Goal: Task Accomplishment & Management: Manage account settings

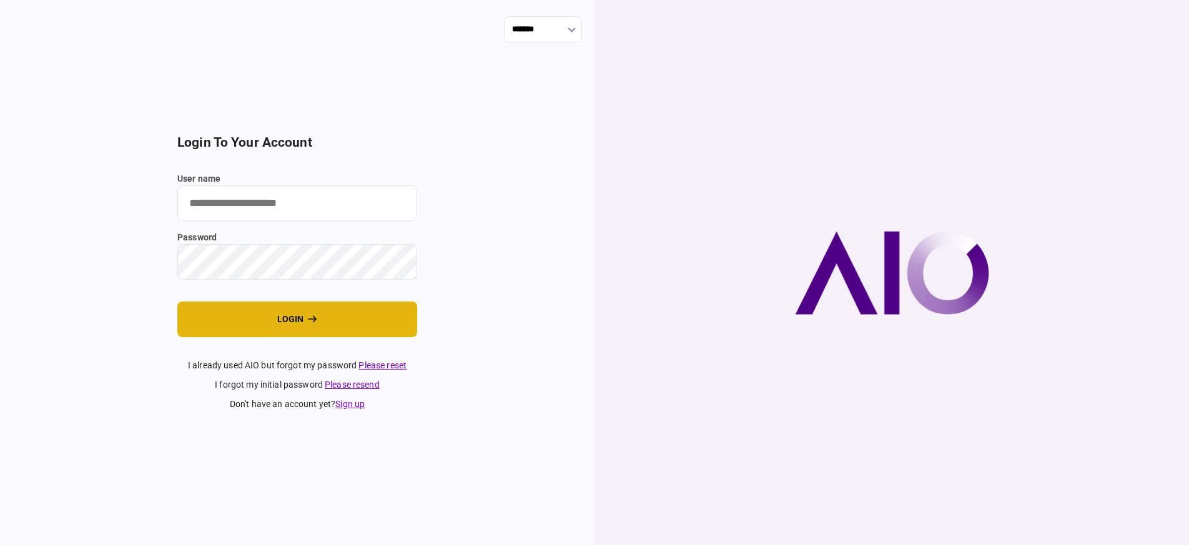
type input "*******"
click at [331, 321] on button "login" at bounding box center [297, 320] width 240 height 36
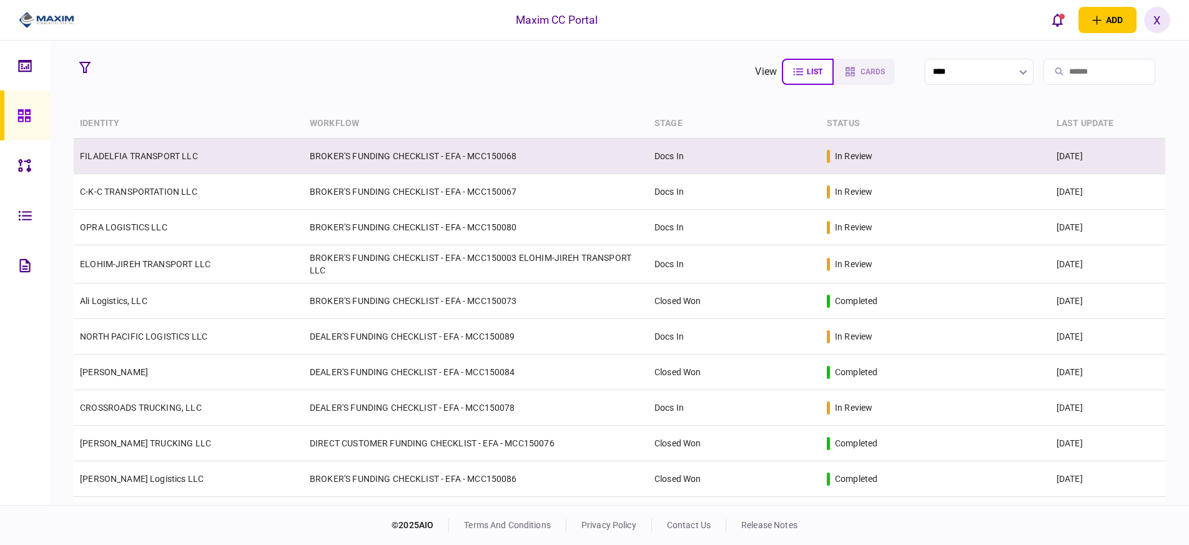
click at [165, 164] on td "FILADELFIA TRANSPORT LLC" at bounding box center [189, 157] width 230 height 36
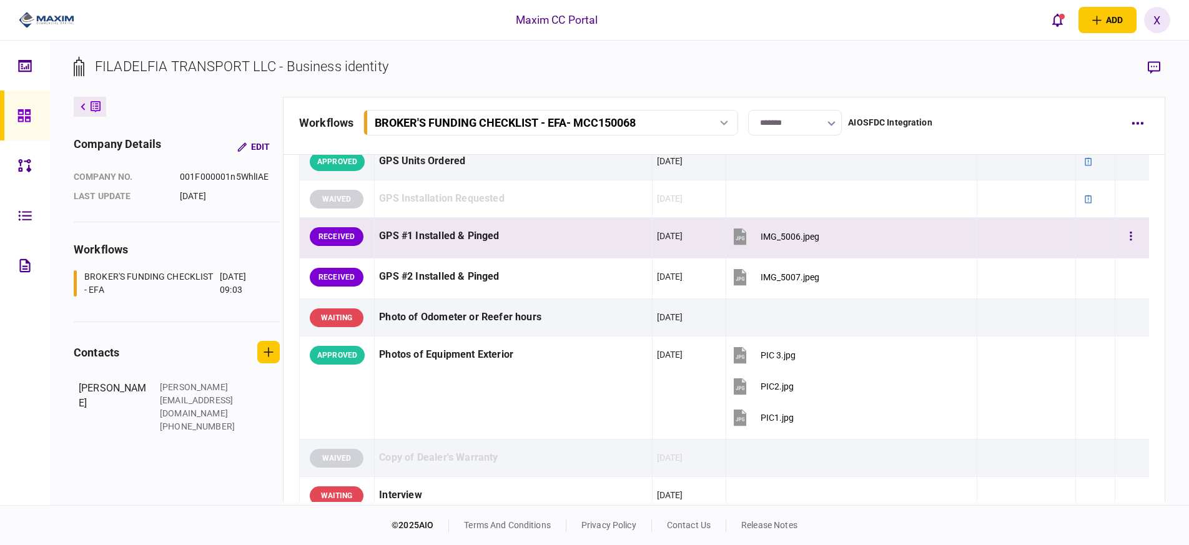
scroll to position [999, 0]
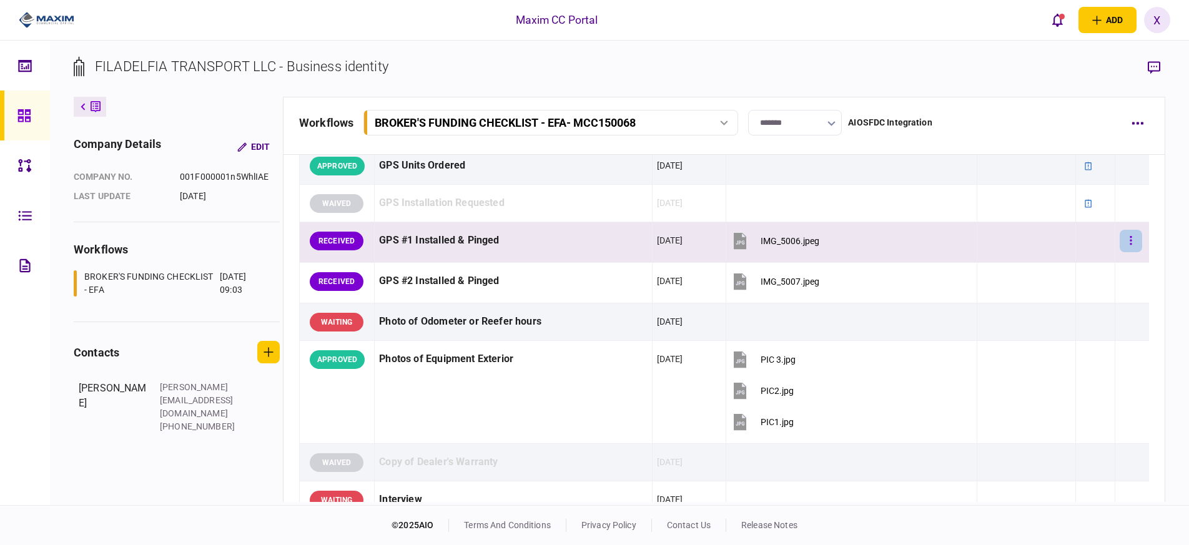
click at [1121, 241] on button "button" at bounding box center [1130, 241] width 22 height 22
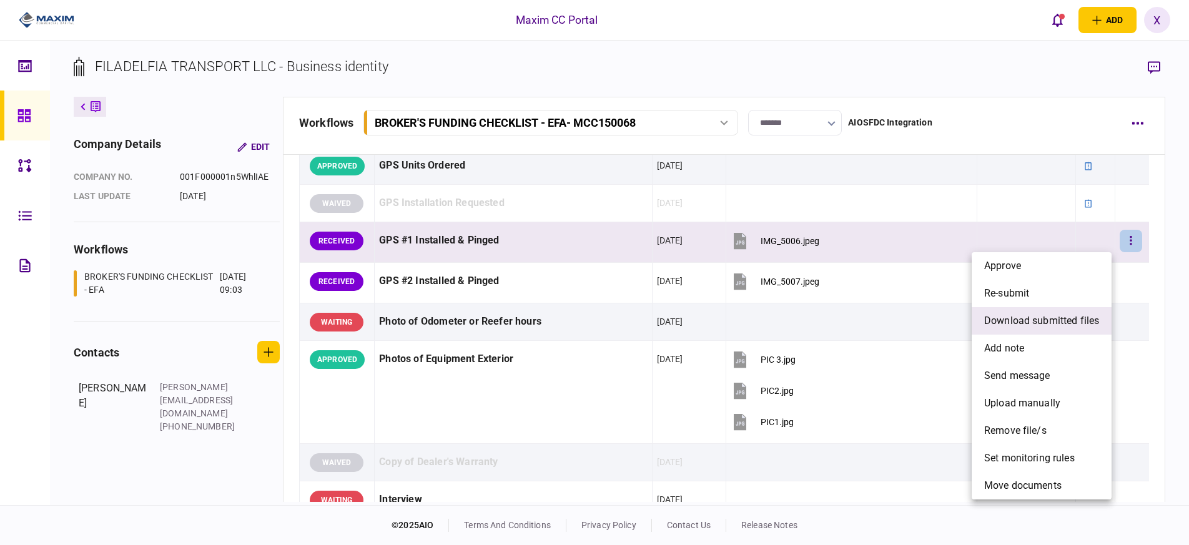
click at [1087, 323] on span "download submitted files" at bounding box center [1041, 320] width 115 height 15
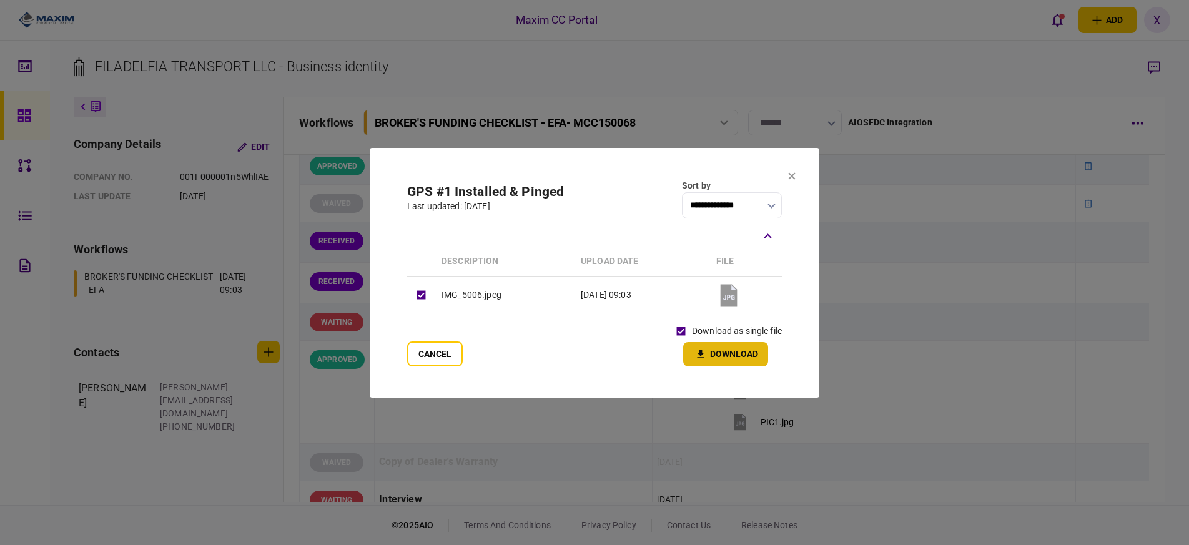
click at [702, 351] on icon "button" at bounding box center [700, 354] width 15 height 12
click at [789, 174] on icon at bounding box center [791, 175] width 7 height 7
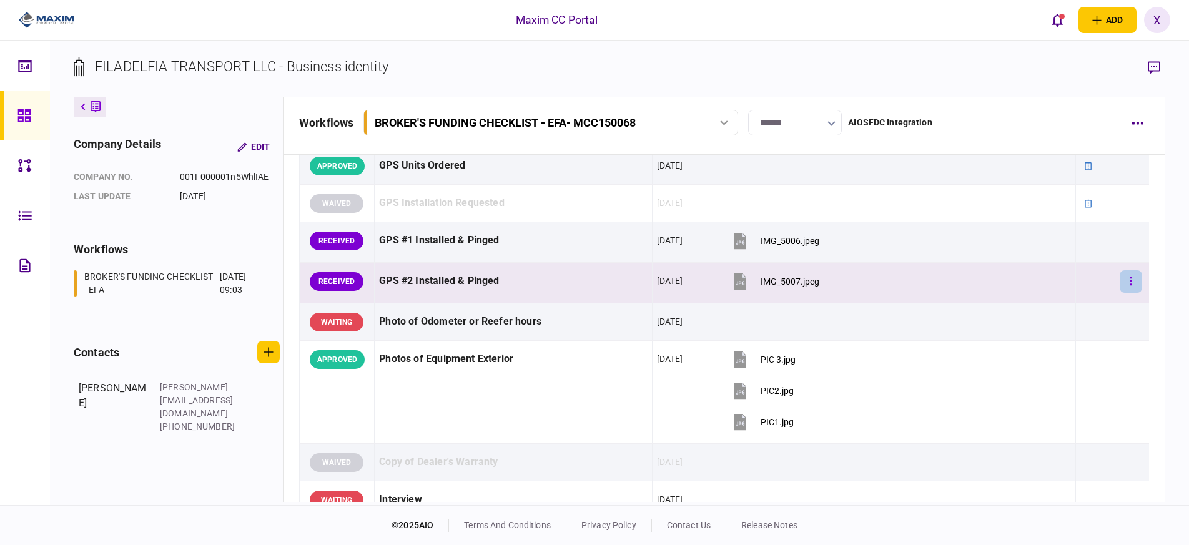
click at [1119, 285] on button "button" at bounding box center [1130, 281] width 22 height 22
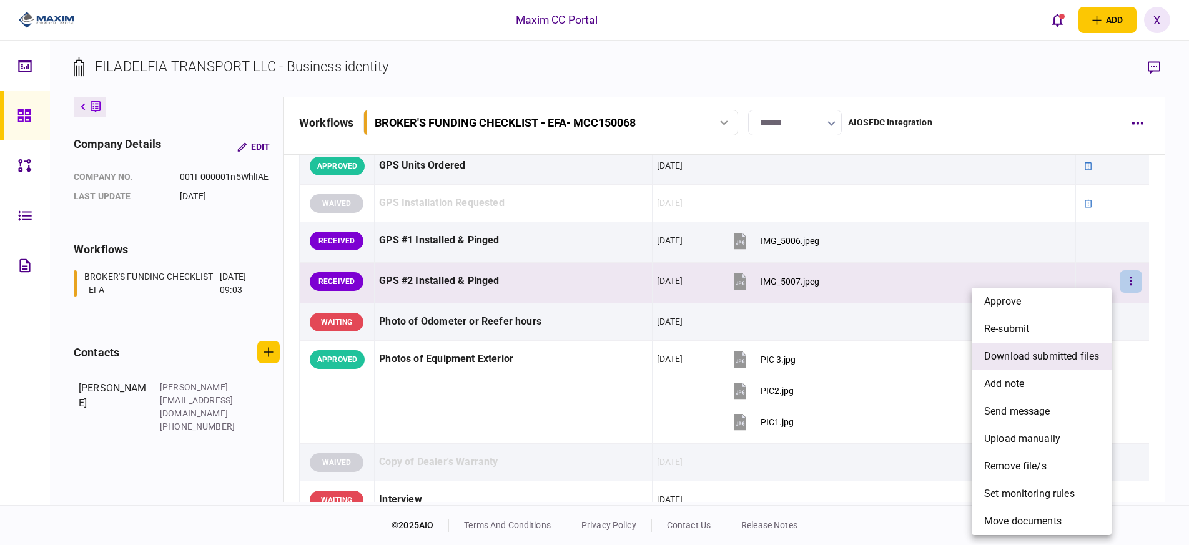
click at [1077, 353] on span "download submitted files" at bounding box center [1041, 356] width 115 height 15
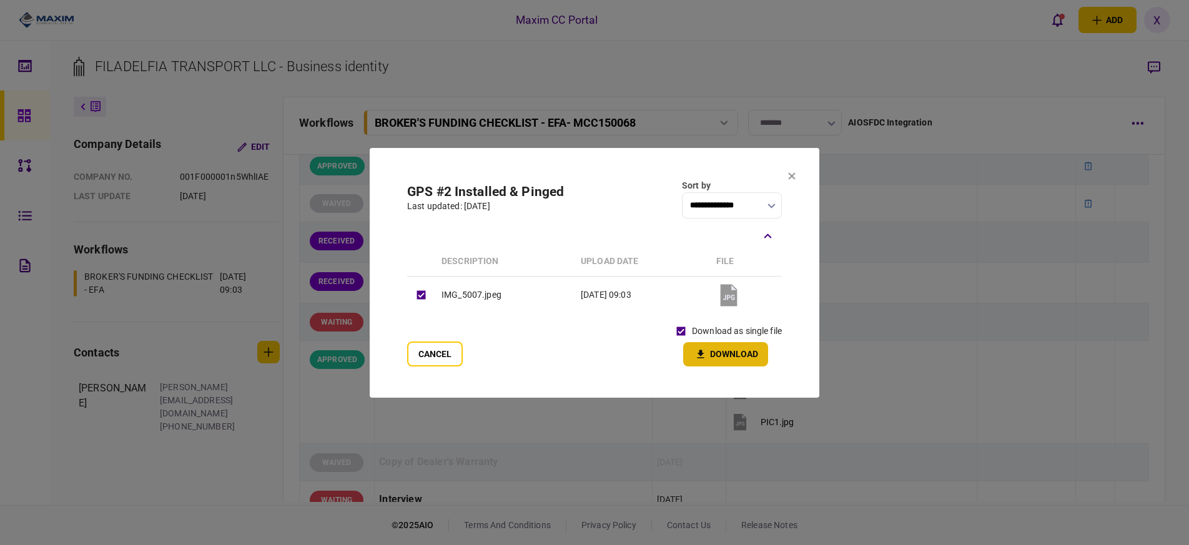
click at [715, 355] on button "Download" at bounding box center [725, 354] width 85 height 24
click at [787, 175] on section "**********" at bounding box center [594, 273] width 449 height 250
click at [794, 178] on icon at bounding box center [791, 175] width 7 height 7
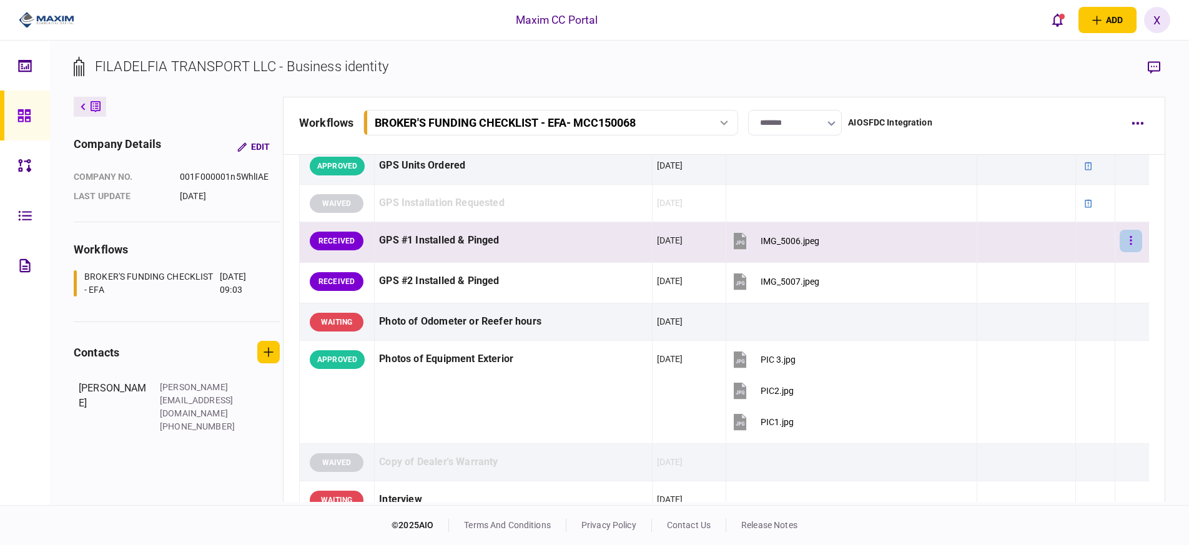
click at [1129, 245] on icon "button" at bounding box center [1130, 241] width 2 height 12
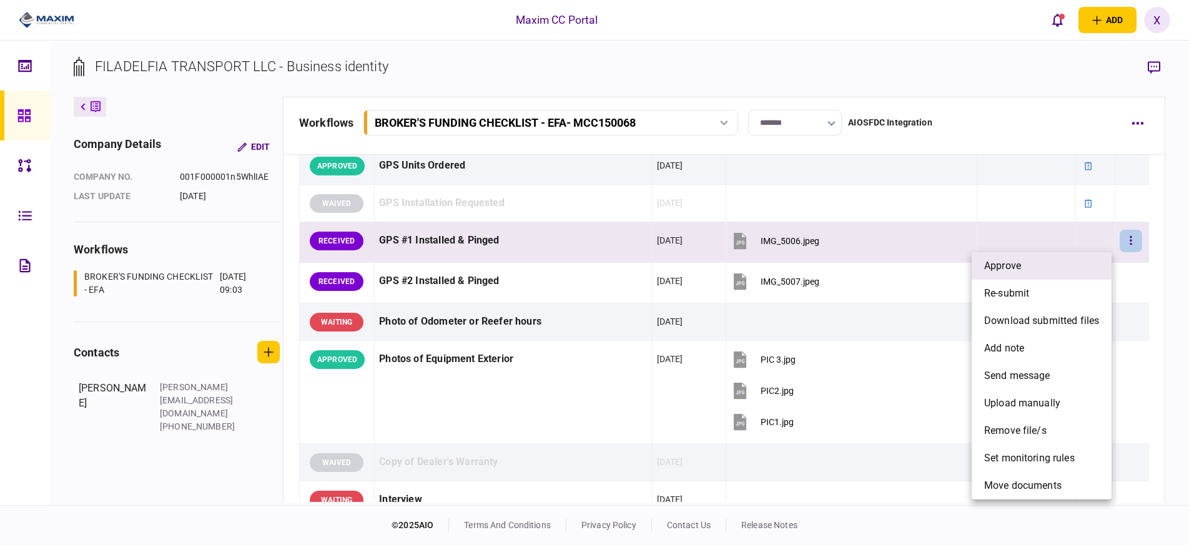
click at [1064, 265] on li "approve" at bounding box center [1041, 265] width 140 height 27
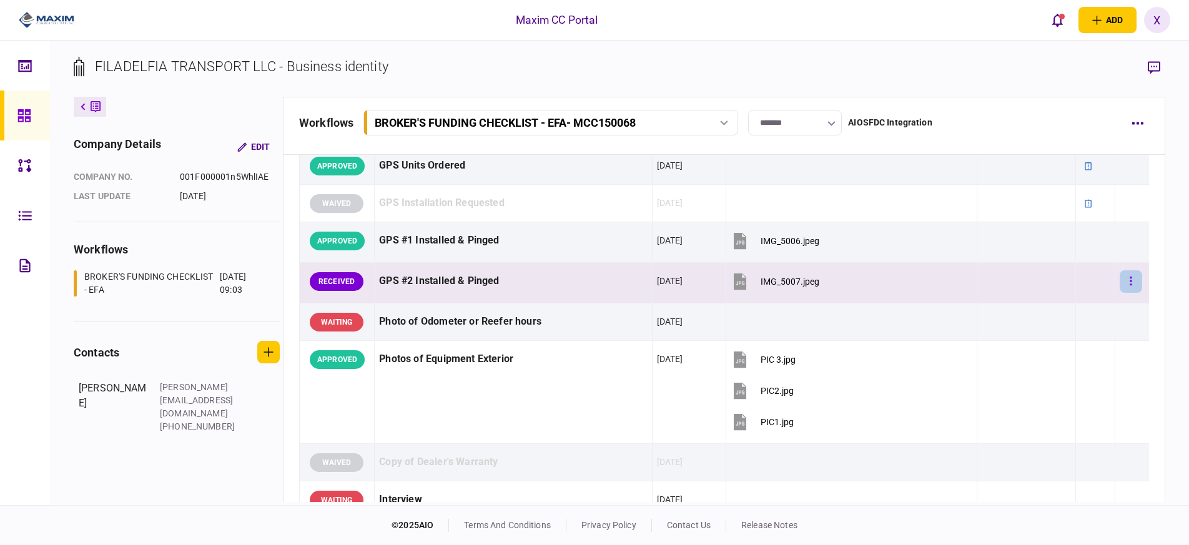
click at [1120, 274] on button "button" at bounding box center [1130, 281] width 22 height 22
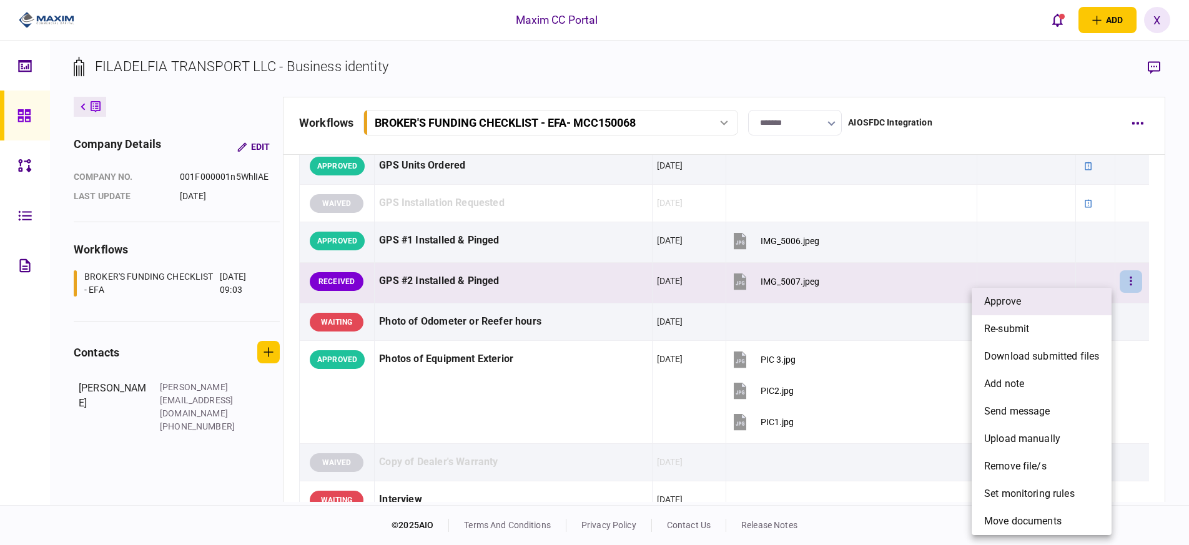
click at [1077, 302] on li "approve" at bounding box center [1041, 301] width 140 height 27
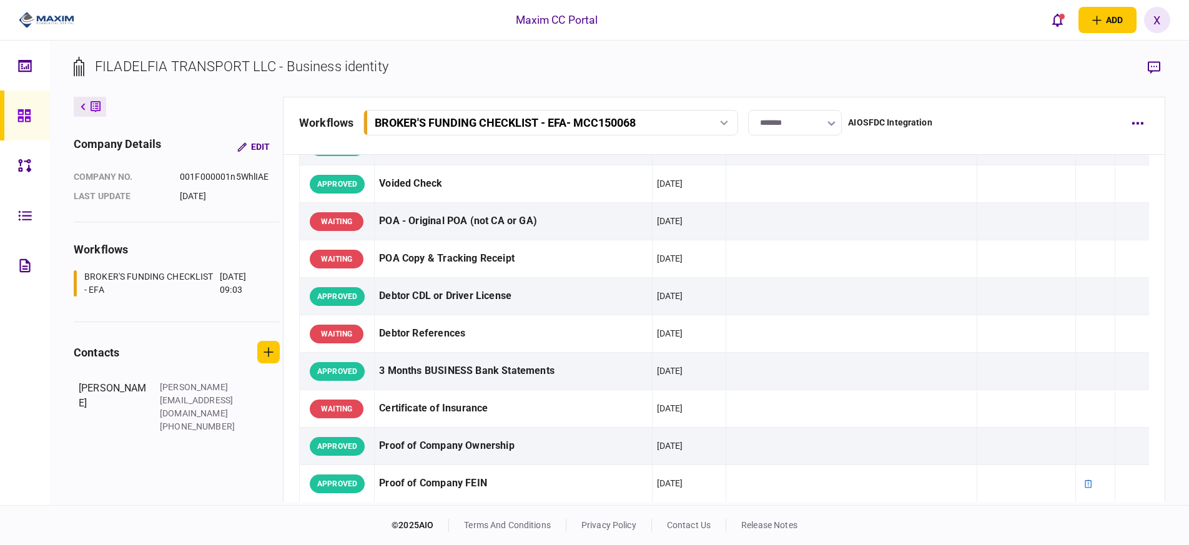
scroll to position [14, 0]
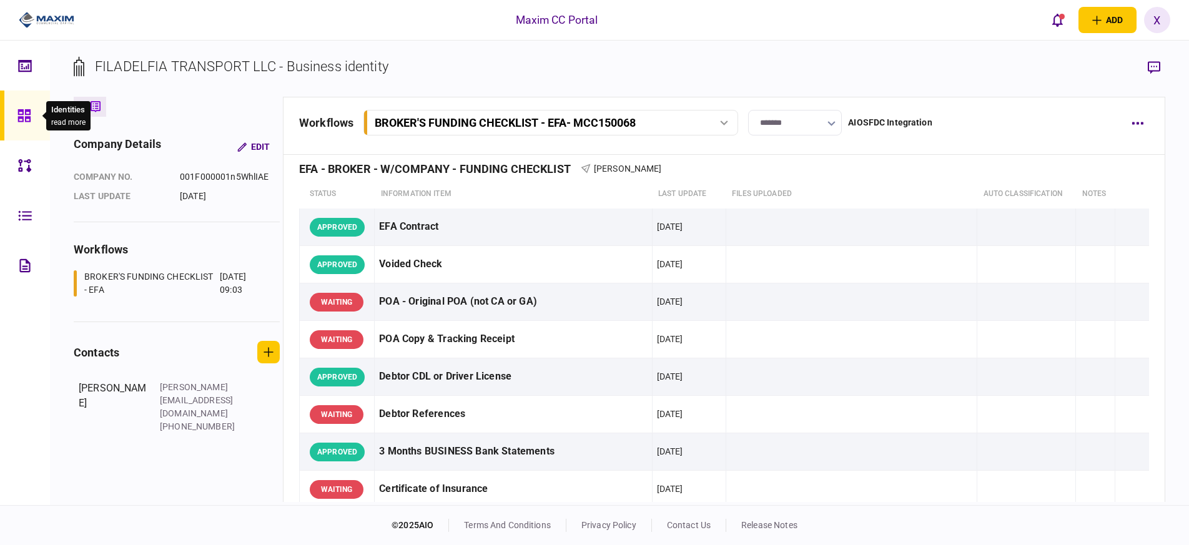
click at [26, 114] on icon at bounding box center [23, 115] width 12 height 12
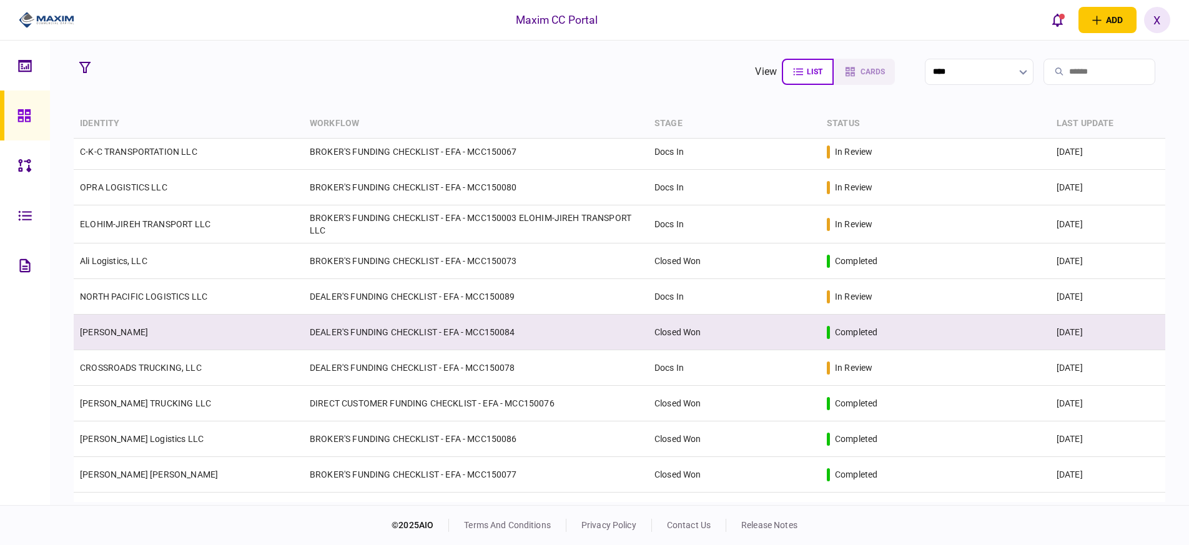
scroll to position [62, 0]
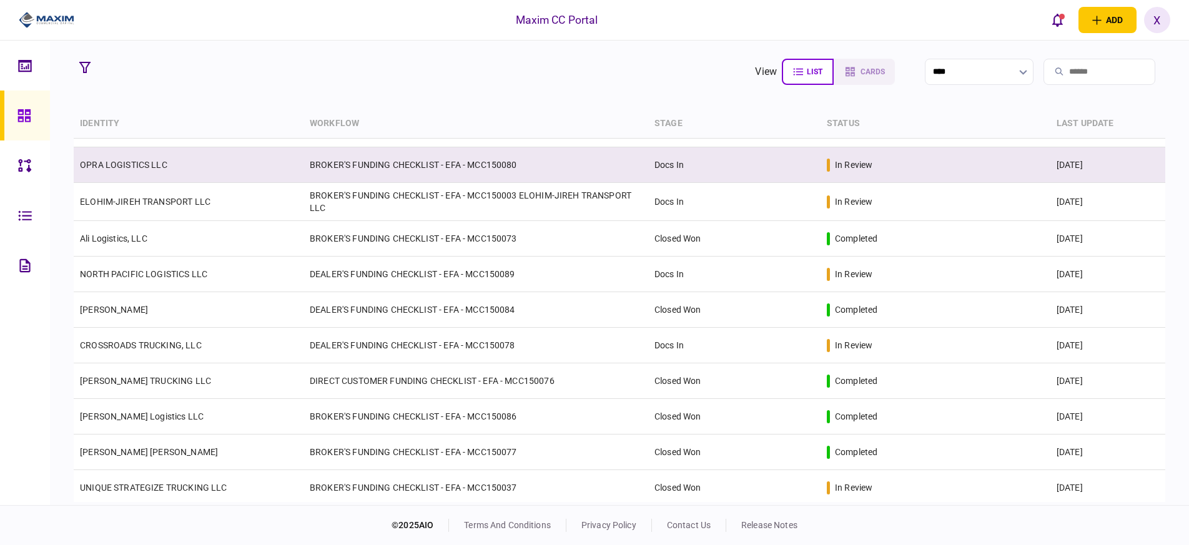
click at [127, 170] on td "OPRA LOGISTICS LLC" at bounding box center [189, 165] width 230 height 36
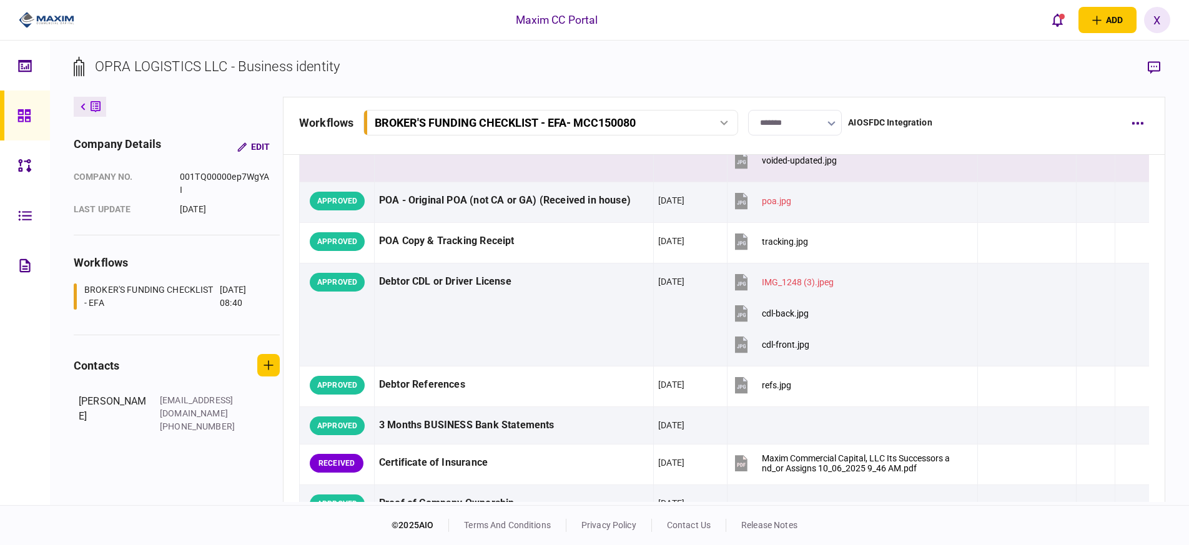
scroll to position [187, 0]
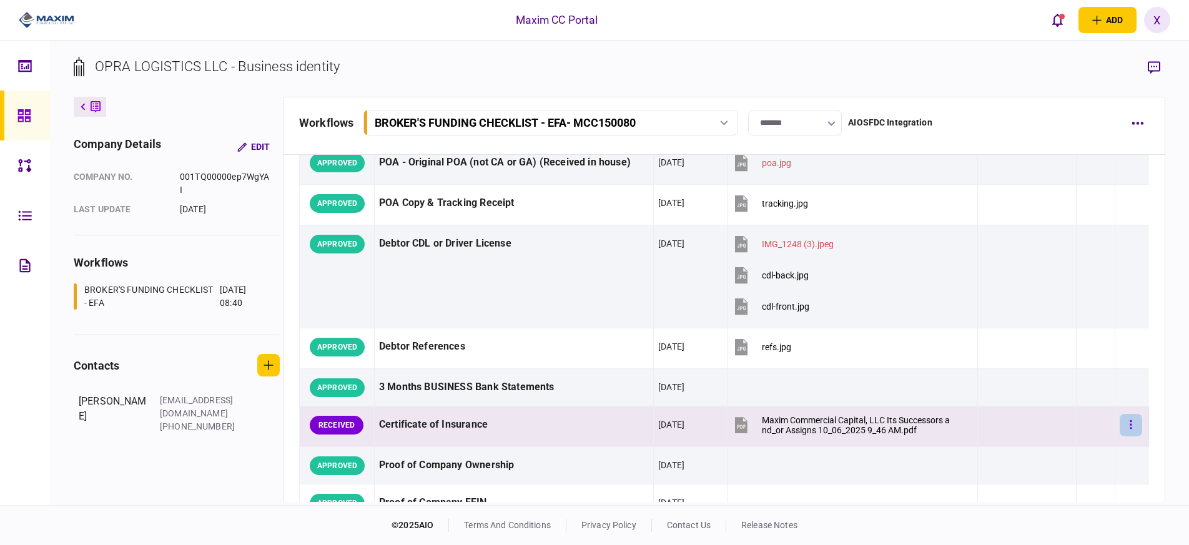
click at [1129, 428] on button "button" at bounding box center [1130, 425] width 22 height 22
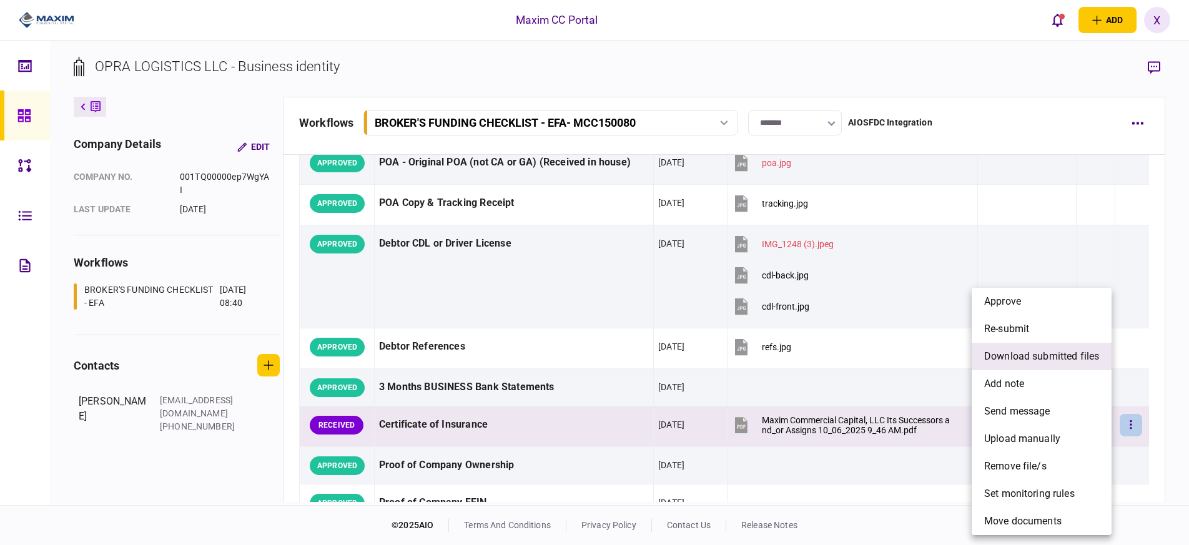
click at [1076, 351] on span "download submitted files" at bounding box center [1041, 356] width 115 height 15
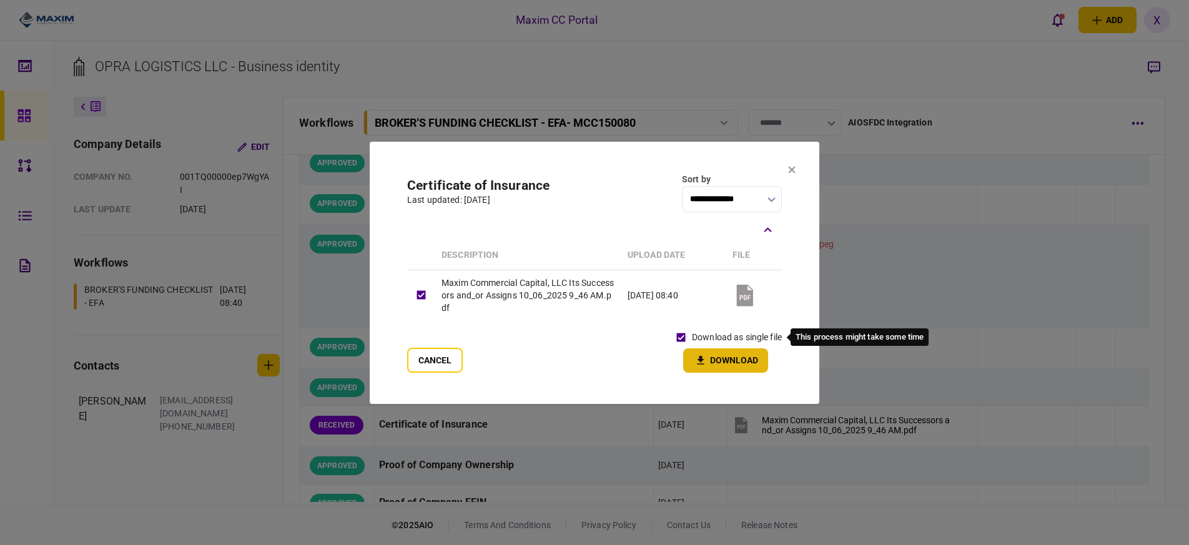
click at [695, 351] on button "Download" at bounding box center [725, 360] width 85 height 24
click at [789, 170] on icon at bounding box center [791, 168] width 7 height 7
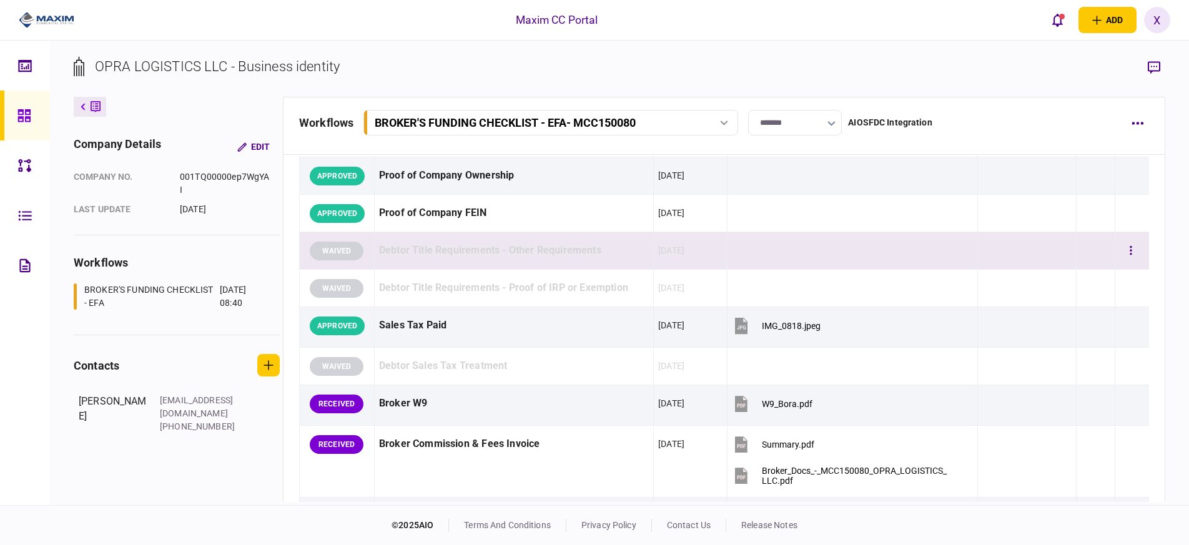
scroll to position [499, 0]
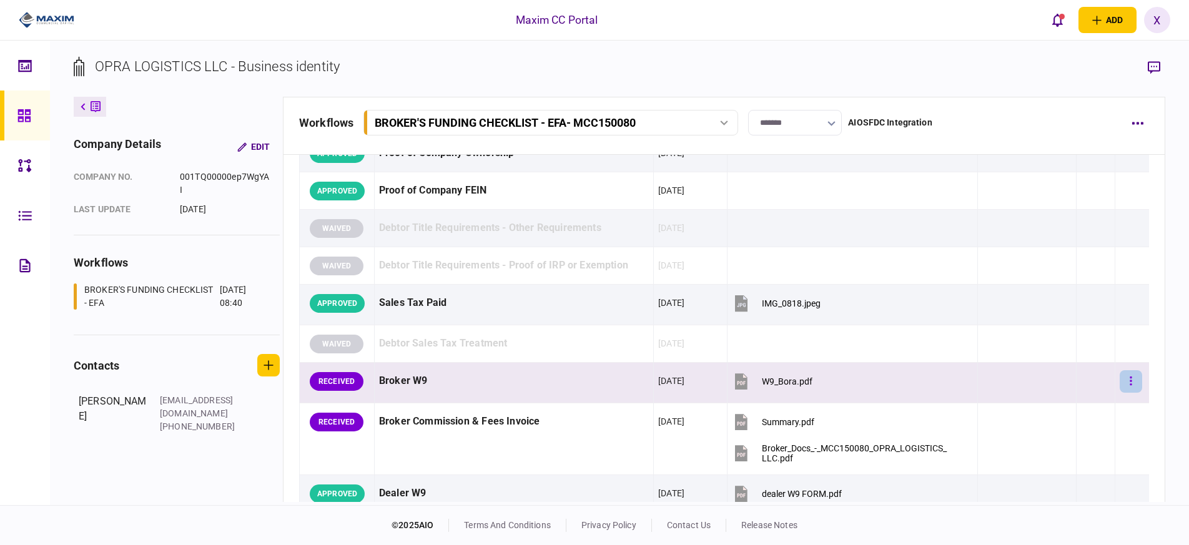
click at [1125, 380] on button "button" at bounding box center [1130, 381] width 22 height 22
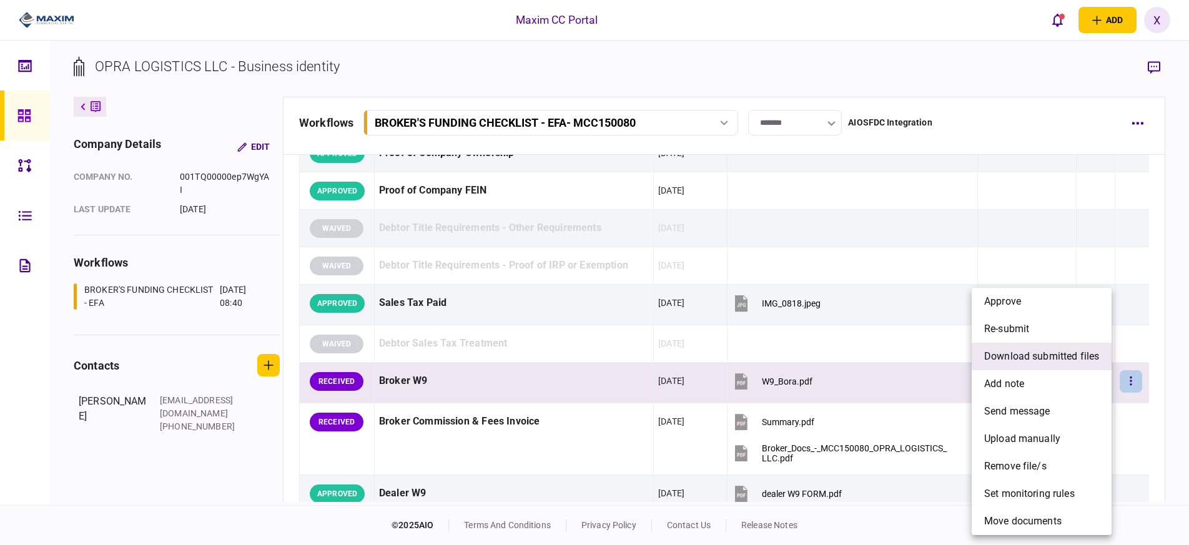
click at [1092, 365] on li "download submitted files" at bounding box center [1041, 356] width 140 height 27
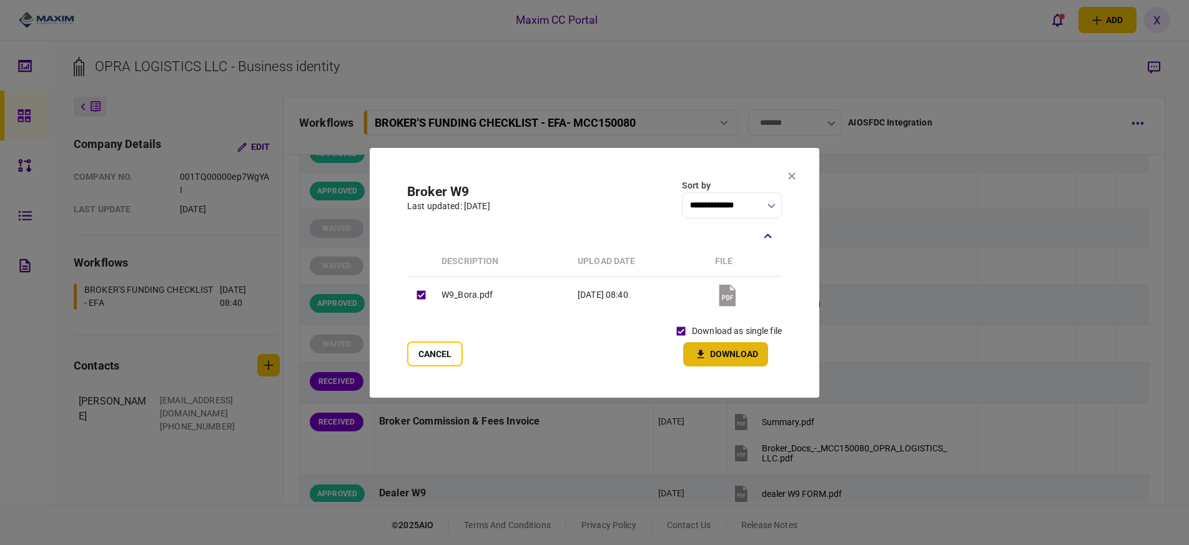
click at [700, 349] on icon "button" at bounding box center [700, 354] width 15 height 12
click at [792, 184] on section "**********" at bounding box center [594, 273] width 449 height 250
click at [792, 178] on icon at bounding box center [791, 175] width 7 height 7
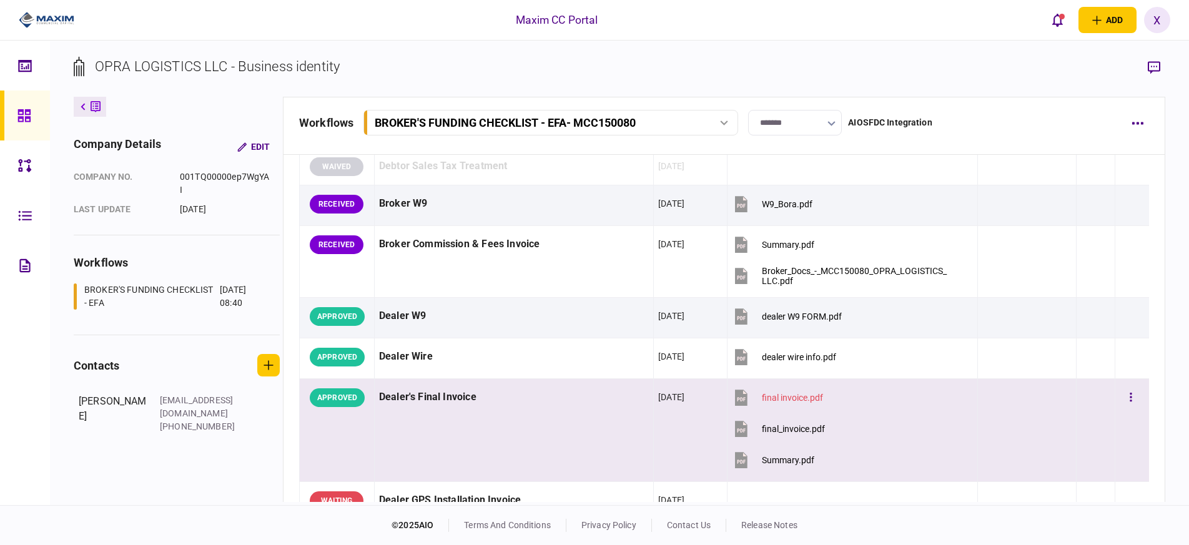
scroll to position [687, 0]
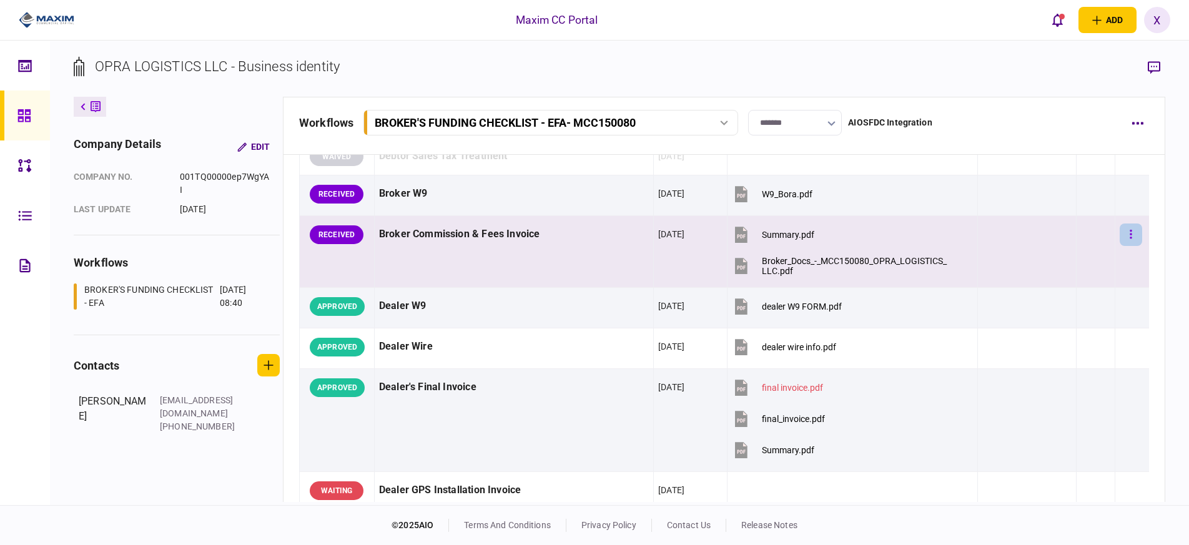
click at [1130, 238] on icon "button" at bounding box center [1131, 234] width 2 height 9
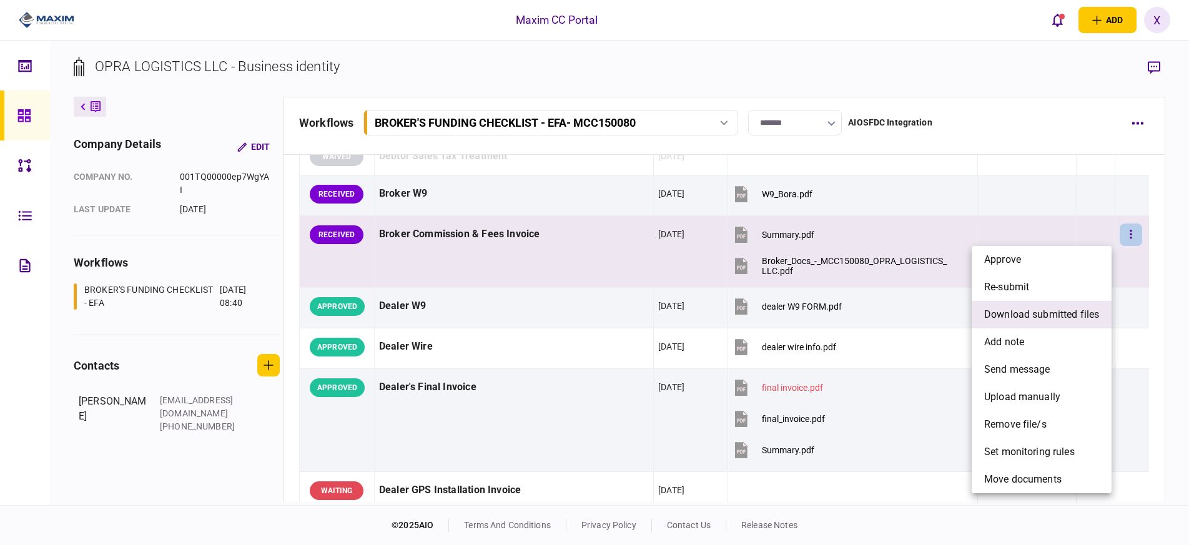
click at [1050, 315] on span "download submitted files" at bounding box center [1041, 314] width 115 height 15
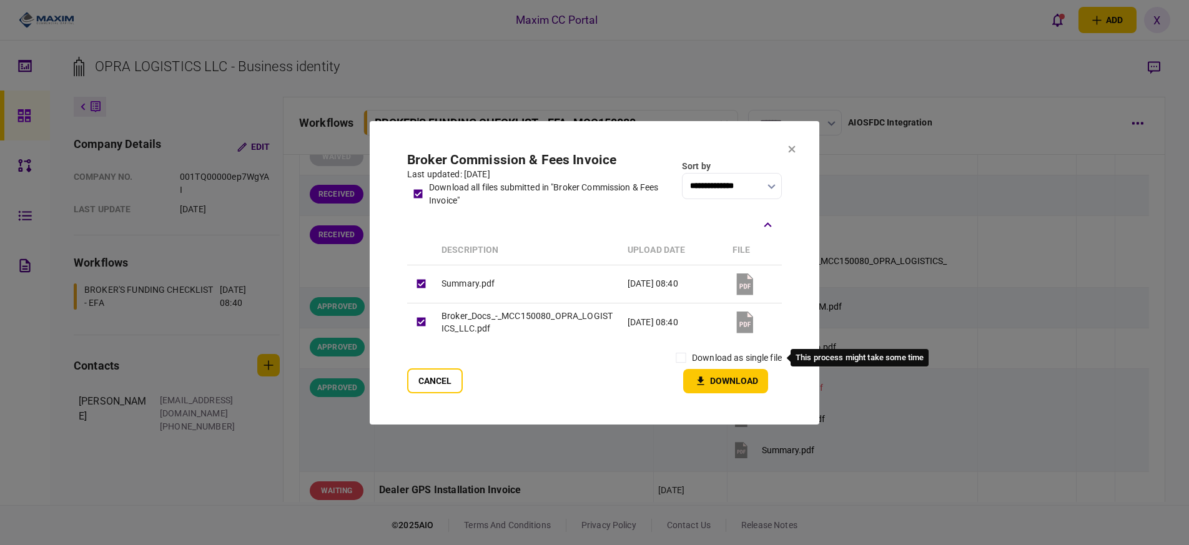
click at [709, 358] on label "download as single file" at bounding box center [737, 357] width 90 height 13
click at [697, 380] on icon "button" at bounding box center [700, 380] width 7 height 8
click at [793, 149] on icon at bounding box center [791, 148] width 7 height 7
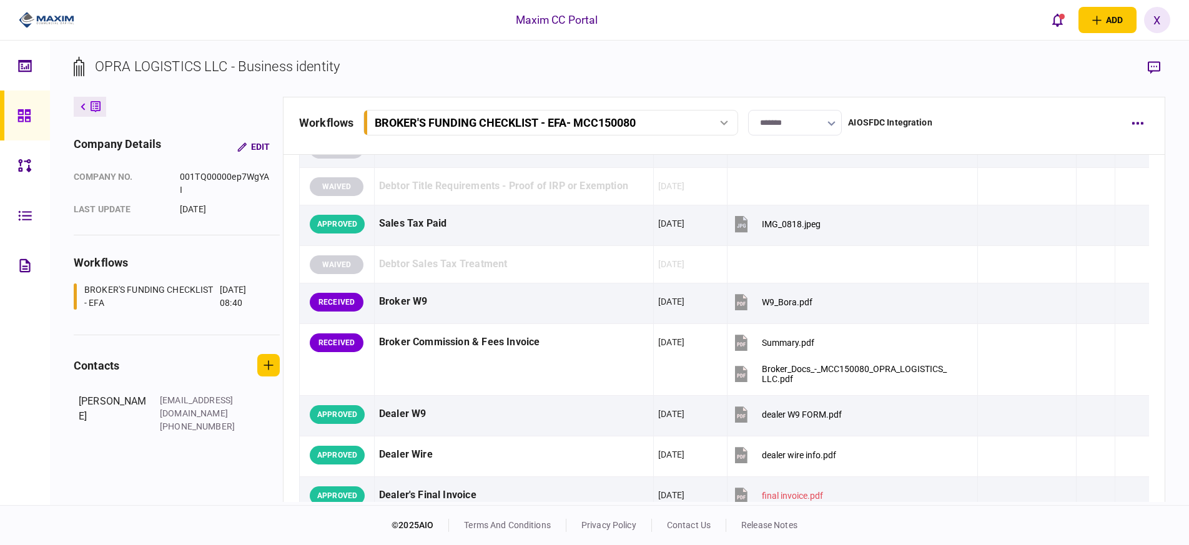
scroll to position [562, 0]
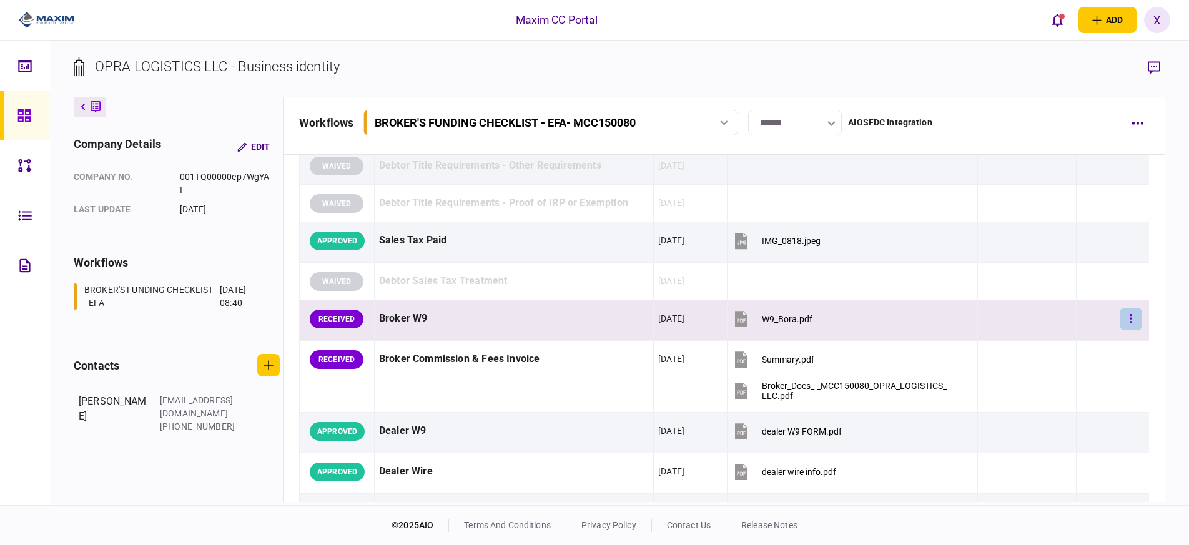
click at [1119, 324] on button "button" at bounding box center [1130, 319] width 22 height 22
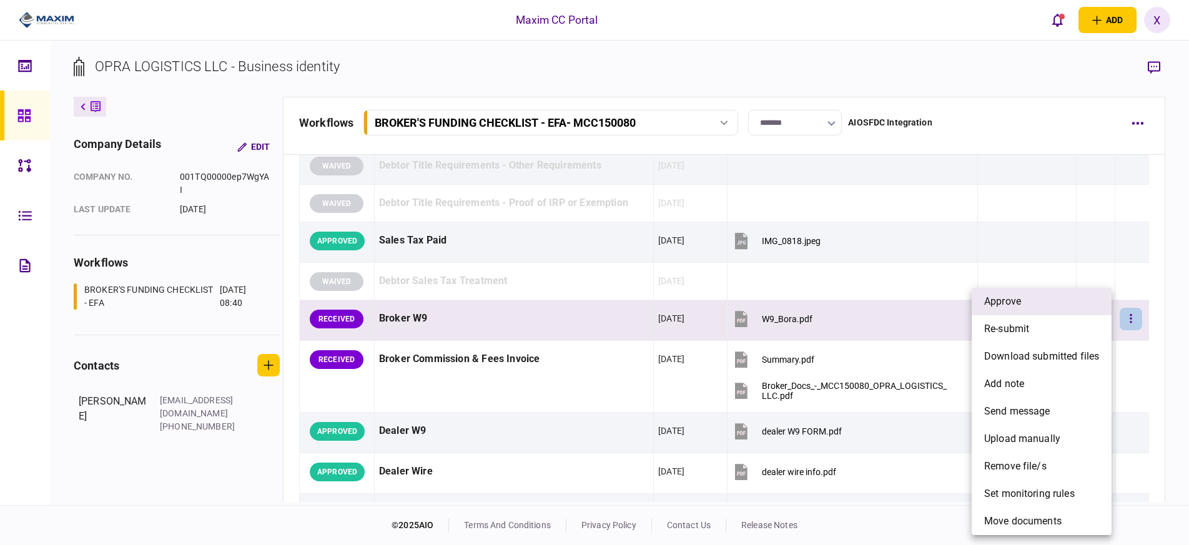
click at [1088, 306] on li "approve" at bounding box center [1041, 301] width 140 height 27
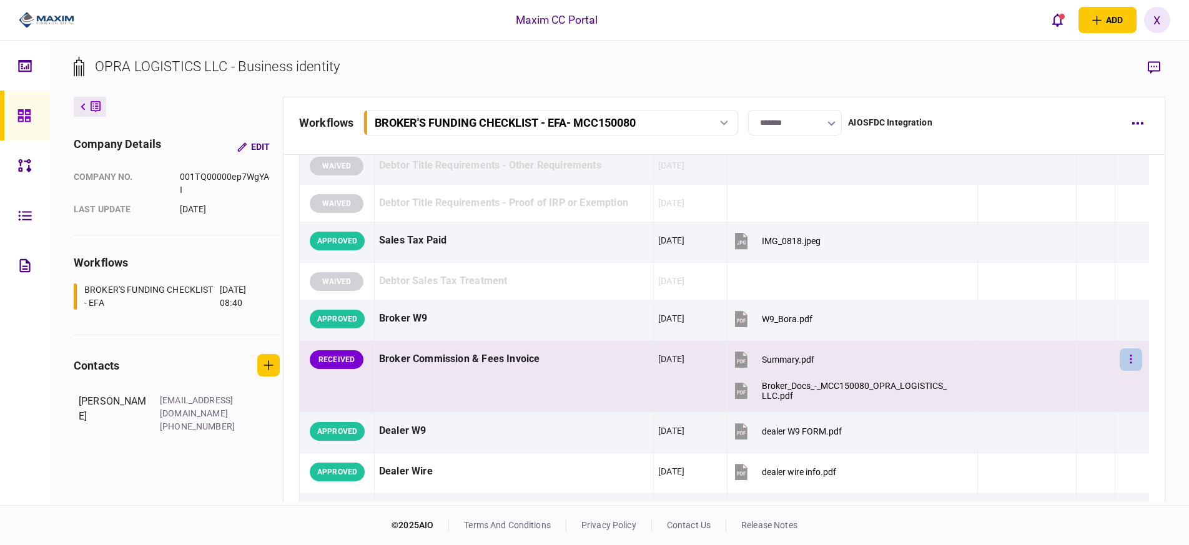
click at [1130, 355] on icon "button" at bounding box center [1131, 359] width 2 height 9
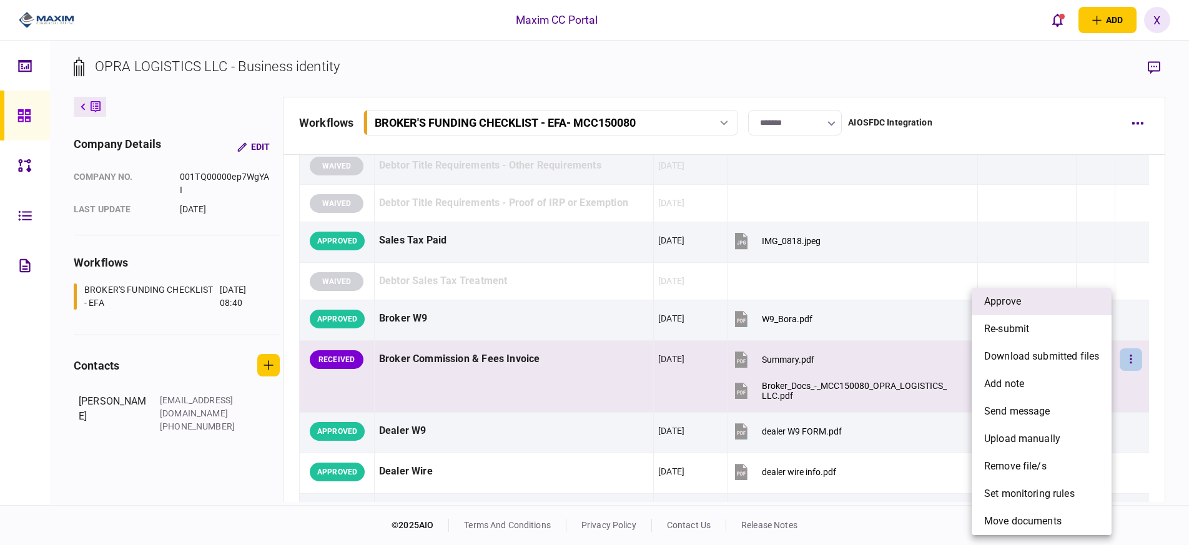
click at [1061, 308] on li "approve" at bounding box center [1041, 301] width 140 height 27
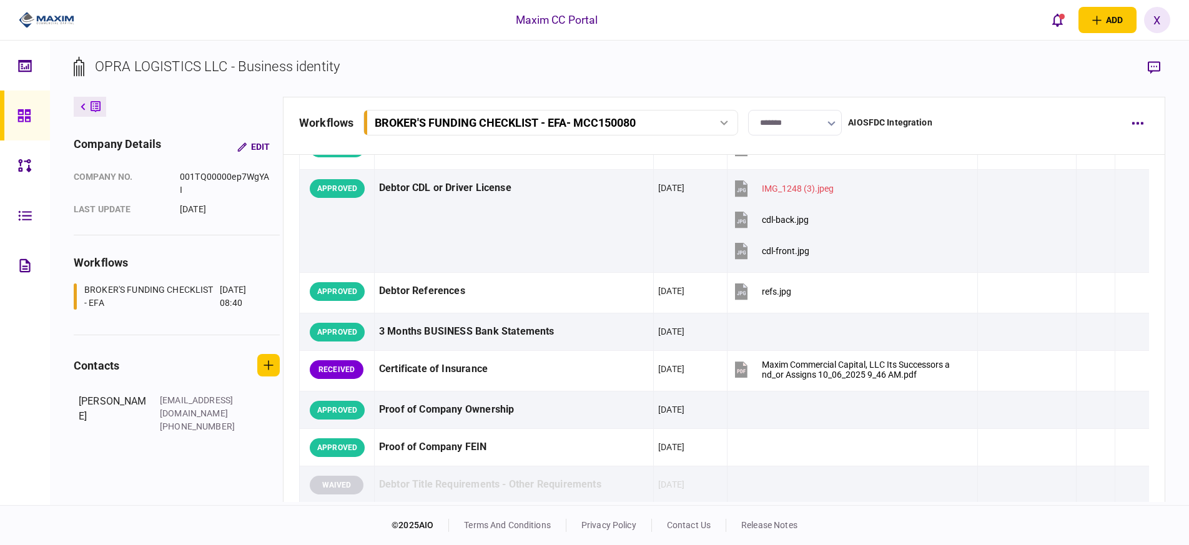
scroll to position [187, 0]
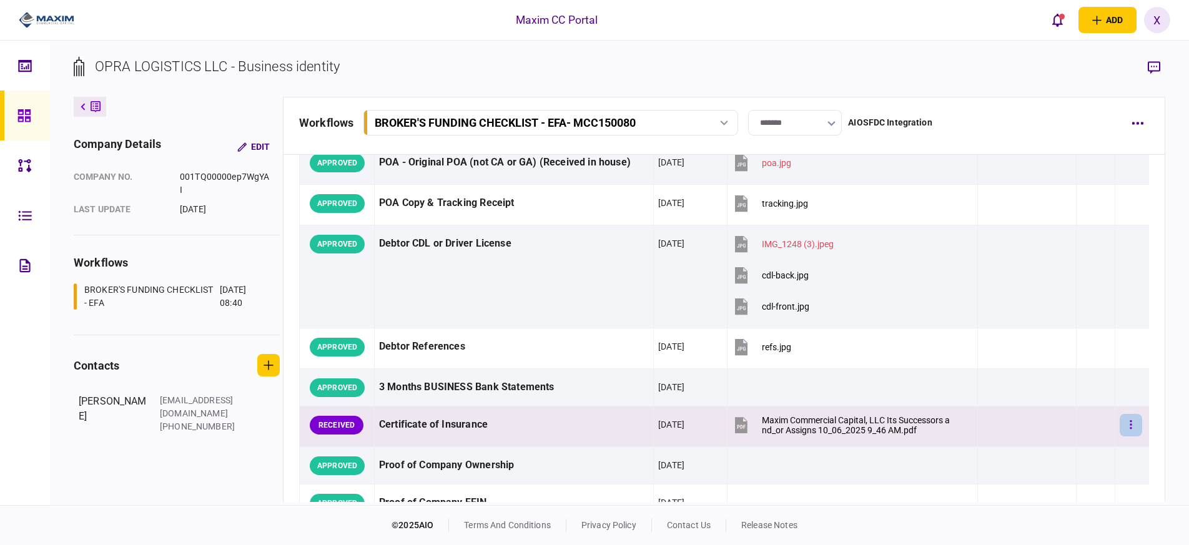
click at [1127, 429] on button "button" at bounding box center [1130, 425] width 22 height 22
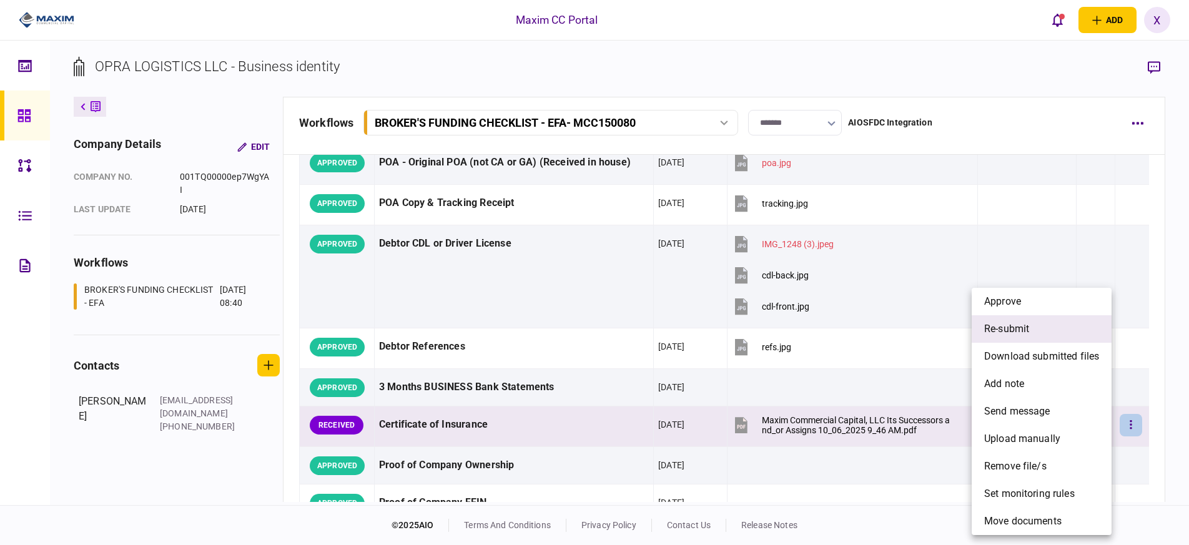
click at [1051, 340] on li "re-submit" at bounding box center [1041, 328] width 140 height 27
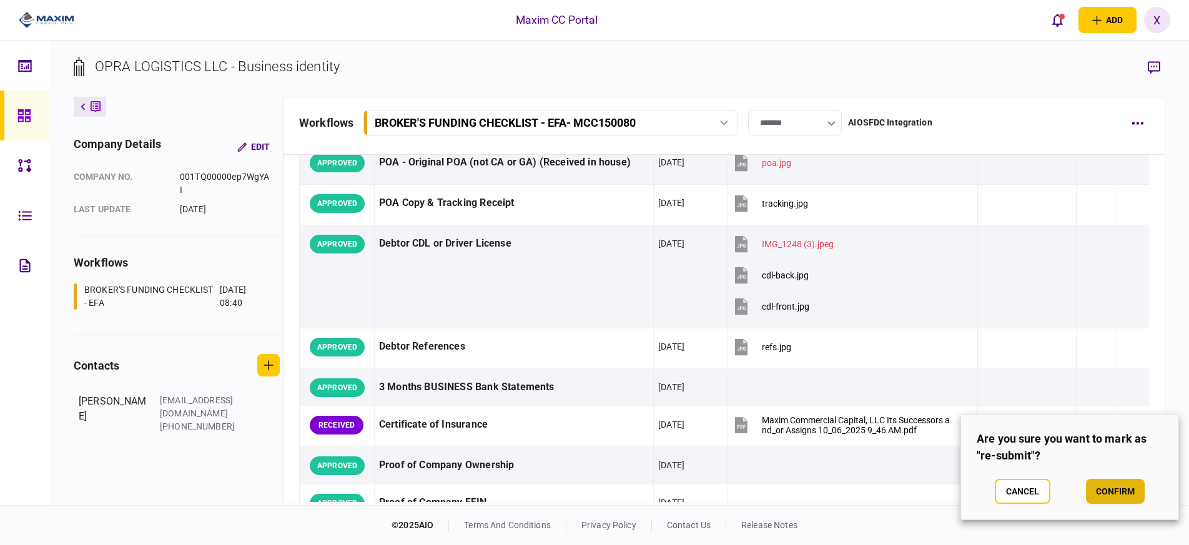
click at [1095, 483] on button "confirm" at bounding box center [1115, 491] width 59 height 25
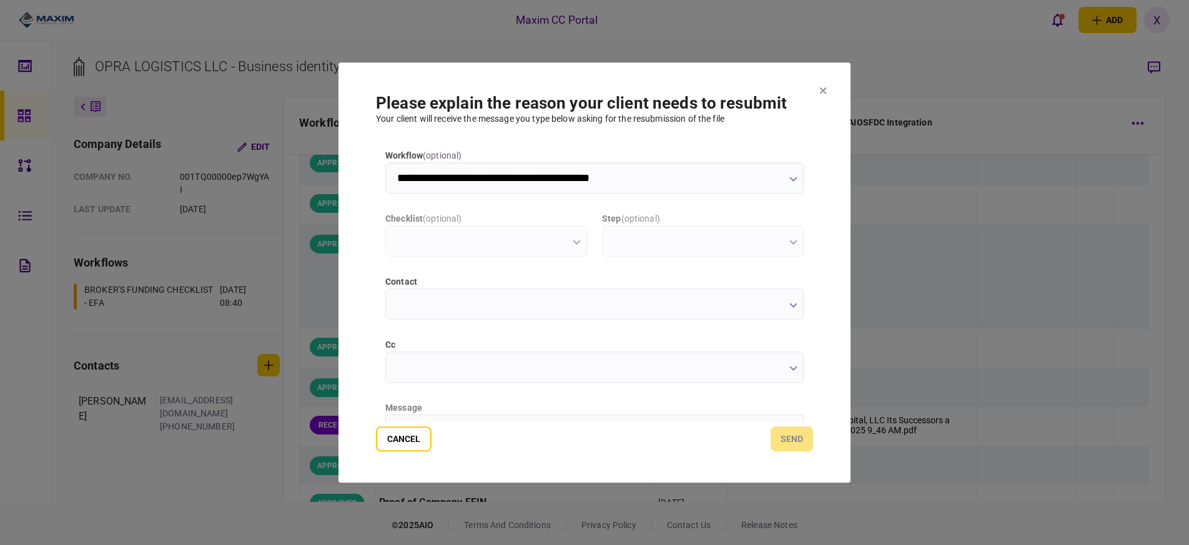
scroll to position [0, 0]
type input "**********"
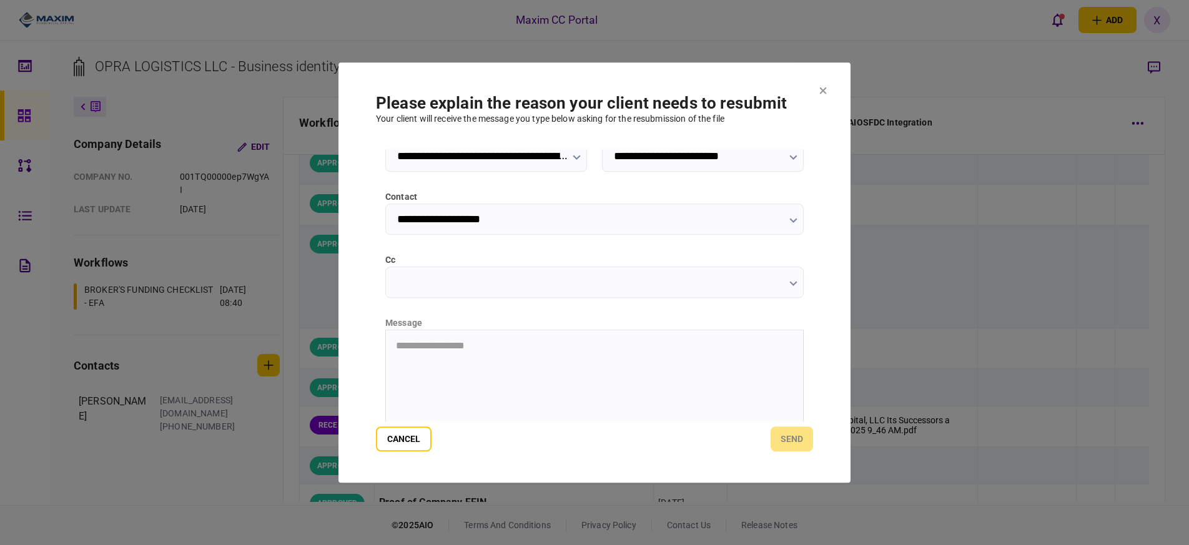
scroll to position [149, 0]
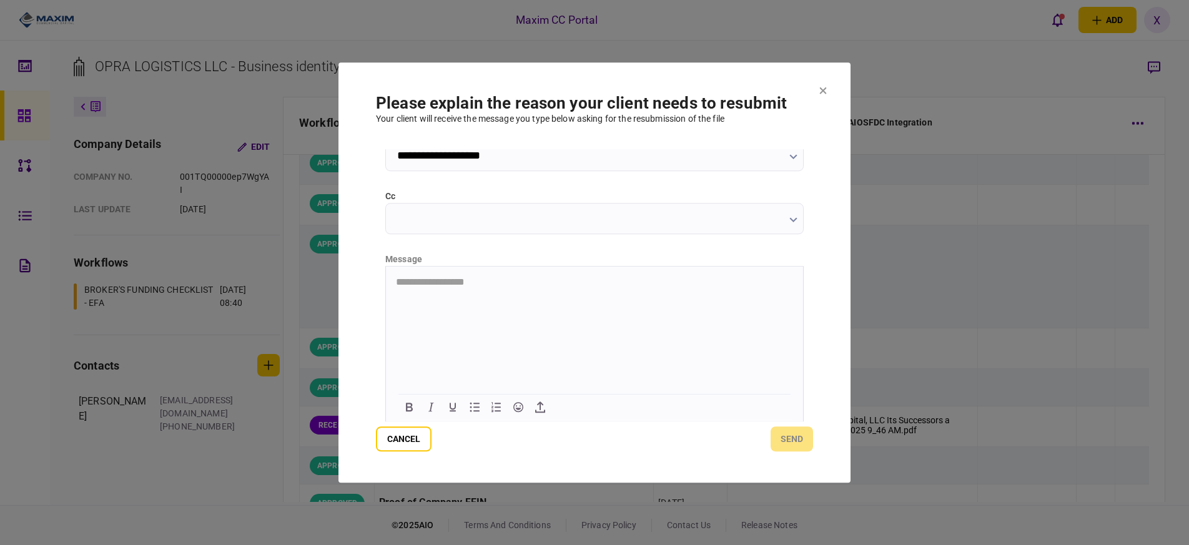
click at [434, 266] on div at bounding box center [594, 344] width 418 height 156
click at [791, 440] on button "send" at bounding box center [791, 438] width 42 height 25
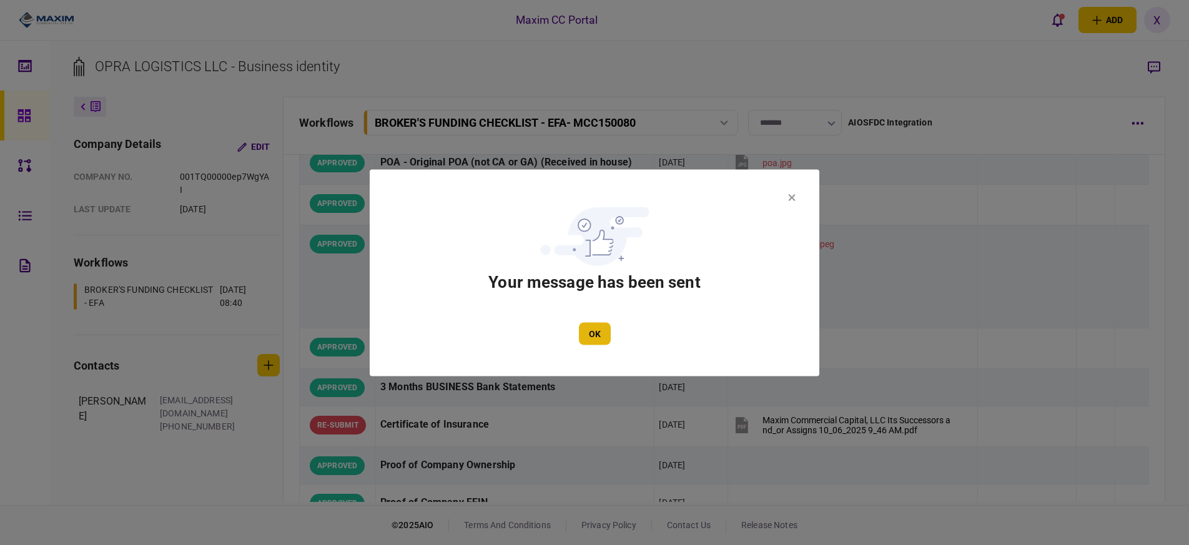
click at [598, 329] on button "OK" at bounding box center [595, 333] width 32 height 22
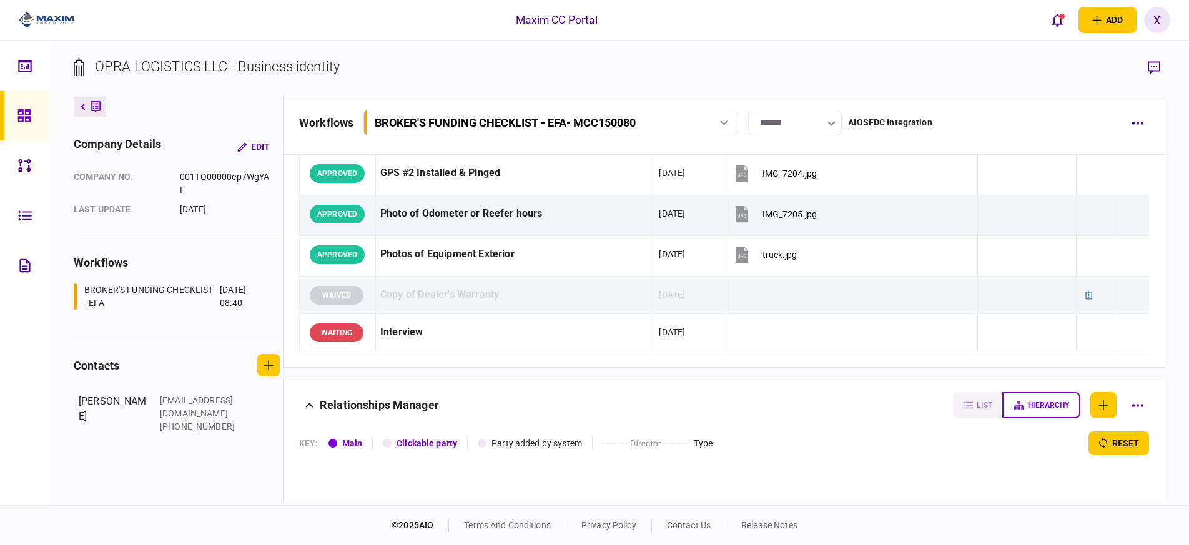
scroll to position [1498, 0]
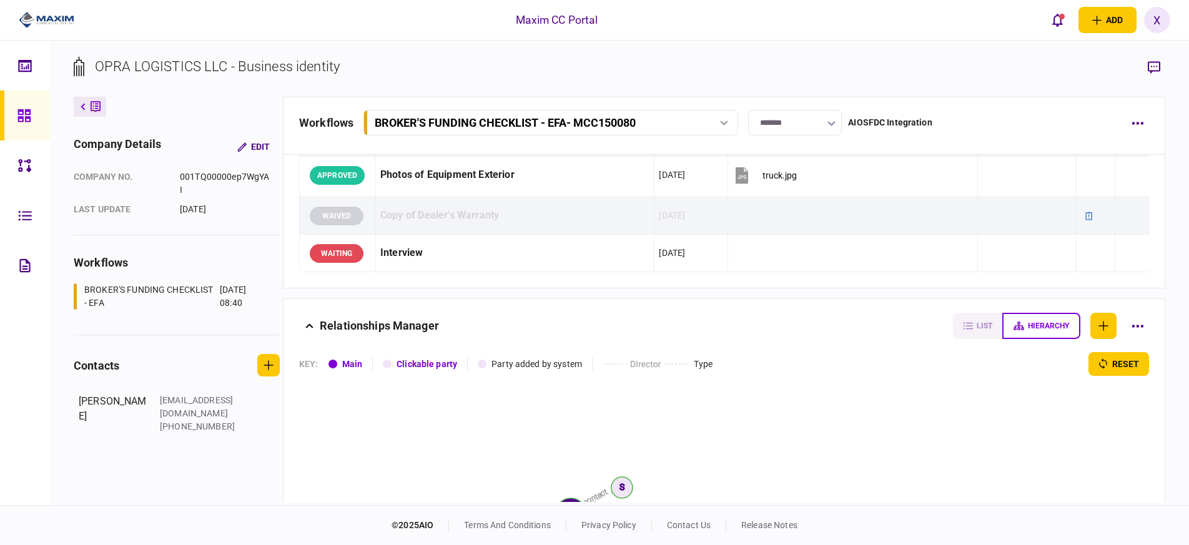
click at [12, 115] on link at bounding box center [25, 116] width 50 height 50
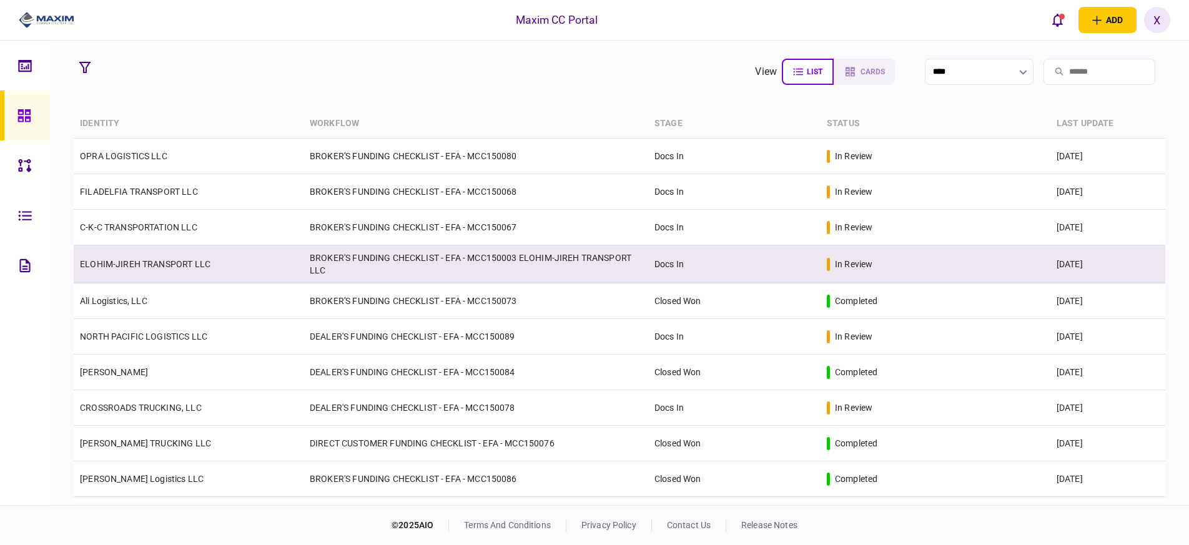
click at [134, 268] on link "ELOHIM-JIREH TRANSPORT LLC" at bounding box center [145, 264] width 130 height 10
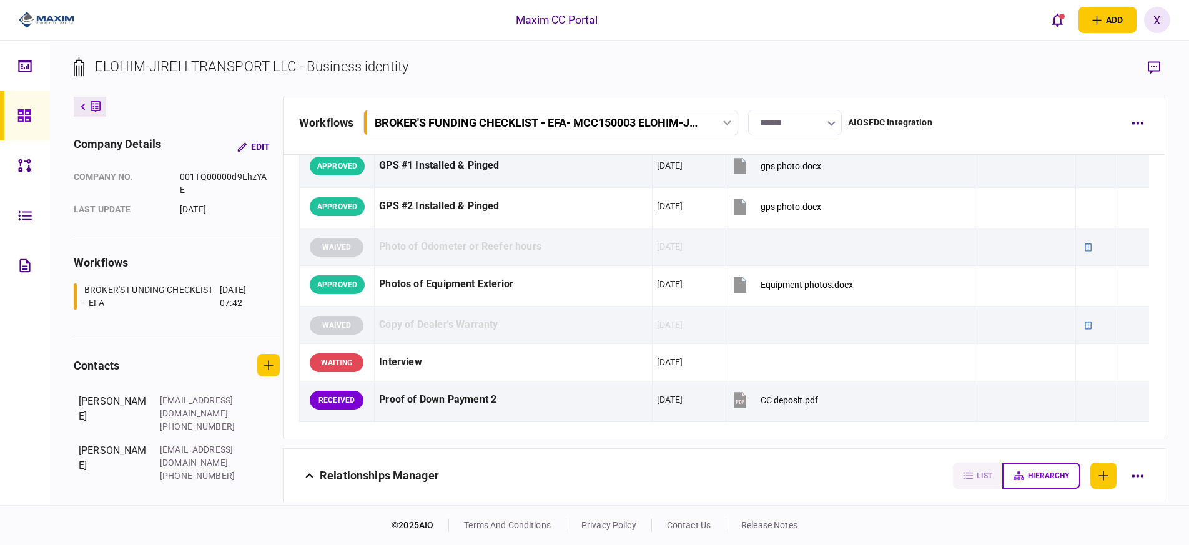
scroll to position [1685, 0]
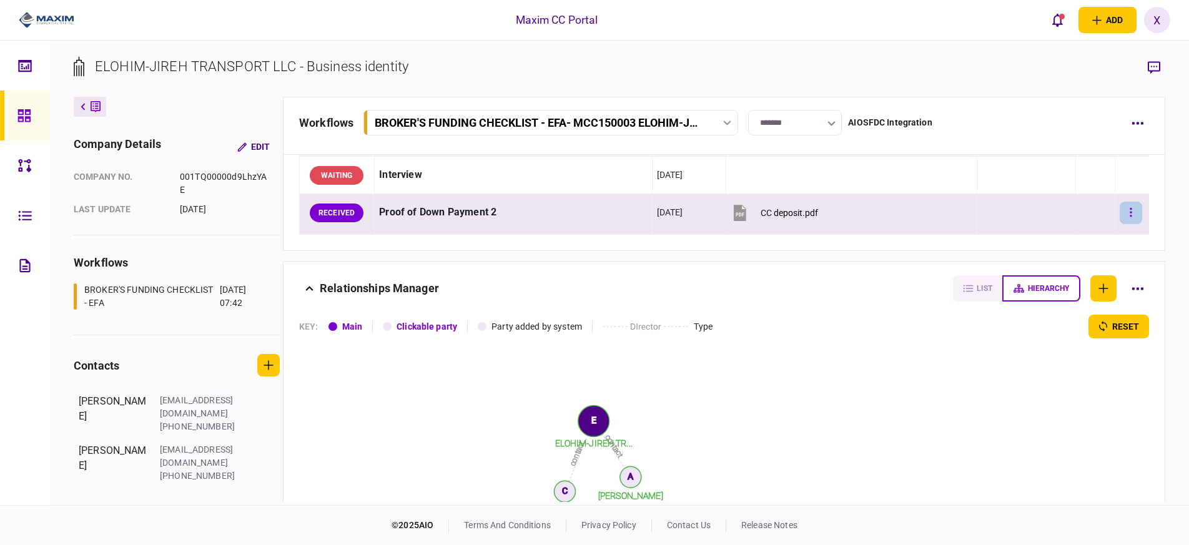
click at [1129, 212] on icon "button" at bounding box center [1130, 213] width 2 height 12
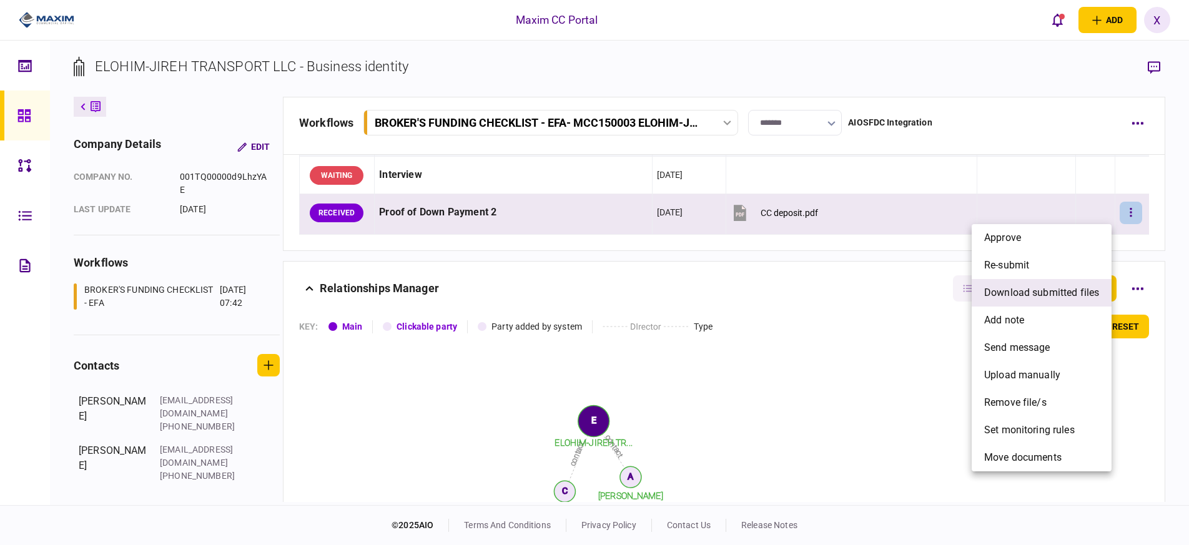
click at [1069, 287] on span "download submitted files" at bounding box center [1041, 292] width 115 height 15
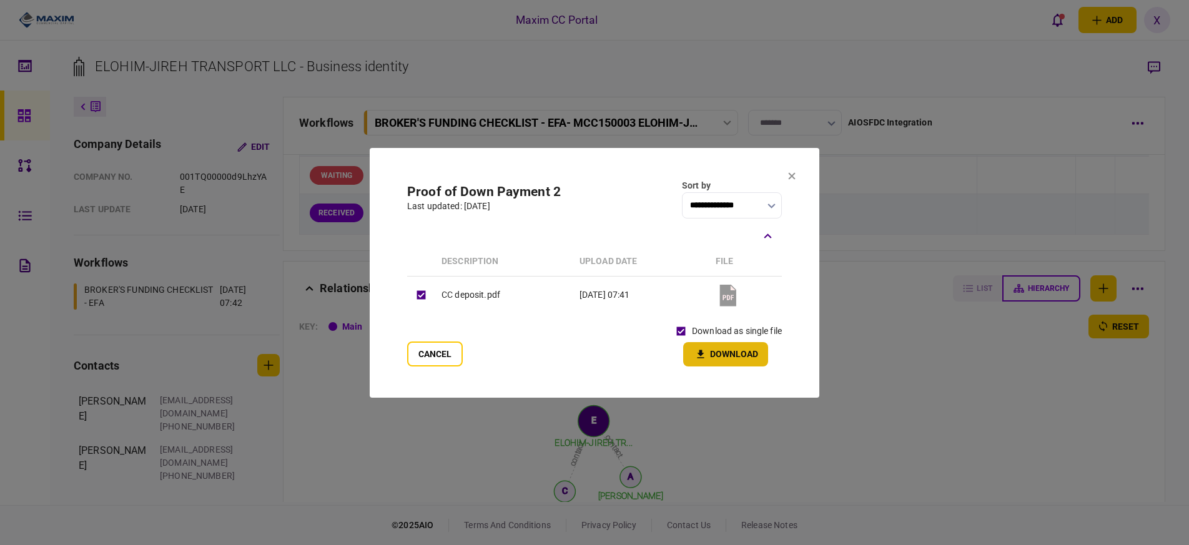
click at [731, 355] on button "Download" at bounding box center [725, 354] width 85 height 24
click at [787, 177] on section "**********" at bounding box center [594, 273] width 449 height 250
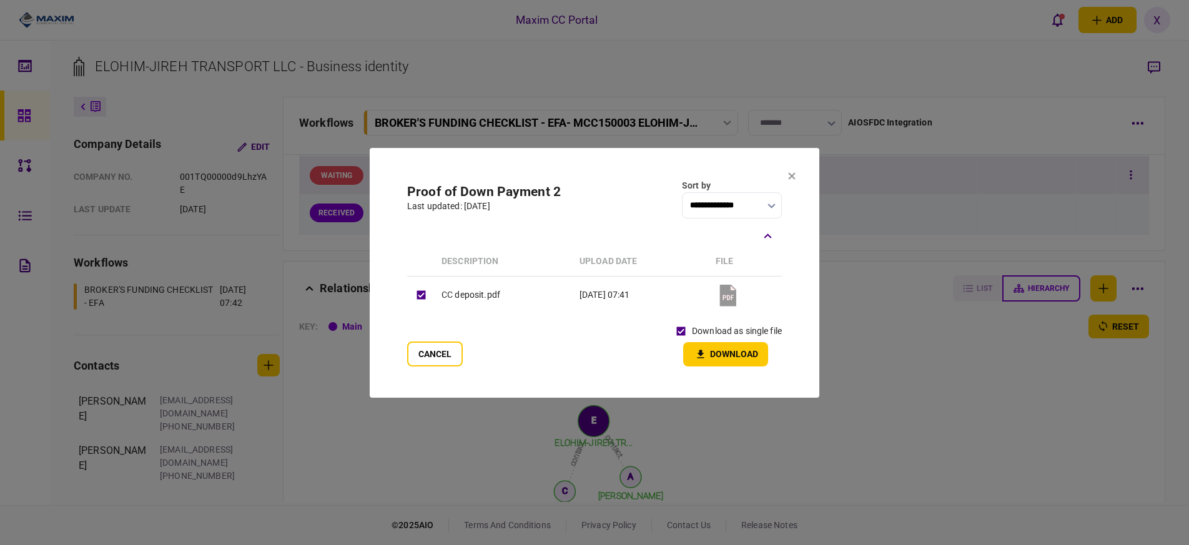
click at [793, 177] on icon at bounding box center [791, 175] width 7 height 7
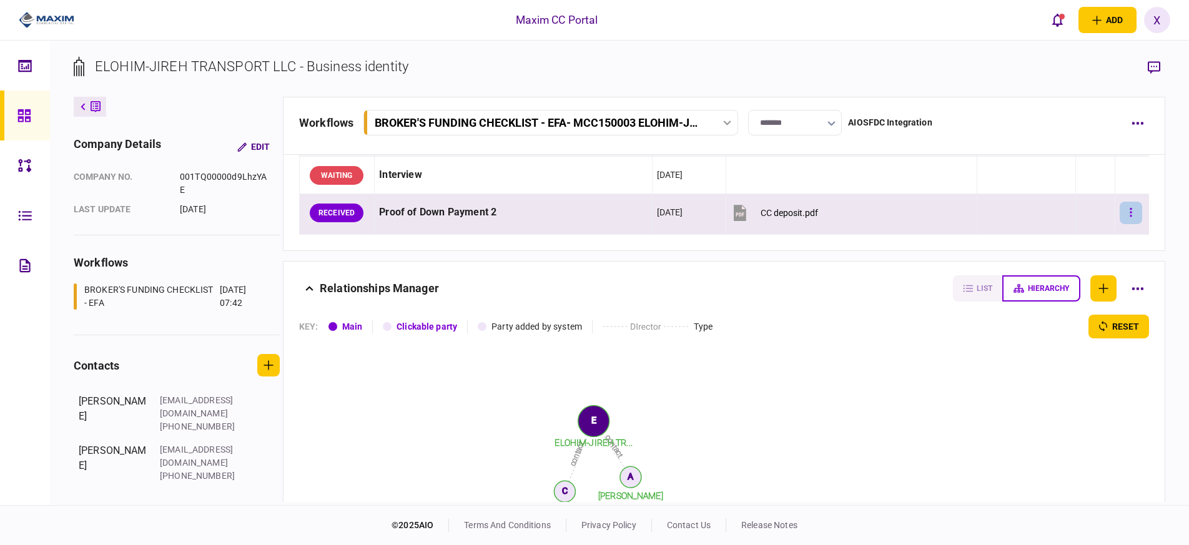
click at [1129, 213] on icon "button" at bounding box center [1130, 213] width 2 height 12
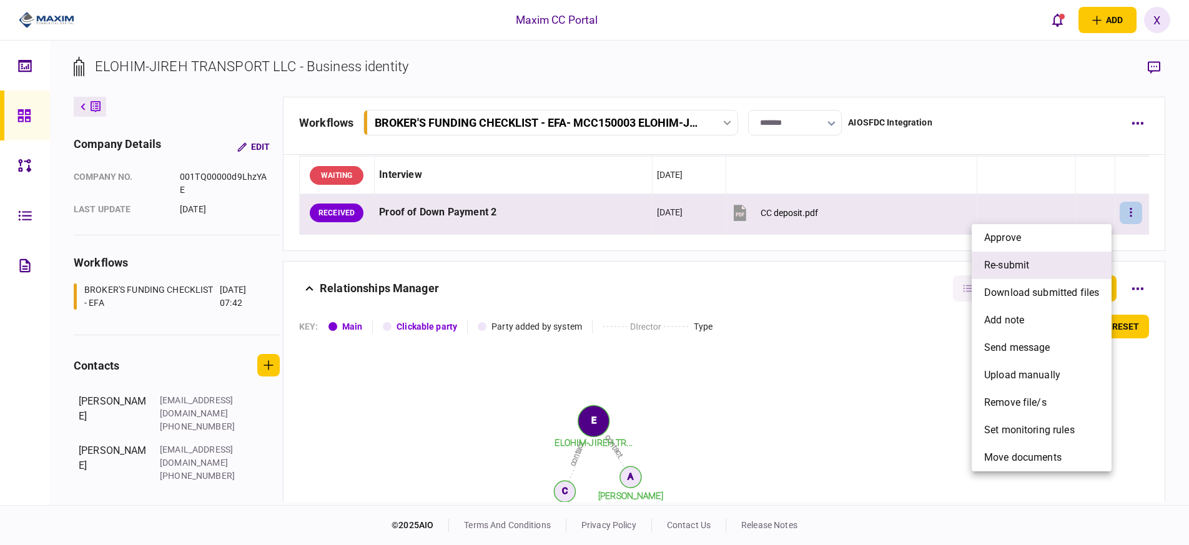
click at [1036, 259] on li "re-submit" at bounding box center [1041, 265] width 140 height 27
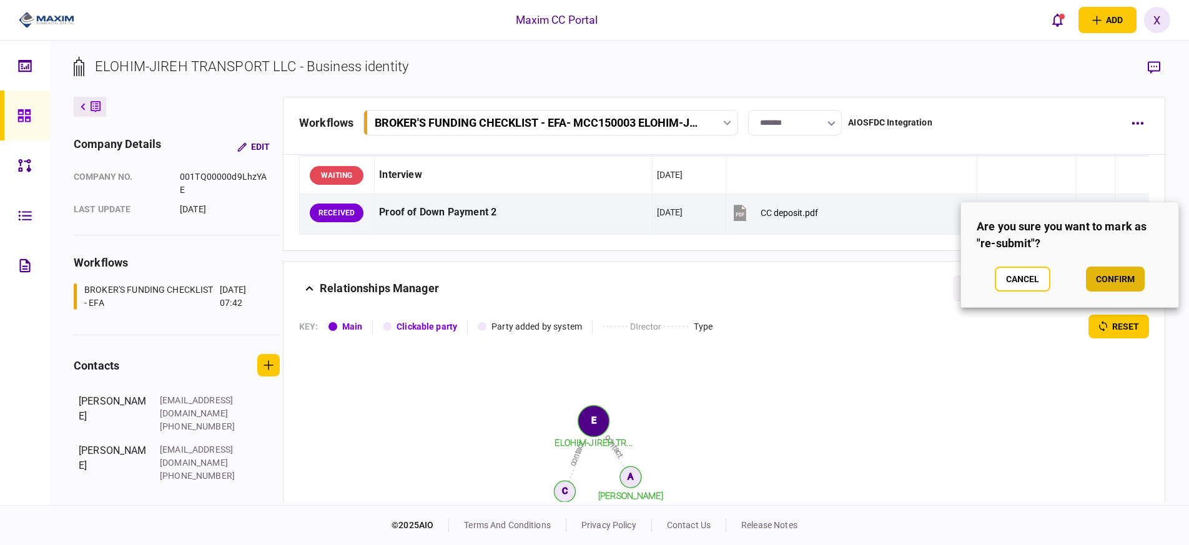
click at [1095, 272] on button "confirm" at bounding box center [1115, 279] width 59 height 25
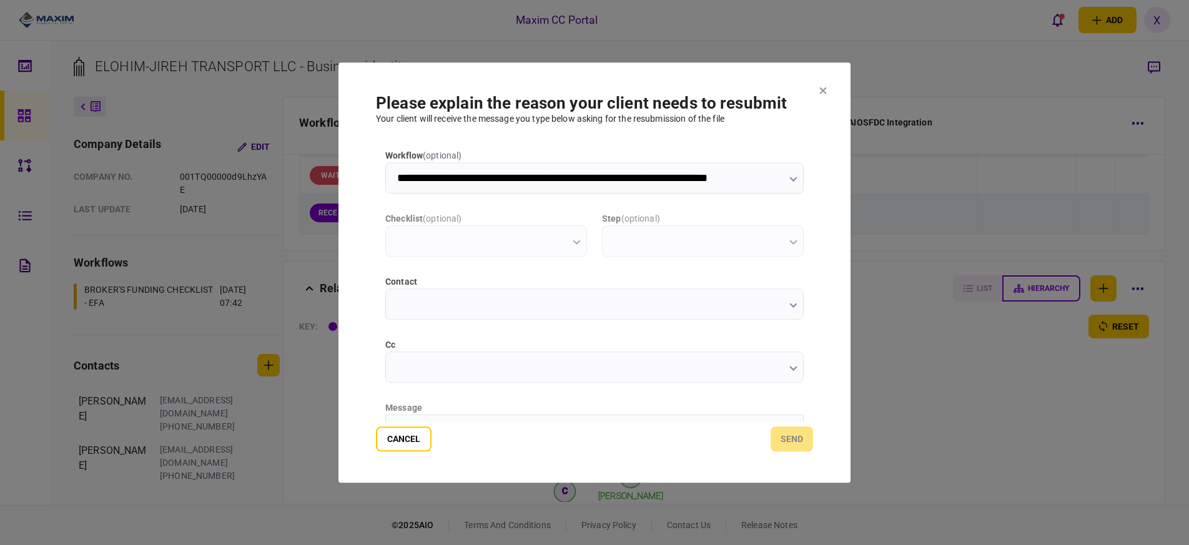
scroll to position [0, 0]
type input "**********"
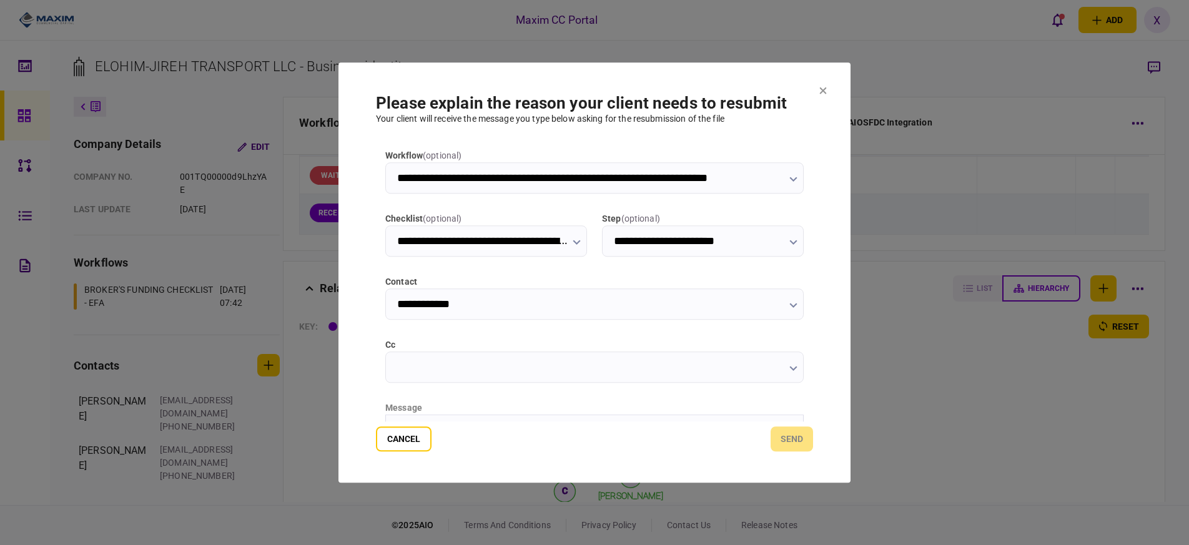
scroll to position [149, 0]
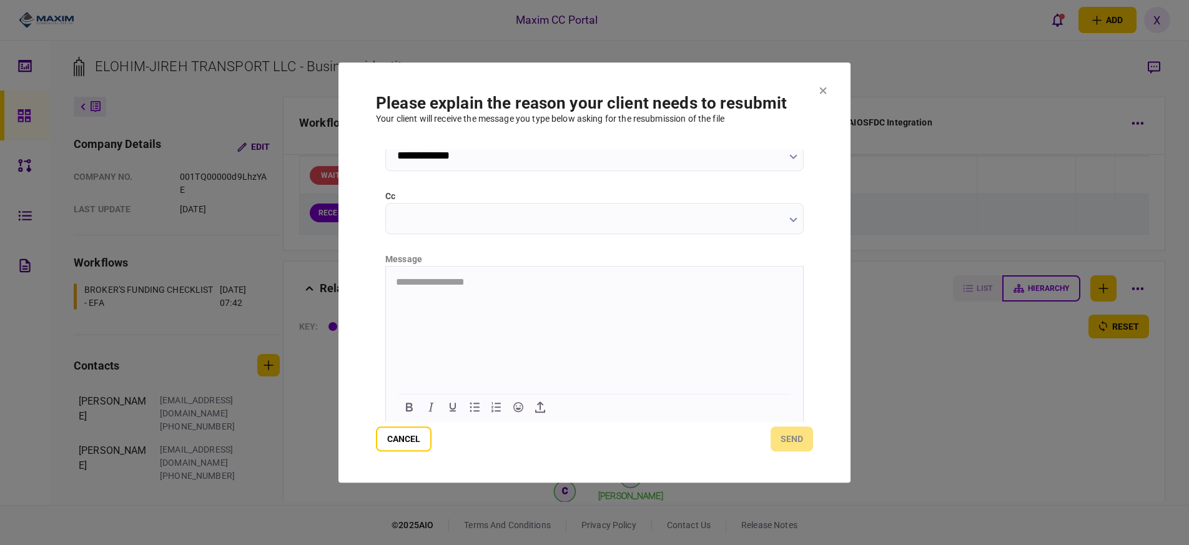
click at [483, 297] on html "**********" at bounding box center [594, 281] width 417 height 31
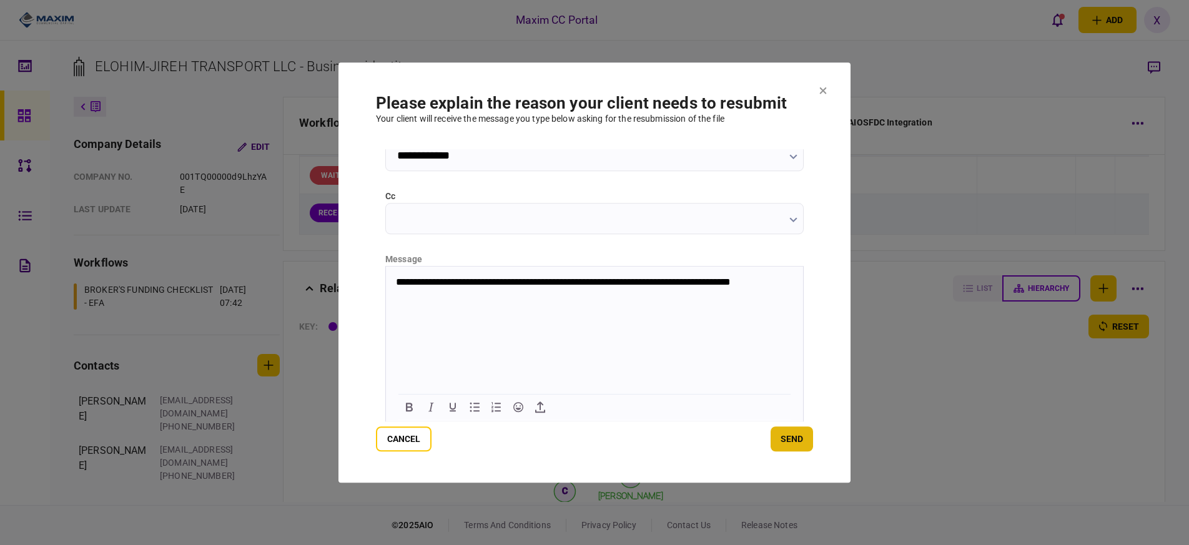
click at [797, 449] on button "send" at bounding box center [791, 438] width 42 height 25
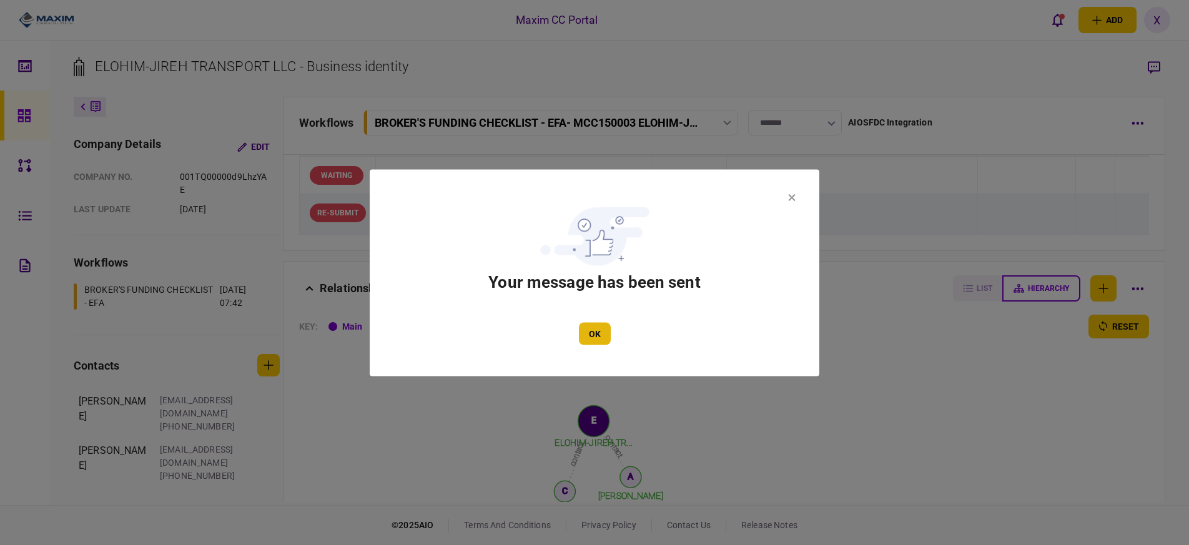
click at [586, 328] on button "OK" at bounding box center [595, 333] width 32 height 22
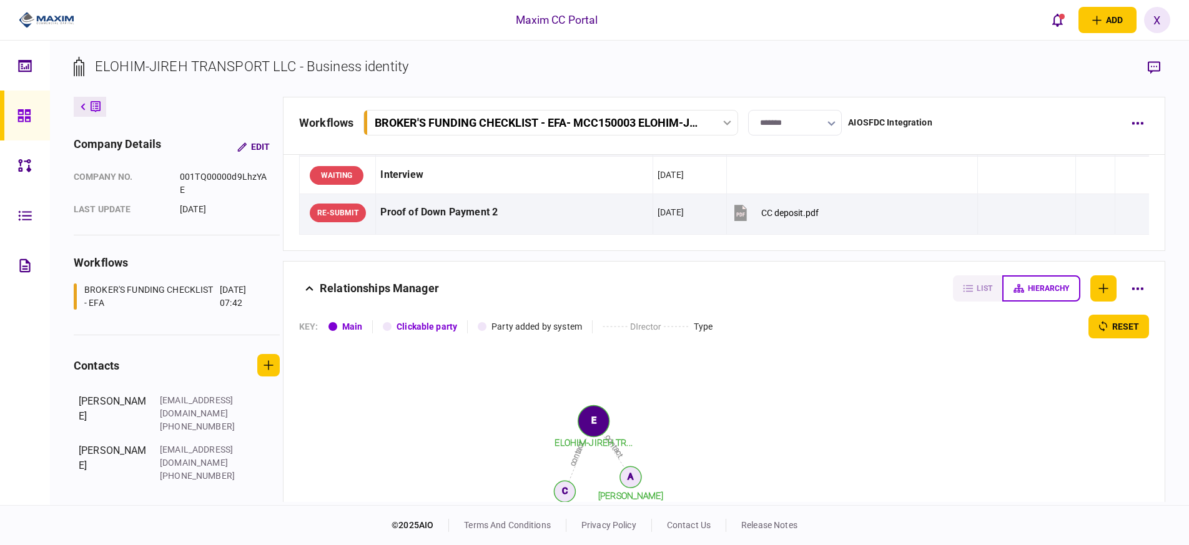
click at [29, 113] on icon at bounding box center [23, 115] width 12 height 12
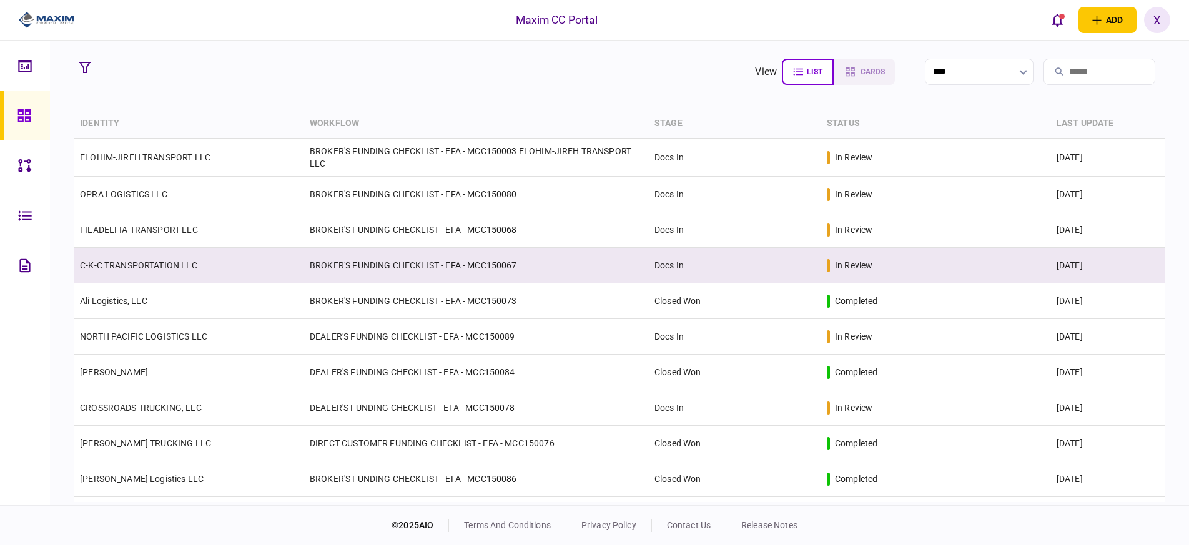
click at [124, 273] on td "C-K-C TRANSPORTATION LLC" at bounding box center [189, 266] width 230 height 36
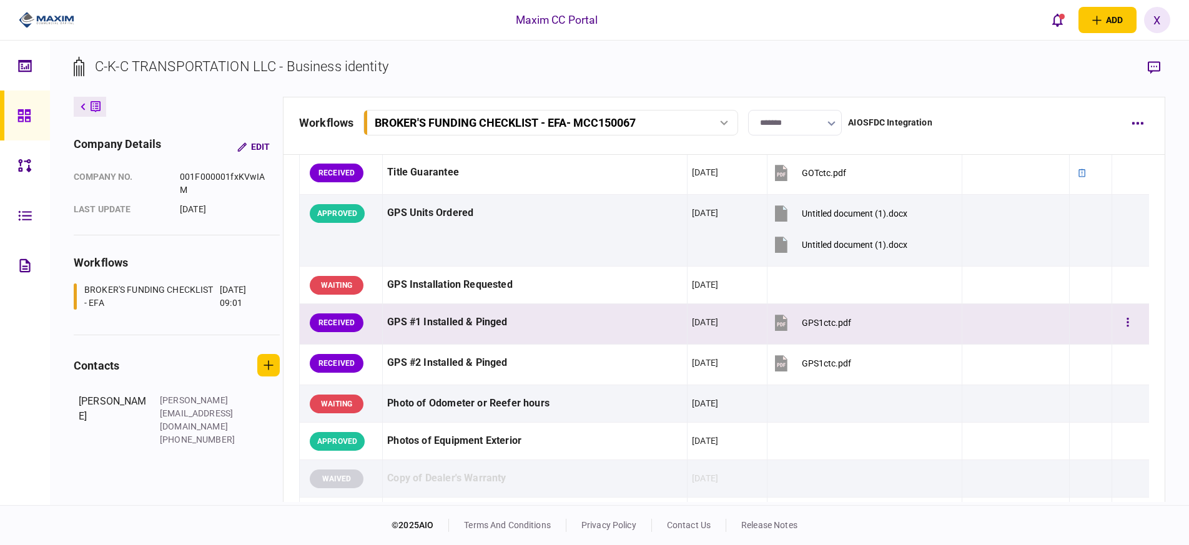
scroll to position [1016, 0]
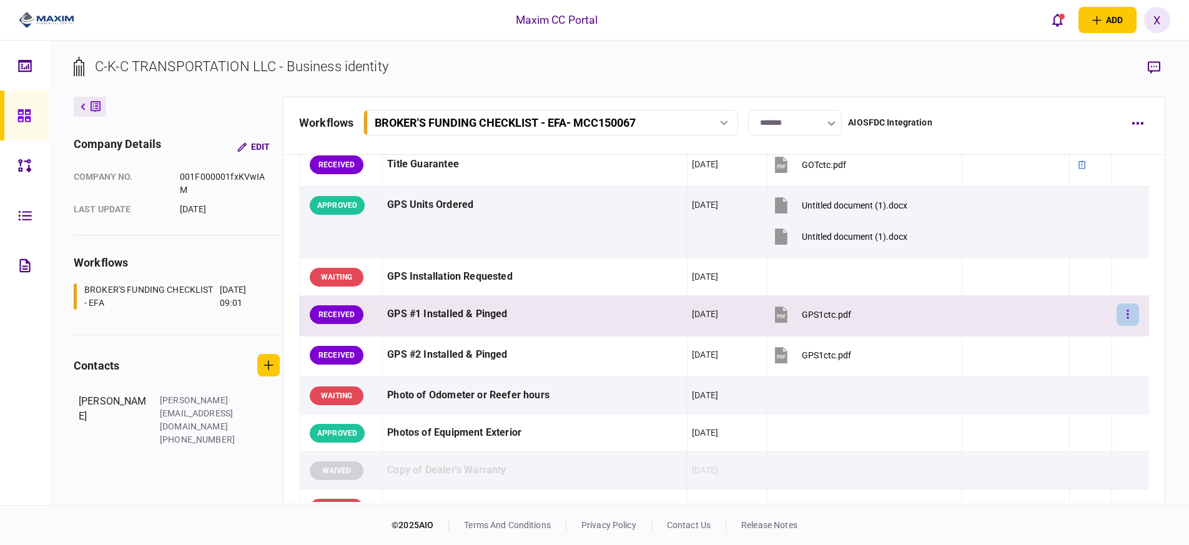
click at [1125, 310] on button "button" at bounding box center [1127, 314] width 22 height 22
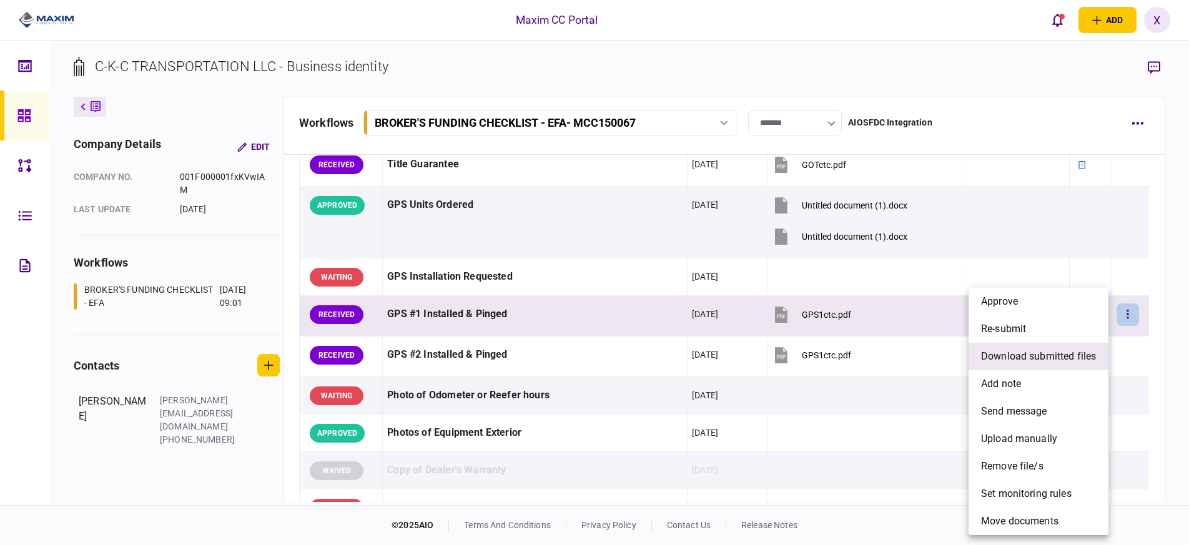
click at [1076, 355] on span "download submitted files" at bounding box center [1038, 356] width 115 height 15
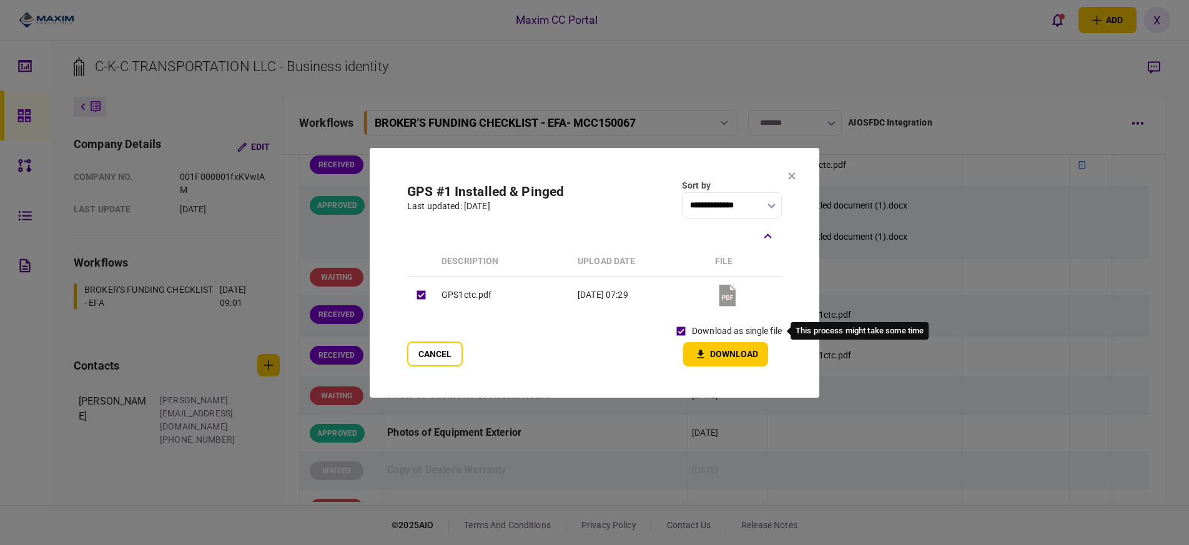
click at [723, 352] on button "Download" at bounding box center [725, 354] width 85 height 24
click at [793, 176] on icon at bounding box center [791, 175] width 7 height 7
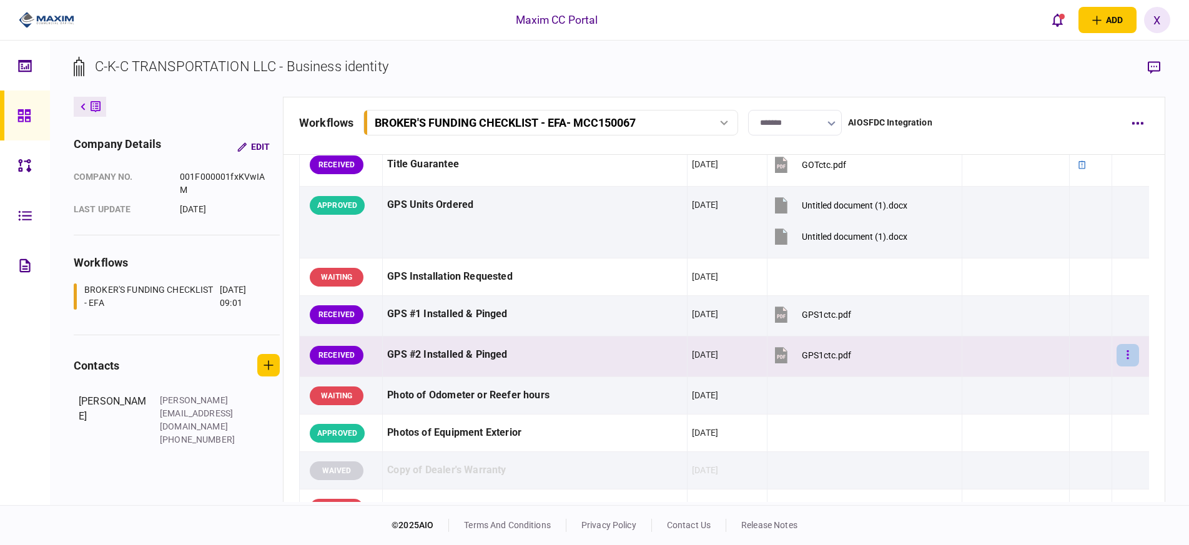
click at [1125, 356] on button "button" at bounding box center [1127, 355] width 22 height 22
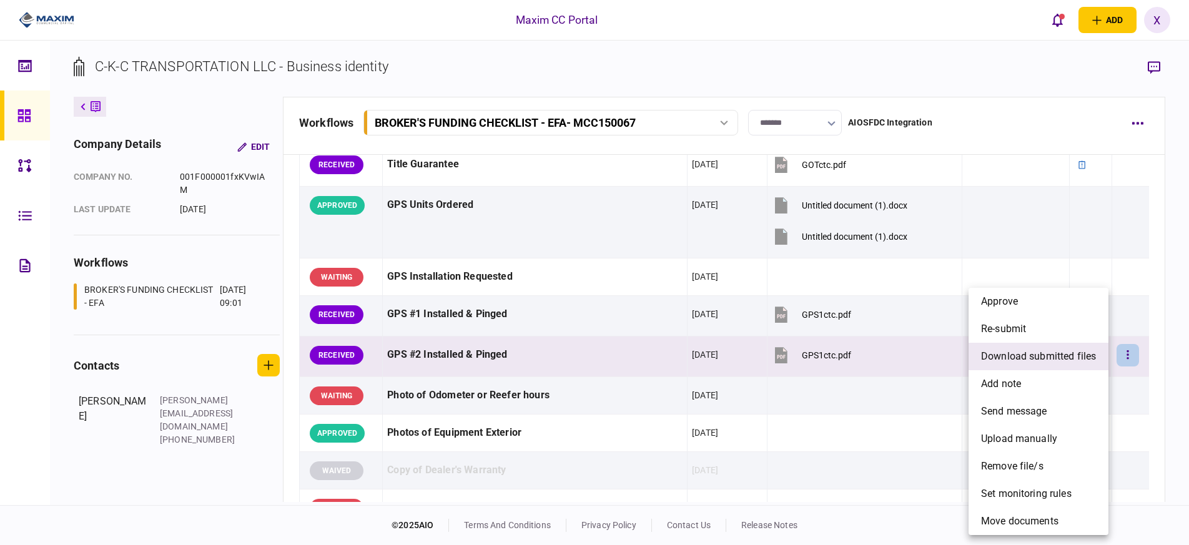
click at [1059, 350] on span "download submitted files" at bounding box center [1038, 356] width 115 height 15
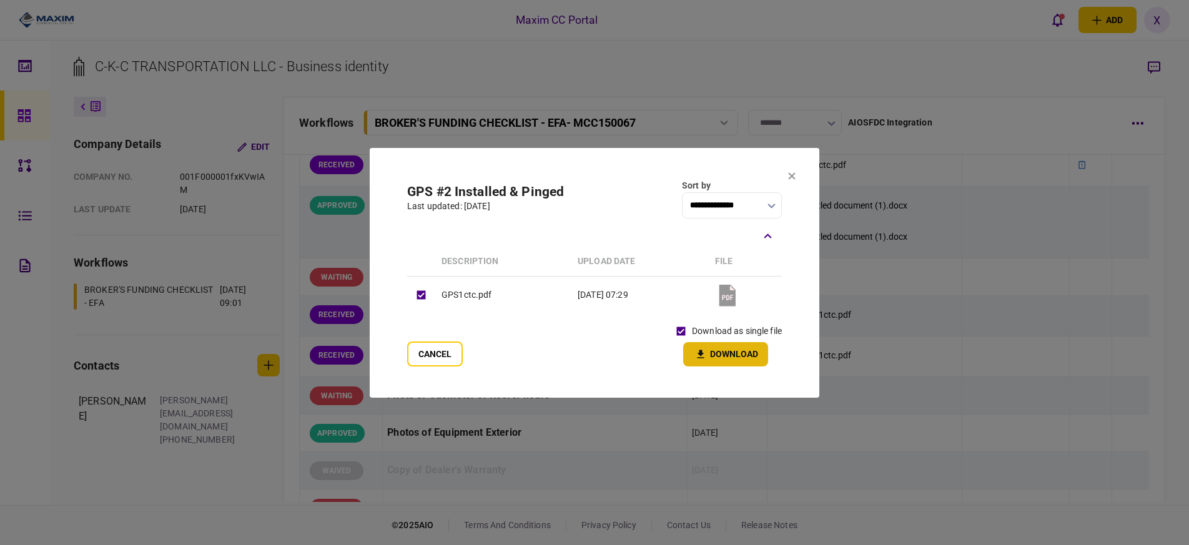
click at [716, 356] on button "Download" at bounding box center [725, 354] width 85 height 24
click at [790, 174] on icon at bounding box center [791, 175] width 7 height 7
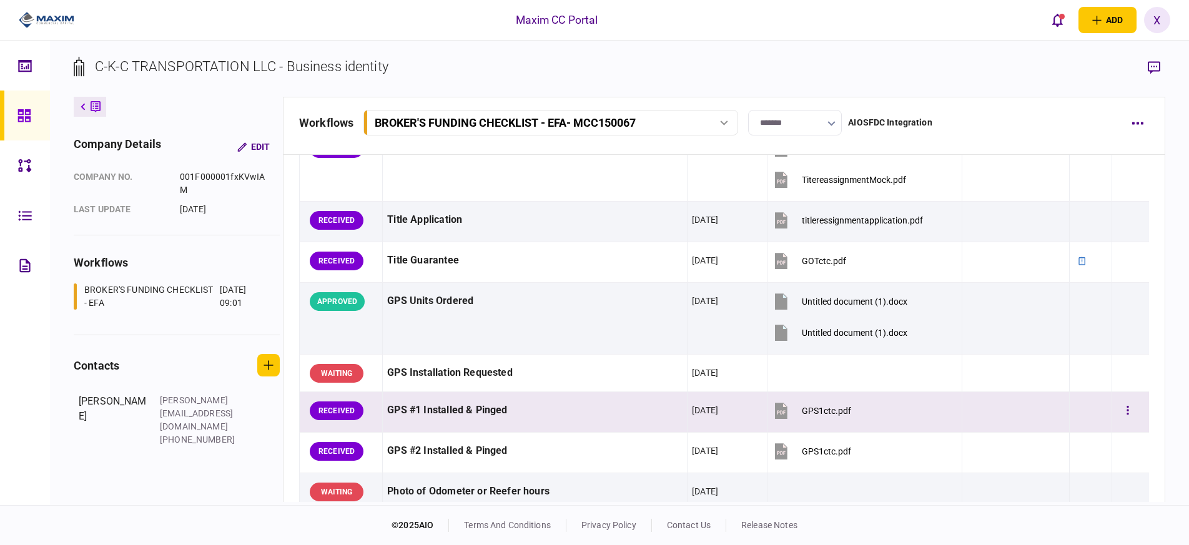
scroll to position [891, 0]
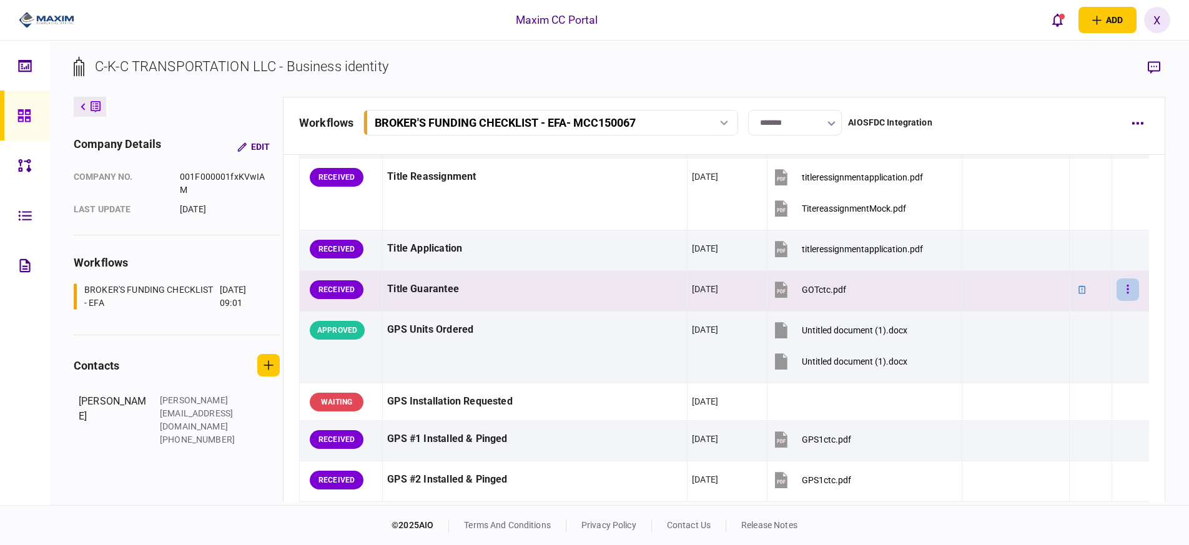
click at [1127, 293] on icon "button" at bounding box center [1128, 289] width 2 height 9
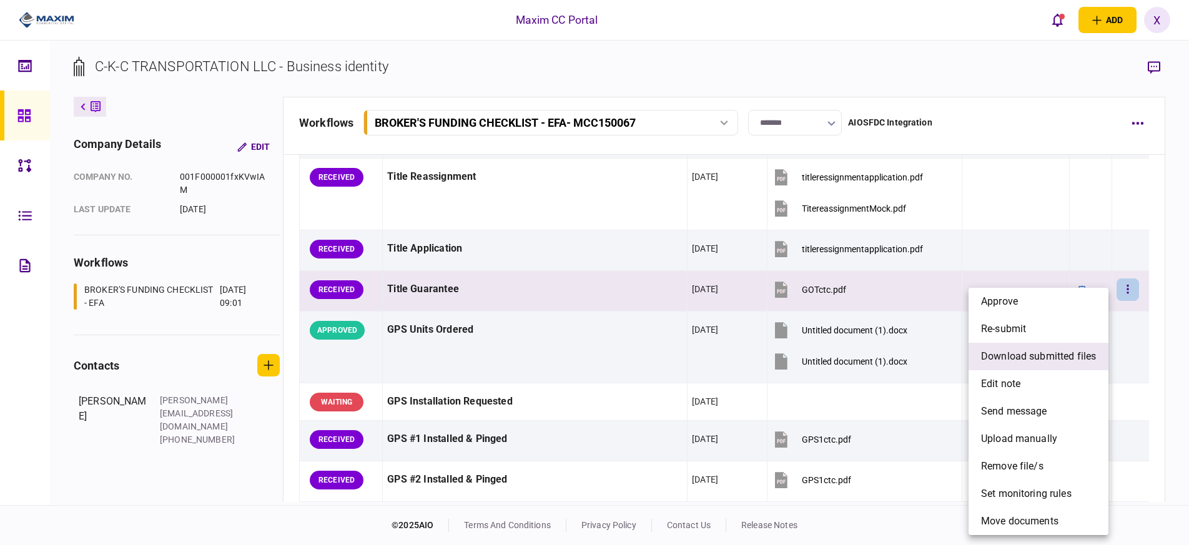
click at [1057, 355] on span "download submitted files" at bounding box center [1038, 356] width 115 height 15
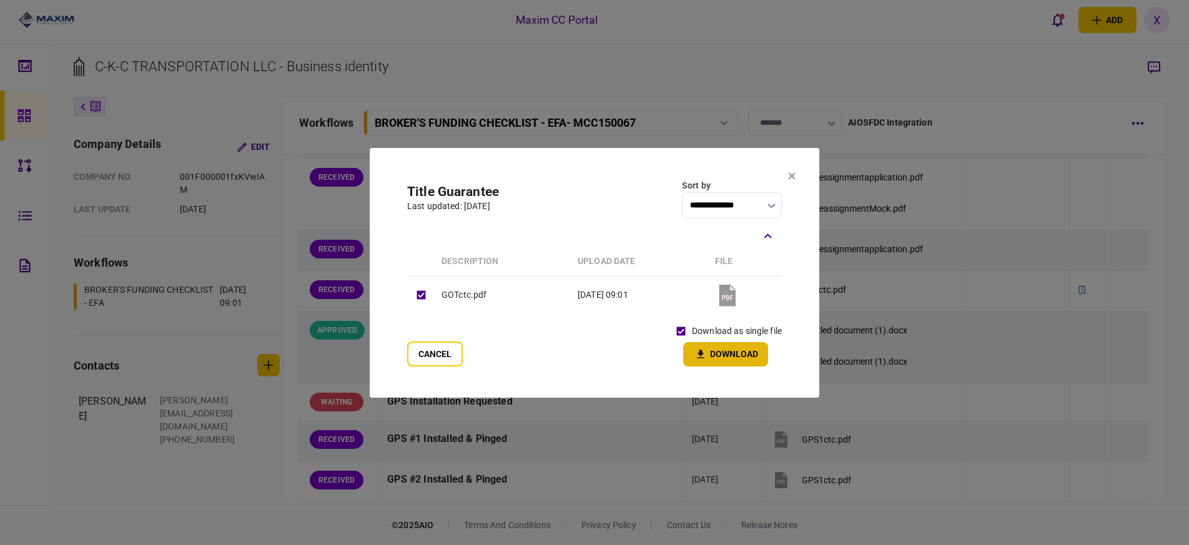
click at [705, 345] on button "Download" at bounding box center [725, 354] width 85 height 24
click at [790, 179] on icon at bounding box center [791, 175] width 7 height 7
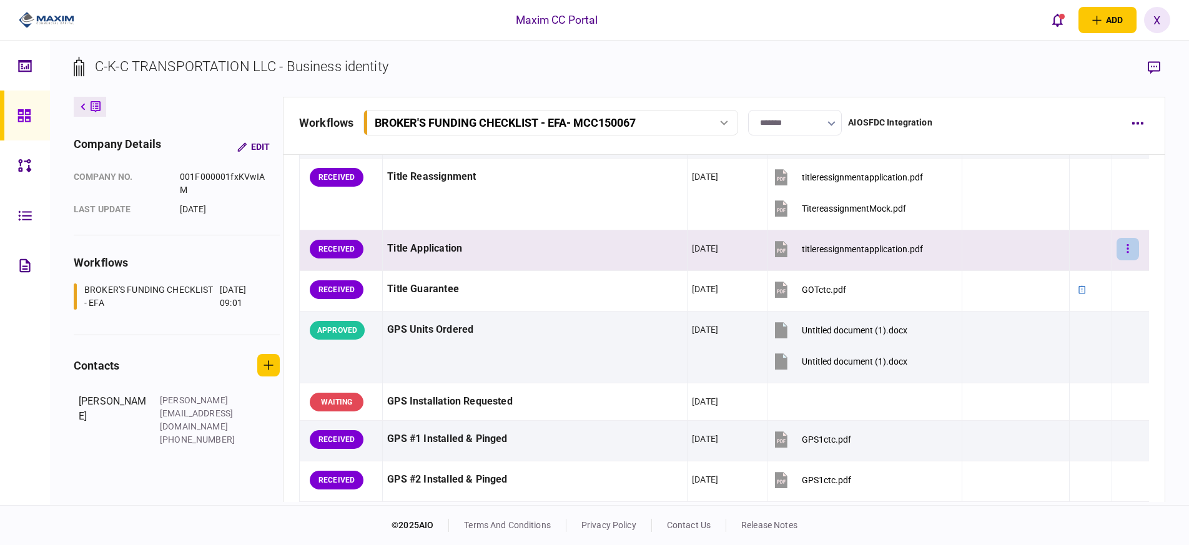
click at [1116, 247] on button "button" at bounding box center [1127, 249] width 22 height 22
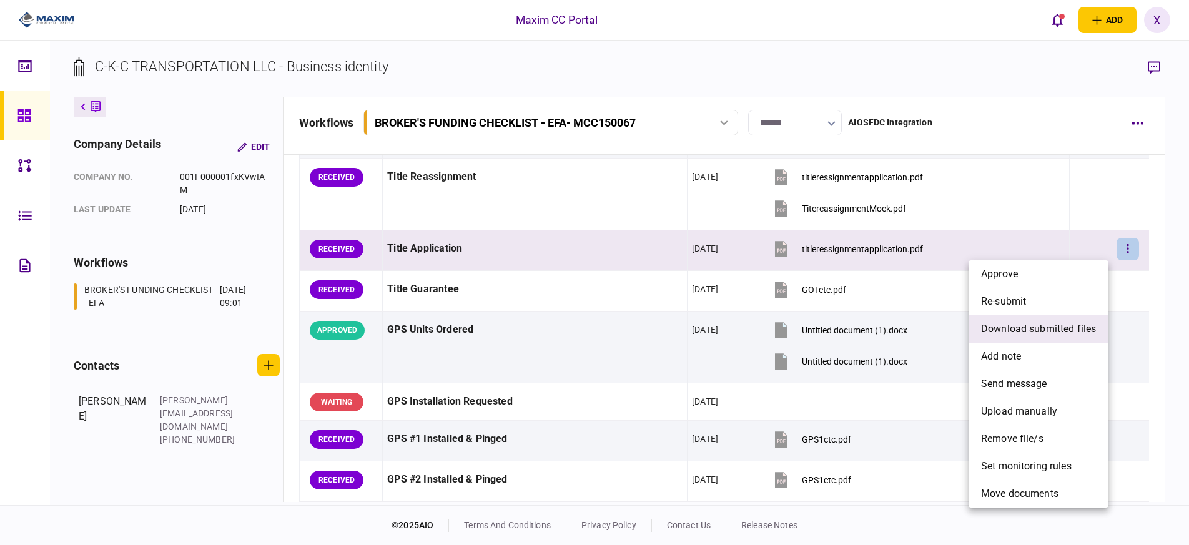
click at [1039, 328] on span "download submitted files" at bounding box center [1038, 328] width 115 height 15
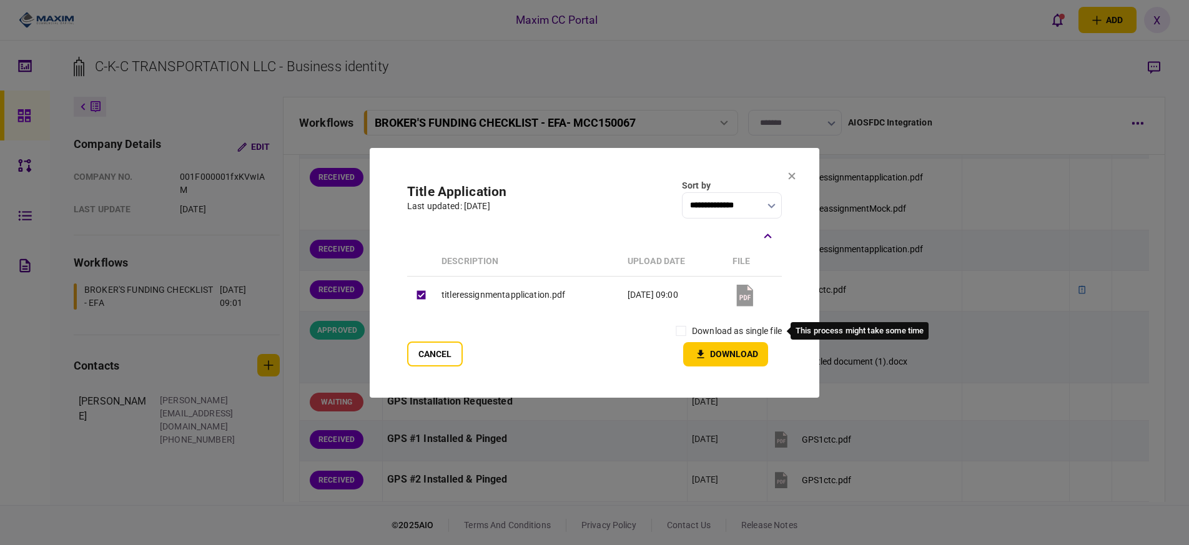
click at [692, 329] on label "download as single file" at bounding box center [737, 331] width 90 height 13
drag, startPoint x: 702, startPoint y: 347, endPoint x: 753, endPoint y: 321, distance: 58.1
click at [703, 347] on button "Download" at bounding box center [725, 354] width 85 height 24
click at [791, 173] on icon at bounding box center [791, 175] width 7 height 7
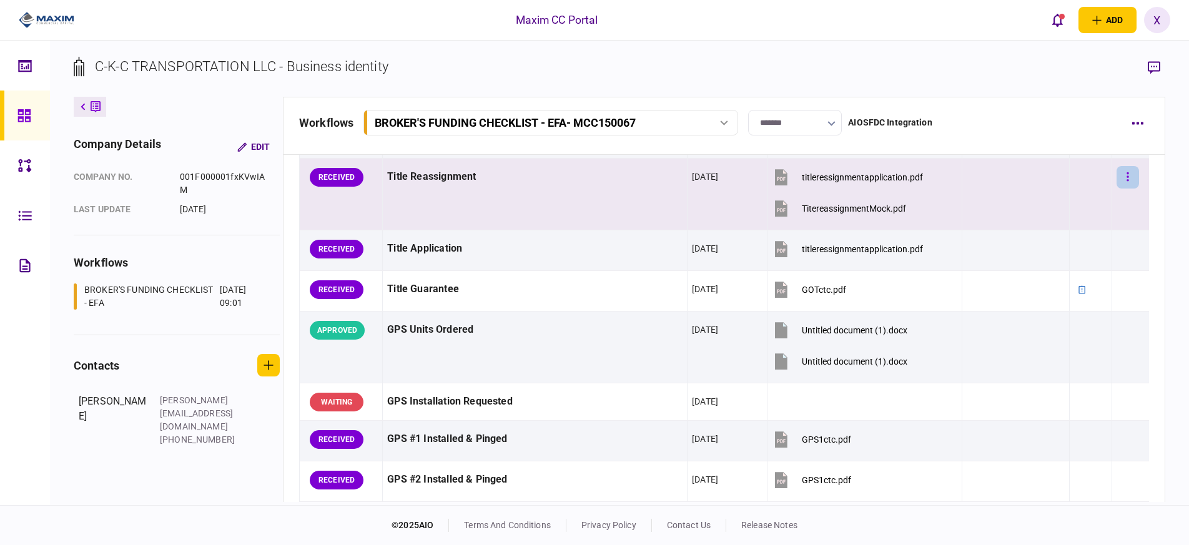
click at [1124, 178] on button "button" at bounding box center [1127, 177] width 22 height 22
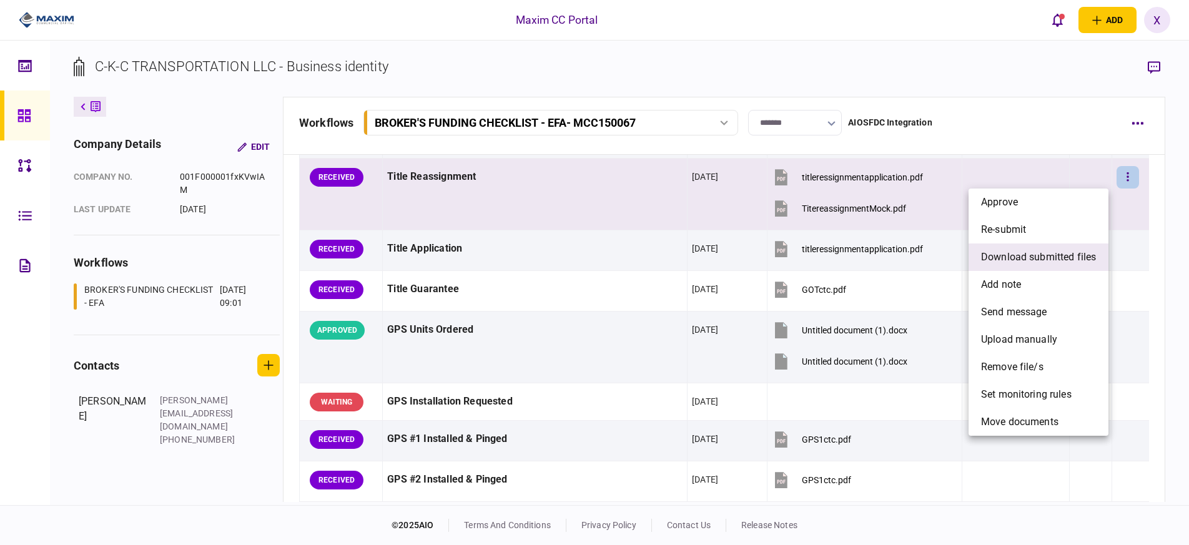
click at [1019, 258] on span "download submitted files" at bounding box center [1038, 257] width 115 height 15
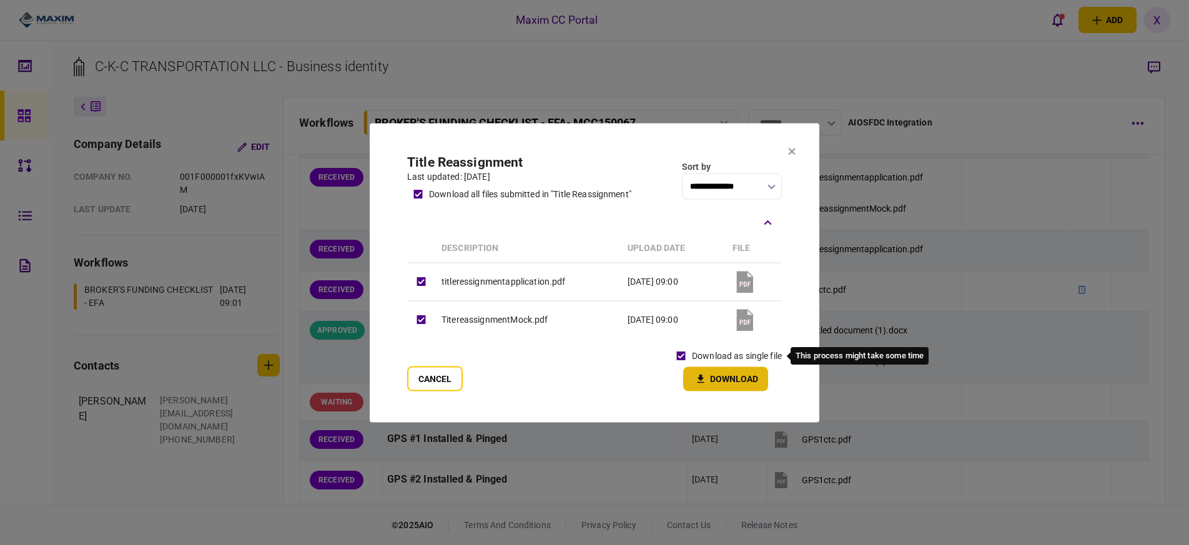
click at [710, 374] on button "Download" at bounding box center [725, 378] width 85 height 24
click at [793, 152] on icon at bounding box center [791, 151] width 7 height 7
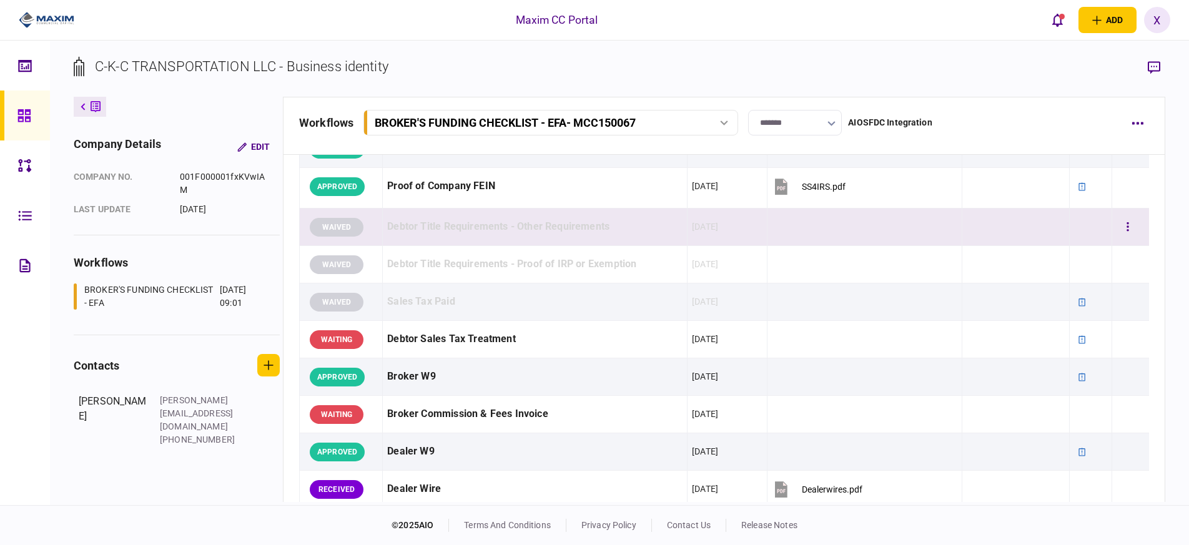
scroll to position [454, 0]
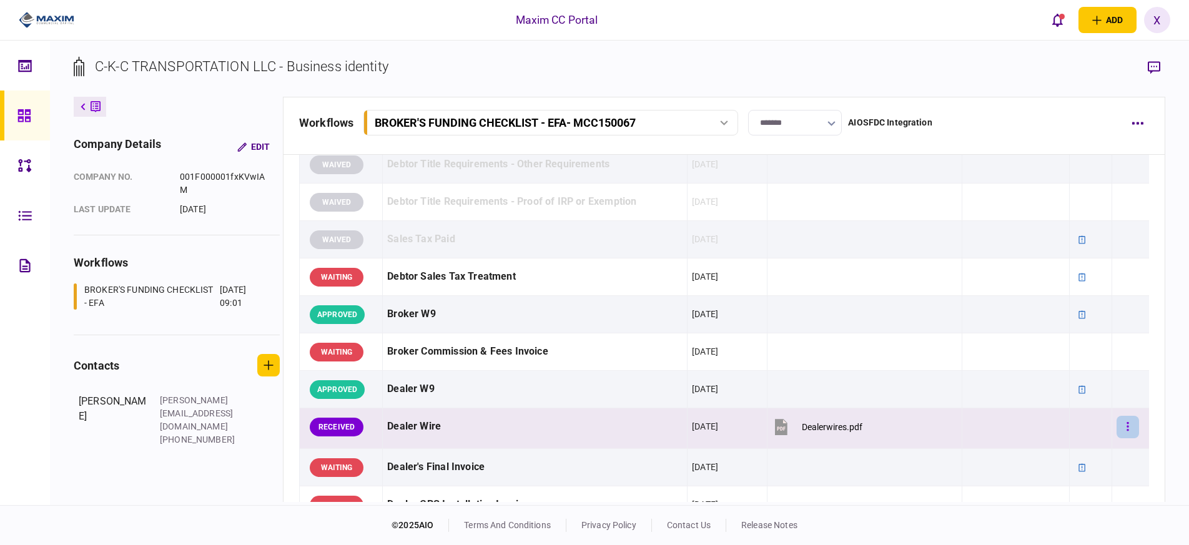
click at [1119, 433] on button "button" at bounding box center [1127, 427] width 22 height 22
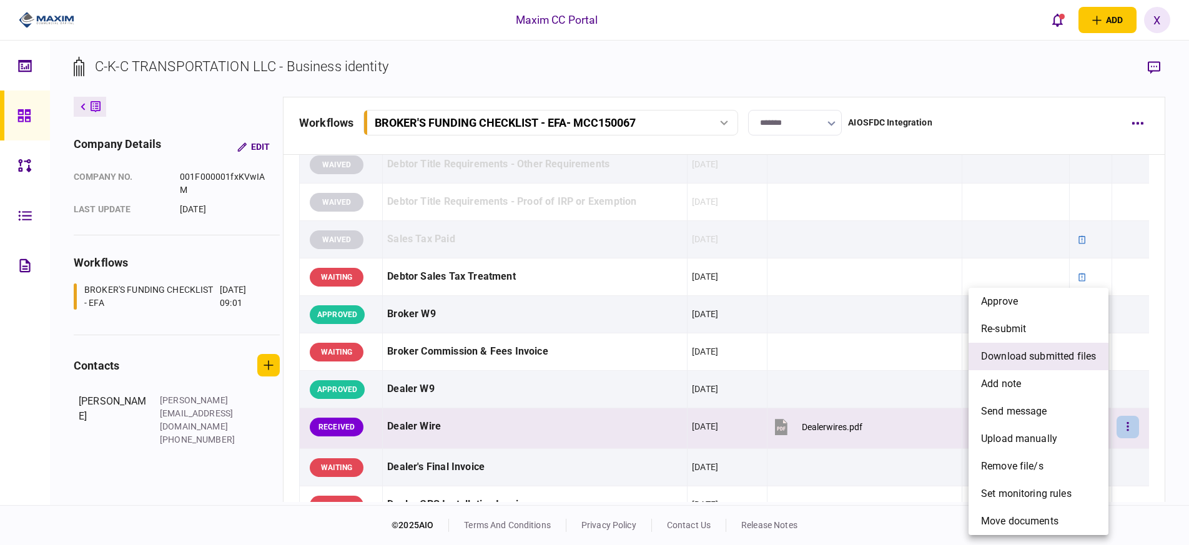
click at [1065, 360] on span "download submitted files" at bounding box center [1038, 356] width 115 height 15
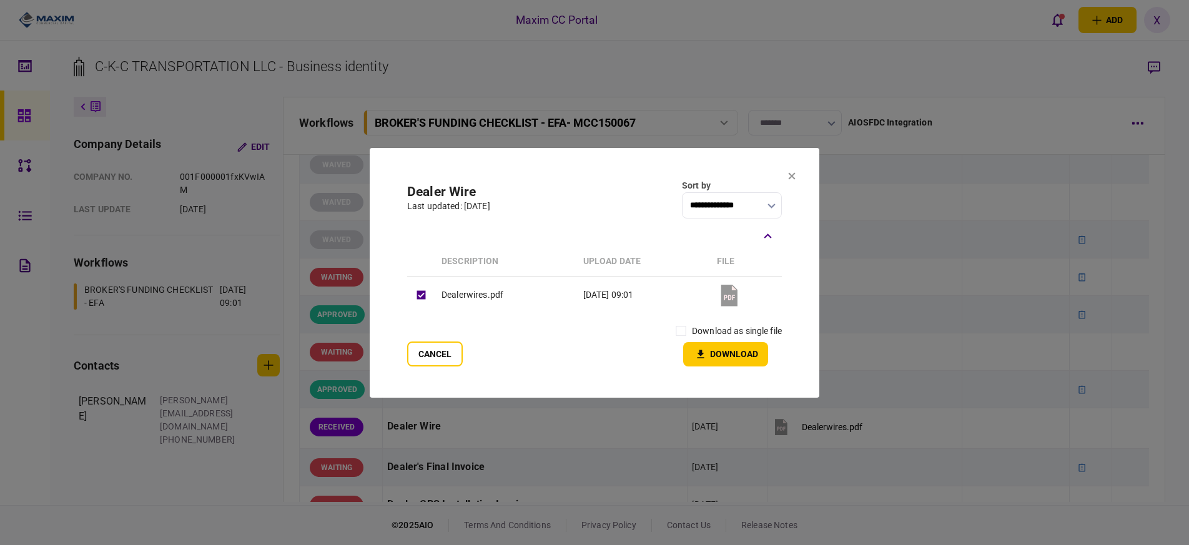
click at [792, 175] on icon at bounding box center [791, 175] width 7 height 7
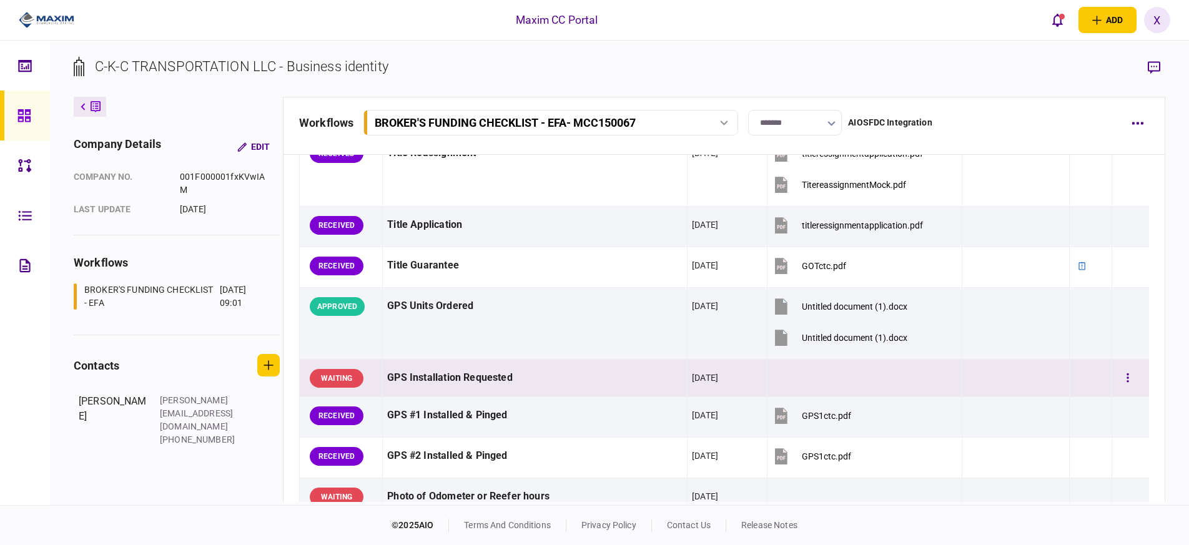
scroll to position [936, 0]
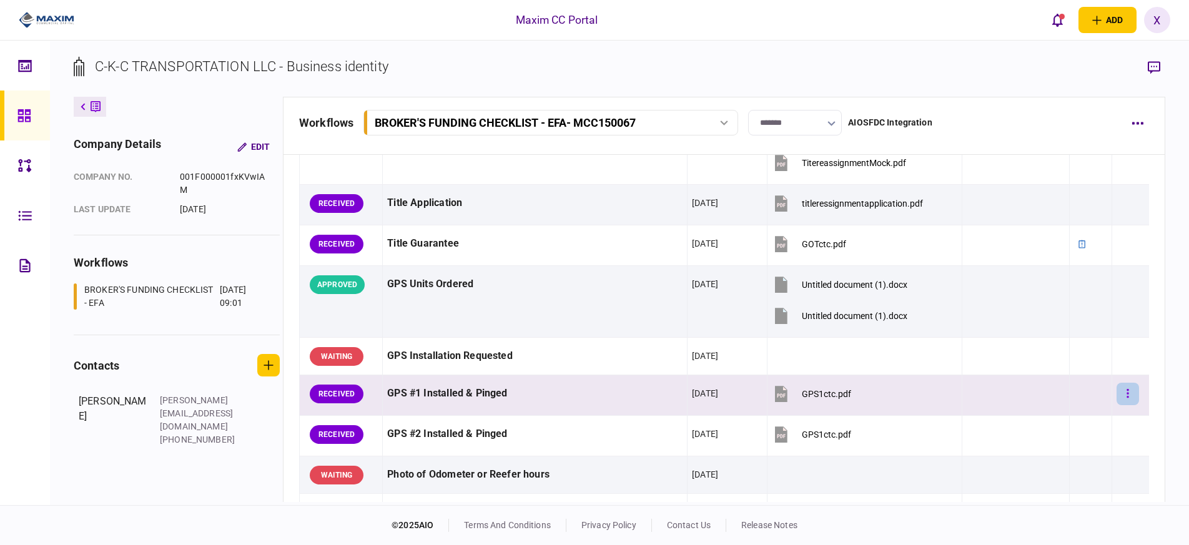
click at [1116, 396] on button "button" at bounding box center [1127, 394] width 22 height 22
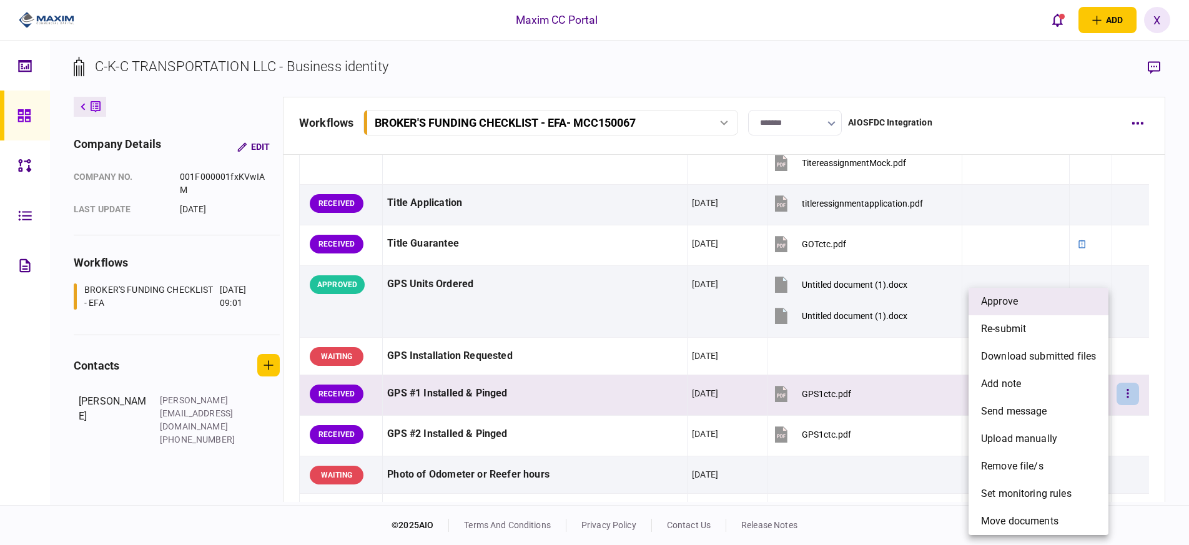
click at [1040, 306] on li "approve" at bounding box center [1038, 301] width 140 height 27
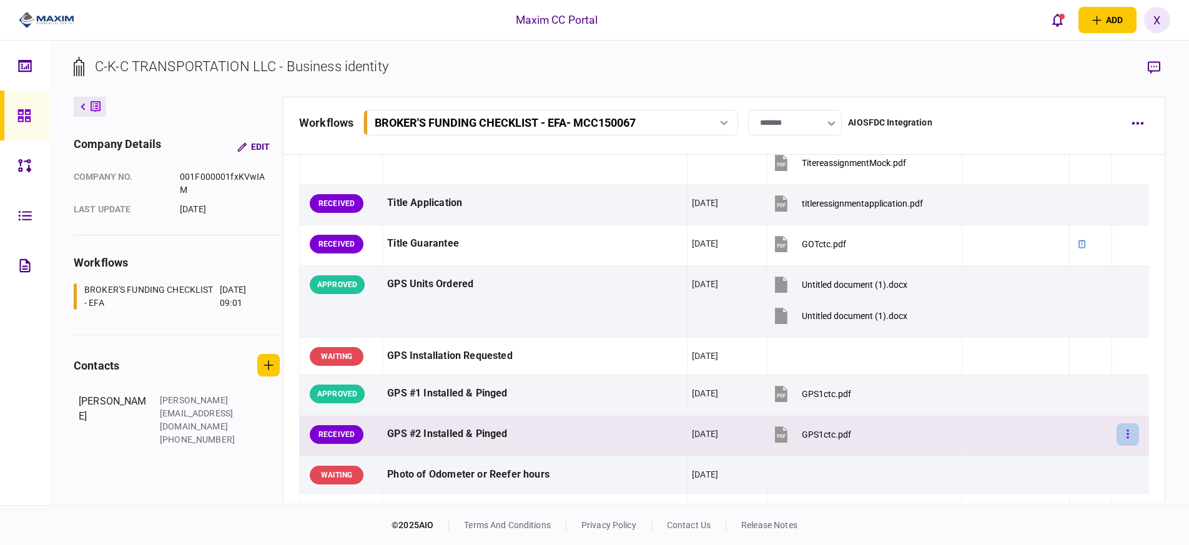
click at [1125, 431] on button "button" at bounding box center [1127, 434] width 22 height 22
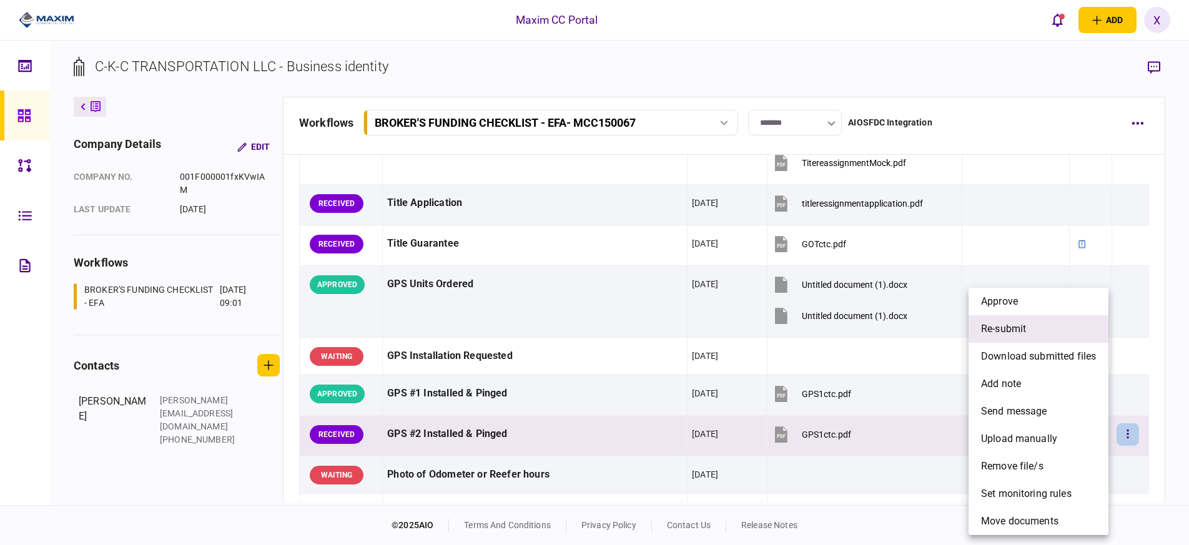
click at [1041, 328] on li "re-submit" at bounding box center [1038, 328] width 140 height 27
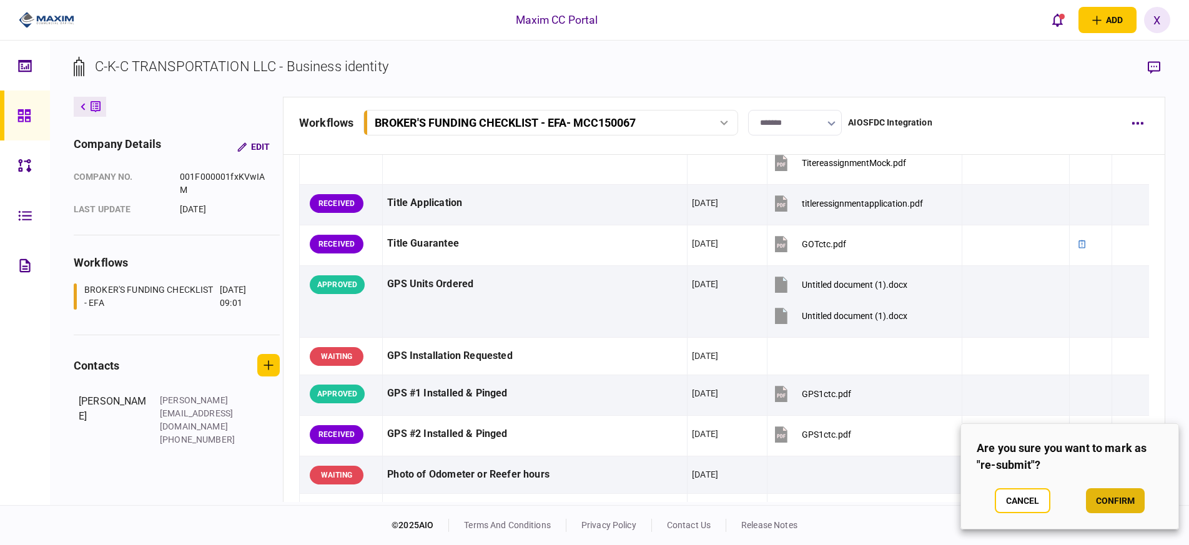
click at [1096, 504] on button "confirm" at bounding box center [1115, 500] width 59 height 25
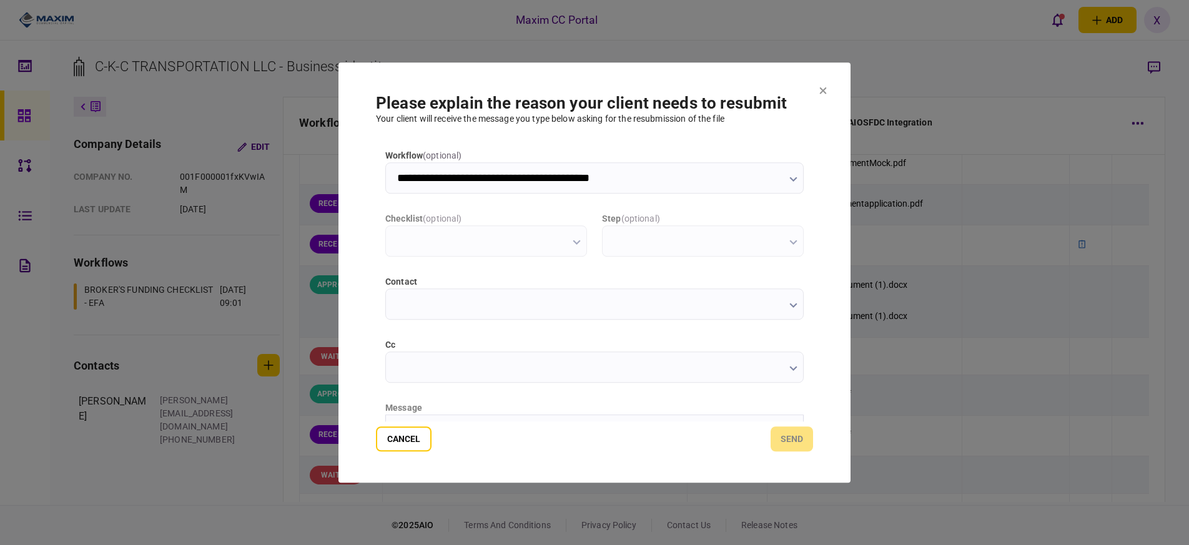
scroll to position [0, 0]
type input "**********"
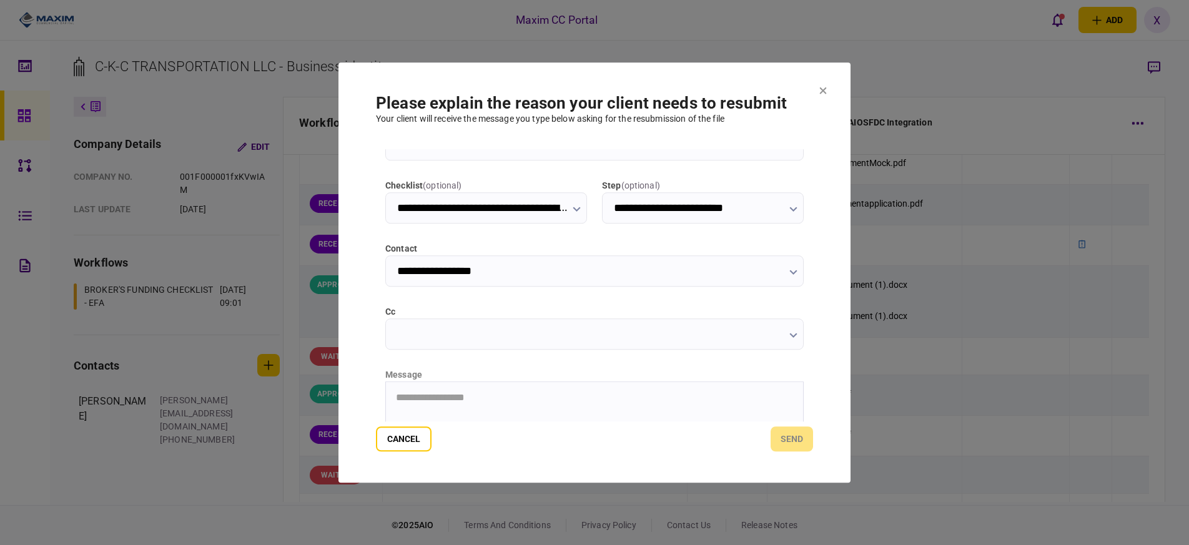
scroll to position [62, 0]
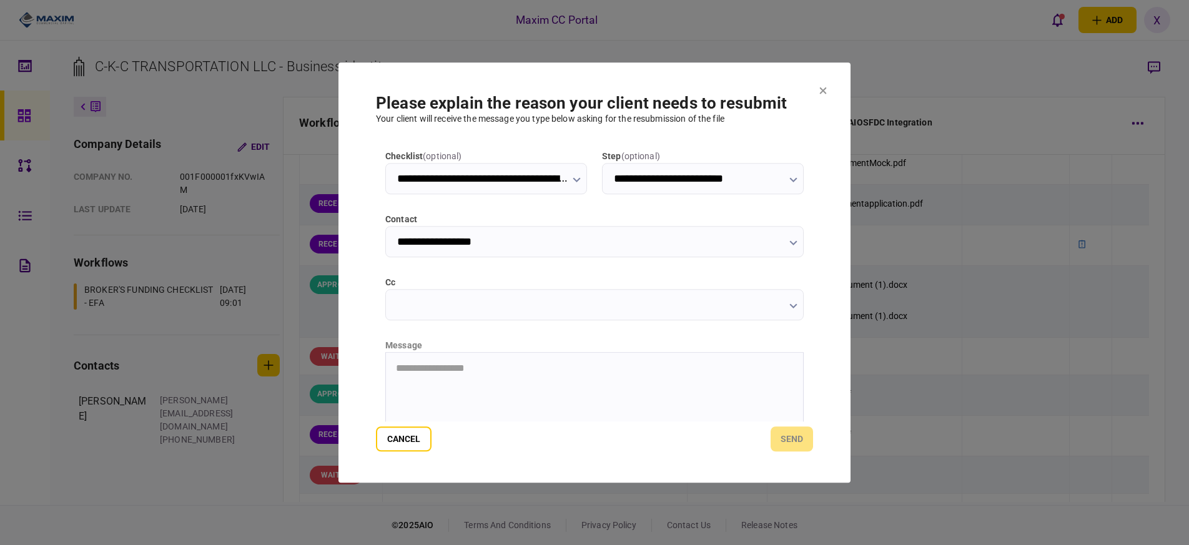
click at [459, 383] on html "**********" at bounding box center [594, 367] width 417 height 31
click at [808, 436] on button "send" at bounding box center [791, 438] width 42 height 25
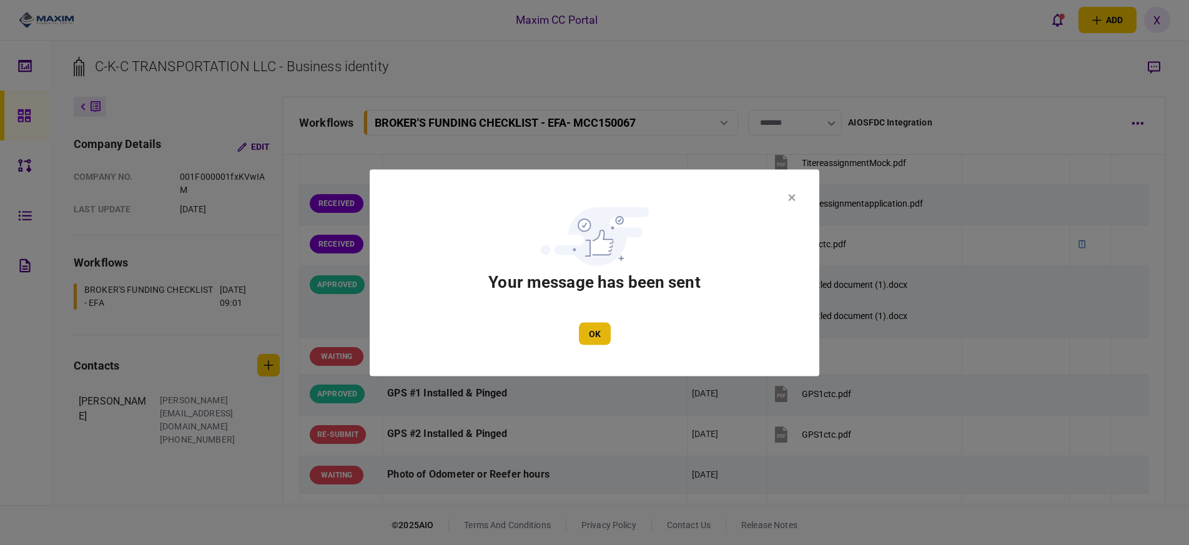
click at [591, 330] on button "OK" at bounding box center [595, 333] width 32 height 22
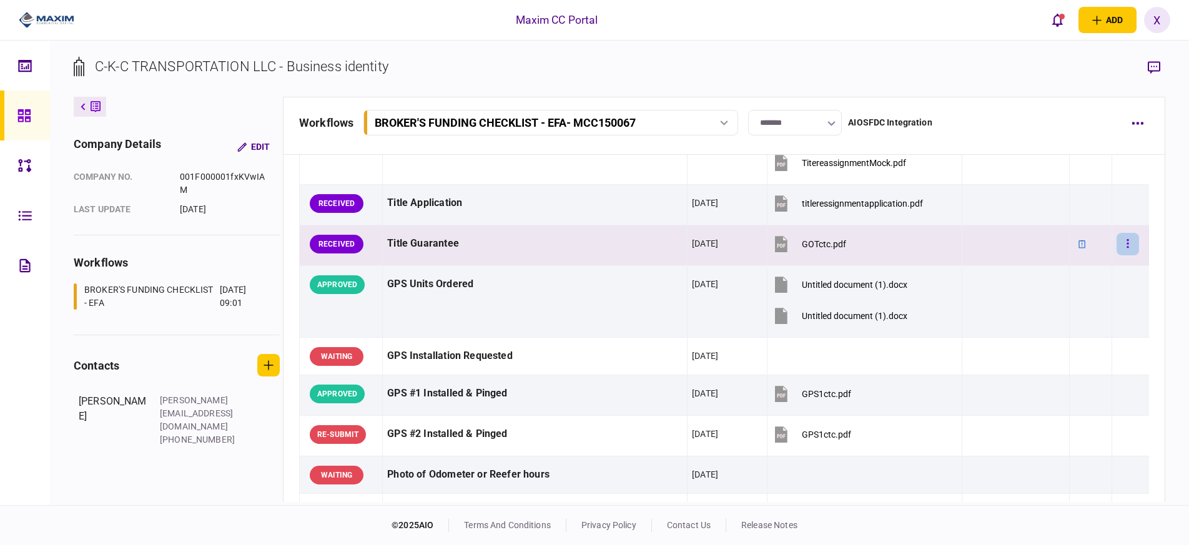
click at [1122, 243] on button "button" at bounding box center [1127, 244] width 22 height 22
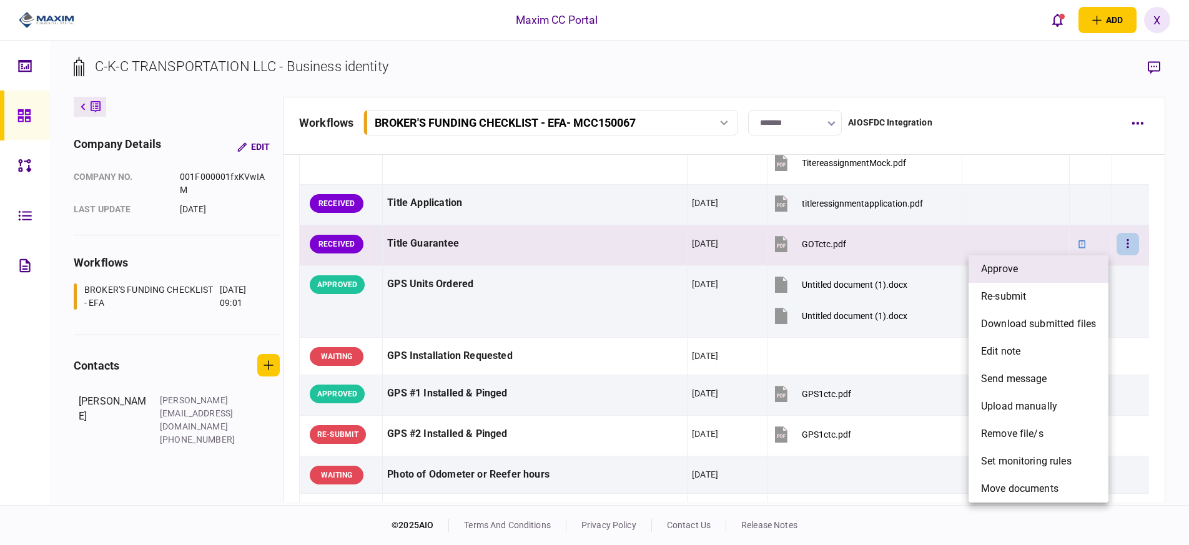
click at [1064, 268] on li "approve" at bounding box center [1038, 268] width 140 height 27
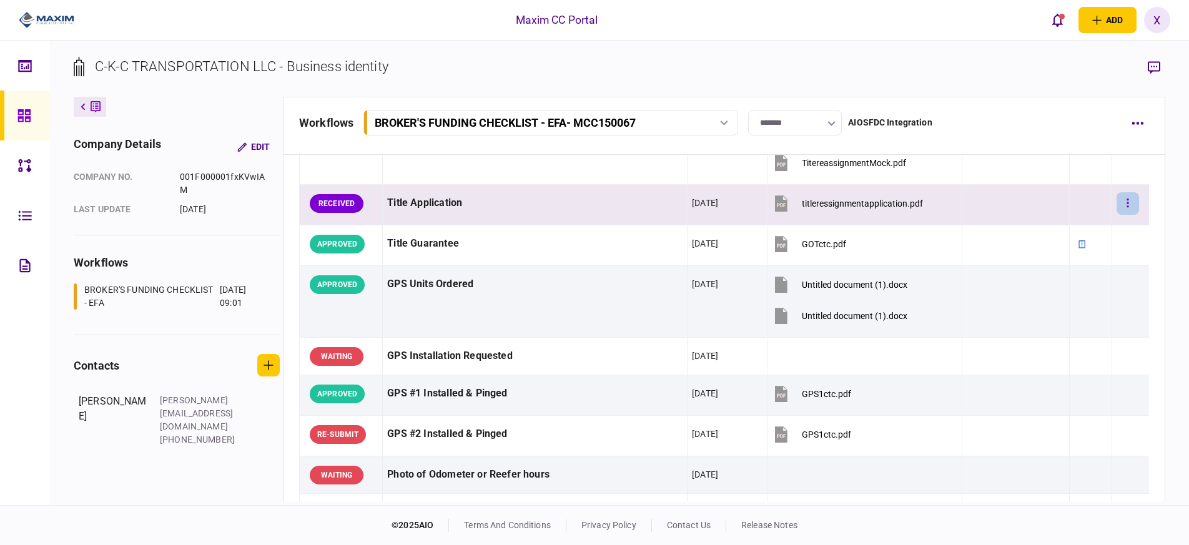
click at [1124, 203] on button "button" at bounding box center [1127, 203] width 22 height 22
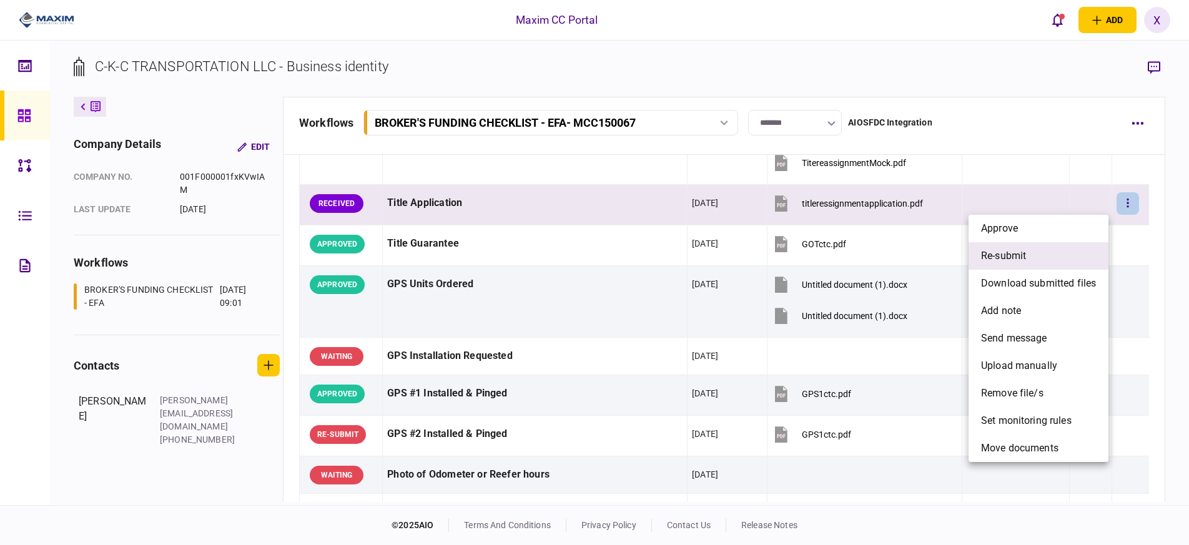
click at [1059, 263] on li "re-submit" at bounding box center [1038, 255] width 140 height 27
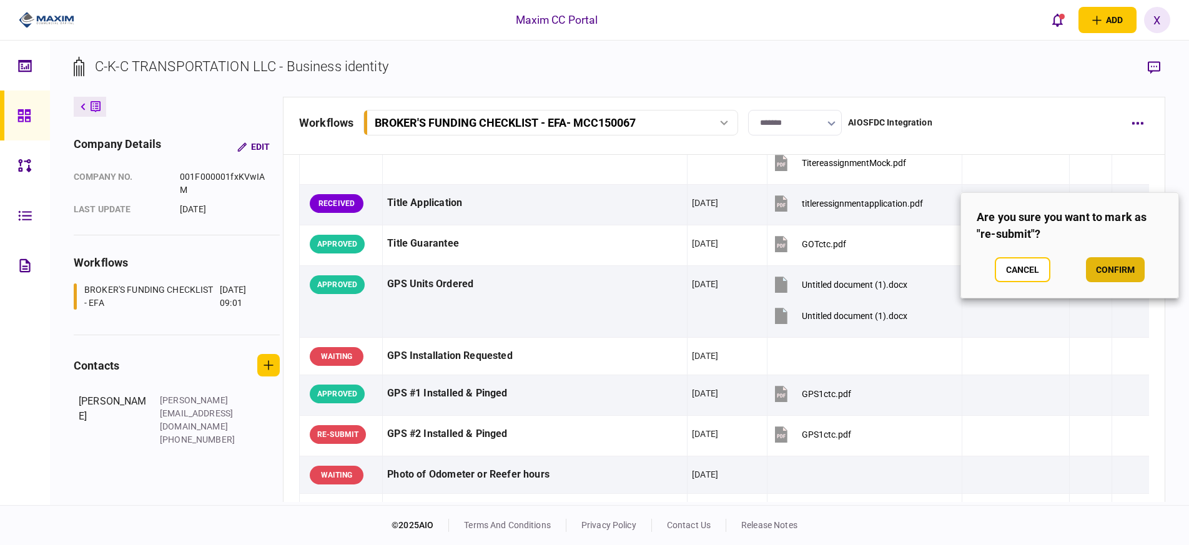
click at [1129, 263] on button "confirm" at bounding box center [1115, 269] width 59 height 25
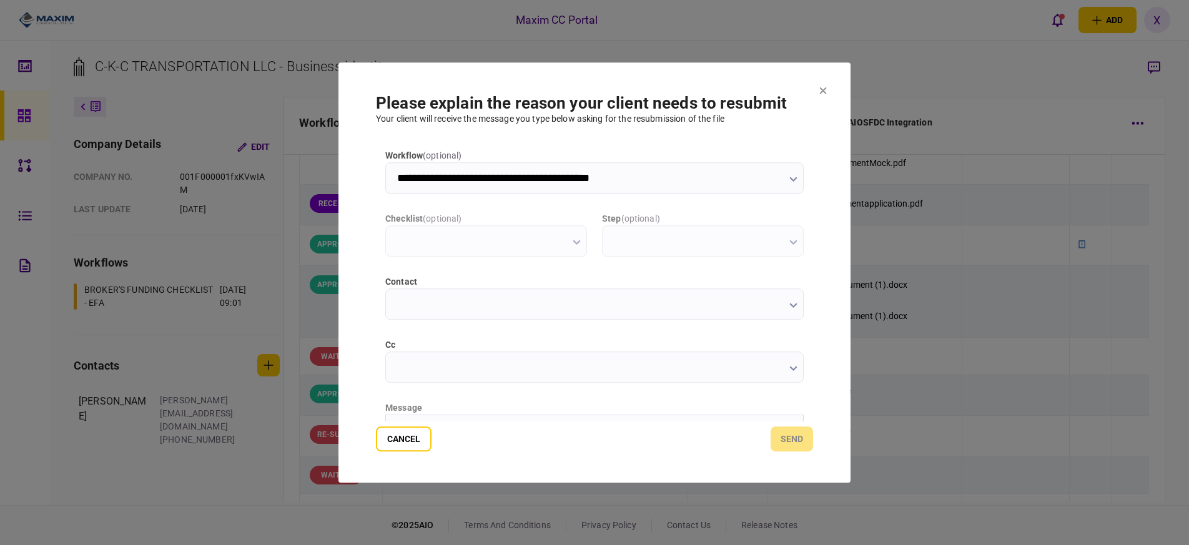
scroll to position [0, 0]
type input "**********"
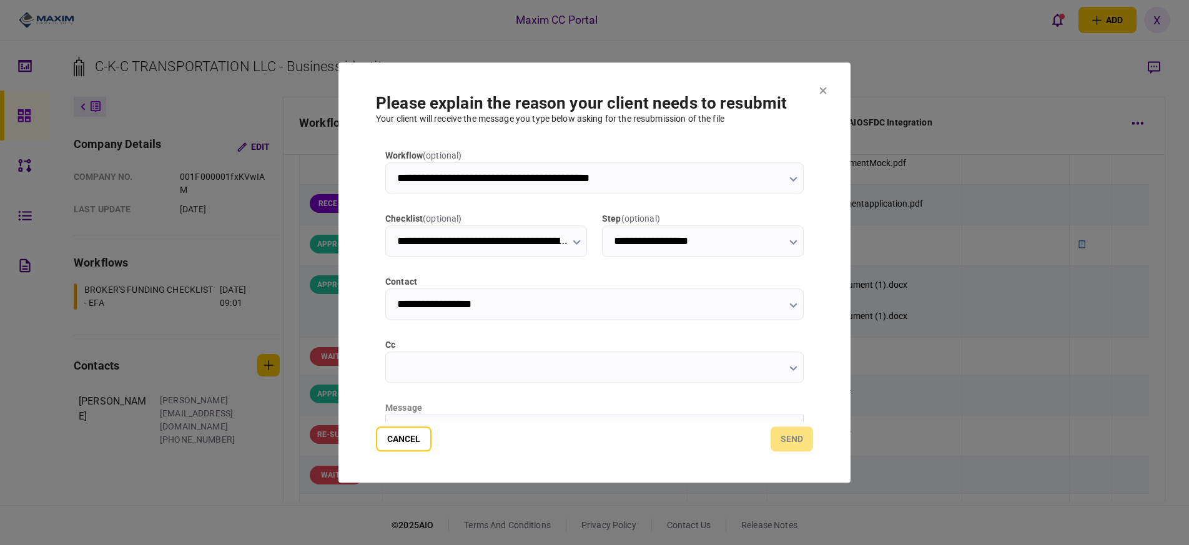
scroll to position [62, 0]
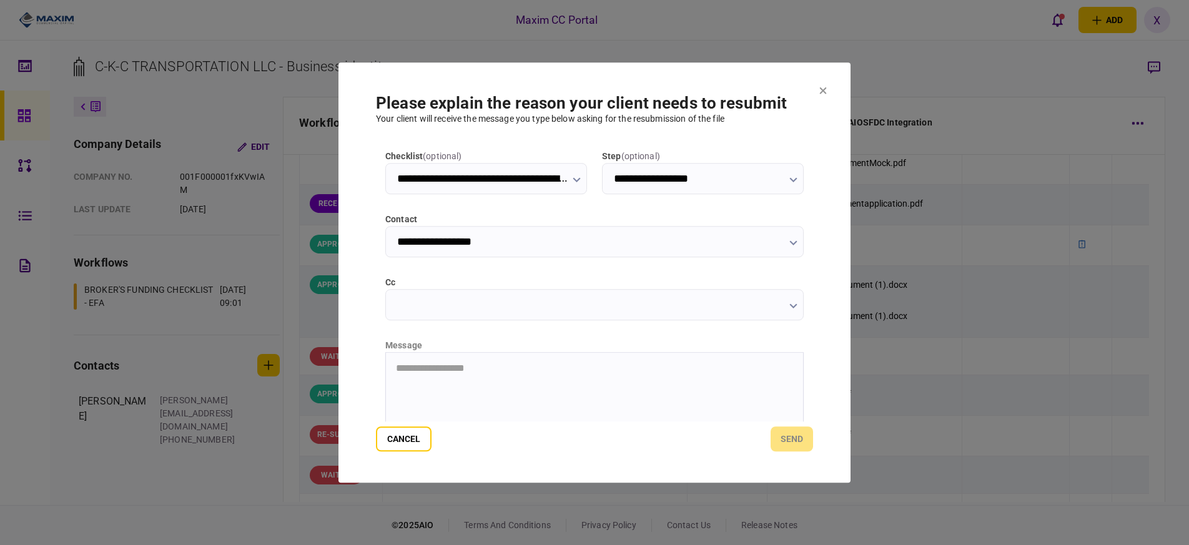
click at [480, 383] on html "**********" at bounding box center [594, 367] width 417 height 31
click at [504, 372] on p "**********" at bounding box center [593, 367] width 395 height 11
click at [517, 383] on html "**********" at bounding box center [594, 367] width 417 height 31
click at [614, 383] on html "**********" at bounding box center [594, 367] width 417 height 31
click at [809, 438] on button "send" at bounding box center [791, 438] width 42 height 25
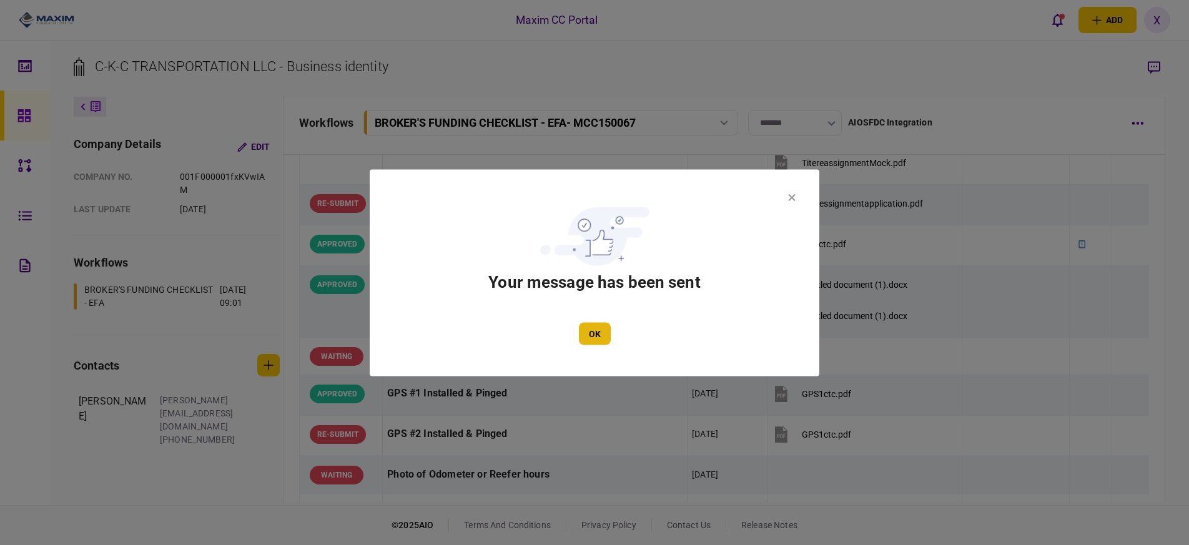
click at [593, 330] on button "OK" at bounding box center [595, 333] width 32 height 22
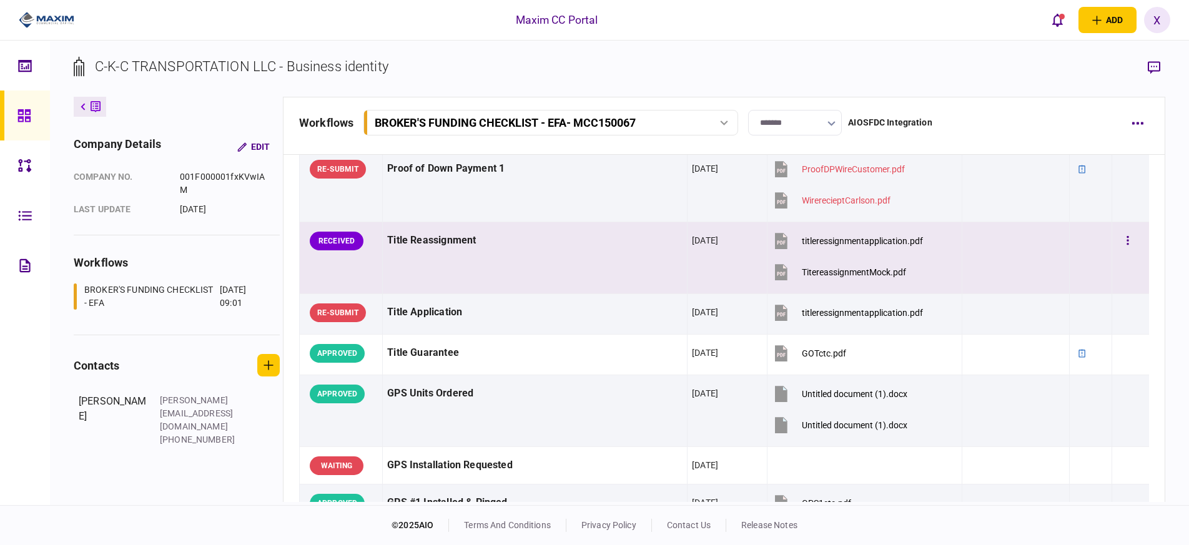
scroll to position [812, 0]
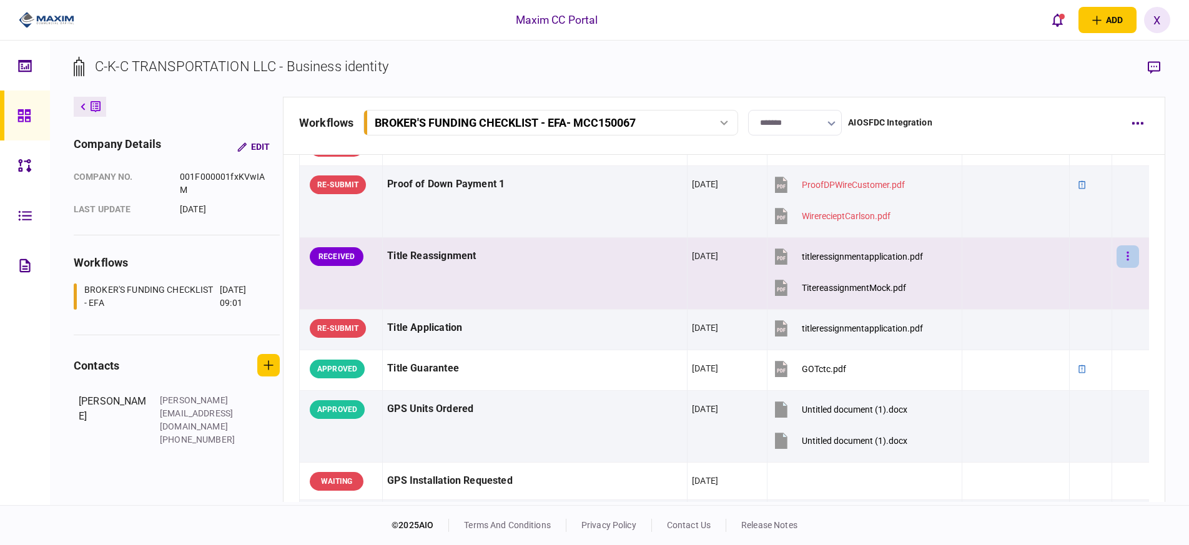
click at [1122, 255] on button "button" at bounding box center [1127, 256] width 22 height 22
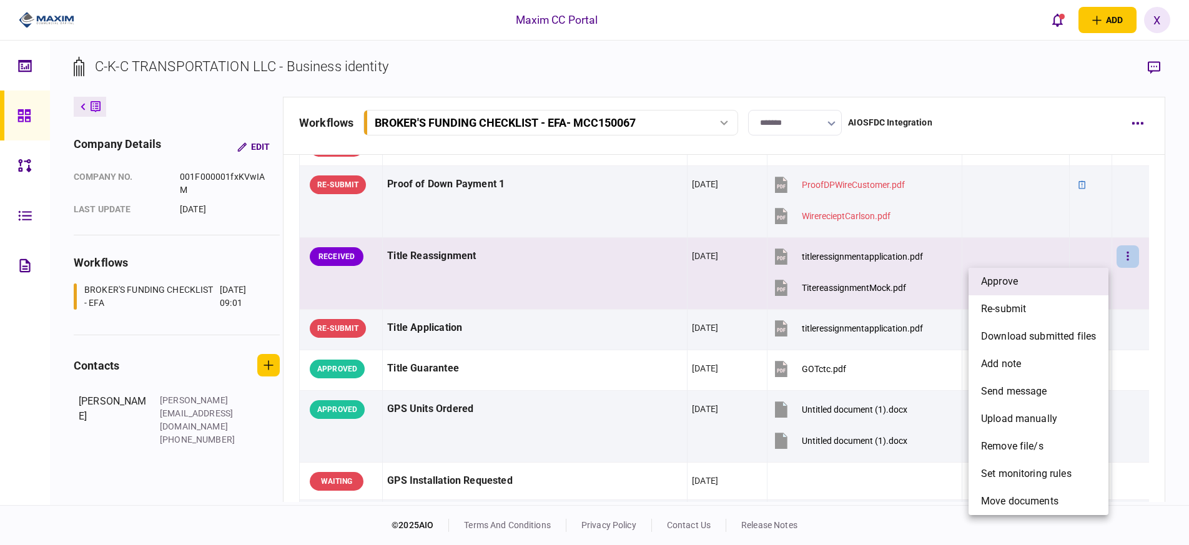
click at [1045, 279] on li "approve" at bounding box center [1038, 281] width 140 height 27
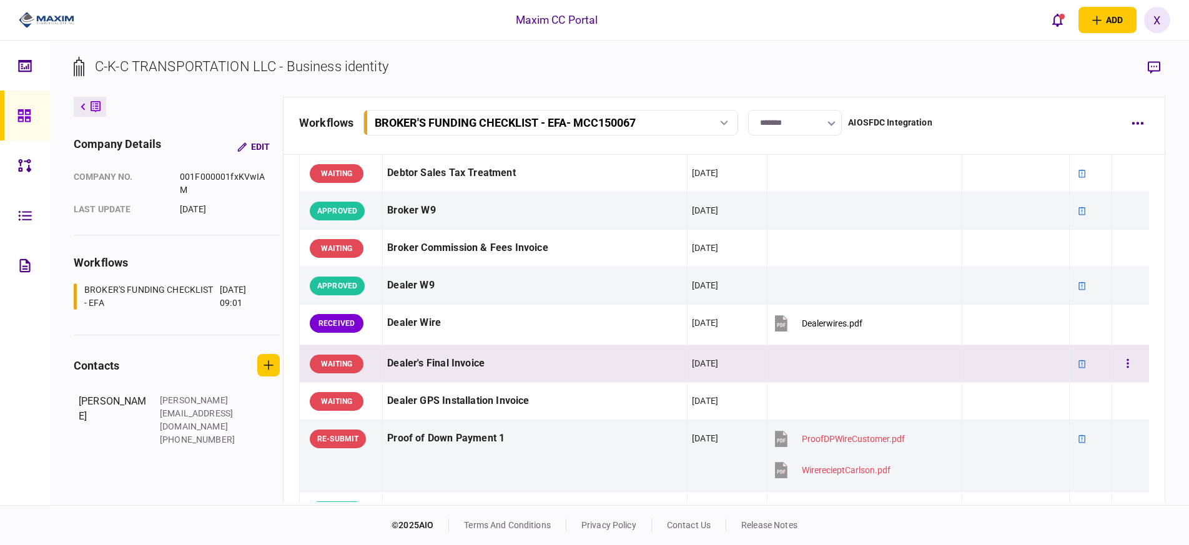
scroll to position [562, 0]
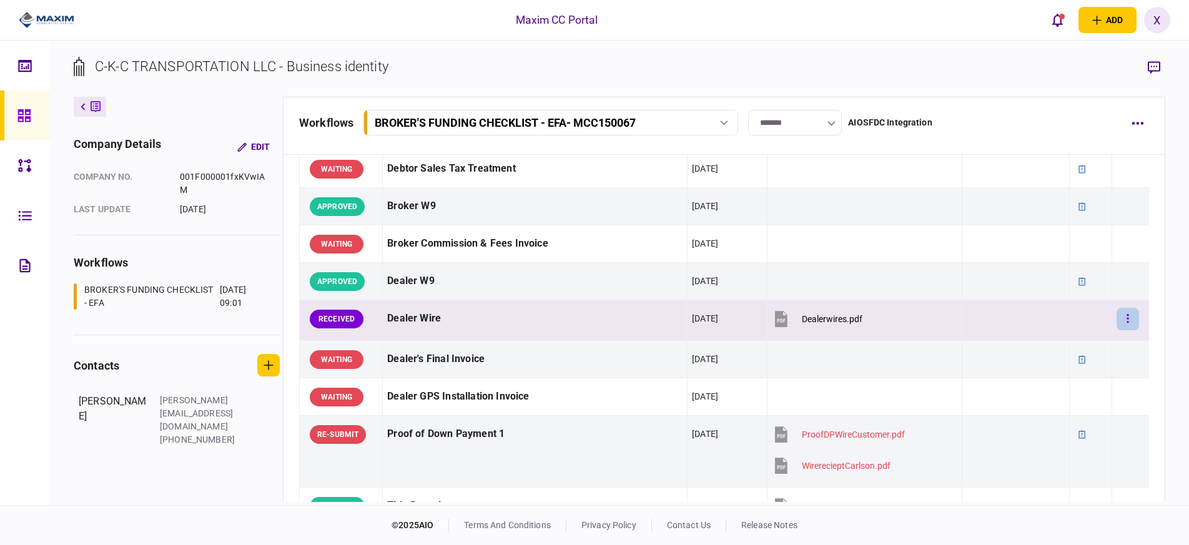
click at [1126, 316] on icon "button" at bounding box center [1127, 319] width 2 height 12
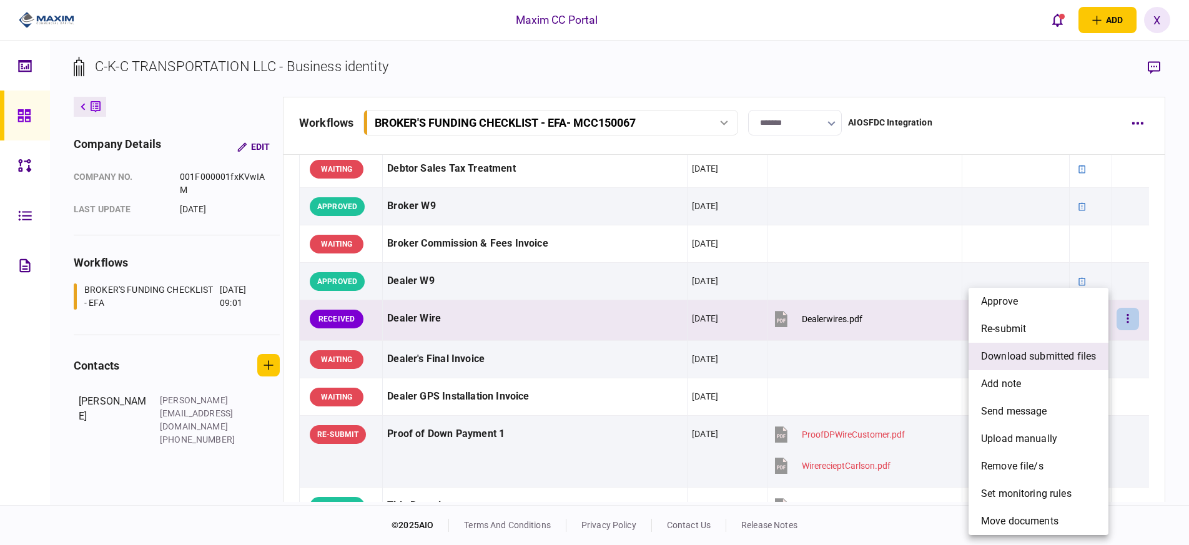
click at [1082, 352] on span "download submitted files" at bounding box center [1038, 356] width 115 height 15
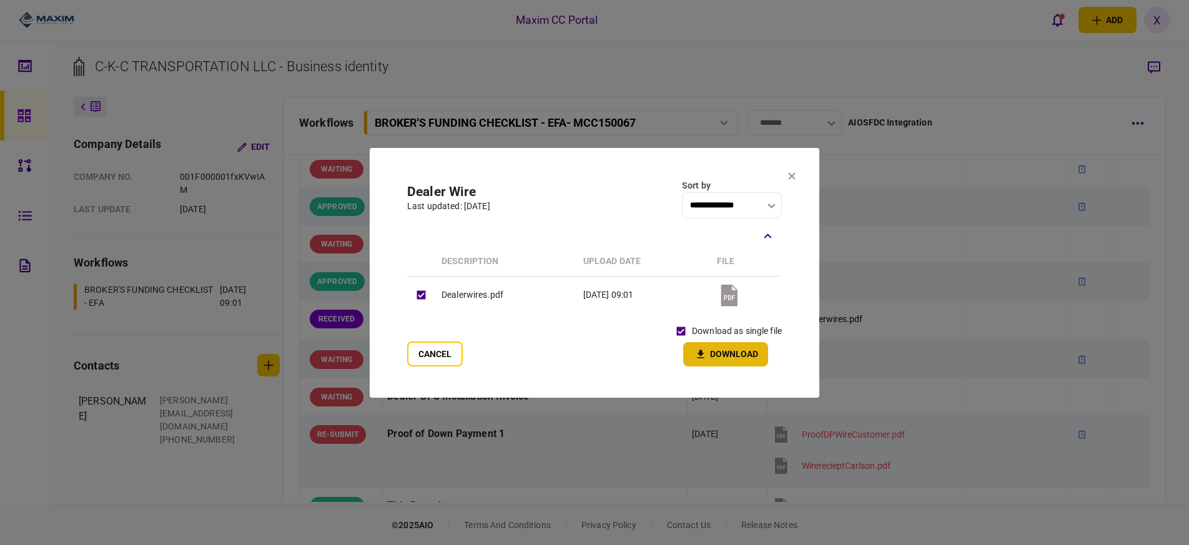
click at [700, 347] on button "Download" at bounding box center [725, 354] width 85 height 24
click at [791, 180] on button at bounding box center [791, 177] width 7 height 10
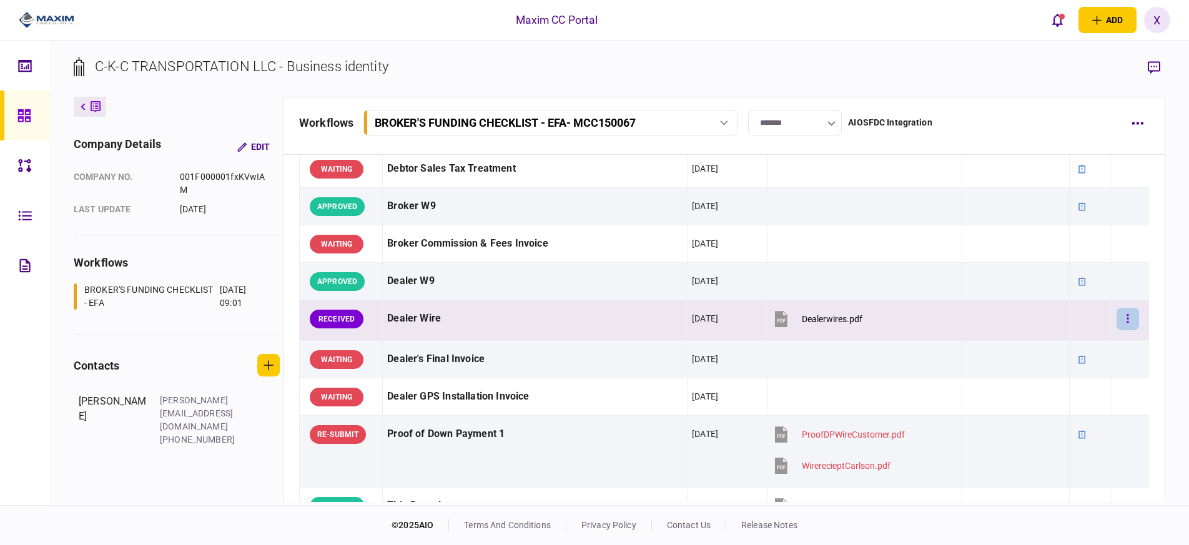
click at [1129, 315] on button "button" at bounding box center [1127, 319] width 22 height 22
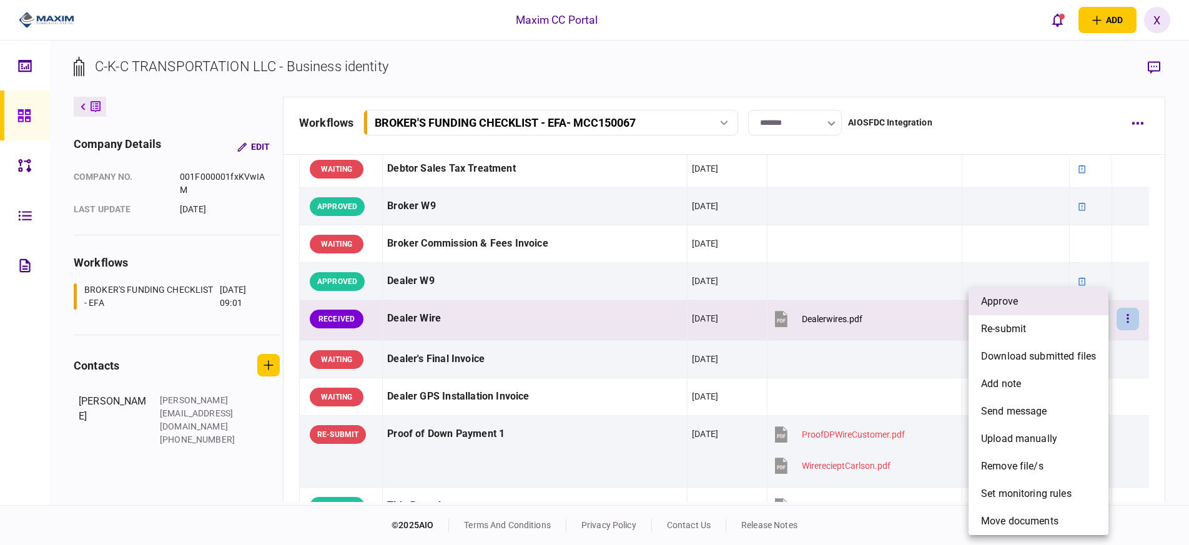
click at [1072, 306] on li "approve" at bounding box center [1038, 301] width 140 height 27
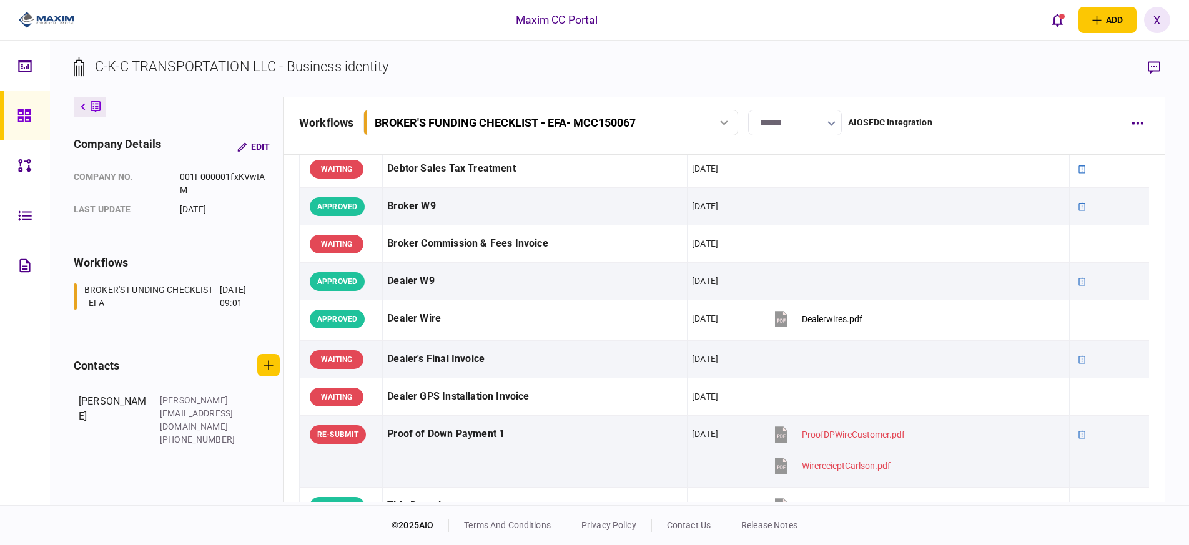
click at [21, 112] on icon at bounding box center [24, 116] width 14 height 14
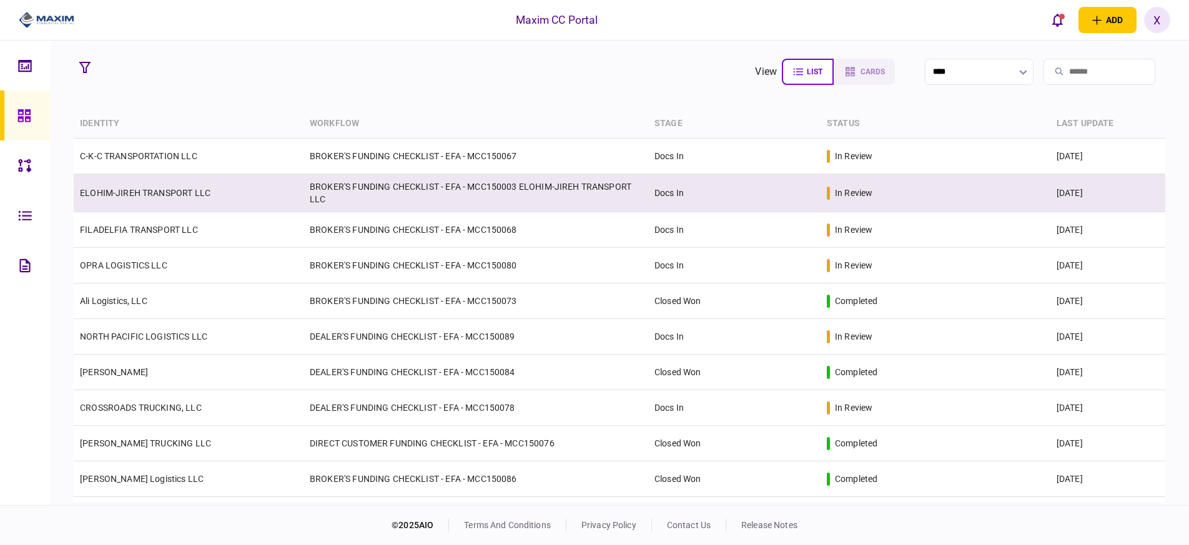
click at [152, 183] on td "ELOHIM-JIREH TRANSPORT LLC" at bounding box center [189, 193] width 230 height 38
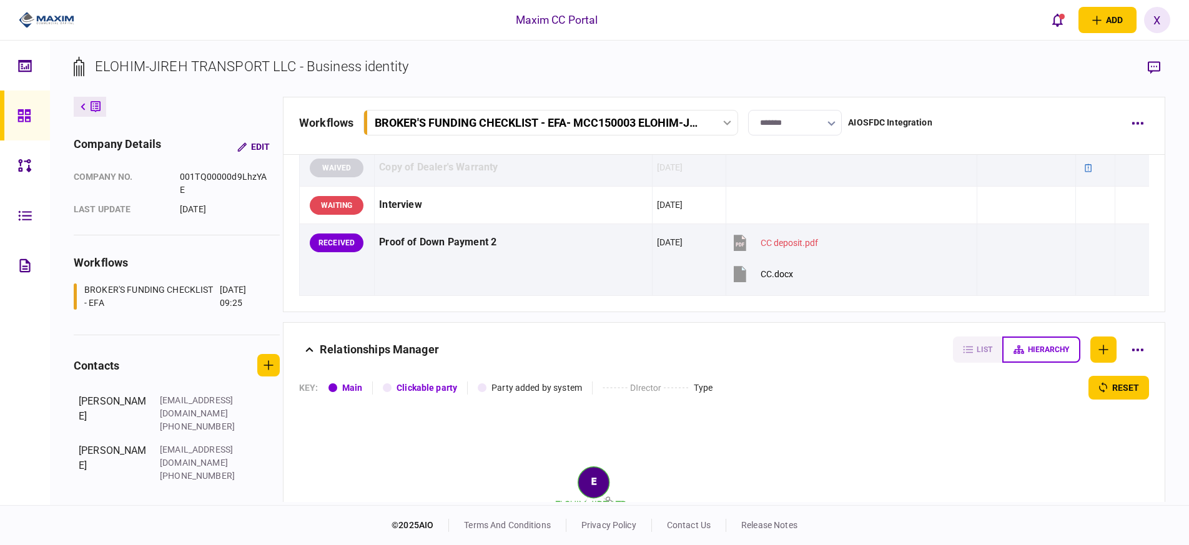
scroll to position [1634, 0]
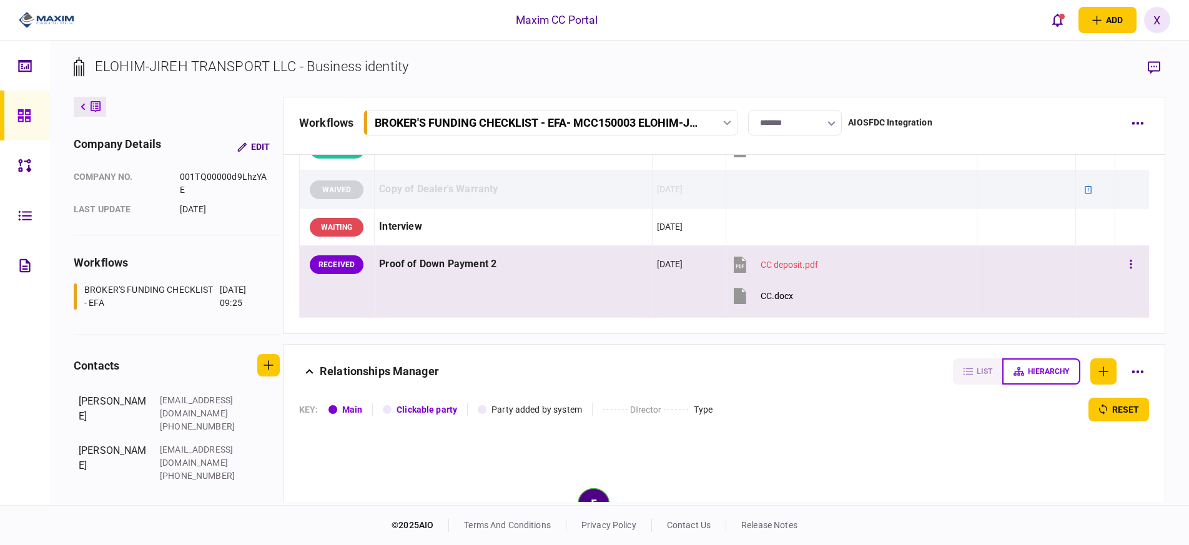
click at [1134, 263] on div at bounding box center [1131, 264] width 25 height 28
click at [1129, 267] on button "button" at bounding box center [1130, 264] width 22 height 22
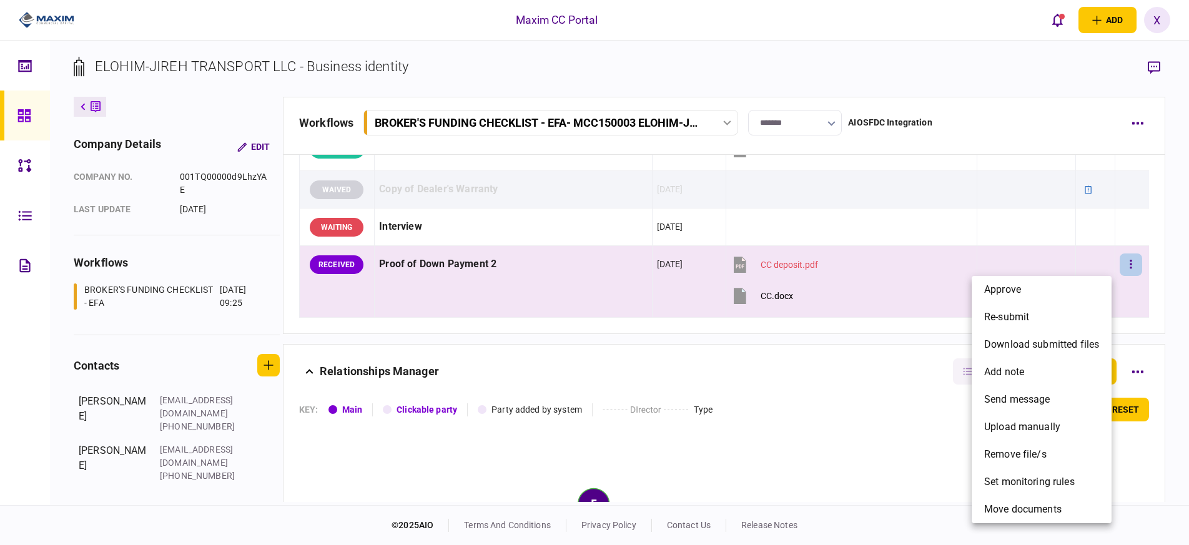
click at [767, 285] on div at bounding box center [594, 272] width 1189 height 545
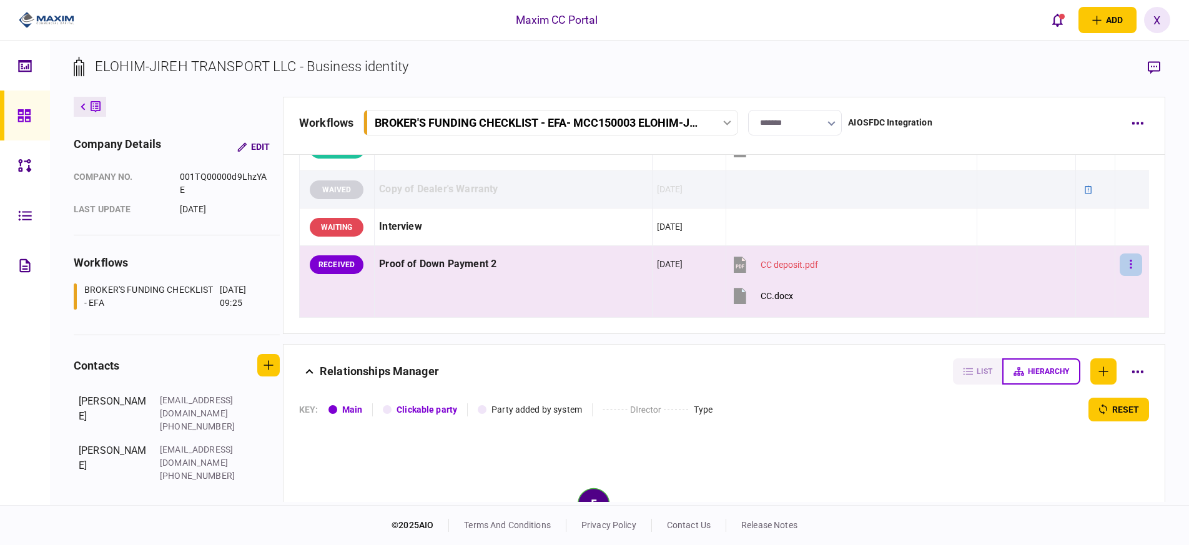
click at [1133, 266] on button "button" at bounding box center [1130, 264] width 22 height 22
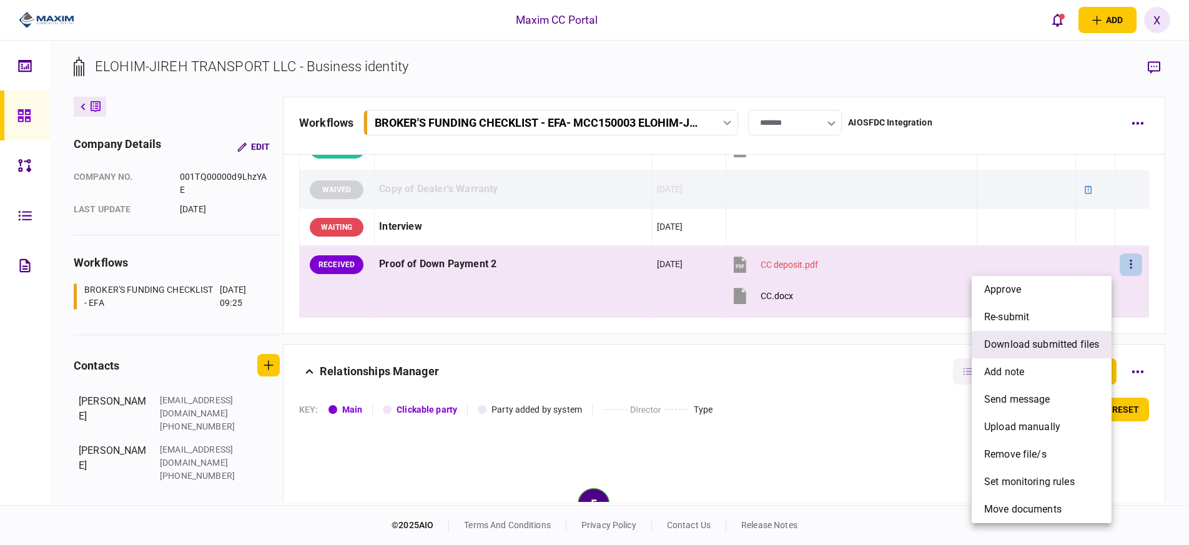
click at [1050, 350] on span "download submitted files" at bounding box center [1041, 344] width 115 height 15
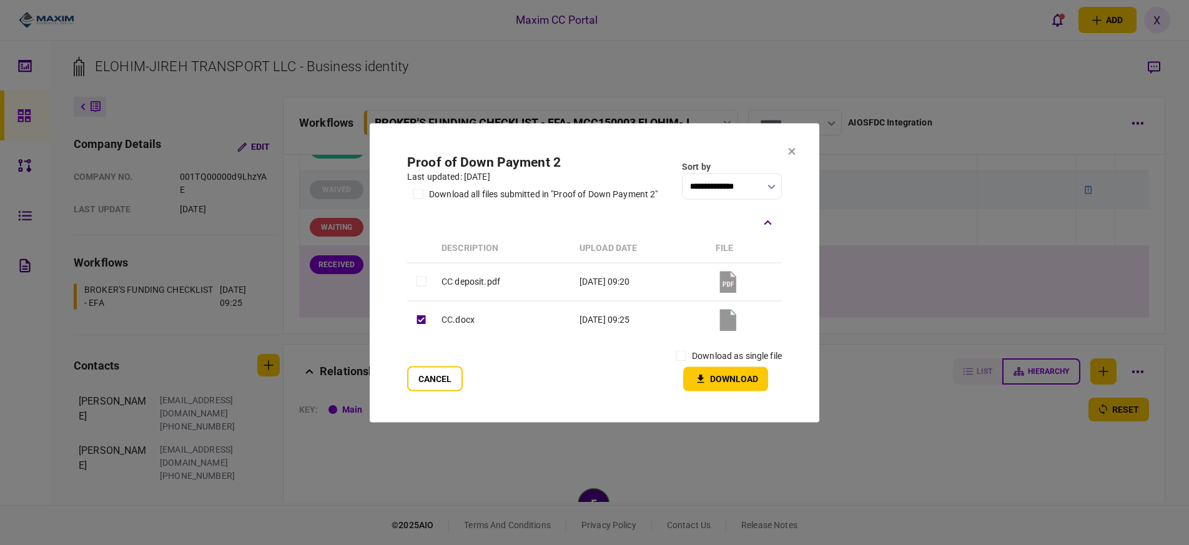
click at [625, 325] on td "06 Oct 2025 09:25" at bounding box center [641, 320] width 136 height 38
click at [438, 282] on td "CC deposit.pdf" at bounding box center [504, 282] width 138 height 38
click at [699, 366] on button "Download" at bounding box center [725, 378] width 85 height 24
click at [793, 152] on icon at bounding box center [791, 151] width 7 height 7
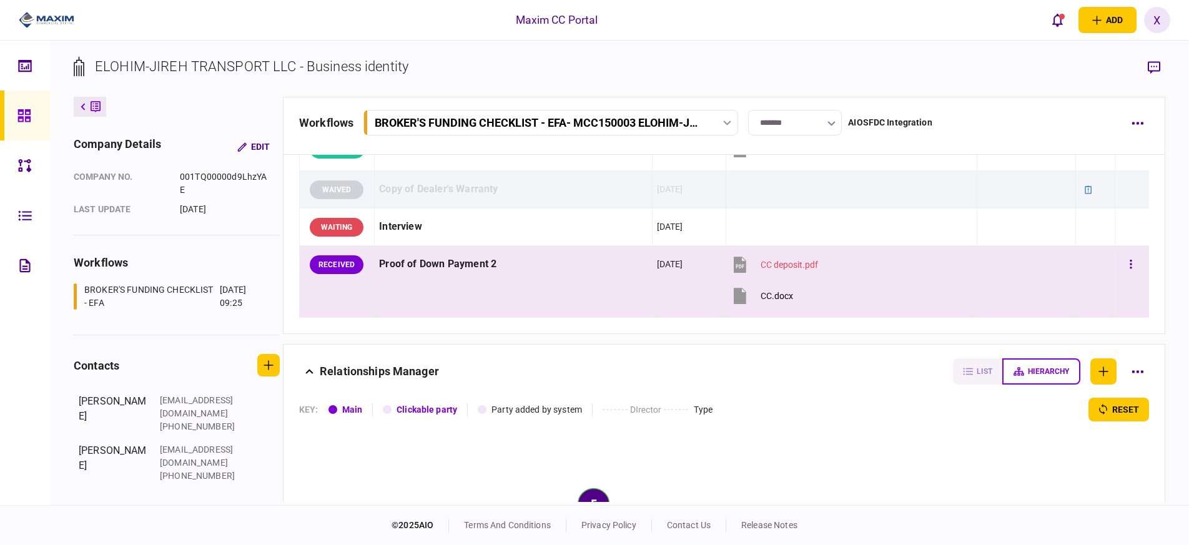
click at [748, 299] on button "CC.docx" at bounding box center [761, 296] width 62 height 28
click at [1119, 264] on button "button" at bounding box center [1130, 264] width 22 height 22
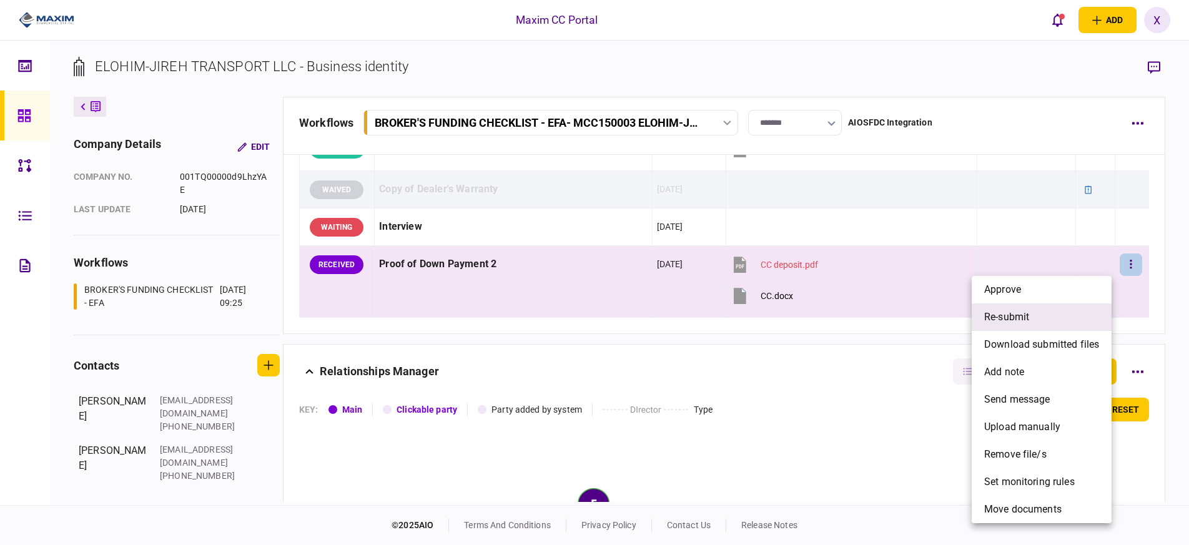
click at [1074, 324] on li "re-submit" at bounding box center [1041, 316] width 140 height 27
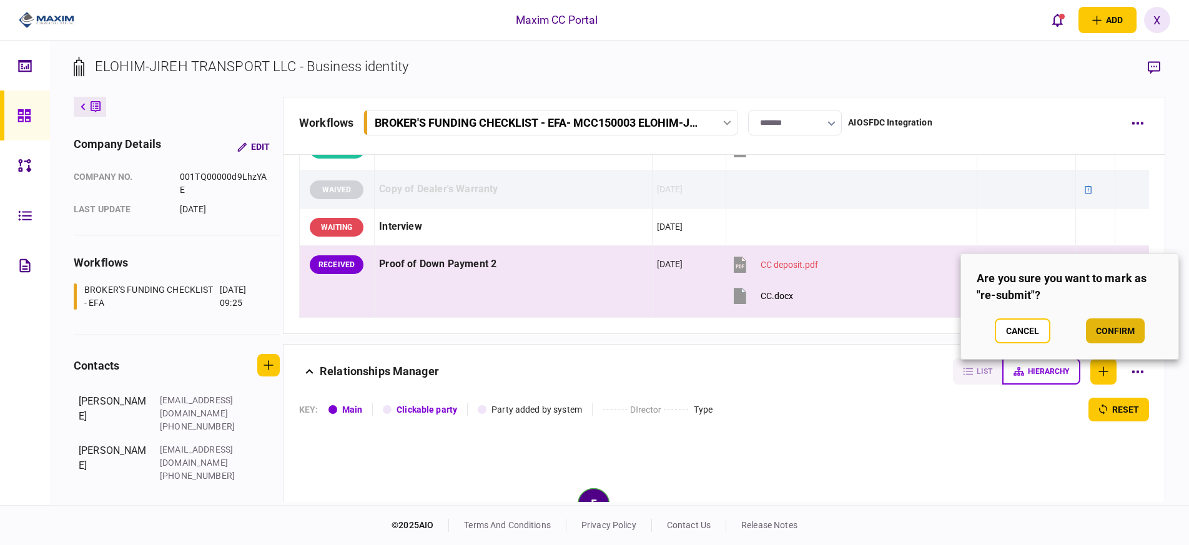
click at [1112, 326] on button "confirm" at bounding box center [1115, 330] width 59 height 25
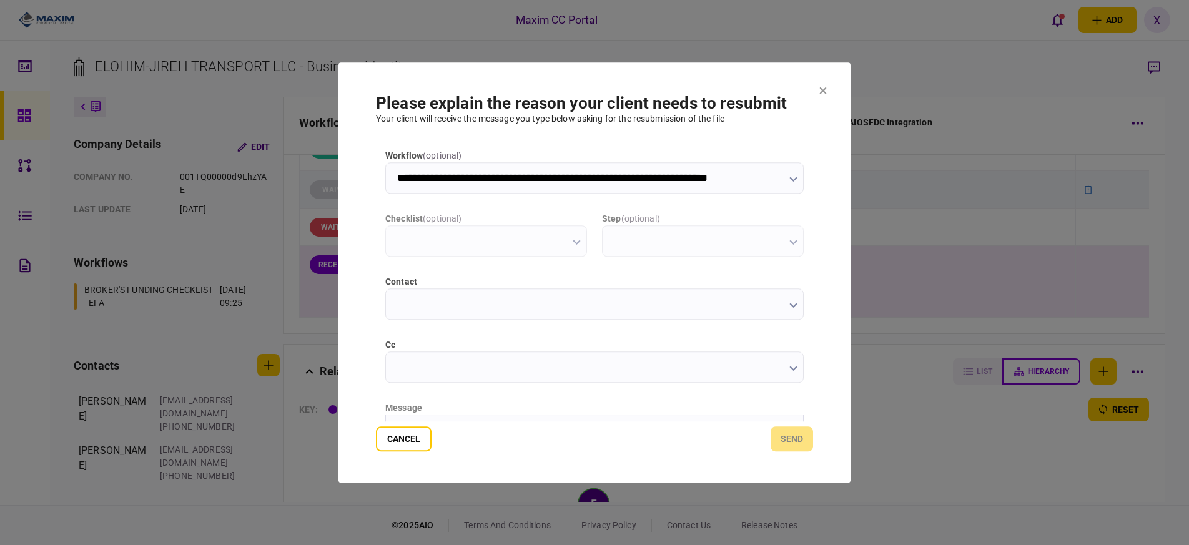
scroll to position [0, 0]
type input "**********"
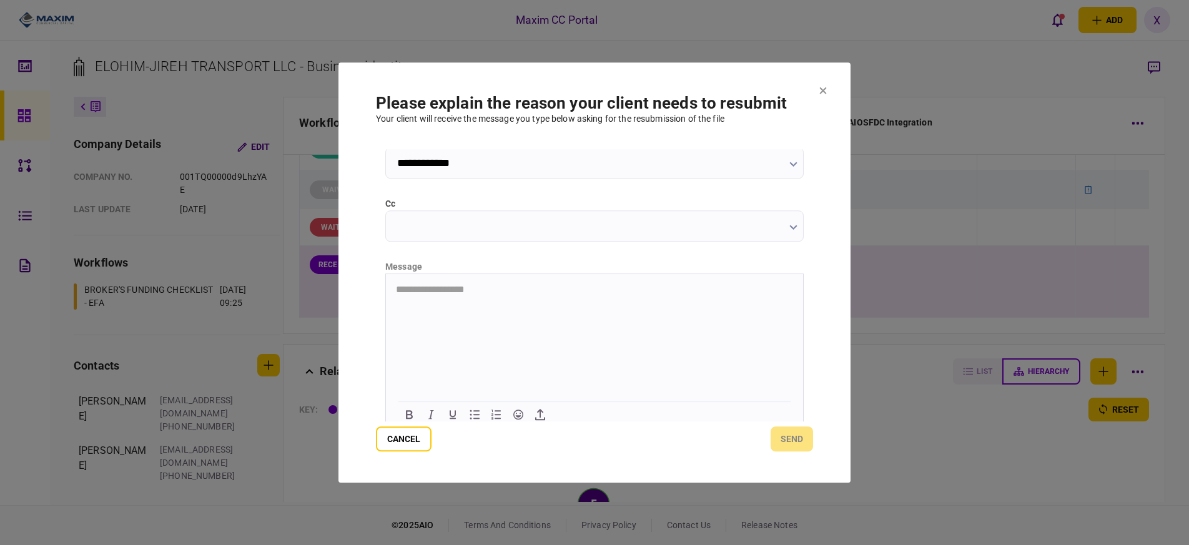
scroll to position [149, 0]
click at [537, 297] on html "**********" at bounding box center [594, 281] width 417 height 31
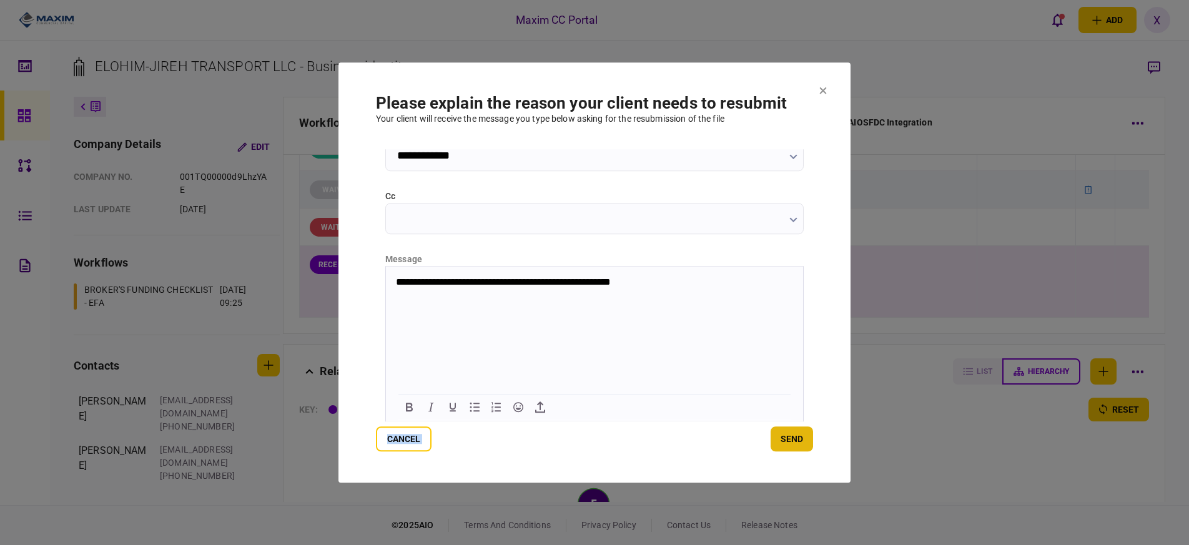
drag, startPoint x: 752, startPoint y: 426, endPoint x: 778, endPoint y: 437, distance: 28.5
click at [778, 437] on form "**********" at bounding box center [594, 273] width 437 height 358
click at [778, 437] on button "send" at bounding box center [791, 438] width 42 height 25
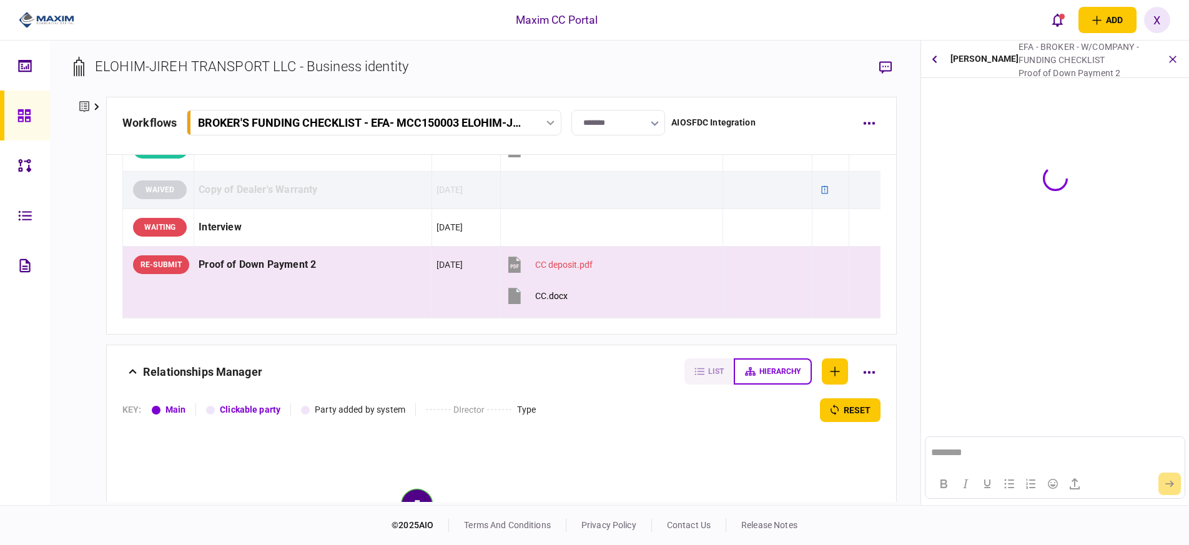
scroll to position [0, 0]
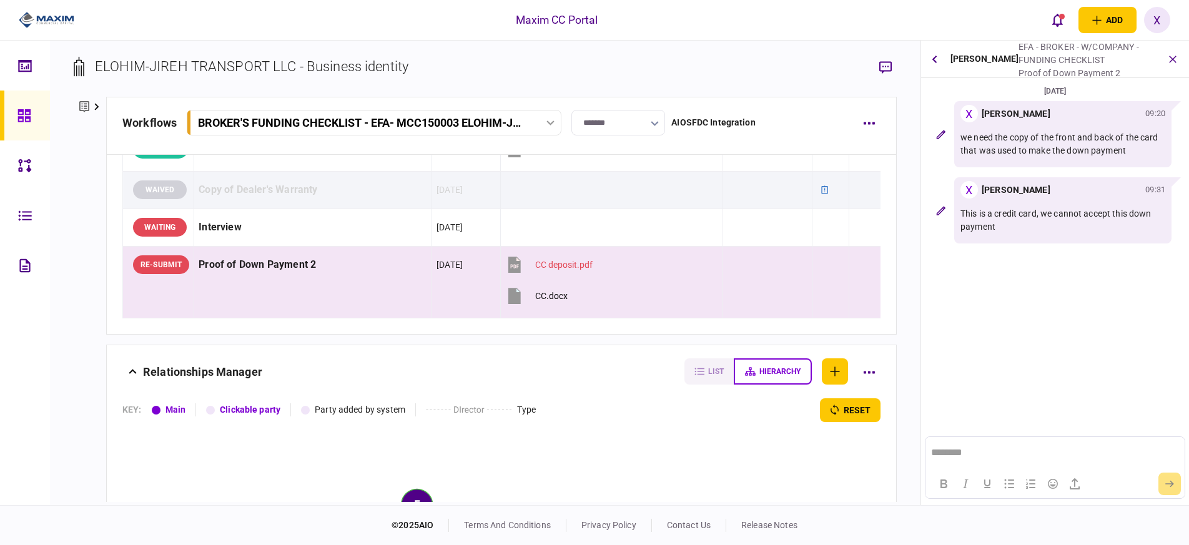
click at [24, 110] on icon at bounding box center [24, 116] width 14 height 14
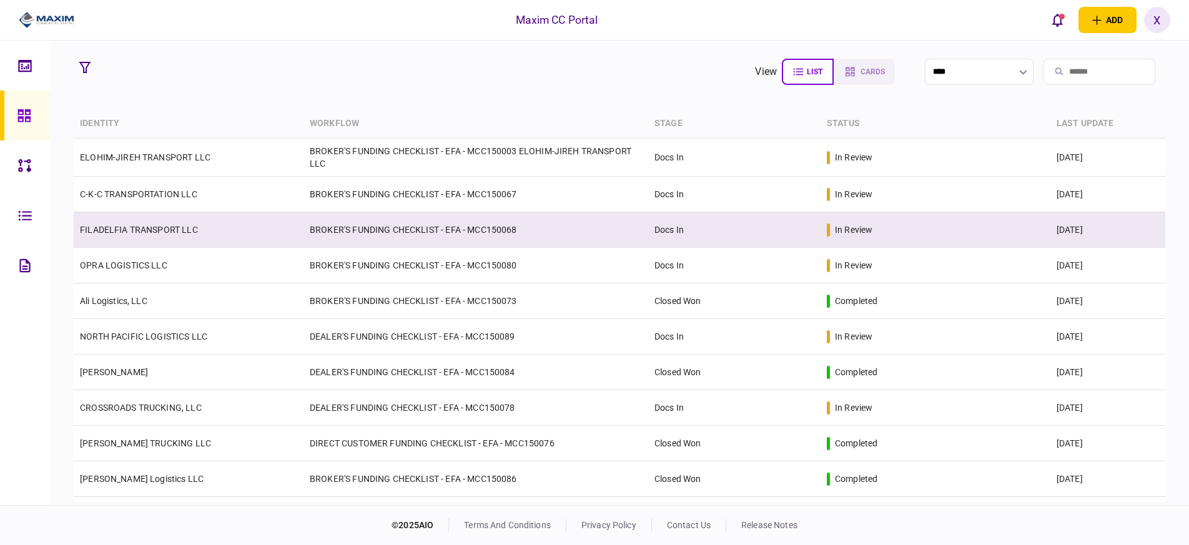
click at [145, 235] on link "FILADELFIA TRANSPORT LLC" at bounding box center [139, 230] width 118 height 10
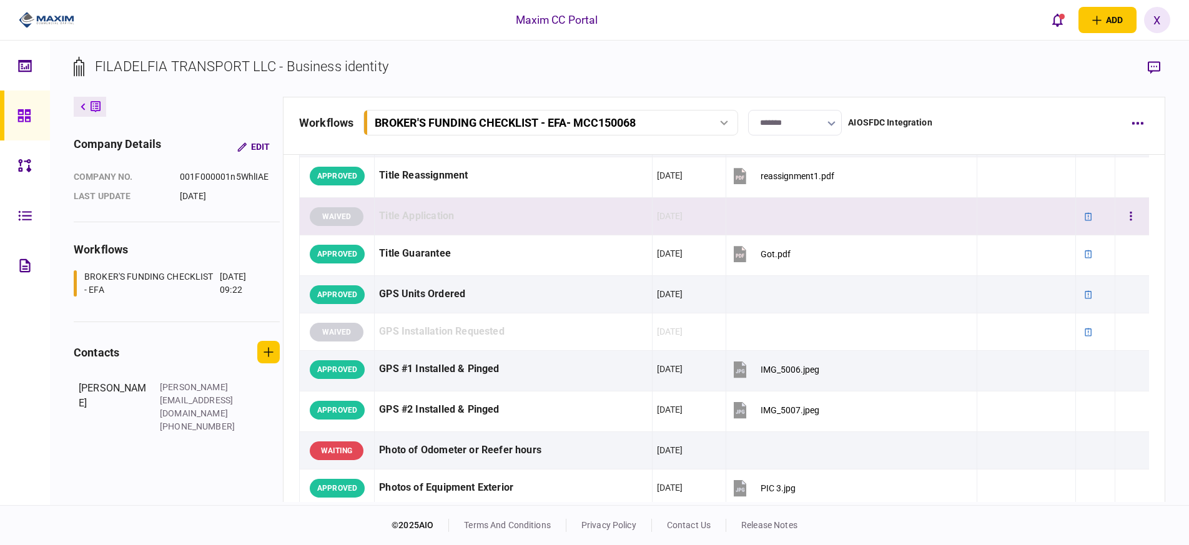
scroll to position [749, 0]
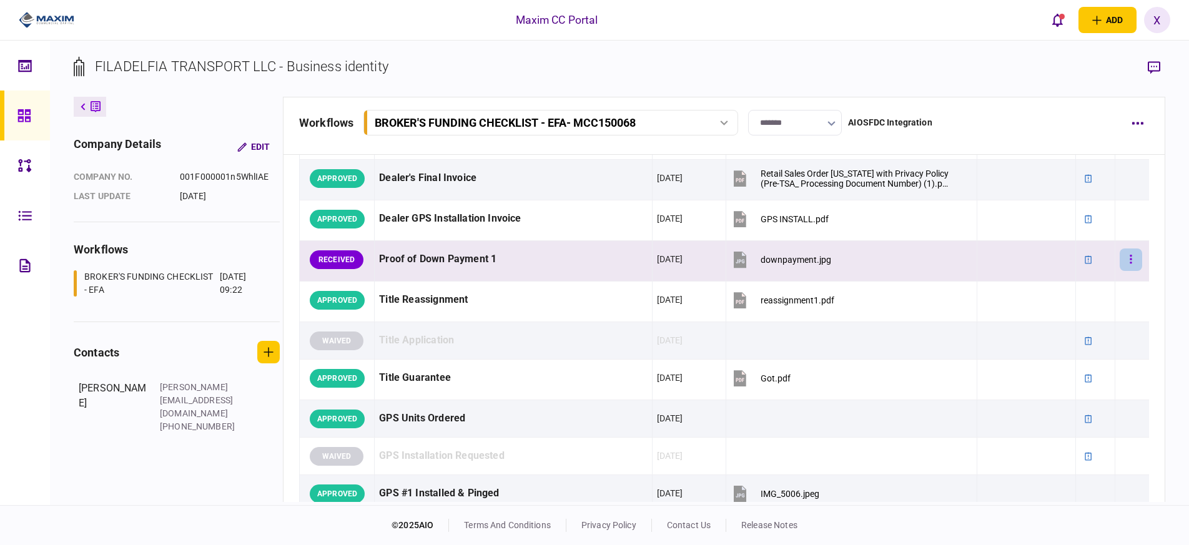
click at [1130, 257] on icon "button" at bounding box center [1131, 259] width 2 height 9
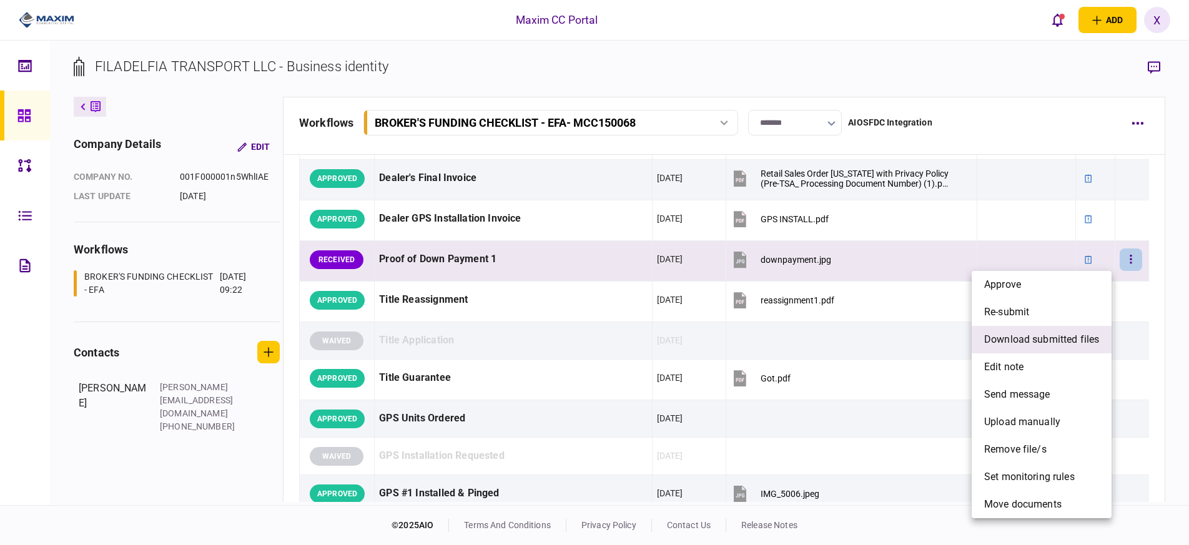
click at [1064, 331] on li "download submitted files" at bounding box center [1041, 339] width 140 height 27
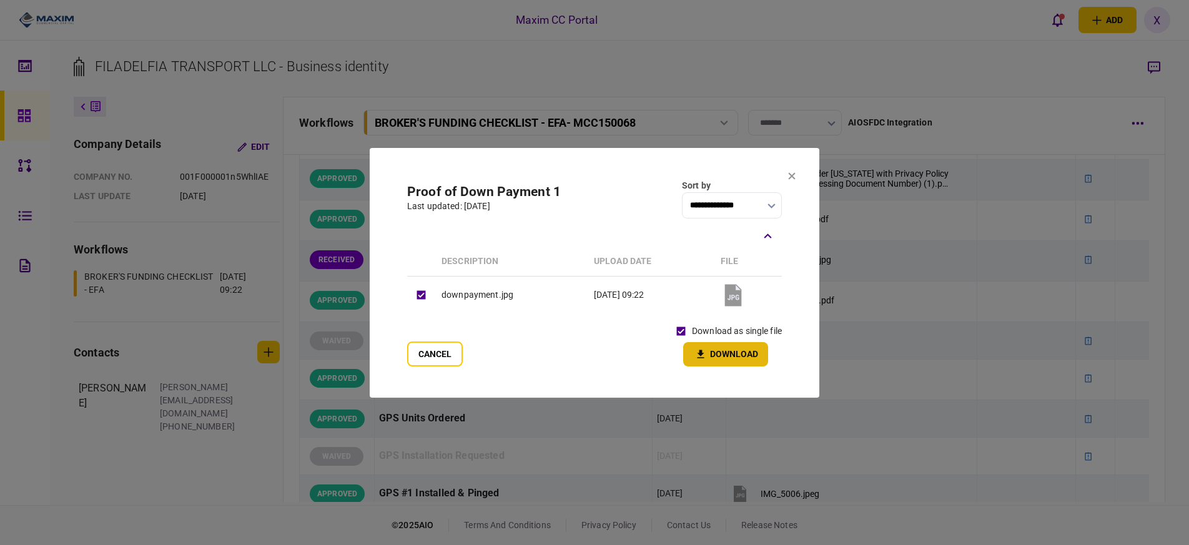
click at [711, 355] on button "Download" at bounding box center [725, 354] width 85 height 24
click at [792, 182] on button at bounding box center [791, 177] width 7 height 10
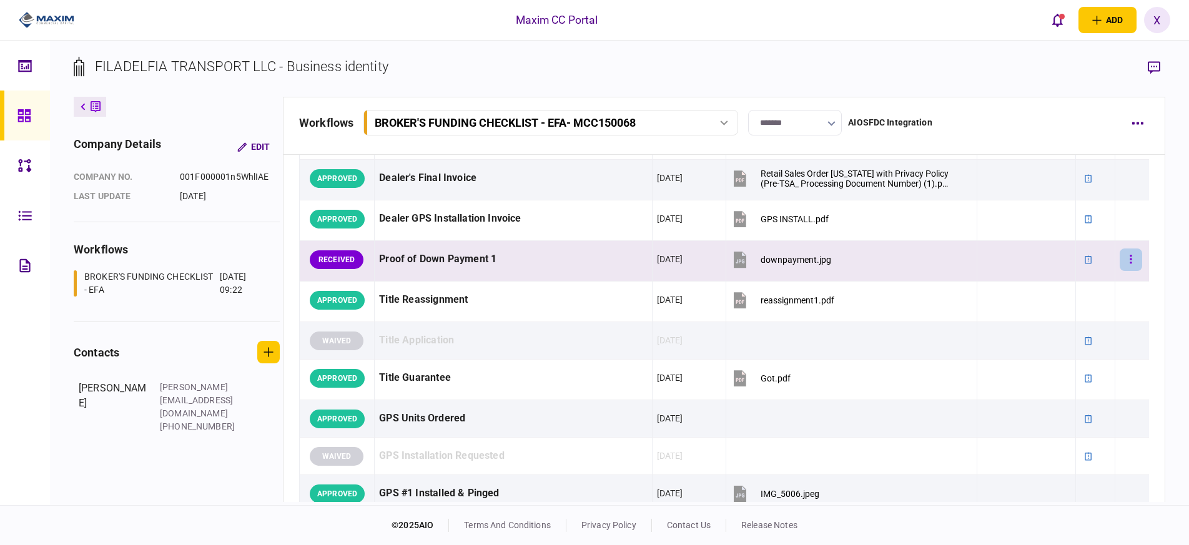
click at [1119, 252] on button "button" at bounding box center [1130, 259] width 22 height 22
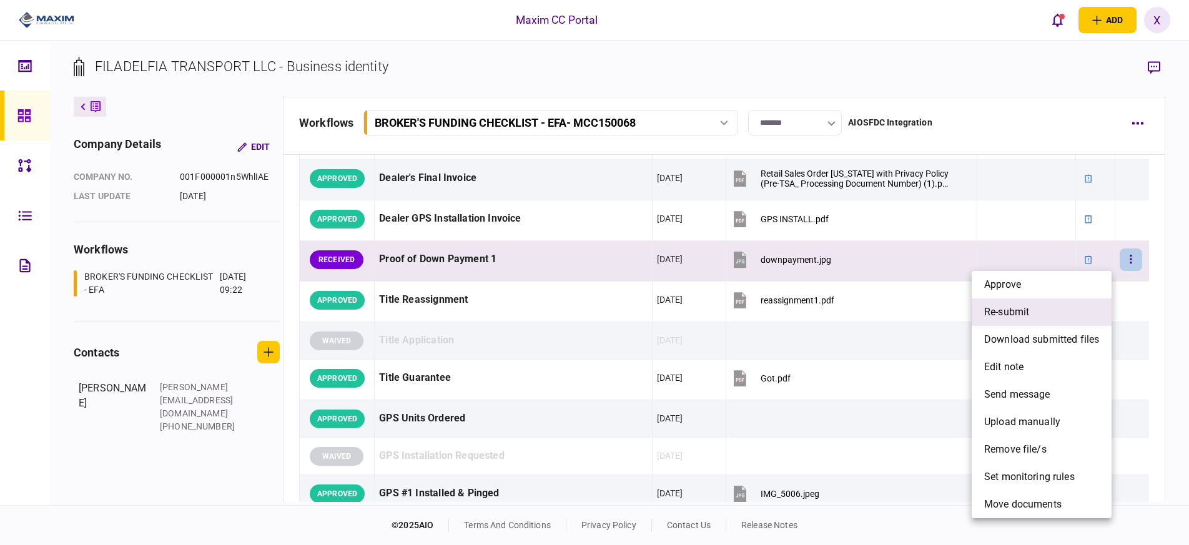
click at [1064, 307] on li "re-submit" at bounding box center [1041, 311] width 140 height 27
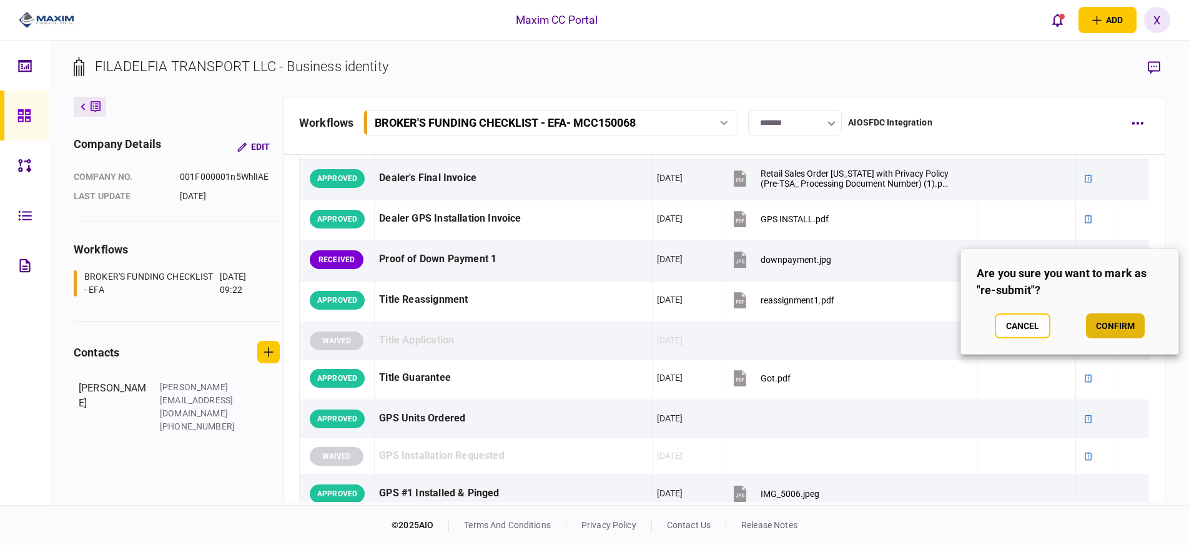
click at [1136, 325] on button "confirm" at bounding box center [1115, 325] width 59 height 25
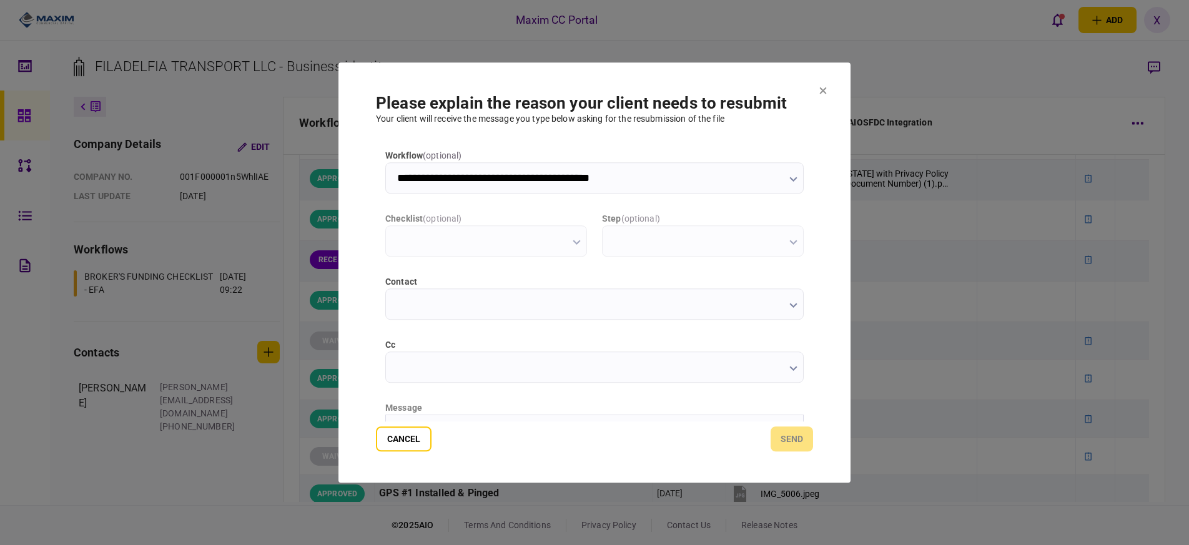
scroll to position [0, 0]
type input "**********"
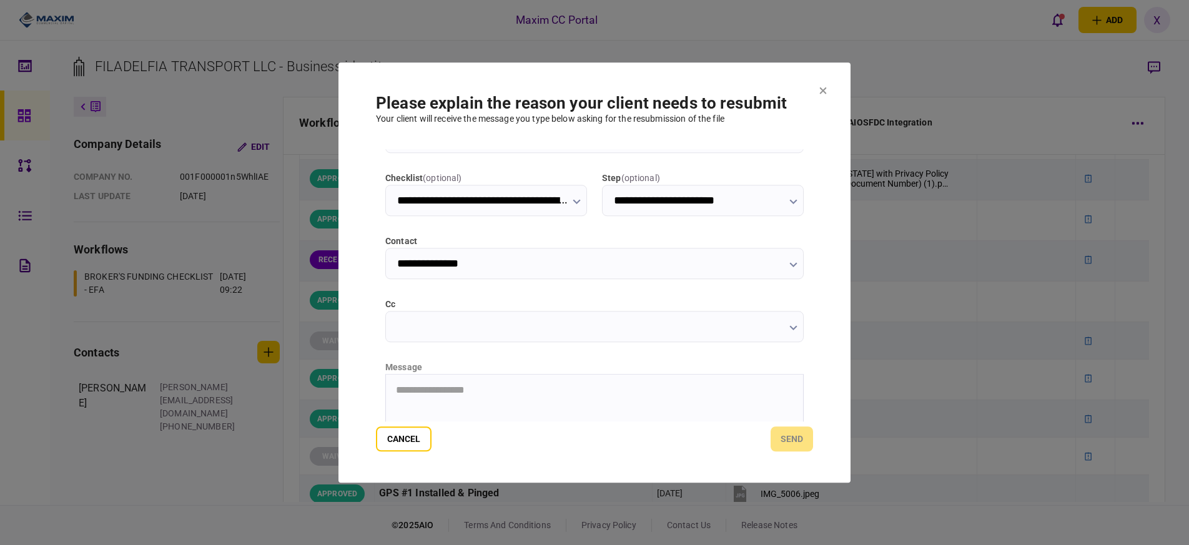
scroll to position [62, 0]
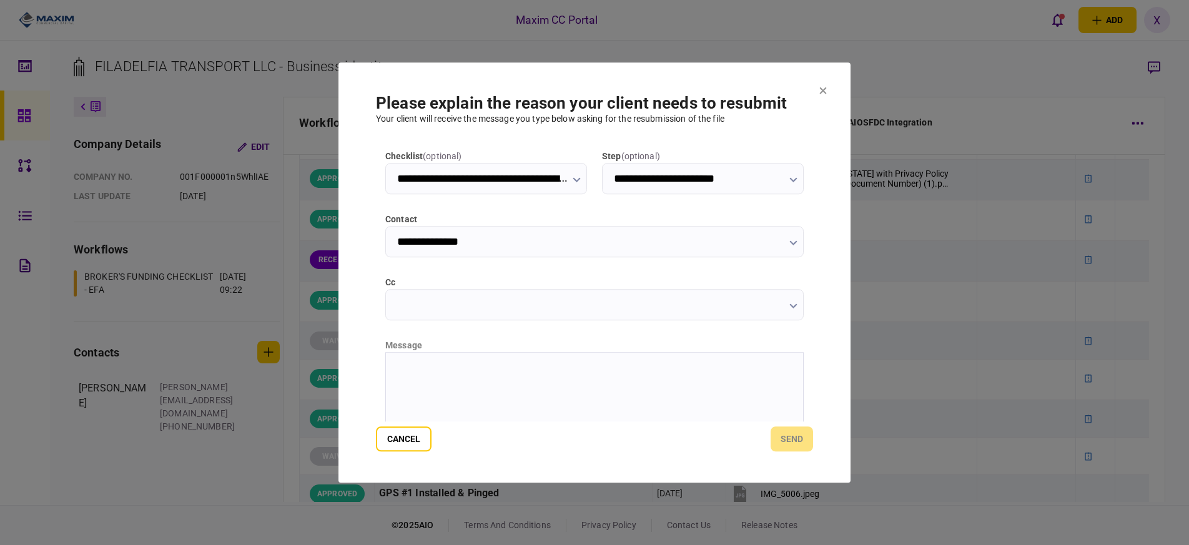
click at [461, 368] on p "Rich Text Area. Press ALT-0 for help." at bounding box center [594, 367] width 397 height 11
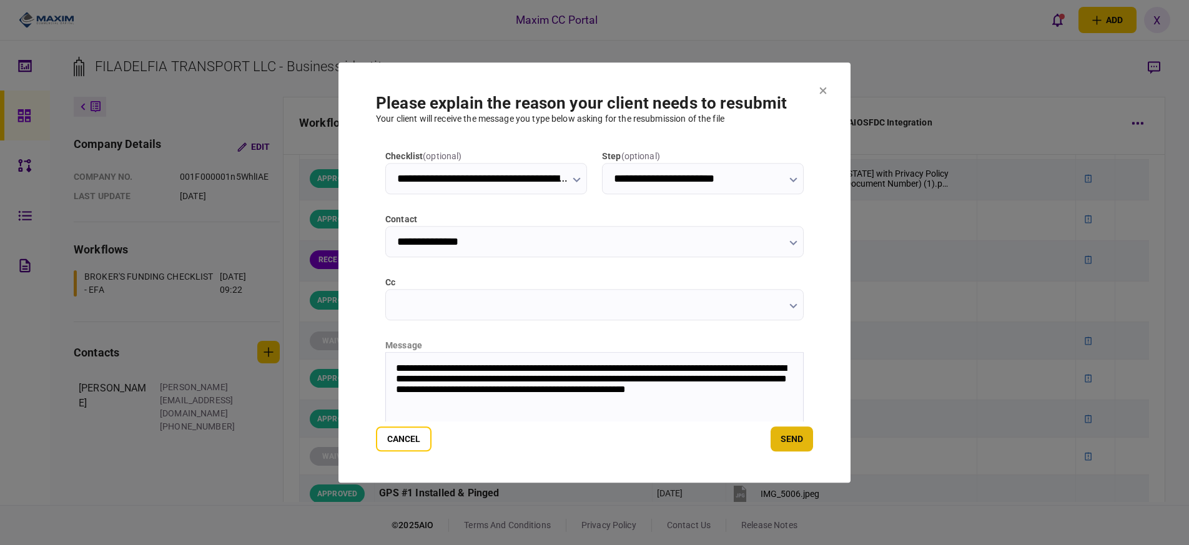
click at [787, 440] on button "send" at bounding box center [791, 438] width 42 height 25
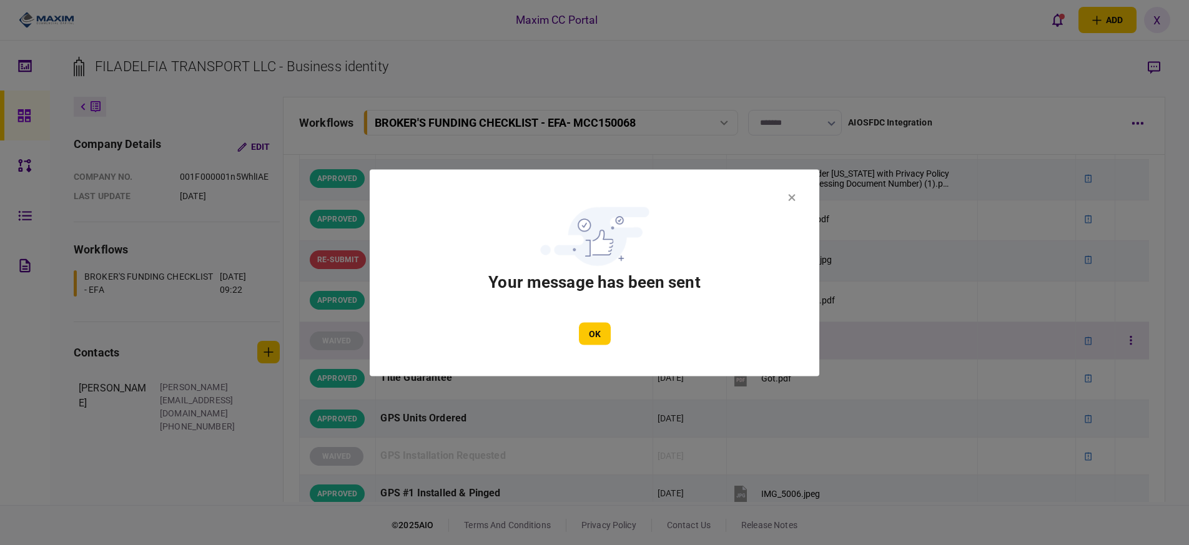
click at [582, 332] on button "OK" at bounding box center [595, 333] width 32 height 22
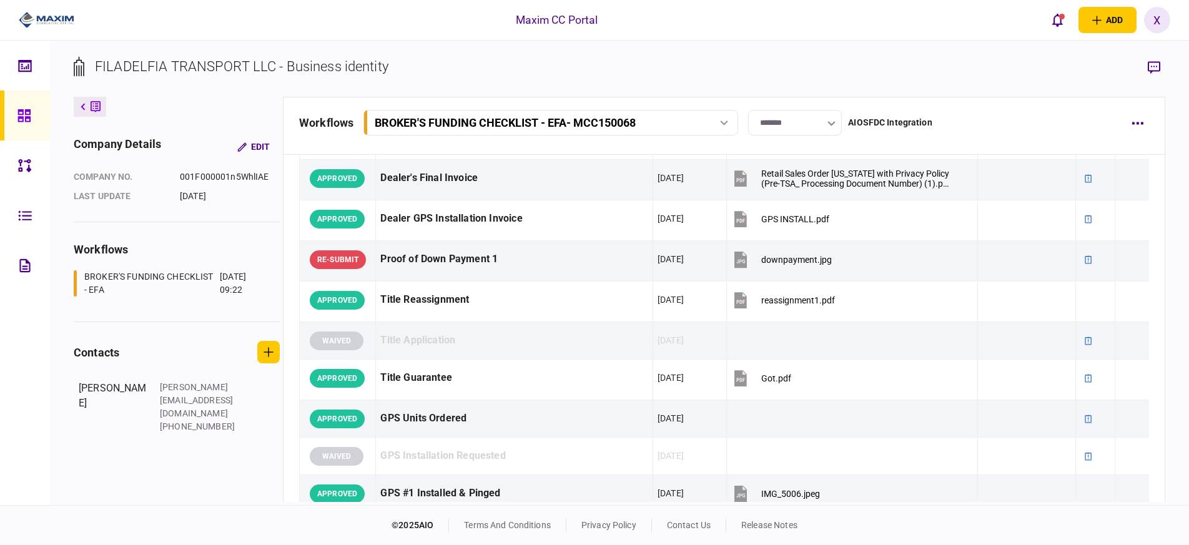
click at [19, 114] on icon at bounding box center [23, 115] width 12 height 12
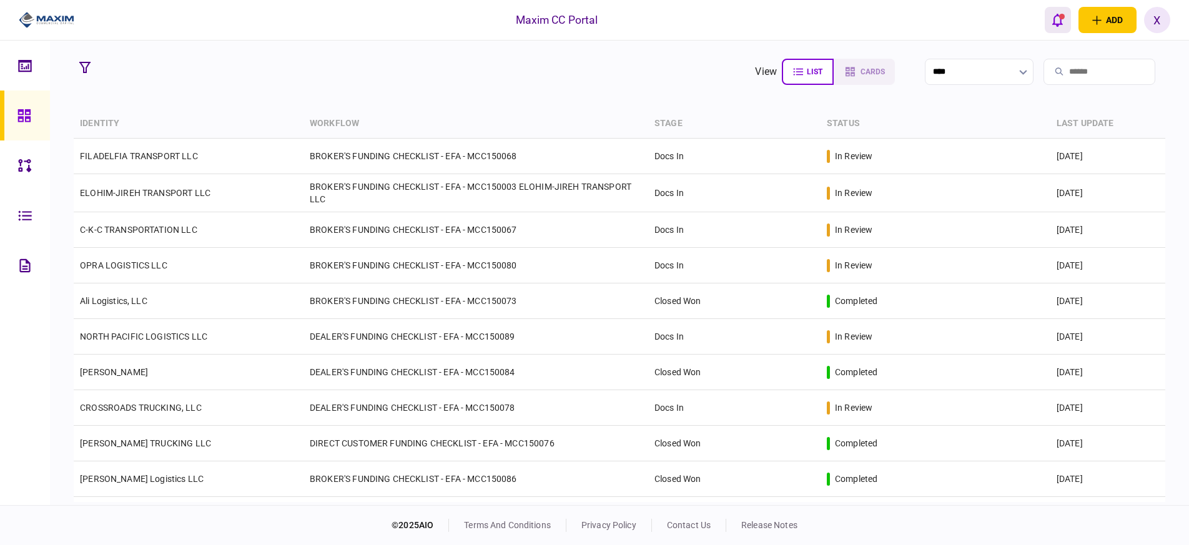
click at [1055, 21] on icon "open notifications list" at bounding box center [1057, 20] width 11 height 14
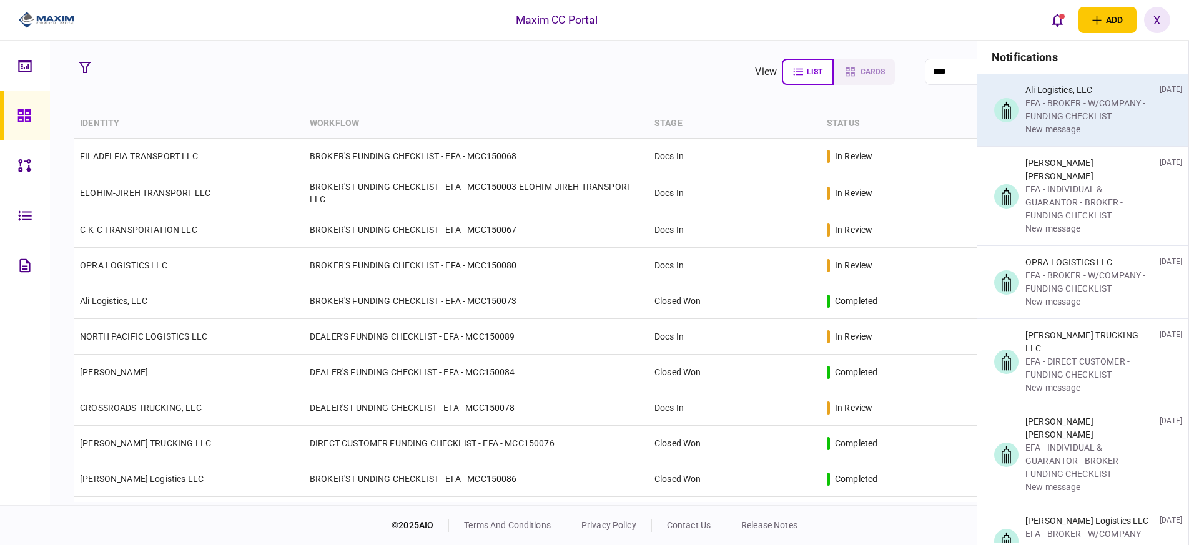
click at [1065, 92] on div "Ali Logistics, LLC" at bounding box center [1089, 90] width 129 height 13
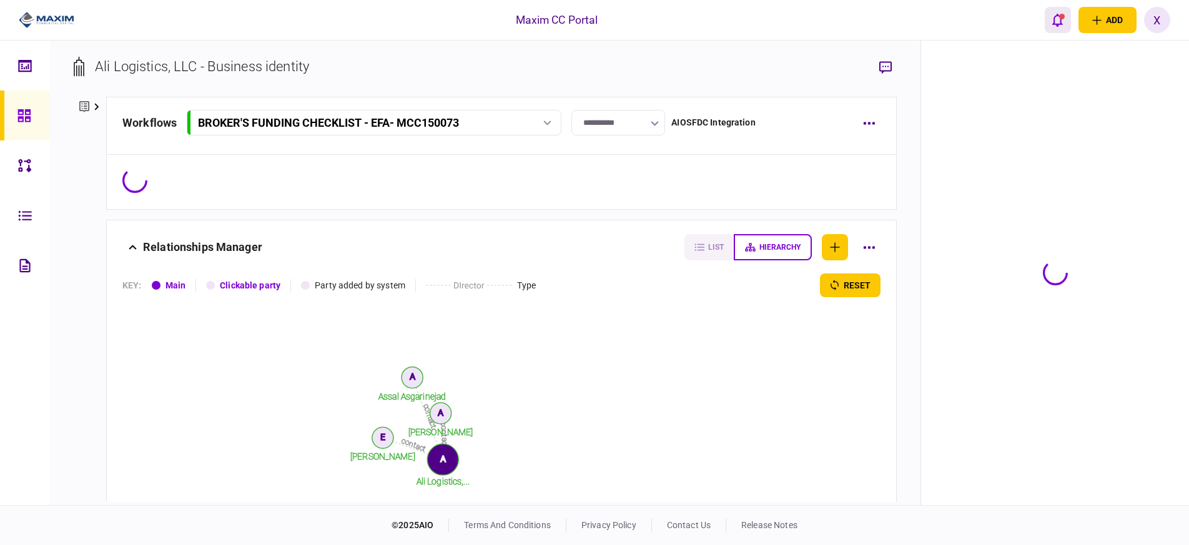
click at [1067, 15] on button "open notifications list" at bounding box center [1057, 20] width 26 height 26
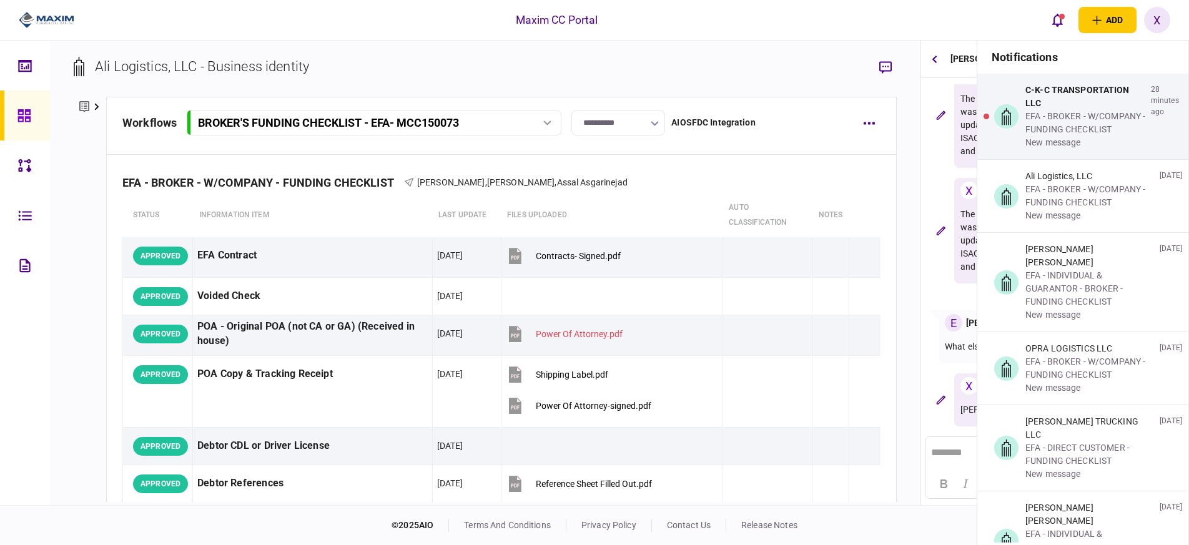
click at [1061, 97] on div "C-K-C TRANSPORTATION LLC" at bounding box center [1085, 97] width 120 height 26
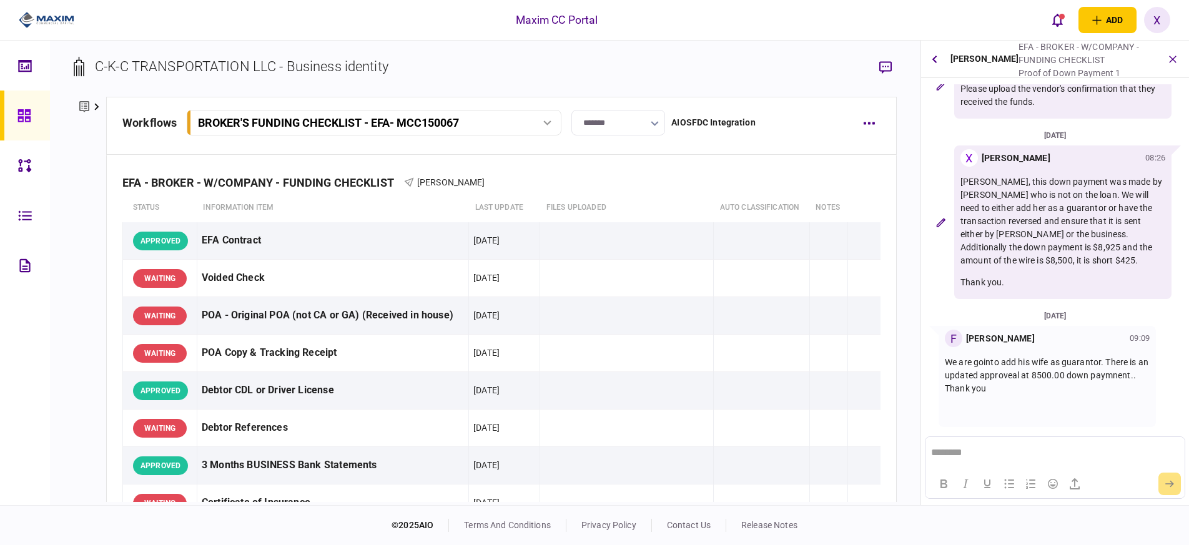
scroll to position [49, 0]
drag, startPoint x: 1037, startPoint y: 390, endPoint x: 947, endPoint y: 356, distance: 96.4
click at [947, 356] on p "We are gointo add his wife as guarantor. There is an updated approveal at 8500.…" at bounding box center [1046, 374] width 205 height 39
click at [1075, 391] on p "We are gointo add his wife as guarantor. There is an updated approveal at 8500.…" at bounding box center [1046, 374] width 205 height 39
click at [21, 112] on icon at bounding box center [24, 116] width 14 height 14
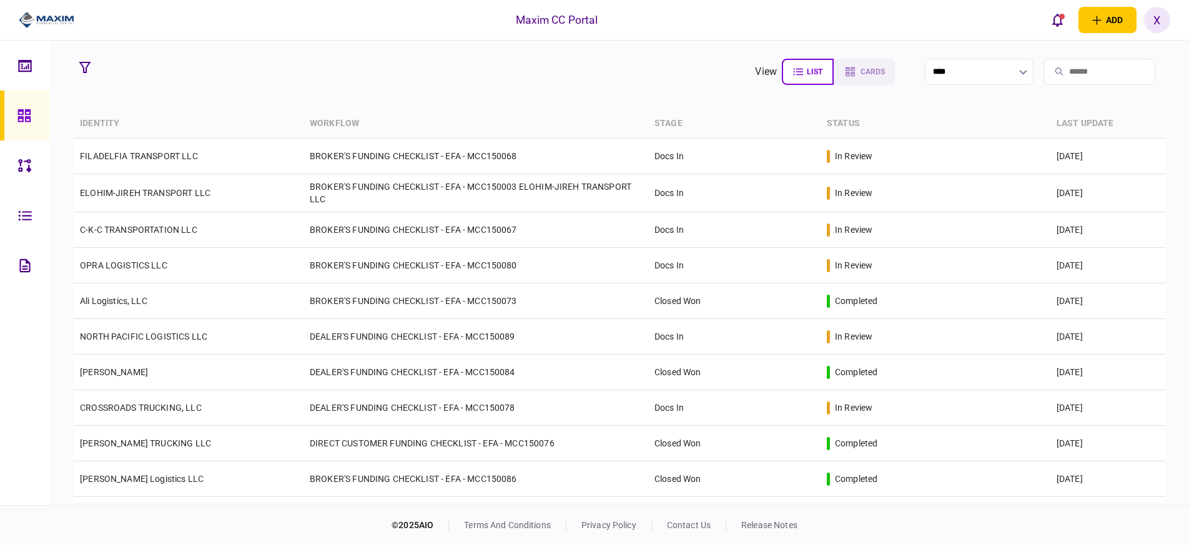
click at [51, 21] on img at bounding box center [47, 20] width 56 height 19
click at [1061, 18] on div "open notifications list" at bounding box center [1062, 17] width 6 height 6
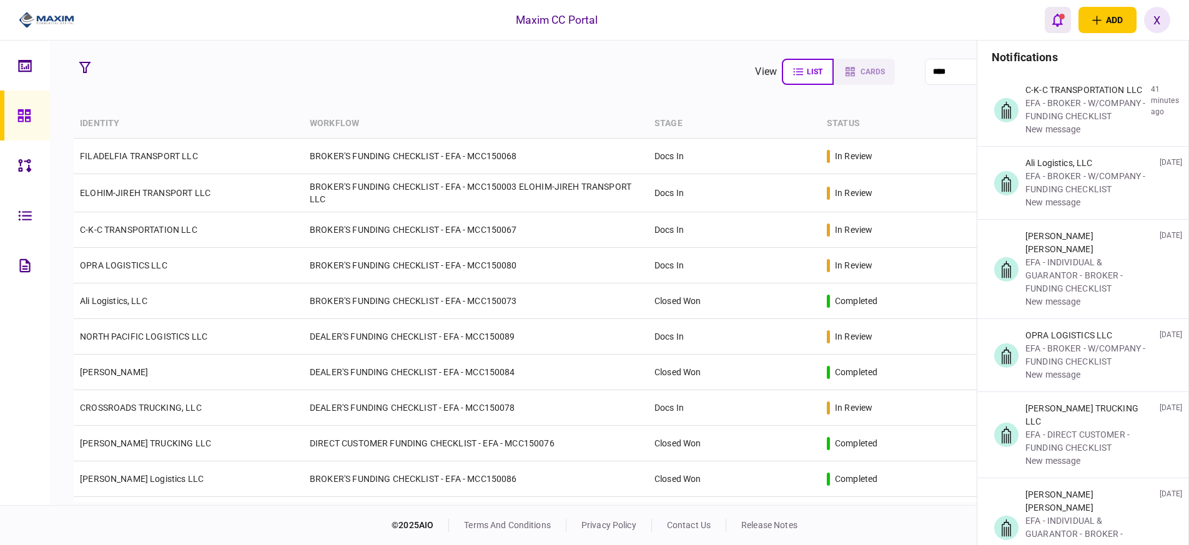
click at [1049, 17] on button "open notifications list" at bounding box center [1057, 20] width 26 height 26
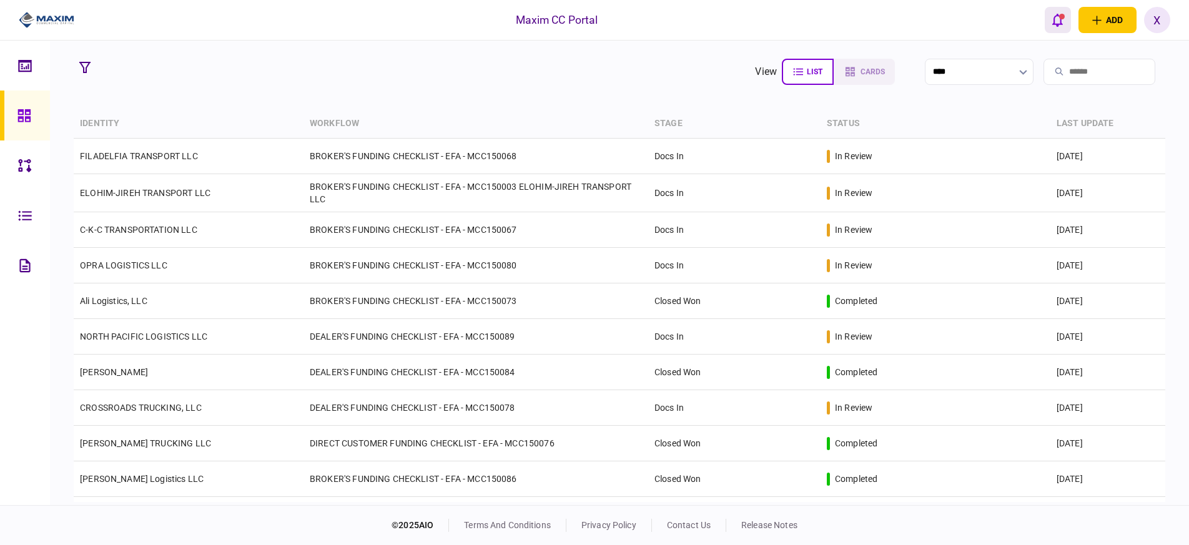
click at [1056, 21] on icon "open notifications list" at bounding box center [1057, 20] width 11 height 14
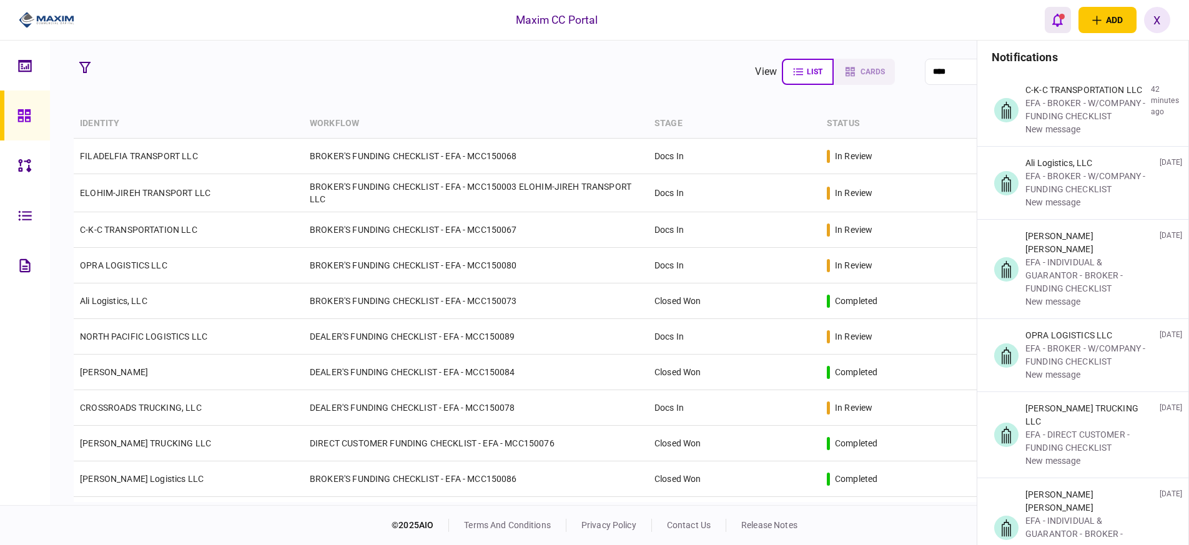
click at [1061, 22] on icon "open notifications list" at bounding box center [1057, 20] width 11 height 14
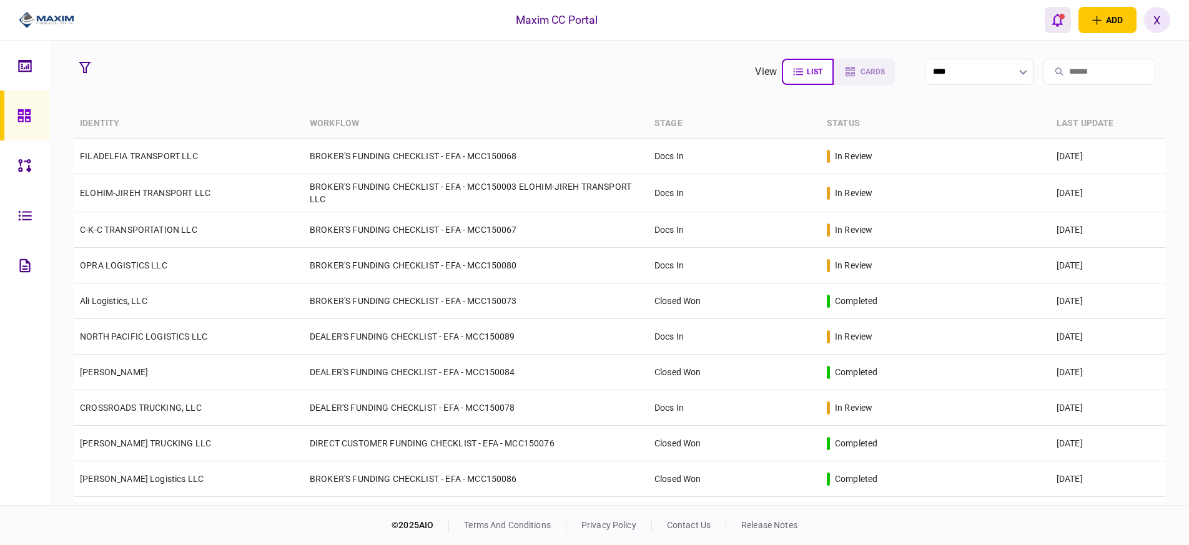
click at [1061, 22] on icon "open notifications list" at bounding box center [1057, 20] width 11 height 14
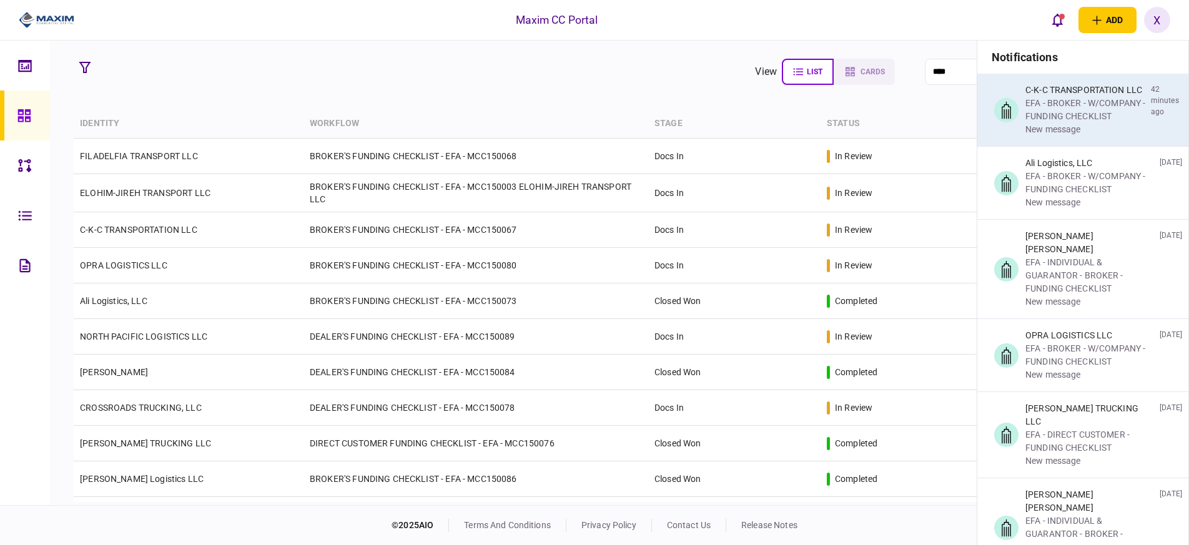
drag, startPoint x: 1049, startPoint y: 70, endPoint x: 1049, endPoint y: 77, distance: 7.5
click at [1049, 76] on section "notifications C-K-C TRANSPORTATION LLC EFA - BROKER - W/COMPANY - FUNDING CHECK…" at bounding box center [1082, 313] width 211 height 544
click at [1048, 81] on div "C-K-C TRANSPORTATION LLC EFA - BROKER - W/COMPANY - FUNDING CHECKLIST new messa…" at bounding box center [1082, 110] width 211 height 72
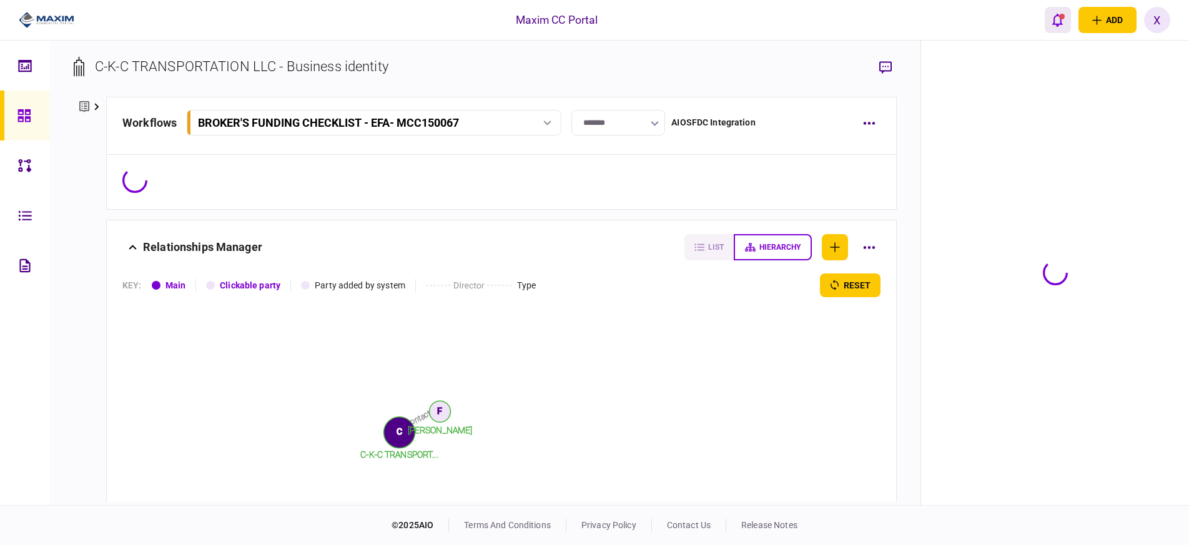
click at [1057, 19] on icon "open notifications list" at bounding box center [1057, 20] width 11 height 14
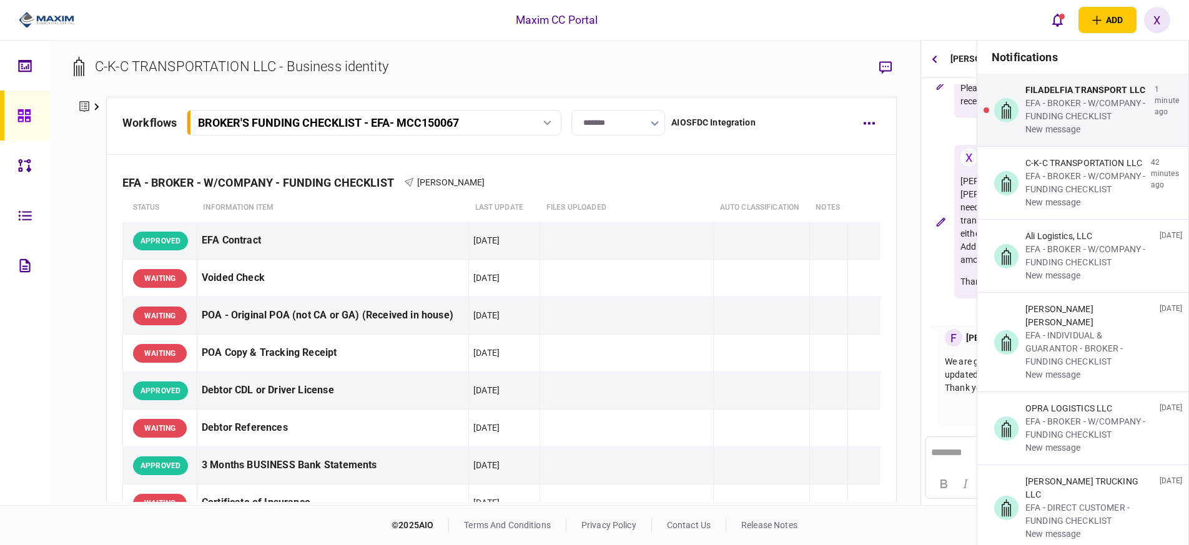
click at [37, 26] on img at bounding box center [47, 20] width 56 height 19
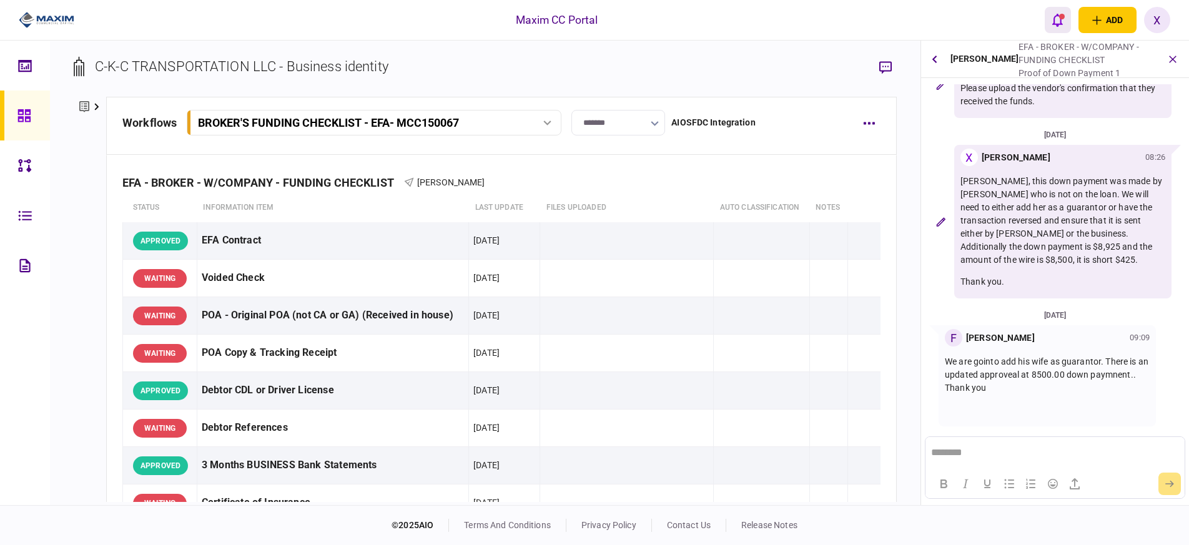
click at [1051, 21] on button "open notifications list" at bounding box center [1057, 20] width 26 height 26
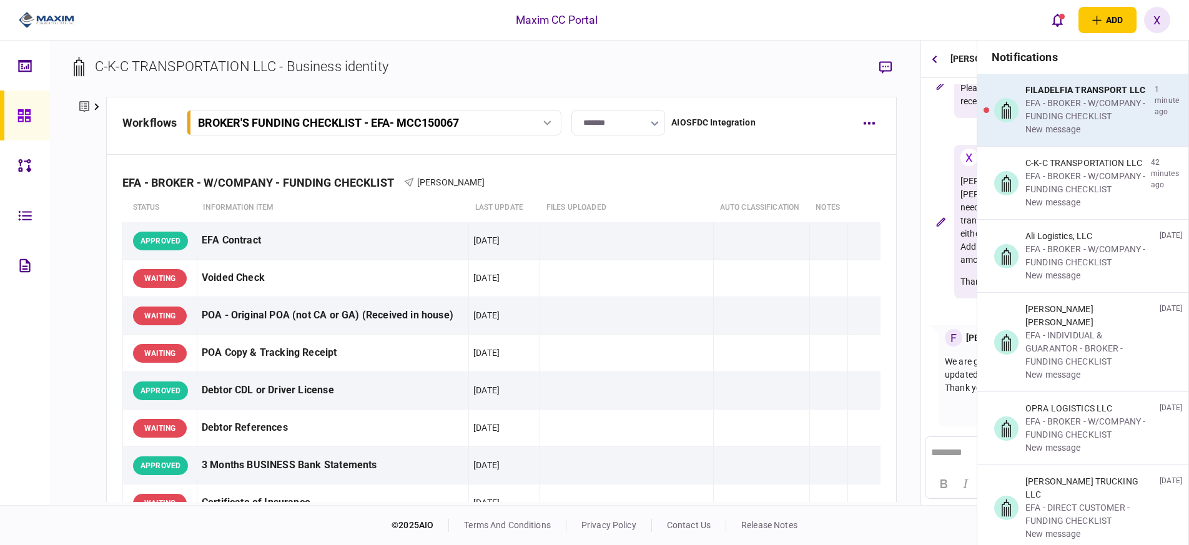
click at [1071, 95] on div "FILADELFIA TRANSPORT LLC" at bounding box center [1087, 90] width 124 height 13
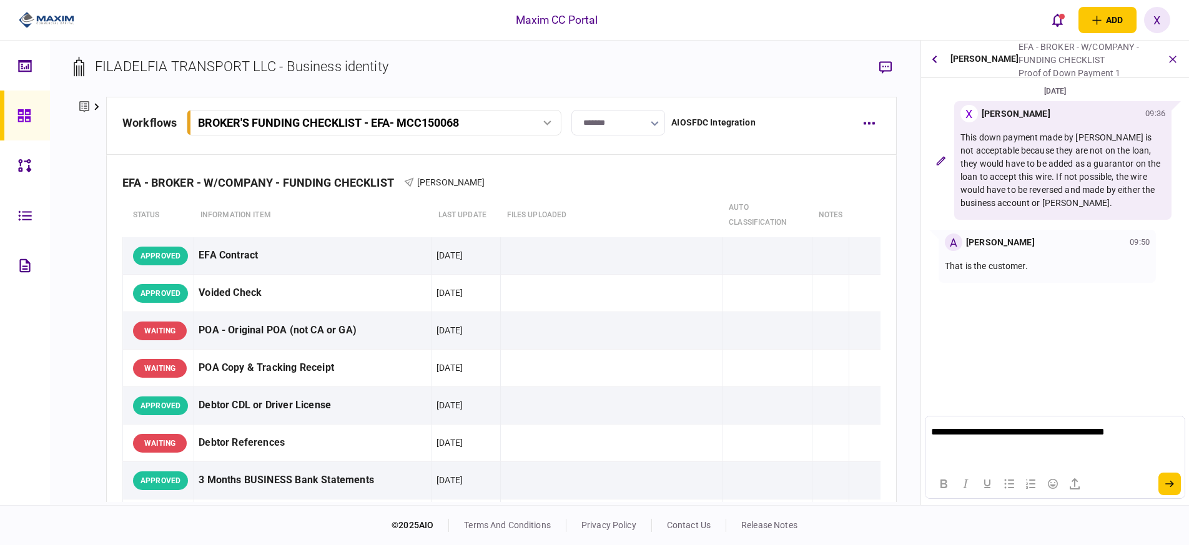
click at [69, 19] on img at bounding box center [47, 20] width 56 height 19
click at [64, 19] on img at bounding box center [47, 20] width 56 height 19
click at [52, 10] on div at bounding box center [41, 20] width 83 height 41
drag, startPoint x: 75, startPoint y: 36, endPoint x: 69, endPoint y: 26, distance: 10.9
click at [72, 31] on div at bounding box center [41, 20] width 83 height 41
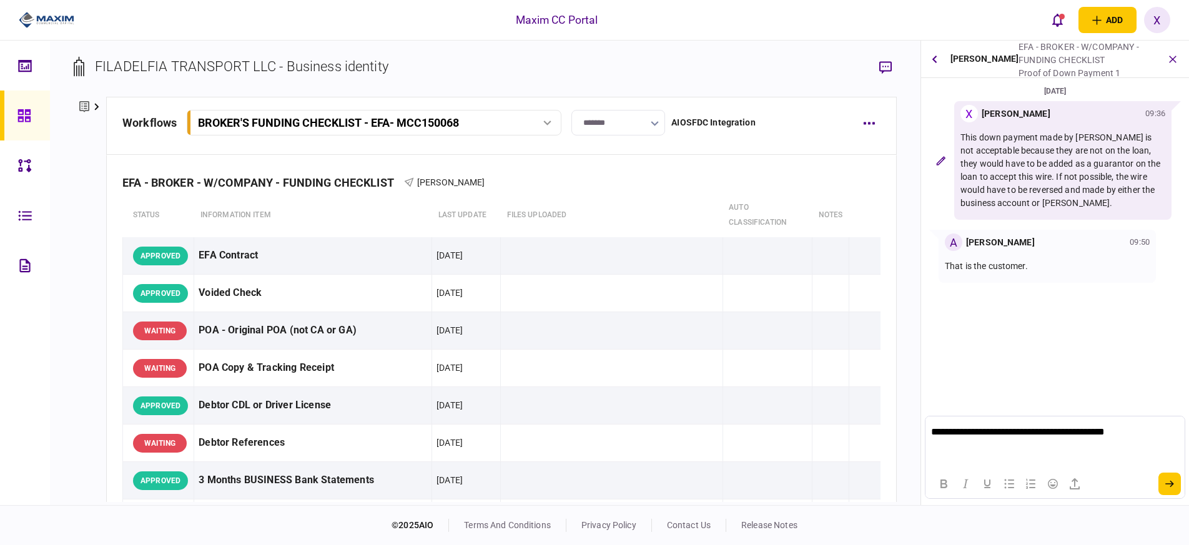
click at [69, 26] on img at bounding box center [47, 20] width 56 height 19
click at [63, 21] on img at bounding box center [47, 20] width 56 height 19
click at [1168, 55] on button "button" at bounding box center [1172, 59] width 22 height 22
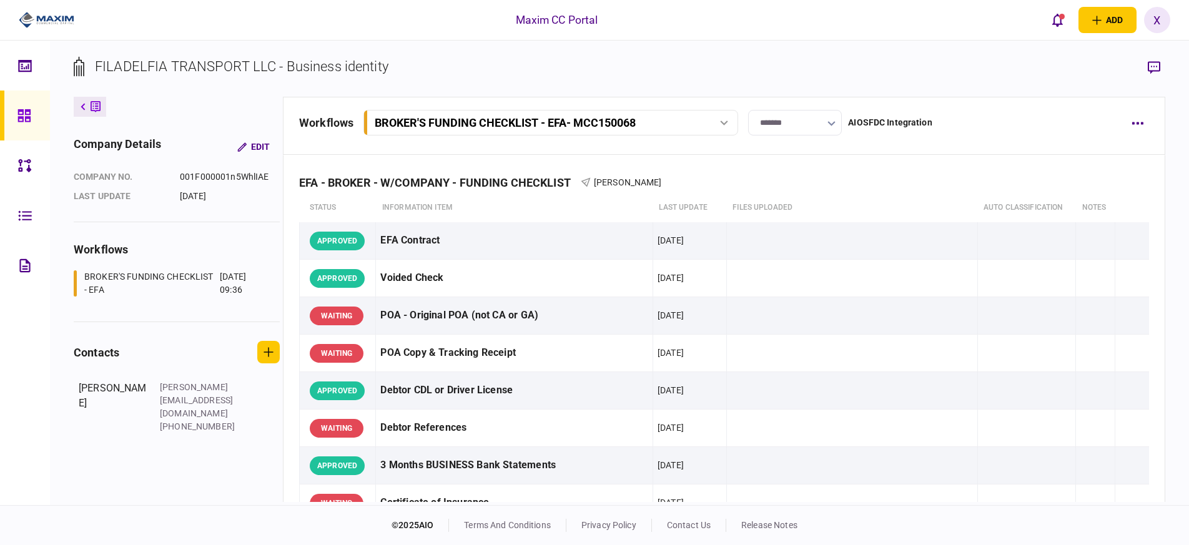
click at [8, 114] on link at bounding box center [25, 116] width 50 height 50
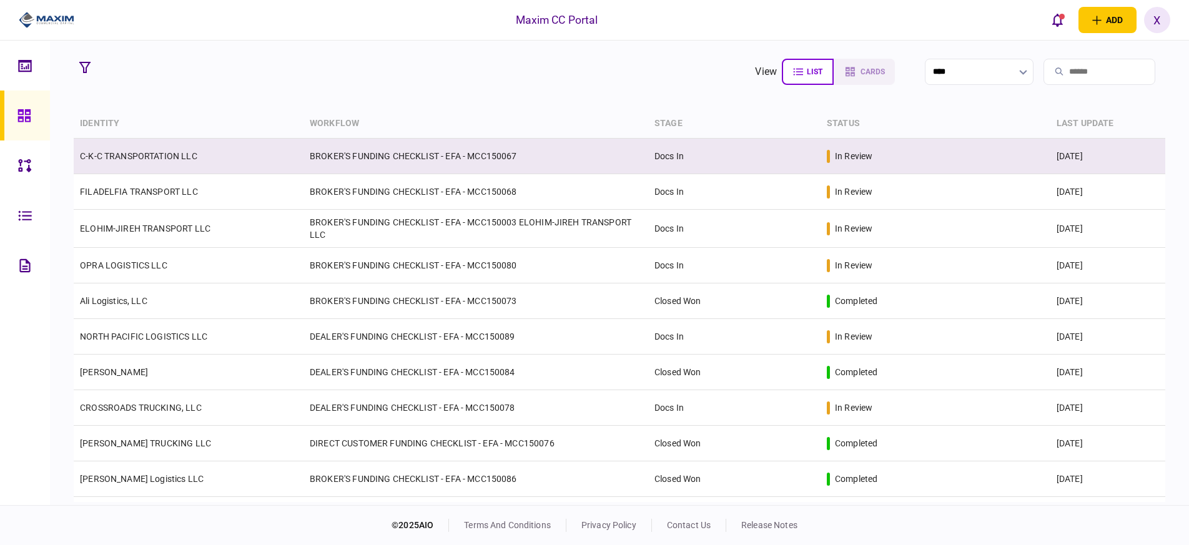
click at [152, 159] on link "C-K-C TRANSPORTATION LLC" at bounding box center [138, 156] width 117 height 10
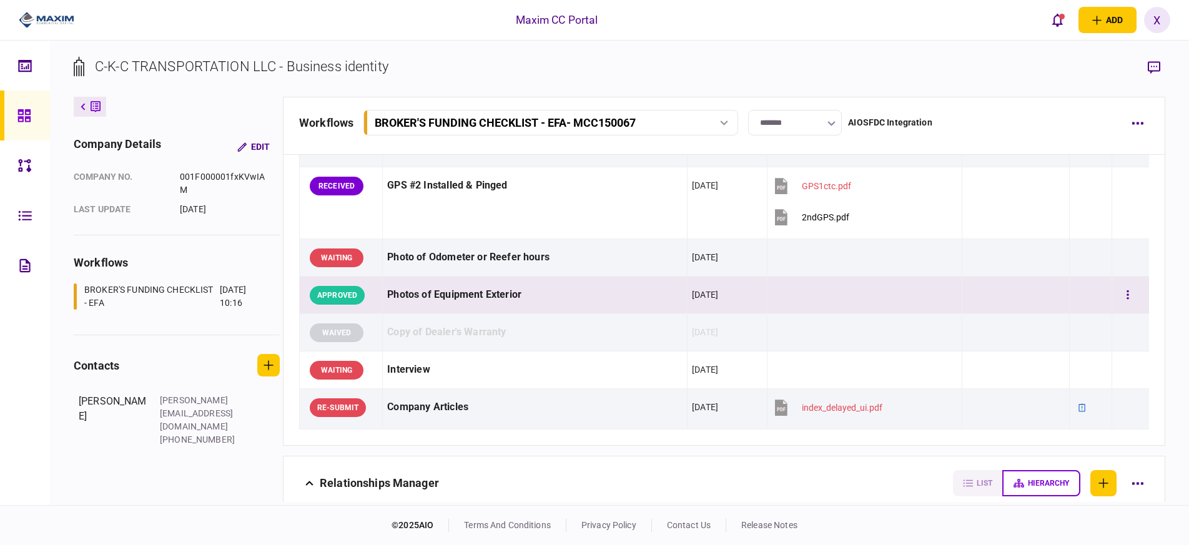
scroll to position [1186, 0]
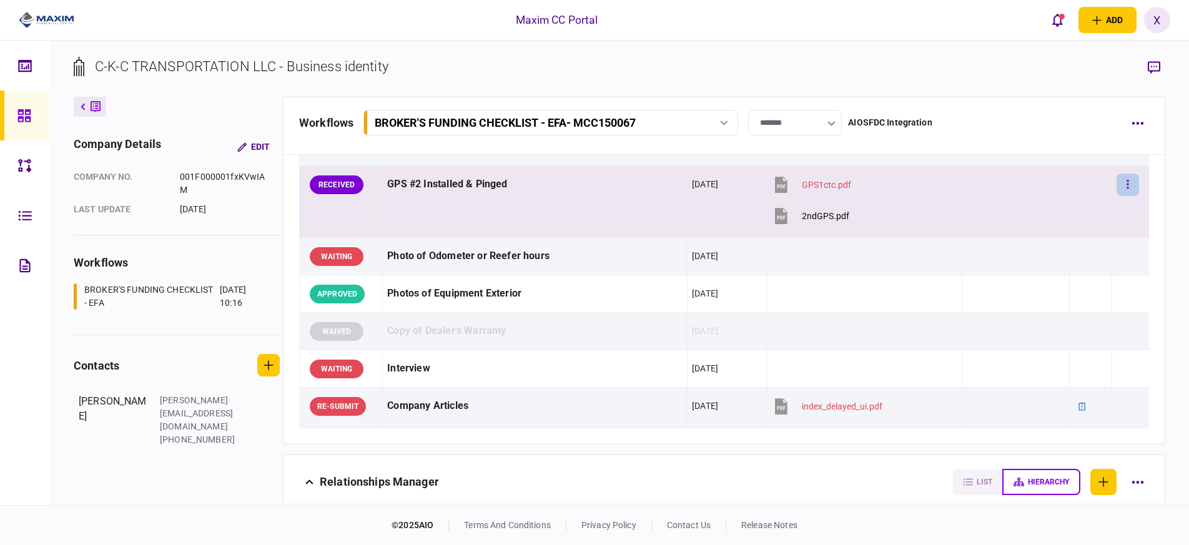
click at [1126, 189] on icon "button" at bounding box center [1127, 185] width 2 height 12
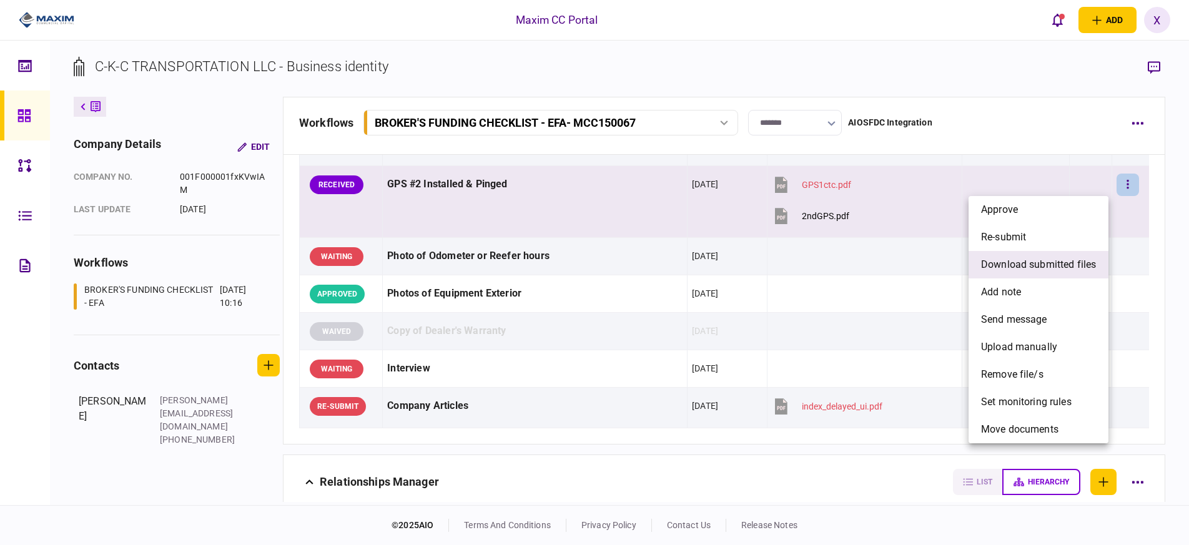
click at [1074, 266] on span "download submitted files" at bounding box center [1038, 264] width 115 height 15
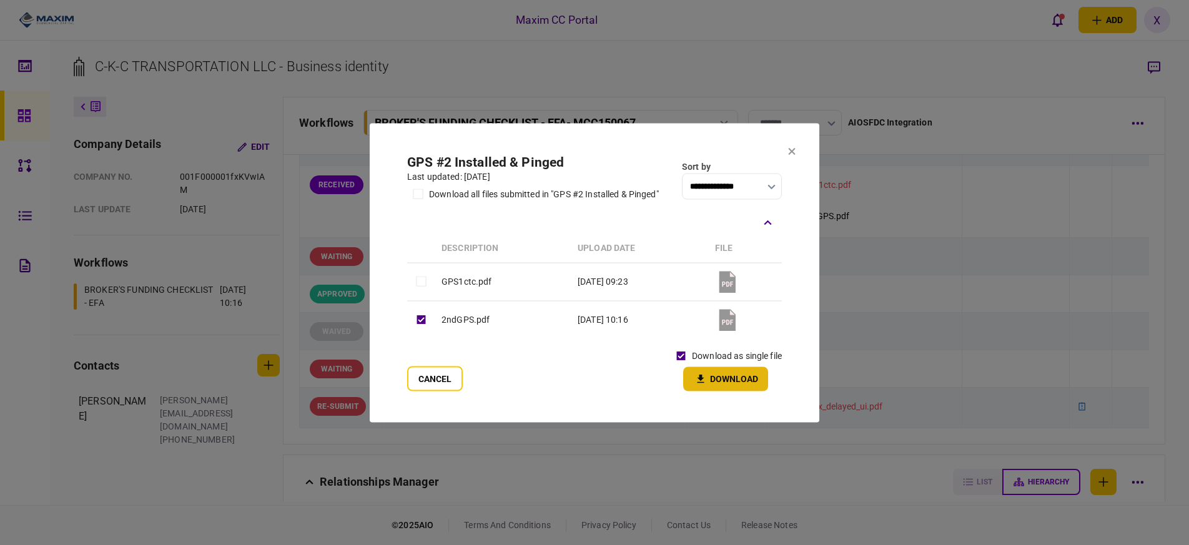
click at [731, 380] on button "Download" at bounding box center [725, 378] width 85 height 24
click at [793, 149] on icon at bounding box center [791, 150] width 7 height 7
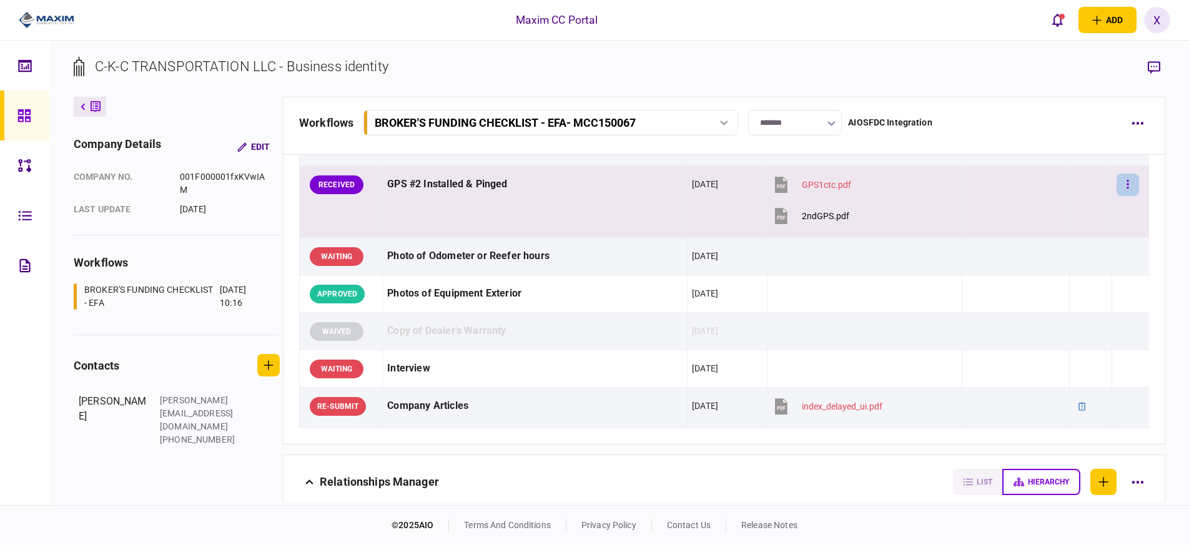
click at [1124, 184] on button "button" at bounding box center [1127, 185] width 22 height 22
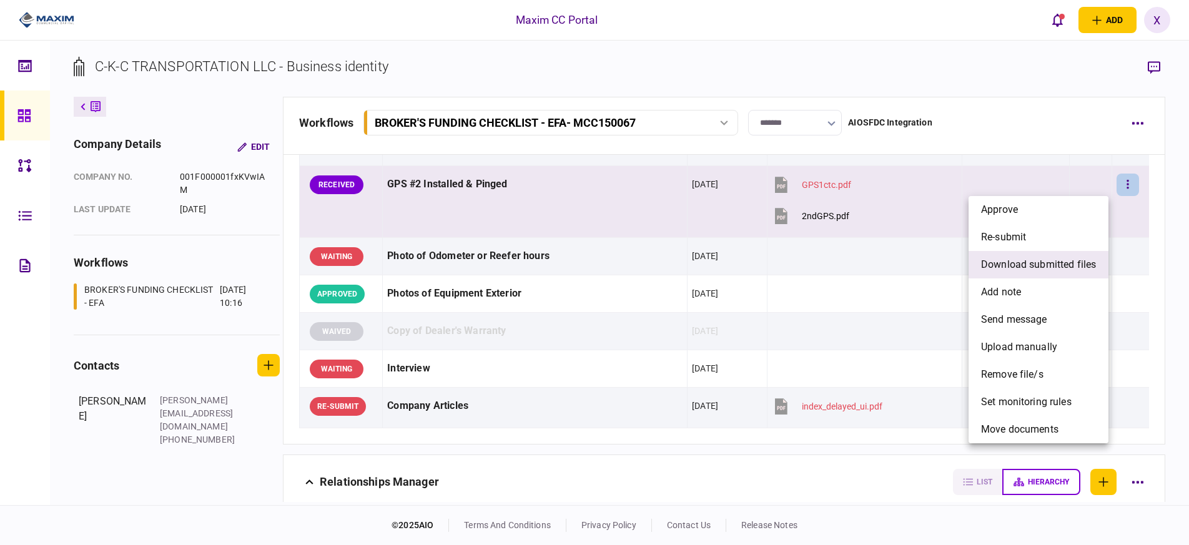
click at [1067, 261] on span "download submitted files" at bounding box center [1038, 264] width 115 height 15
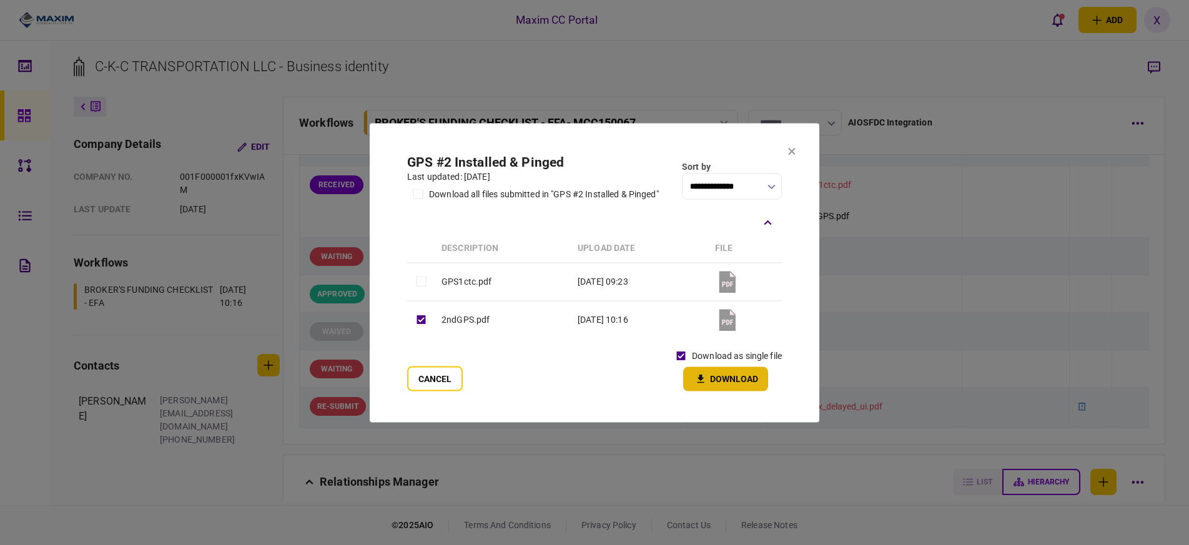
click at [725, 386] on button "Download" at bounding box center [725, 378] width 85 height 24
drag, startPoint x: 790, startPoint y: 150, endPoint x: 796, endPoint y: 150, distance: 6.3
click at [790, 150] on icon at bounding box center [791, 151] width 7 height 7
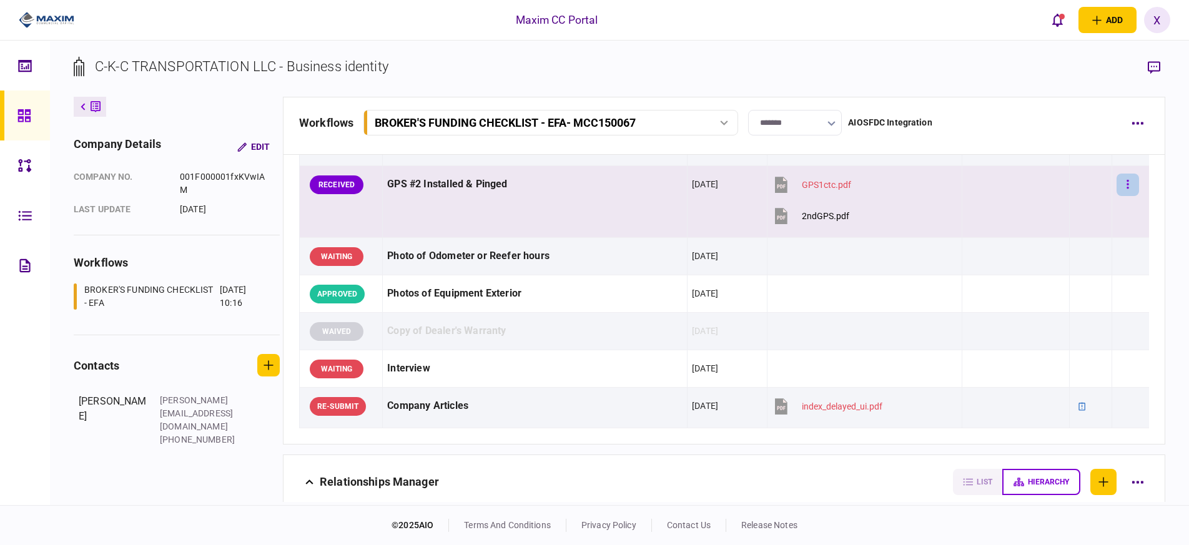
click at [1124, 179] on button "button" at bounding box center [1127, 185] width 22 height 22
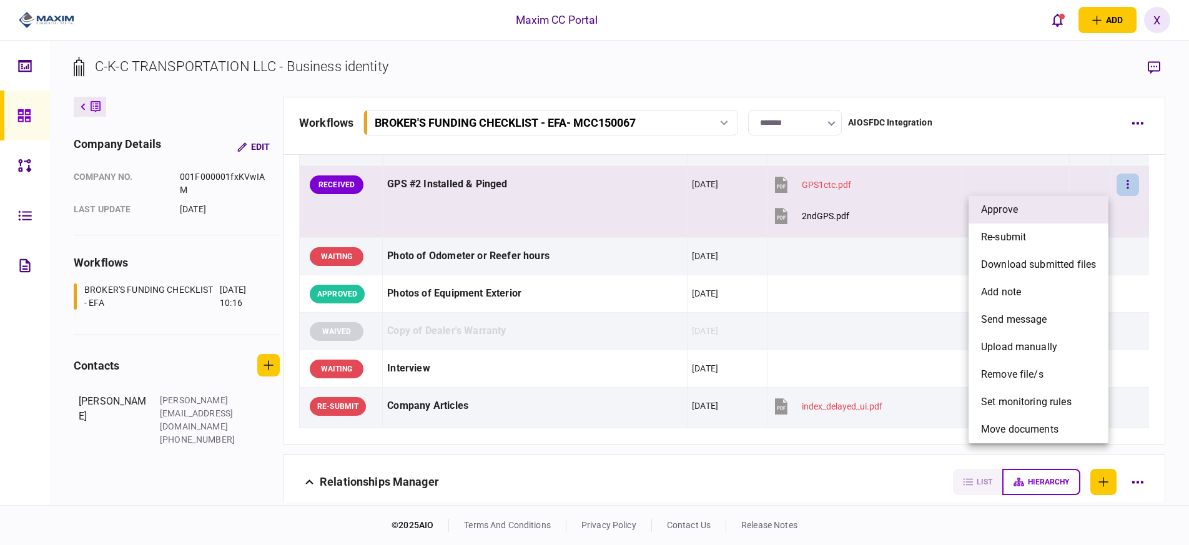
click at [1094, 205] on li "approve" at bounding box center [1038, 209] width 140 height 27
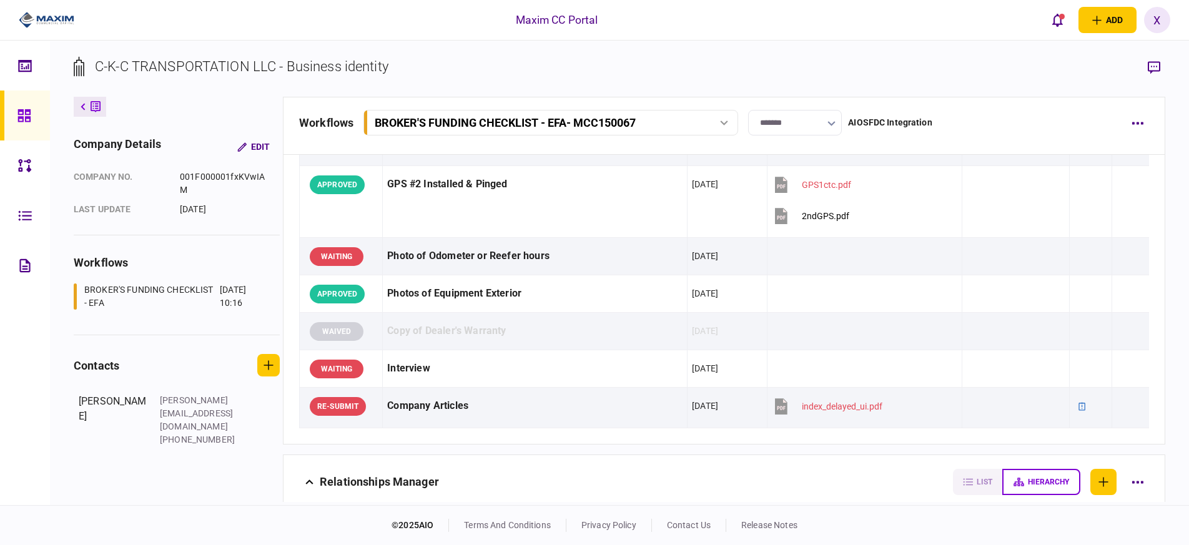
click at [24, 109] on icon at bounding box center [24, 116] width 14 height 14
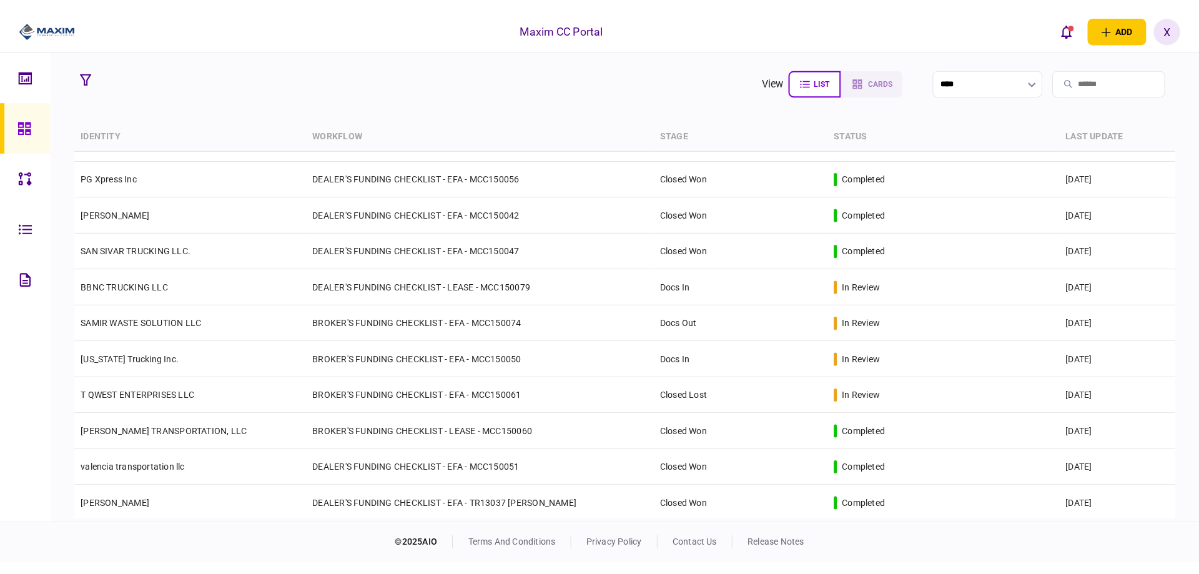
scroll to position [850, 0]
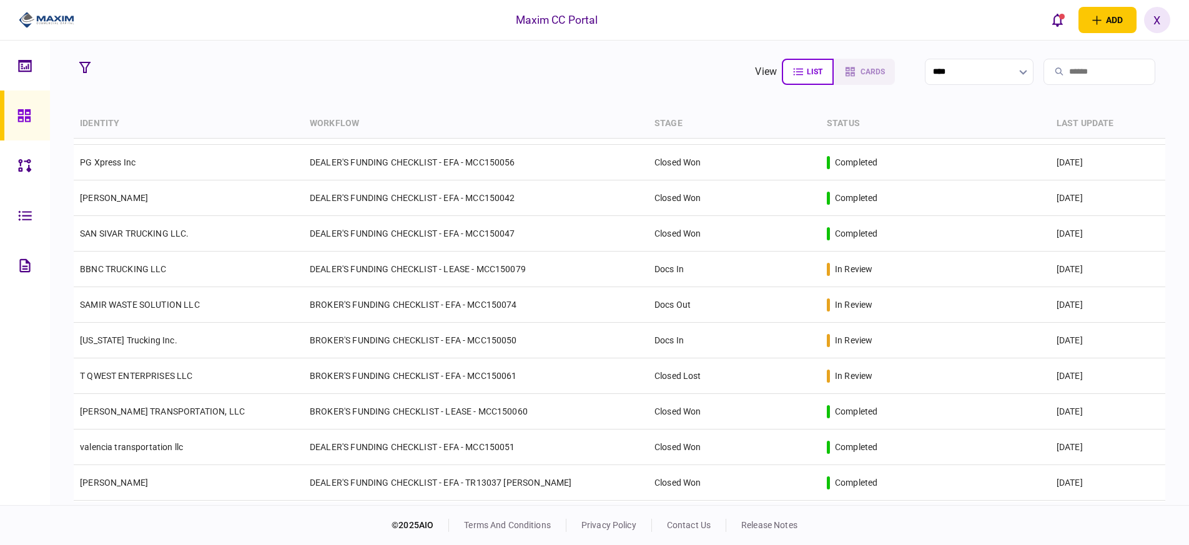
click at [59, 24] on img at bounding box center [47, 20] width 56 height 19
click at [57, 20] on img at bounding box center [47, 20] width 56 height 19
click at [56, 16] on img at bounding box center [47, 20] width 56 height 19
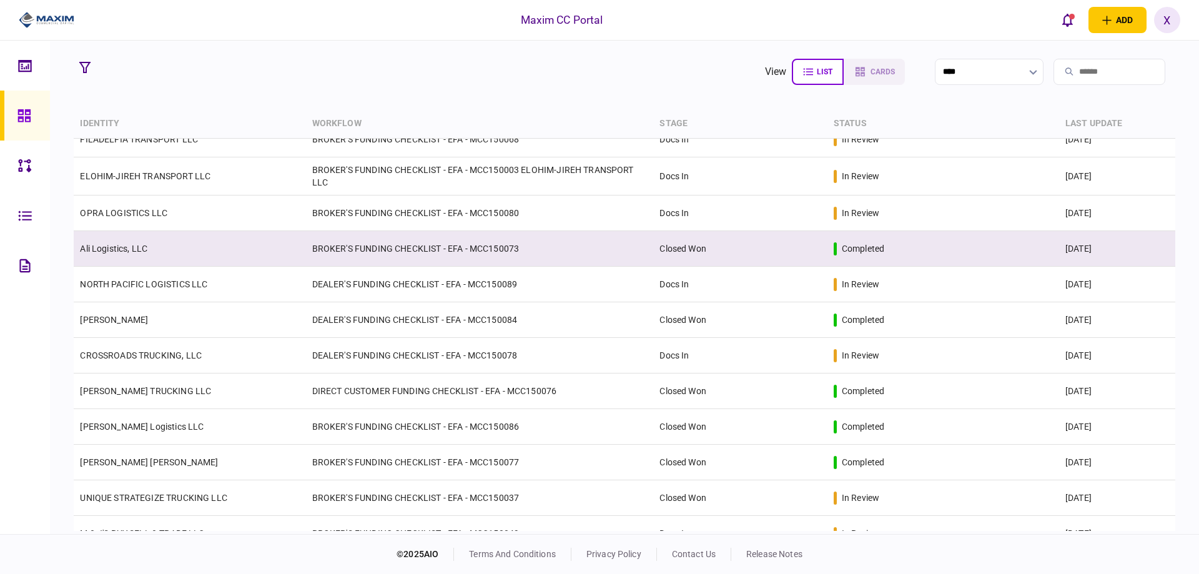
scroll to position [125, 0]
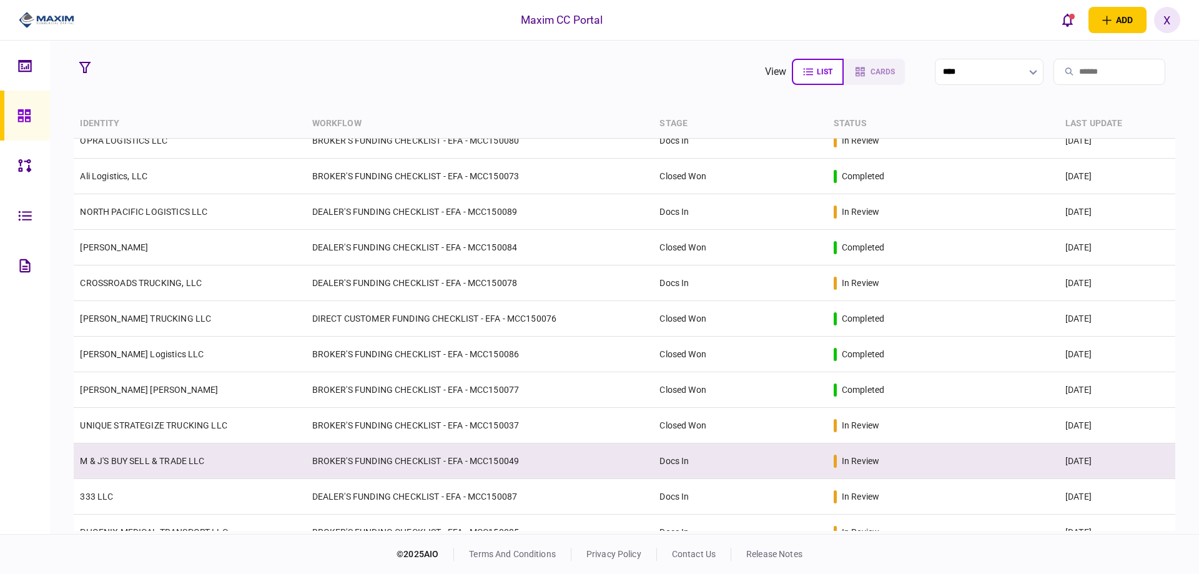
click at [160, 474] on td "M & J'S BUY SELL & TRADE LLC" at bounding box center [190, 461] width 232 height 36
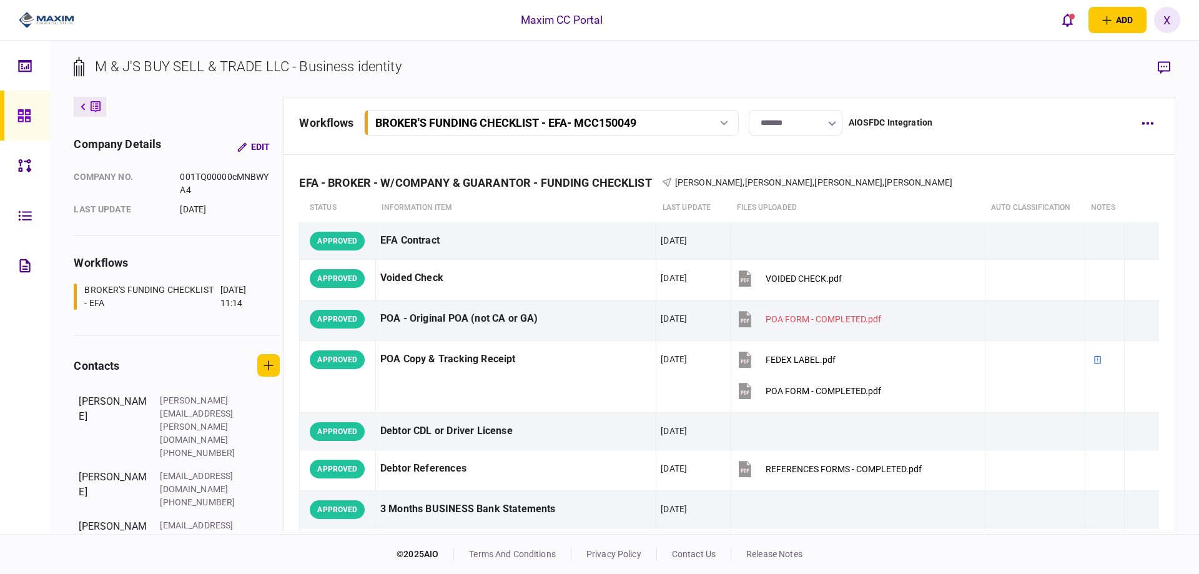
click at [17, 127] on div at bounding box center [27, 116] width 20 height 50
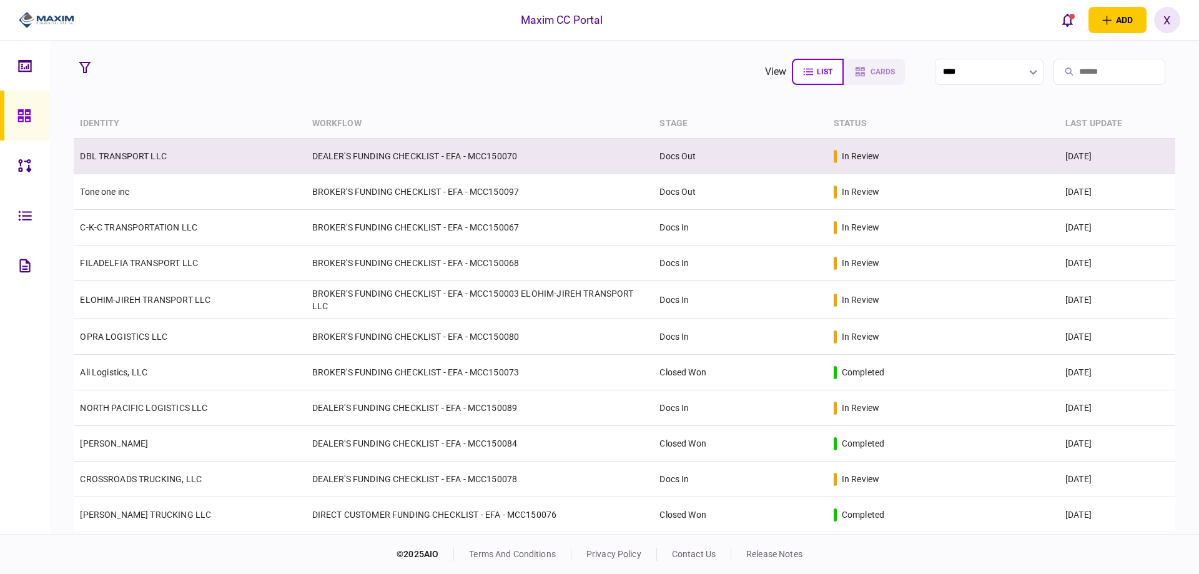
click at [135, 147] on td "DBL TRANSPORT LLC" at bounding box center [190, 157] width 232 height 36
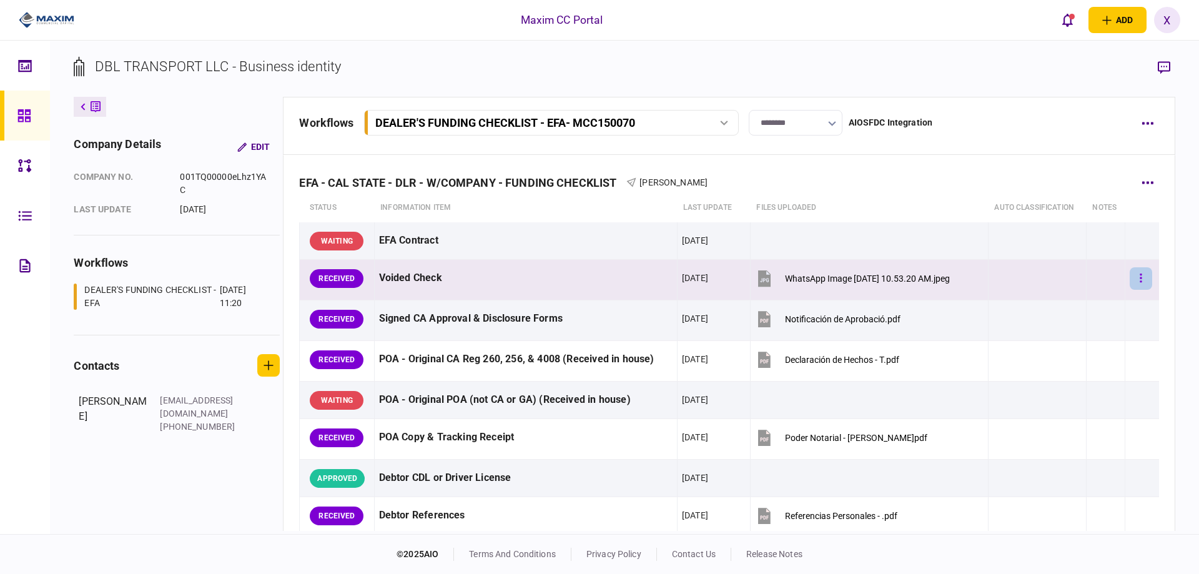
click at [1139, 275] on button "button" at bounding box center [1140, 278] width 22 height 22
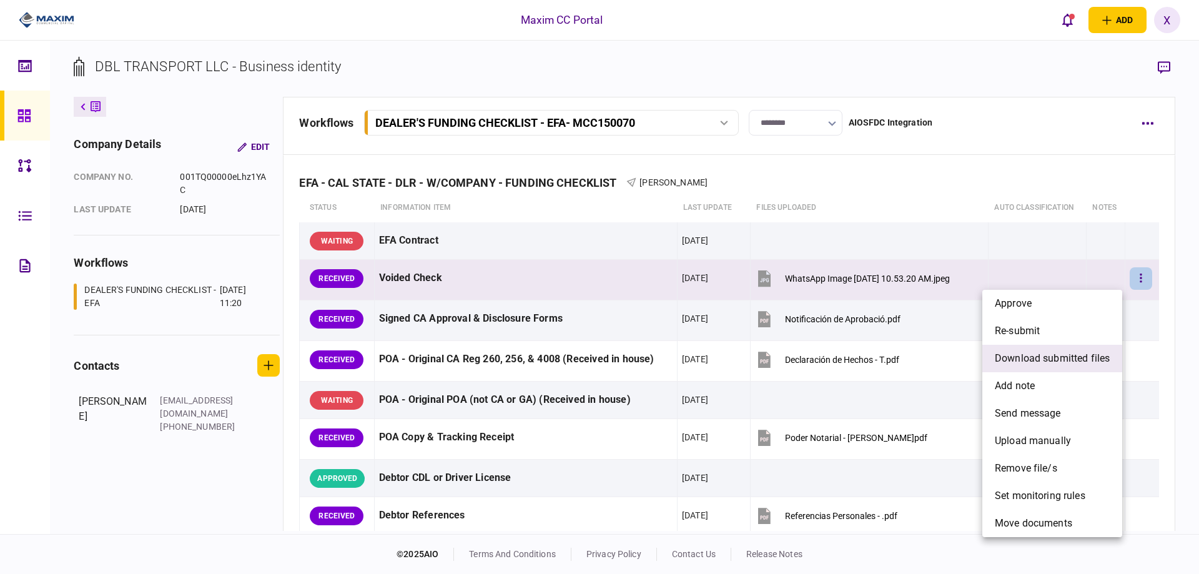
click at [1092, 351] on span "download submitted files" at bounding box center [1051, 358] width 115 height 15
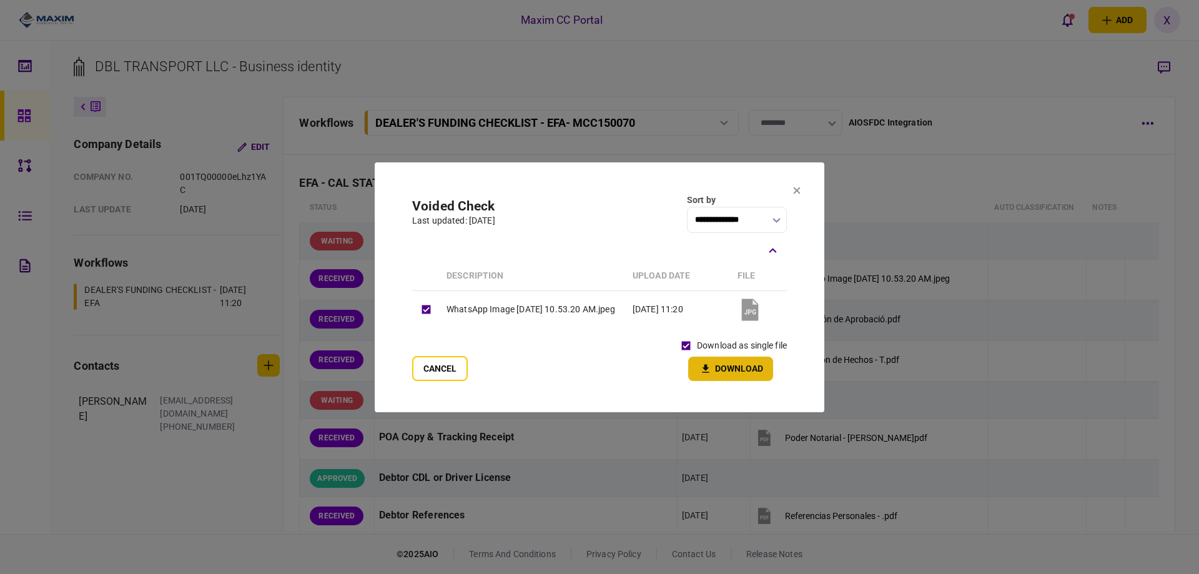
click at [707, 361] on button "Download" at bounding box center [730, 368] width 85 height 24
click at [798, 192] on icon at bounding box center [796, 190] width 7 height 7
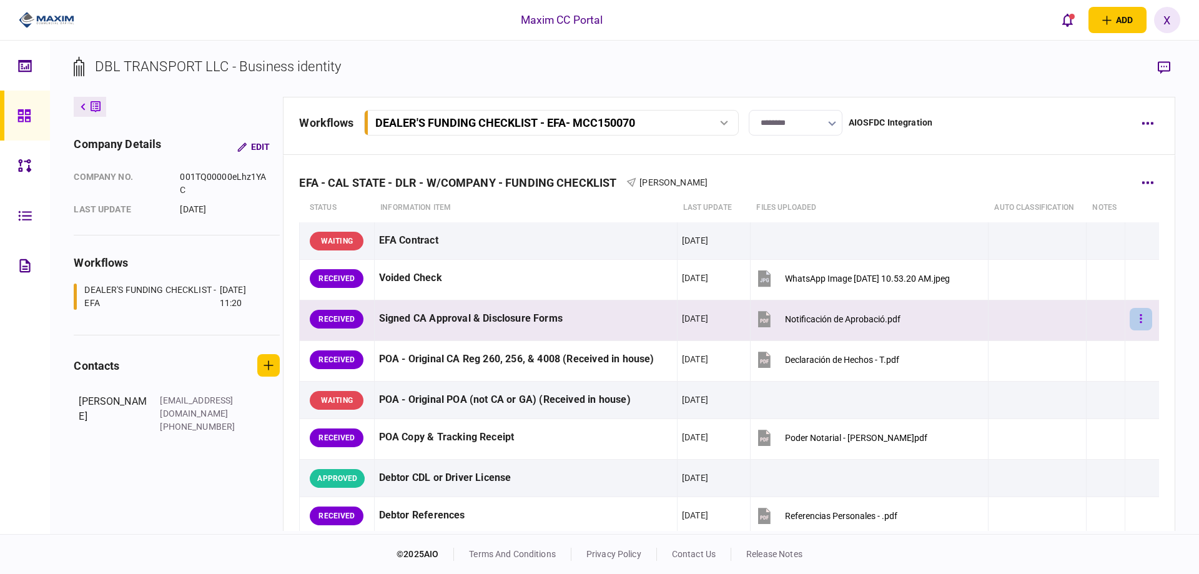
click at [1137, 317] on button "button" at bounding box center [1140, 319] width 22 height 22
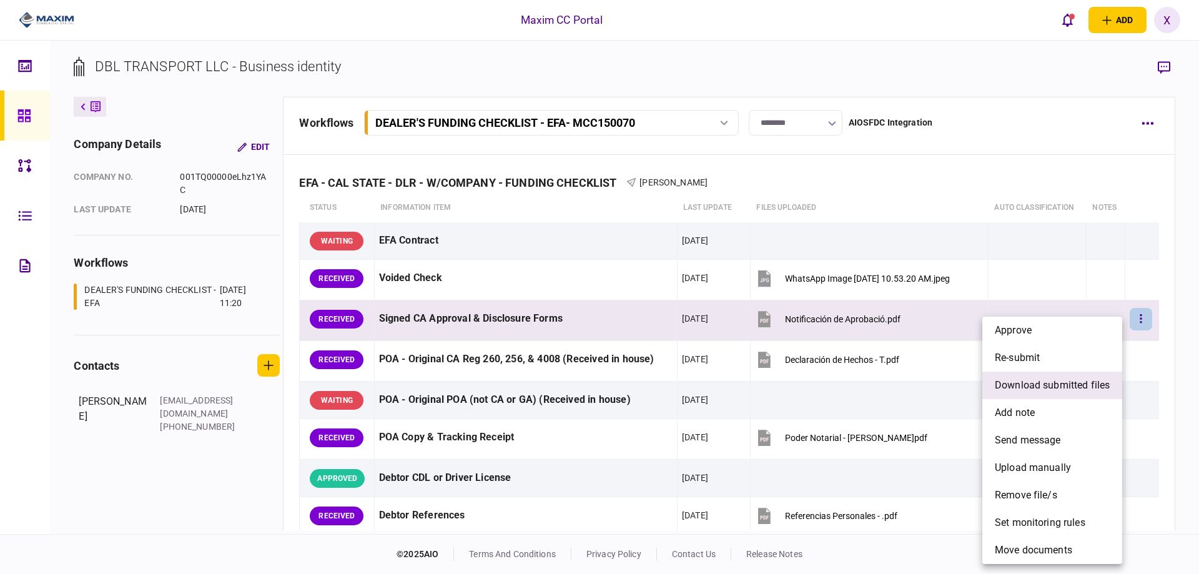
click at [1071, 386] on span "download submitted files" at bounding box center [1051, 385] width 115 height 15
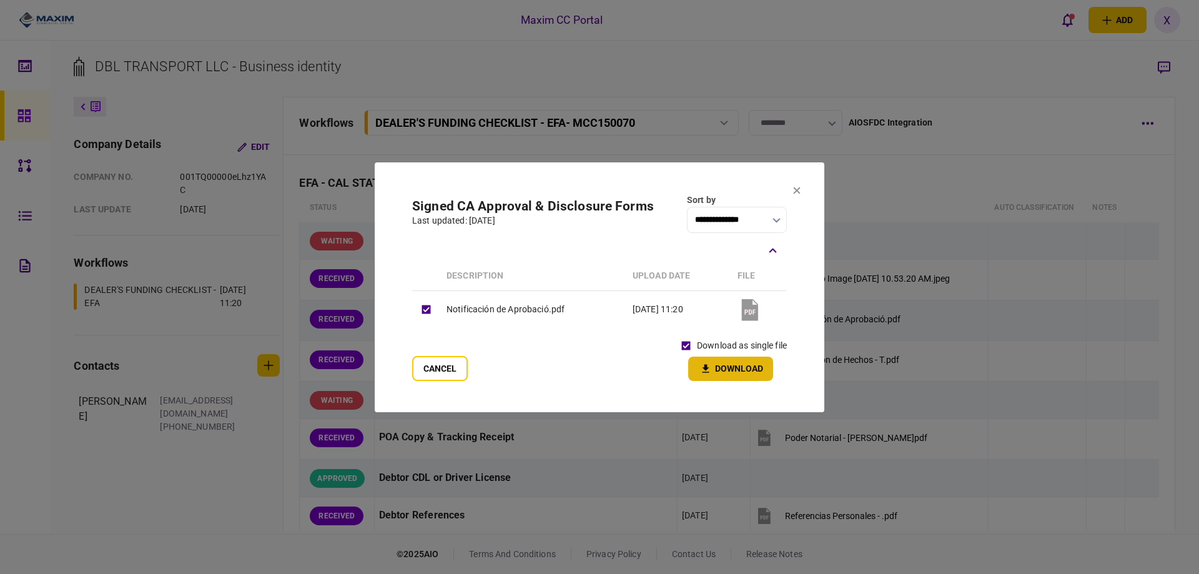
click at [704, 360] on button "Download" at bounding box center [730, 368] width 85 height 24
click at [799, 185] on section "**********" at bounding box center [599, 287] width 449 height 248
click at [794, 190] on icon at bounding box center [796, 190] width 7 height 7
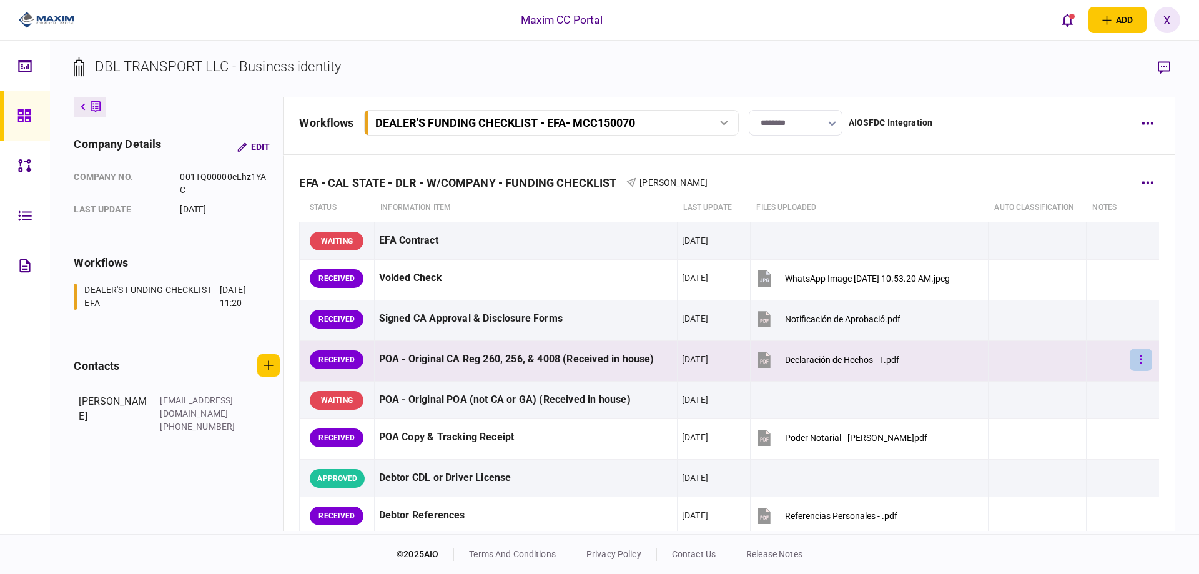
click at [1141, 361] on button "button" at bounding box center [1140, 359] width 22 height 22
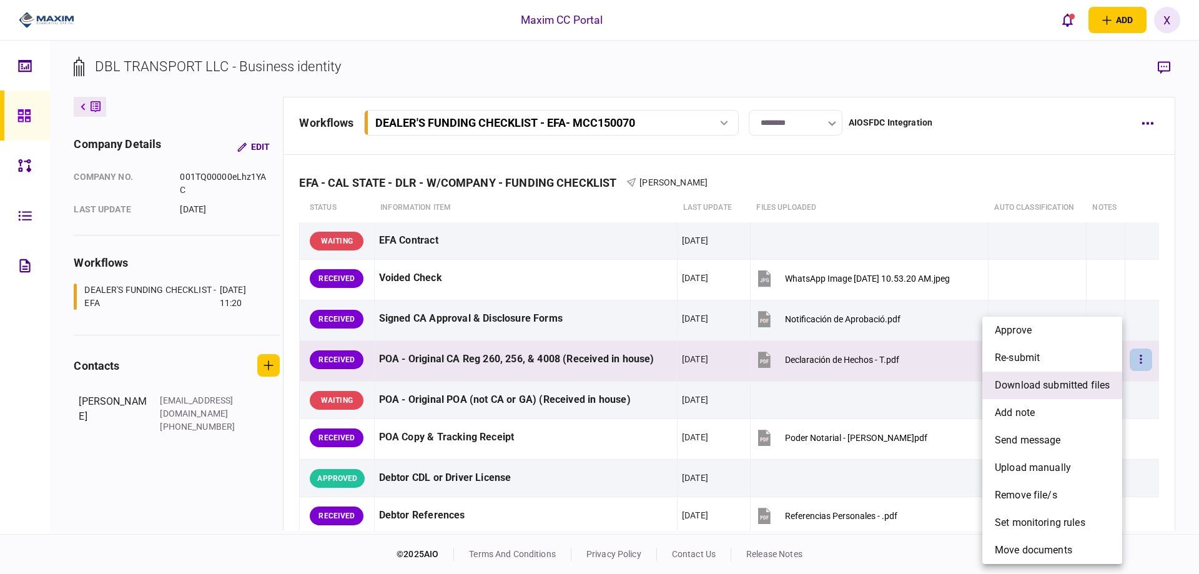
click at [1065, 391] on span "download submitted files" at bounding box center [1051, 385] width 115 height 15
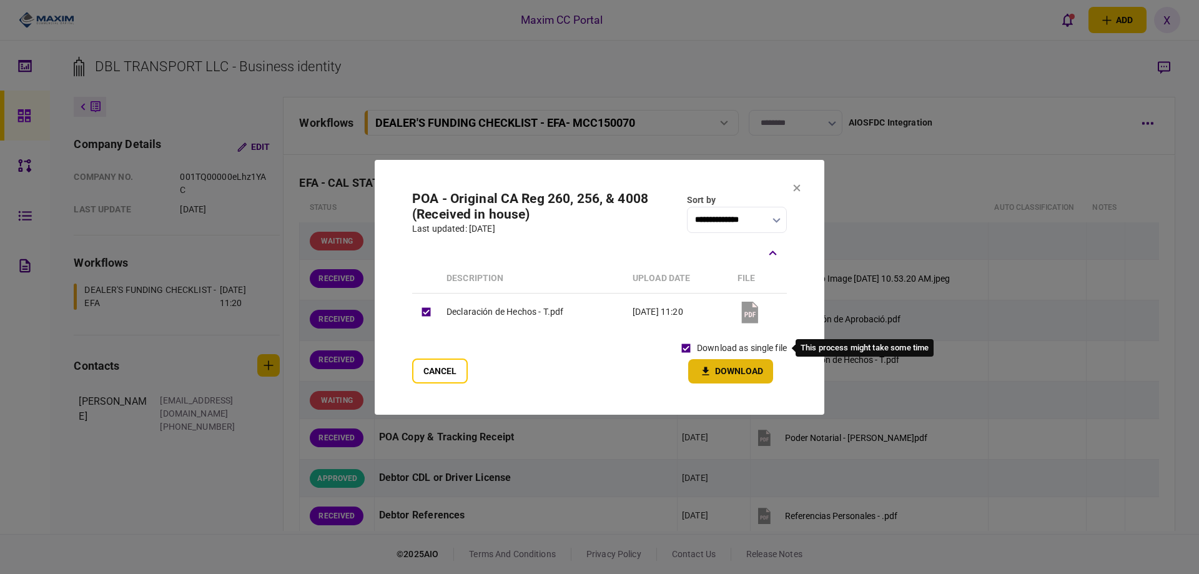
click at [705, 361] on button "Download" at bounding box center [730, 371] width 85 height 24
click at [795, 189] on icon at bounding box center [796, 187] width 7 height 7
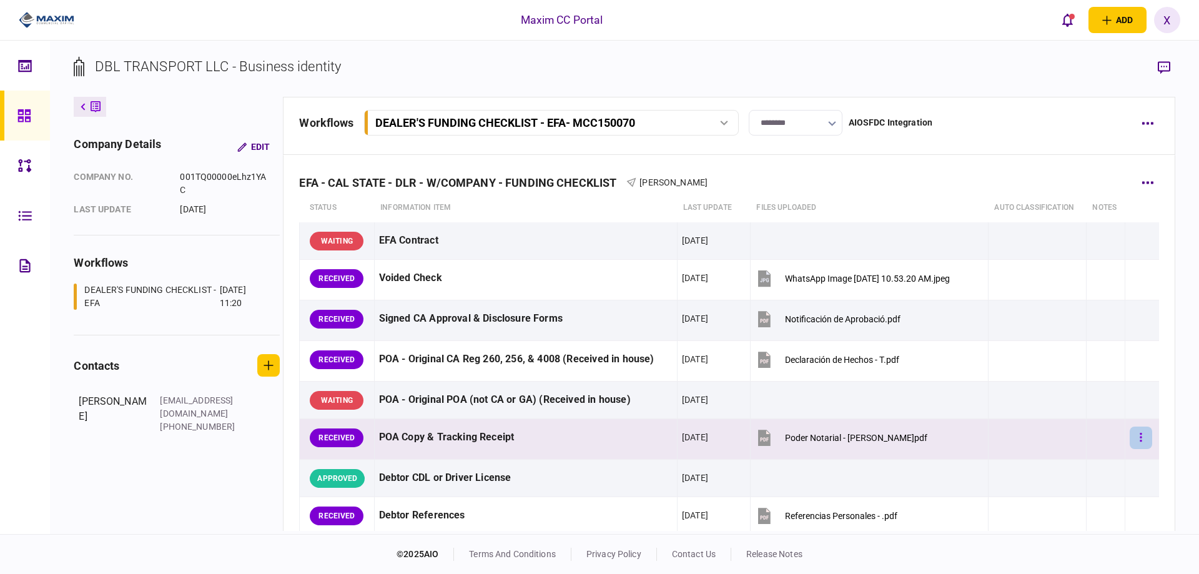
click at [1136, 431] on button "button" at bounding box center [1140, 437] width 22 height 22
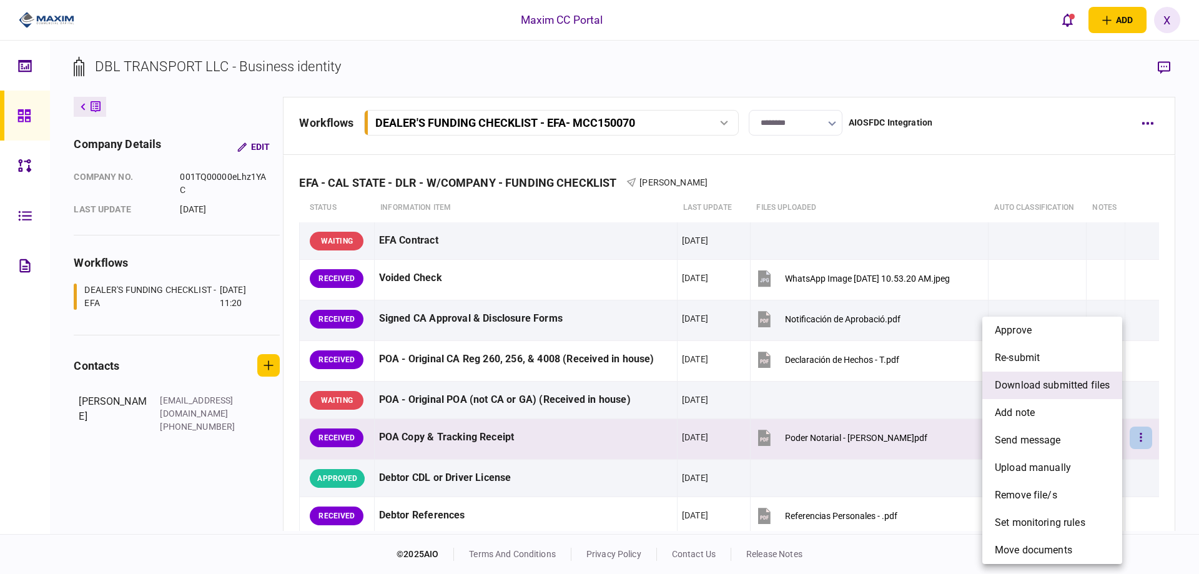
click at [1075, 376] on li "download submitted files" at bounding box center [1052, 384] width 140 height 27
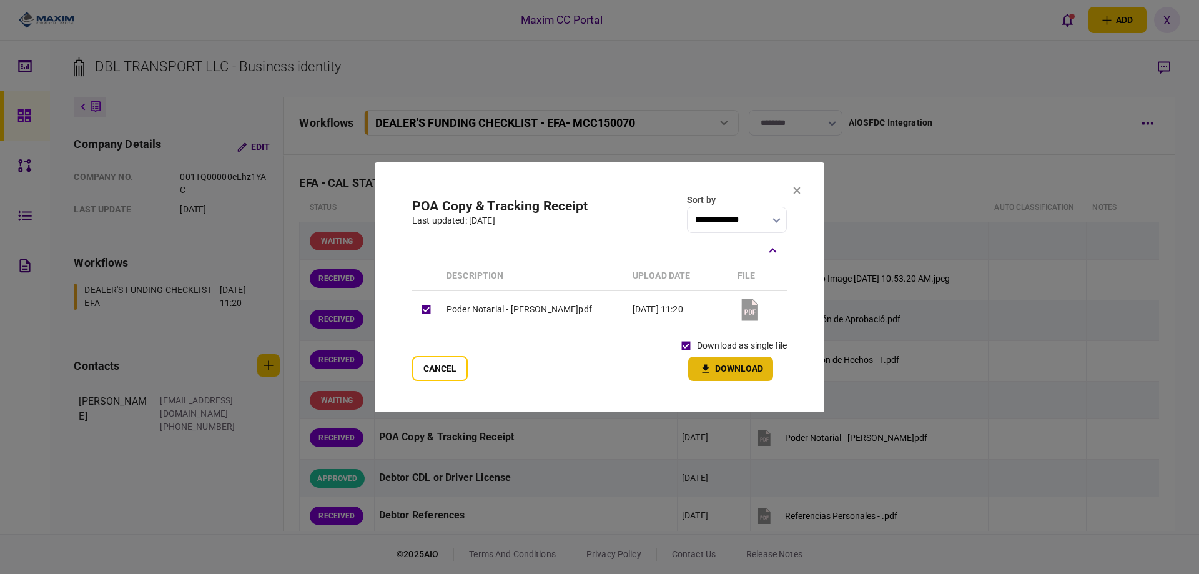
click at [722, 370] on button "Download" at bounding box center [730, 368] width 85 height 24
click at [797, 182] on section "**********" at bounding box center [599, 287] width 449 height 250
click at [798, 187] on icon at bounding box center [796, 190] width 7 height 7
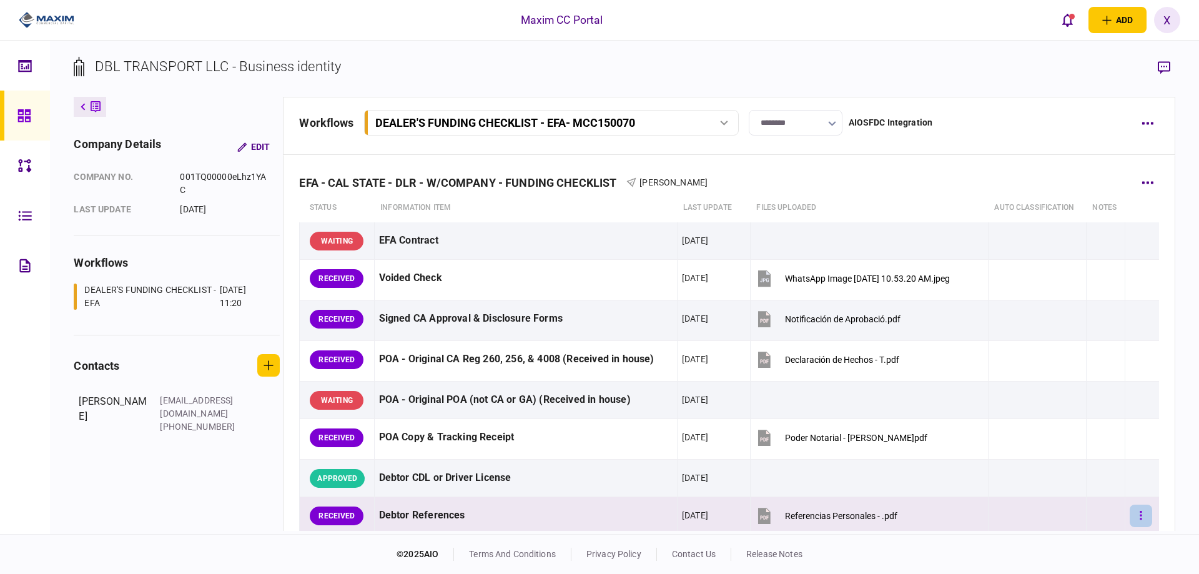
click at [1137, 518] on button "button" at bounding box center [1140, 515] width 22 height 22
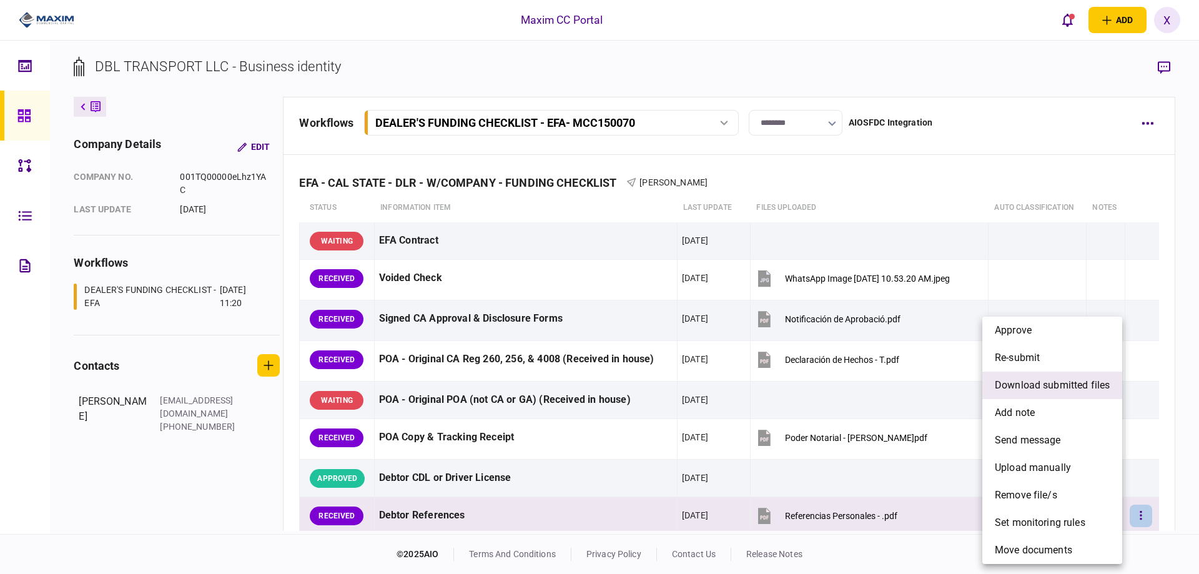
click at [1063, 395] on li "download submitted files" at bounding box center [1052, 384] width 140 height 27
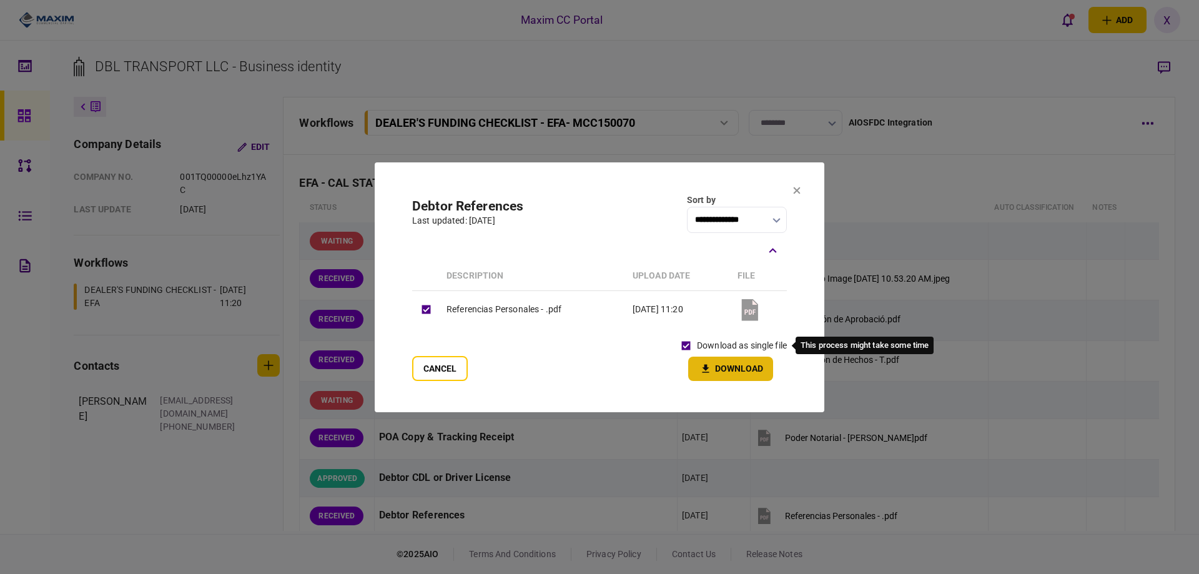
click at [720, 370] on button "Download" at bounding box center [730, 368] width 85 height 24
click at [798, 187] on icon at bounding box center [796, 190] width 7 height 7
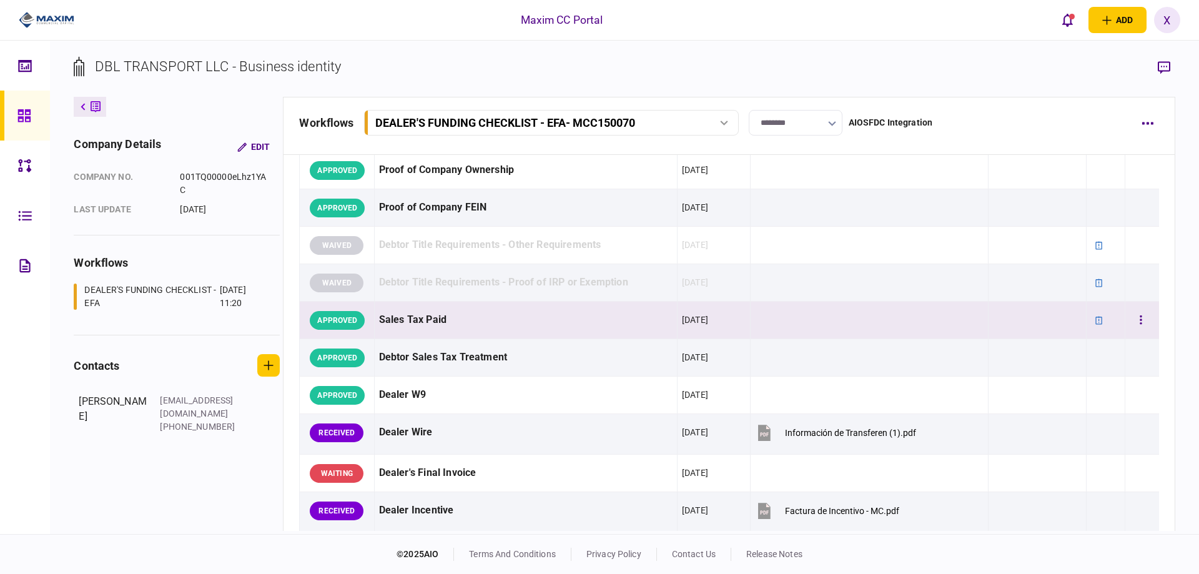
scroll to position [562, 0]
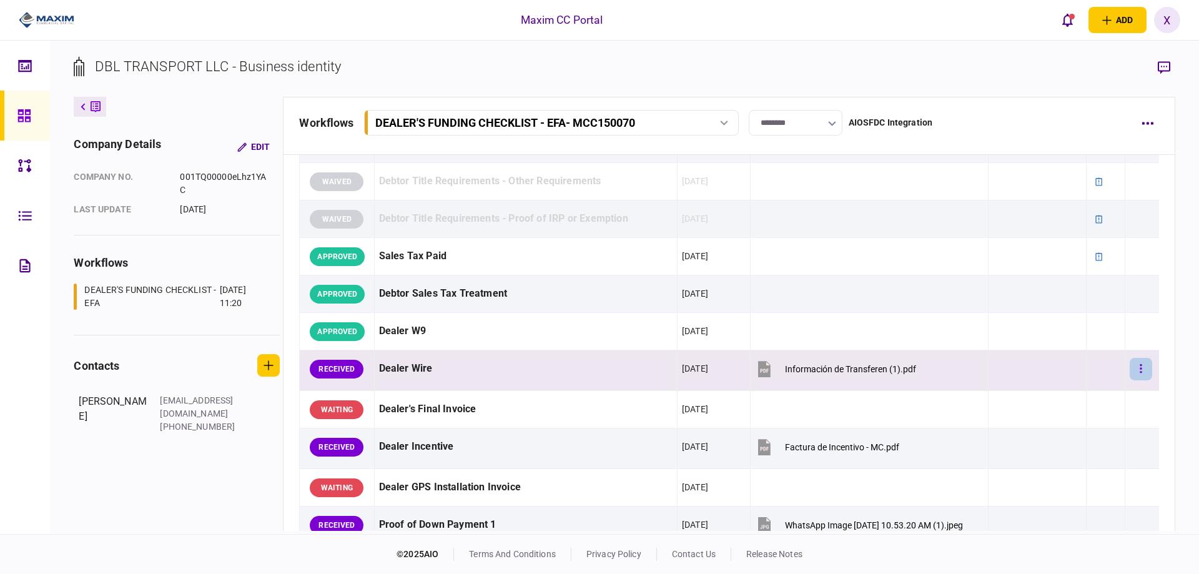
click at [1139, 365] on button "button" at bounding box center [1140, 369] width 22 height 22
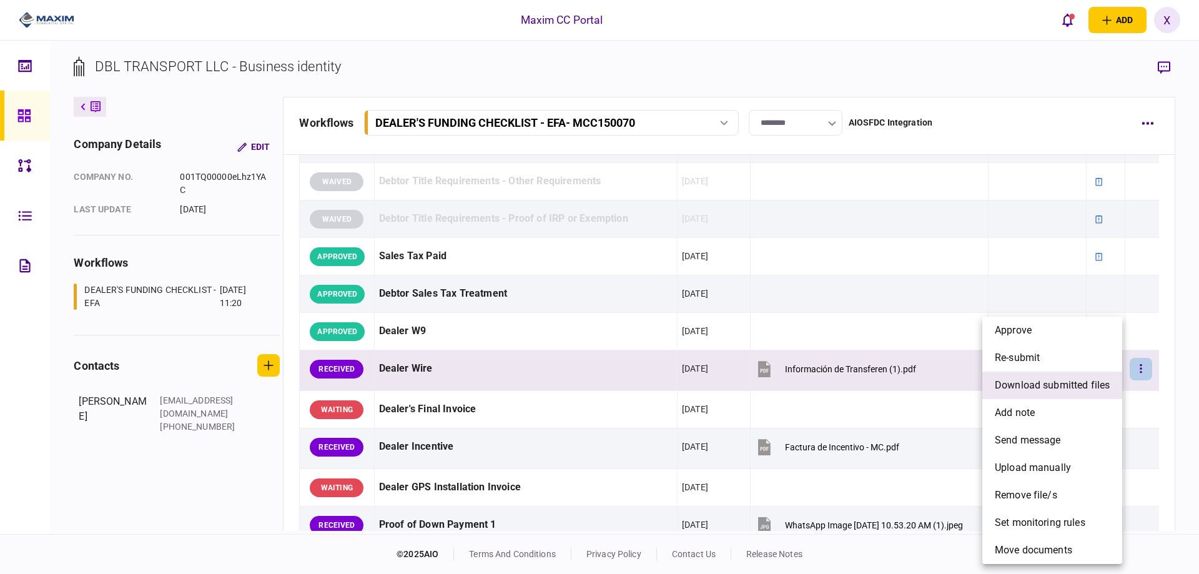
click at [1081, 385] on span "download submitted files" at bounding box center [1051, 385] width 115 height 15
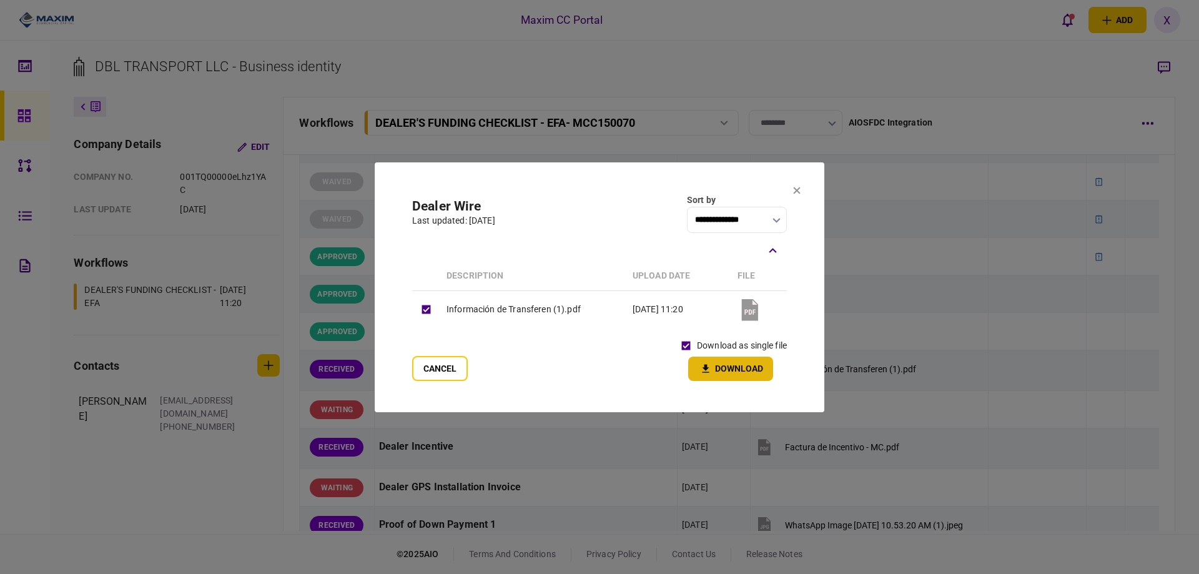
click at [716, 367] on button "Download" at bounding box center [730, 368] width 85 height 24
click at [795, 190] on icon at bounding box center [796, 190] width 7 height 7
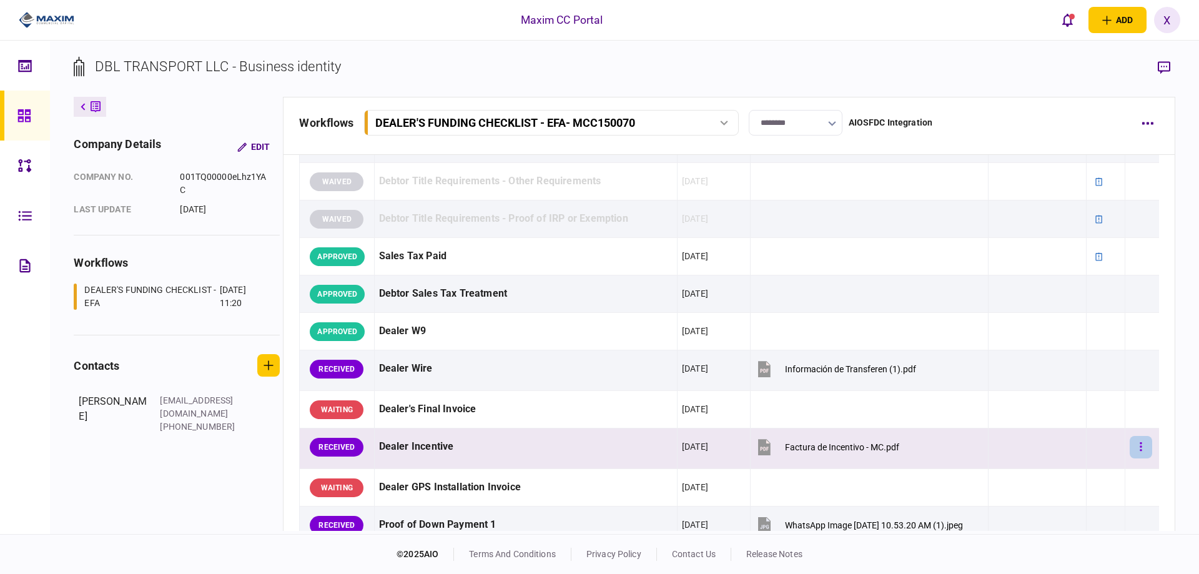
click at [1129, 449] on button "button" at bounding box center [1140, 447] width 22 height 22
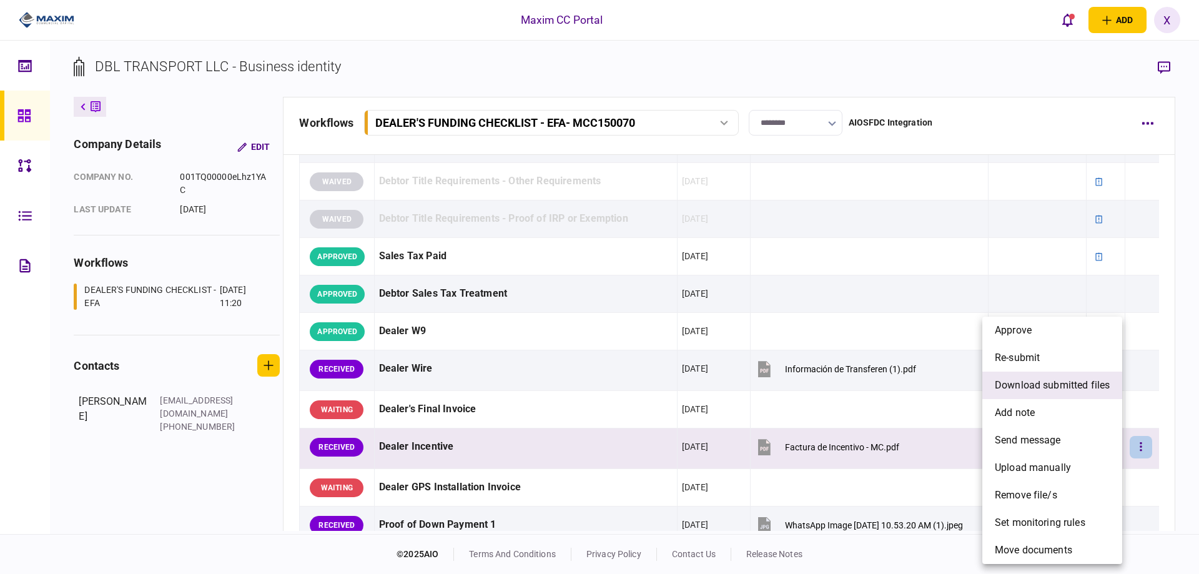
click at [1060, 381] on span "download submitted files" at bounding box center [1051, 385] width 115 height 15
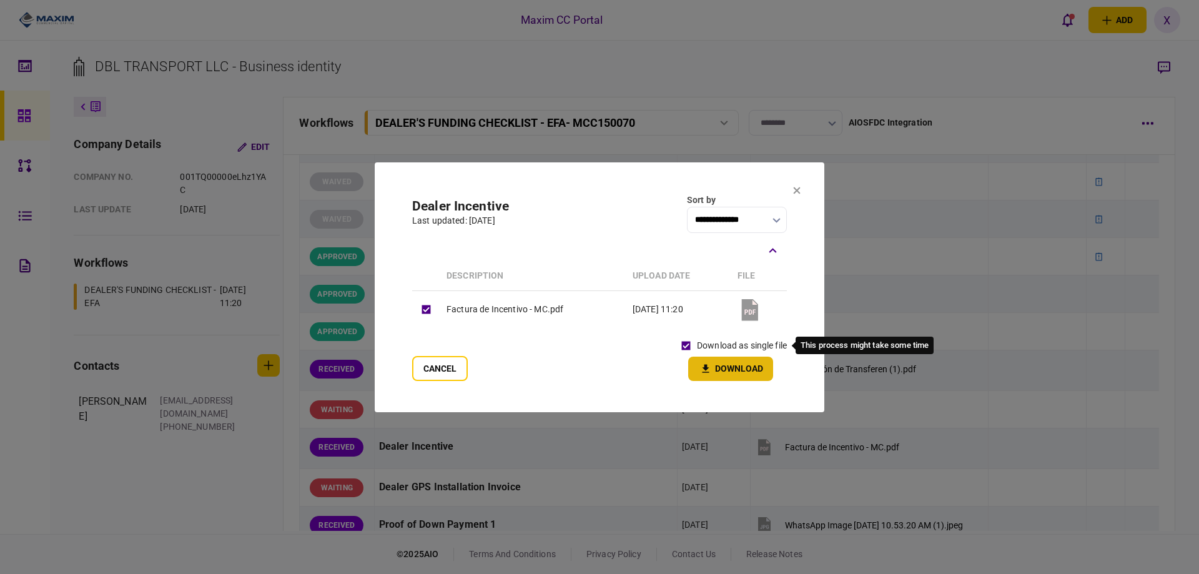
click at [709, 370] on icon "button" at bounding box center [705, 369] width 15 height 12
click at [797, 193] on icon at bounding box center [796, 190] width 7 height 7
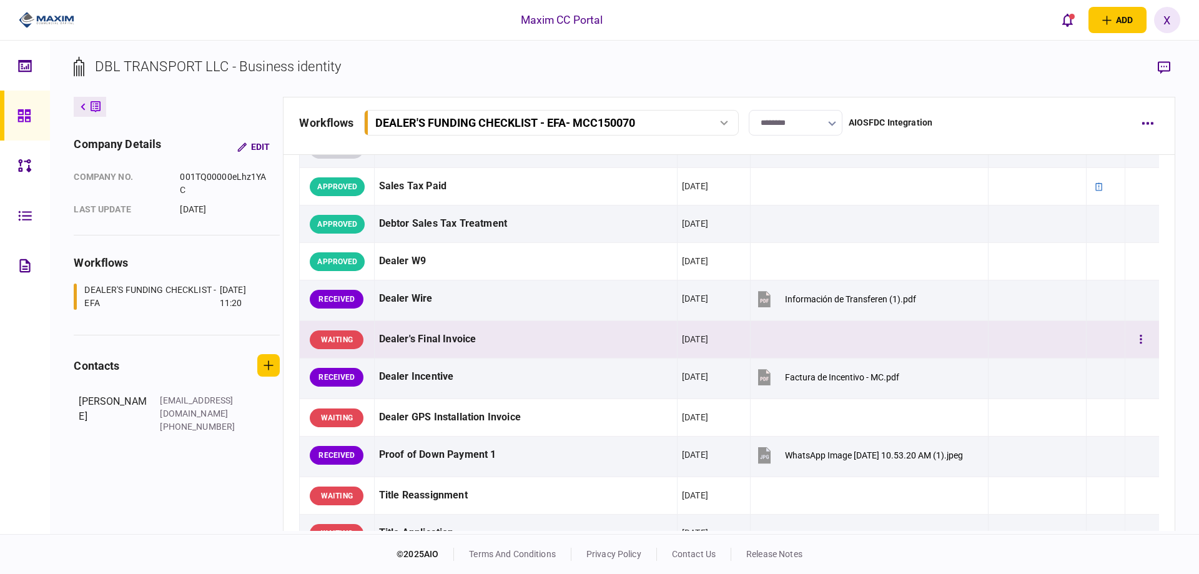
scroll to position [687, 0]
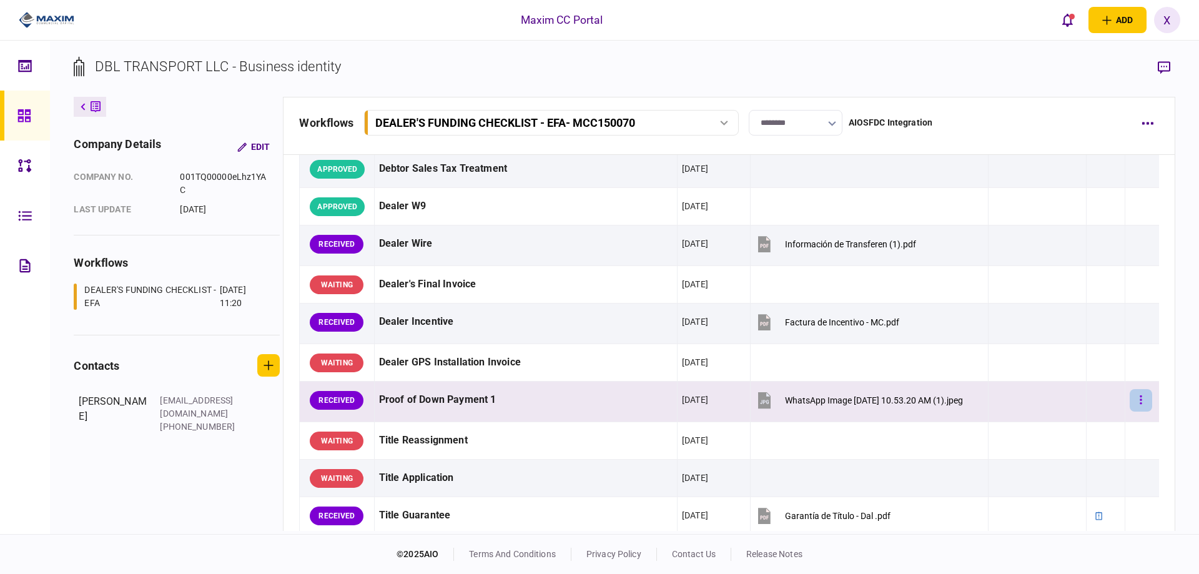
click at [1134, 398] on button "button" at bounding box center [1140, 400] width 22 height 22
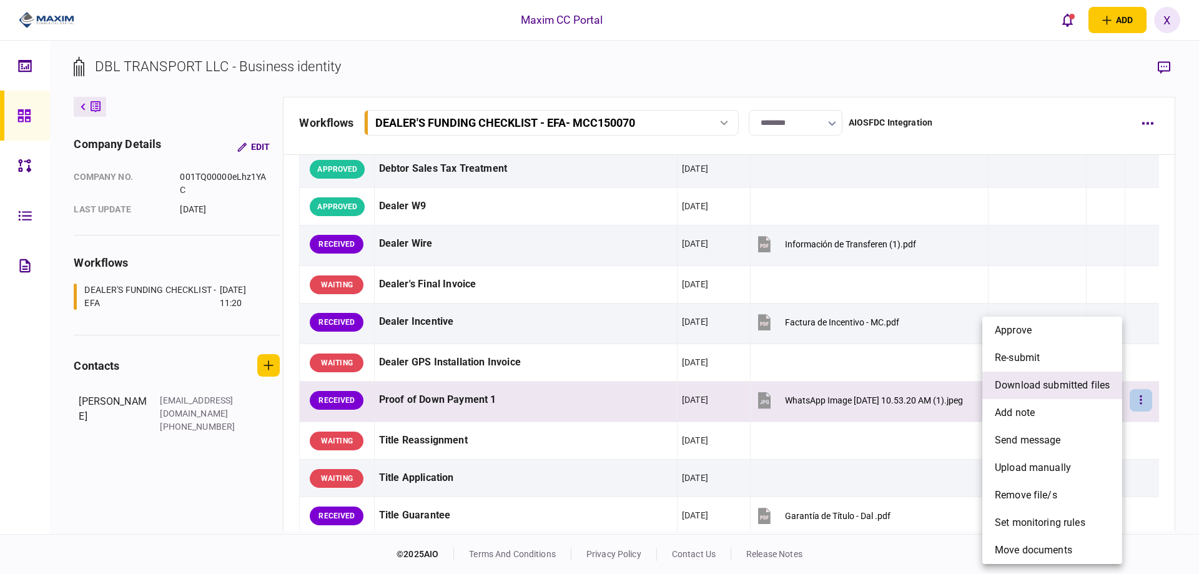
click at [1065, 393] on li "download submitted files" at bounding box center [1052, 384] width 140 height 27
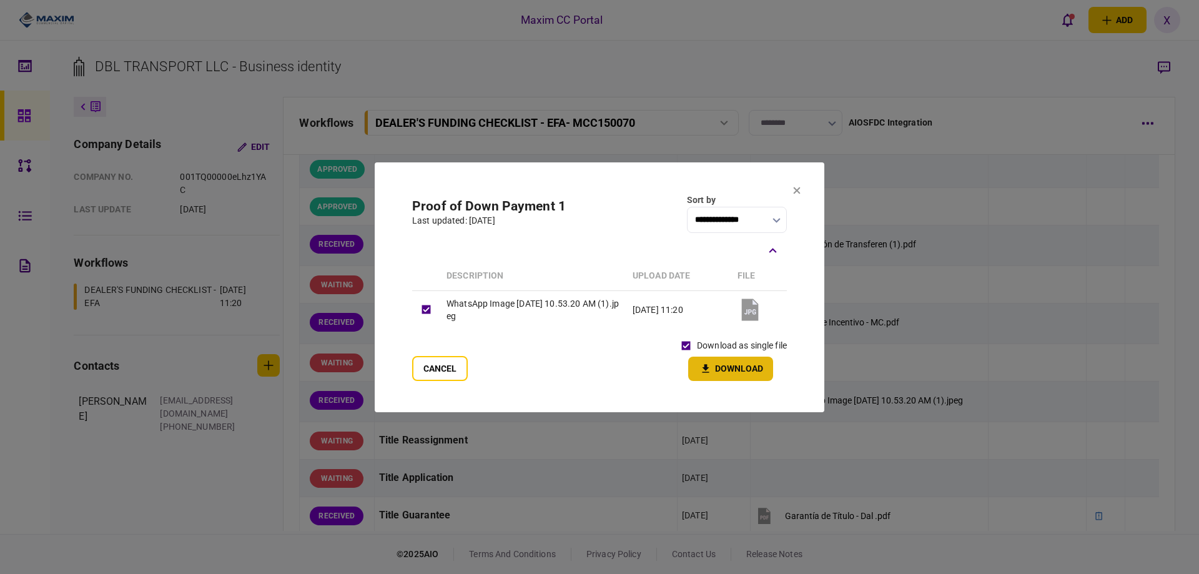
click at [723, 365] on button "Download" at bounding box center [730, 368] width 85 height 24
click at [797, 195] on button at bounding box center [796, 190] width 7 height 10
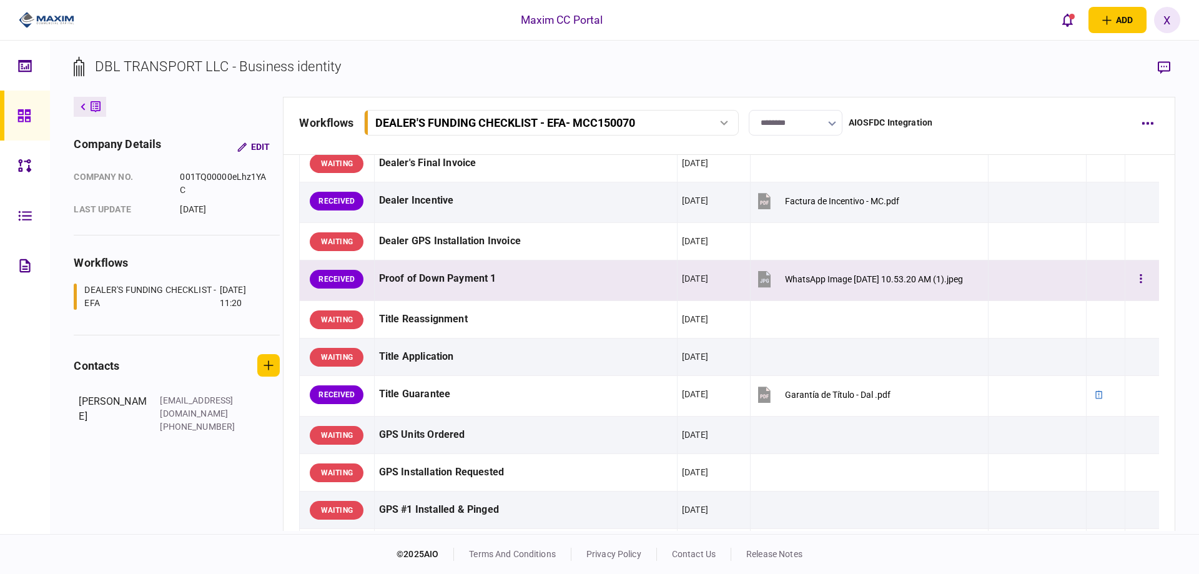
scroll to position [812, 0]
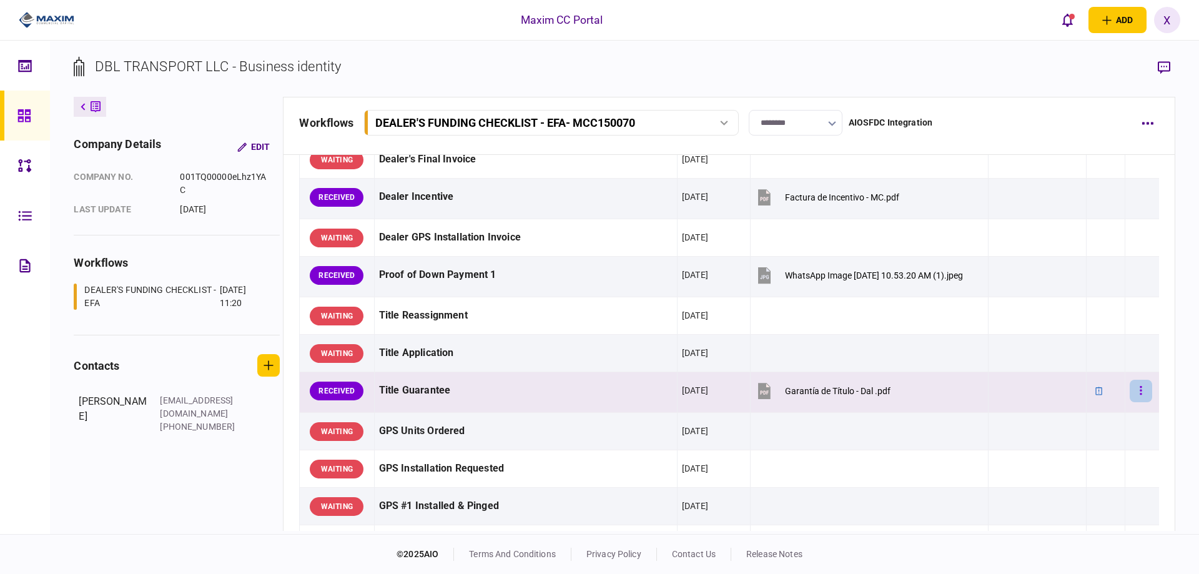
click at [1129, 391] on button "button" at bounding box center [1140, 391] width 22 height 22
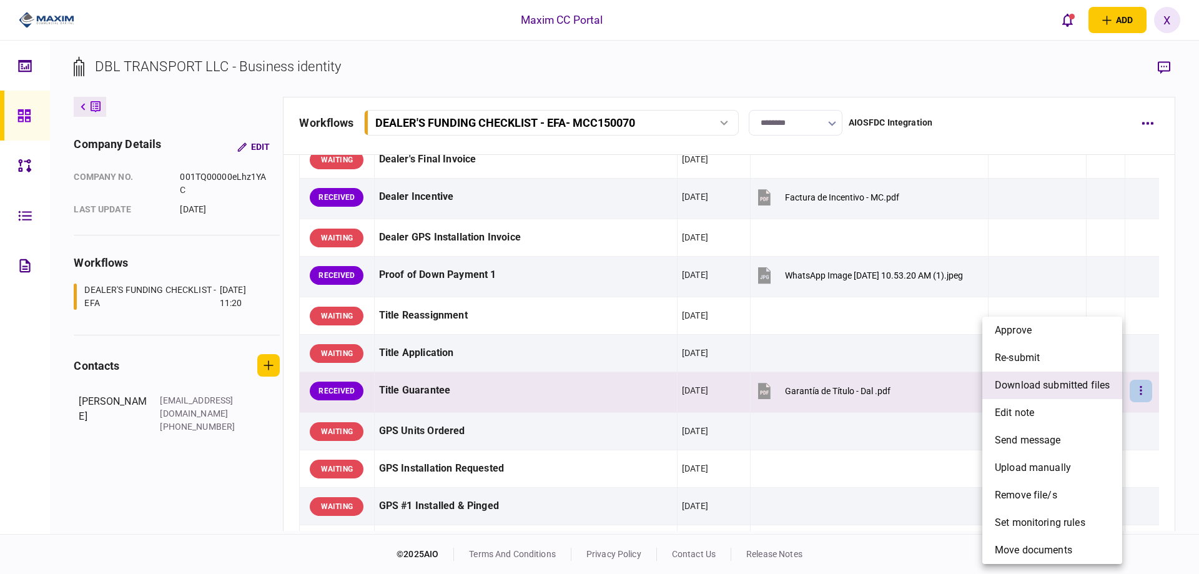
click at [1038, 385] on span "download submitted files" at bounding box center [1051, 385] width 115 height 15
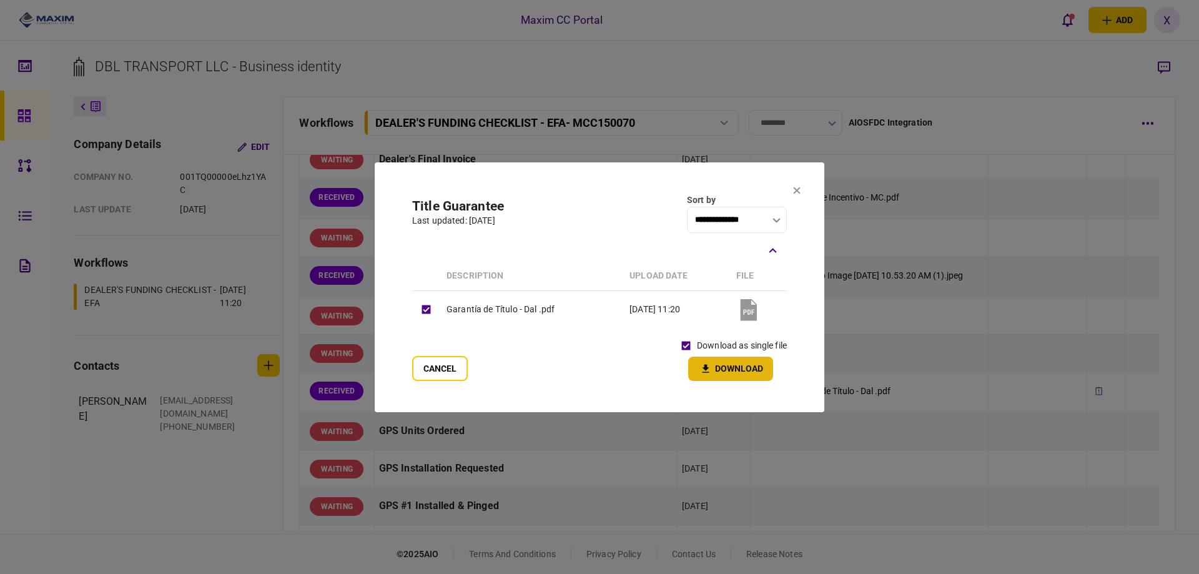
click at [711, 371] on icon "button" at bounding box center [705, 369] width 15 height 12
click at [793, 190] on section "**********" at bounding box center [599, 287] width 449 height 250
click at [800, 190] on icon at bounding box center [796, 190] width 7 height 7
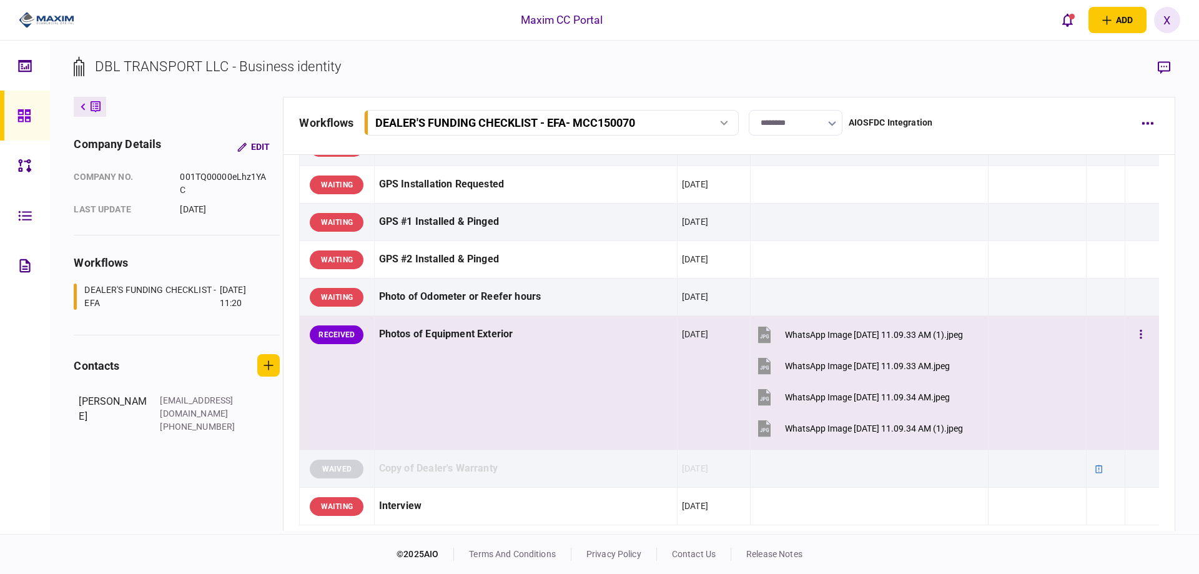
scroll to position [1124, 0]
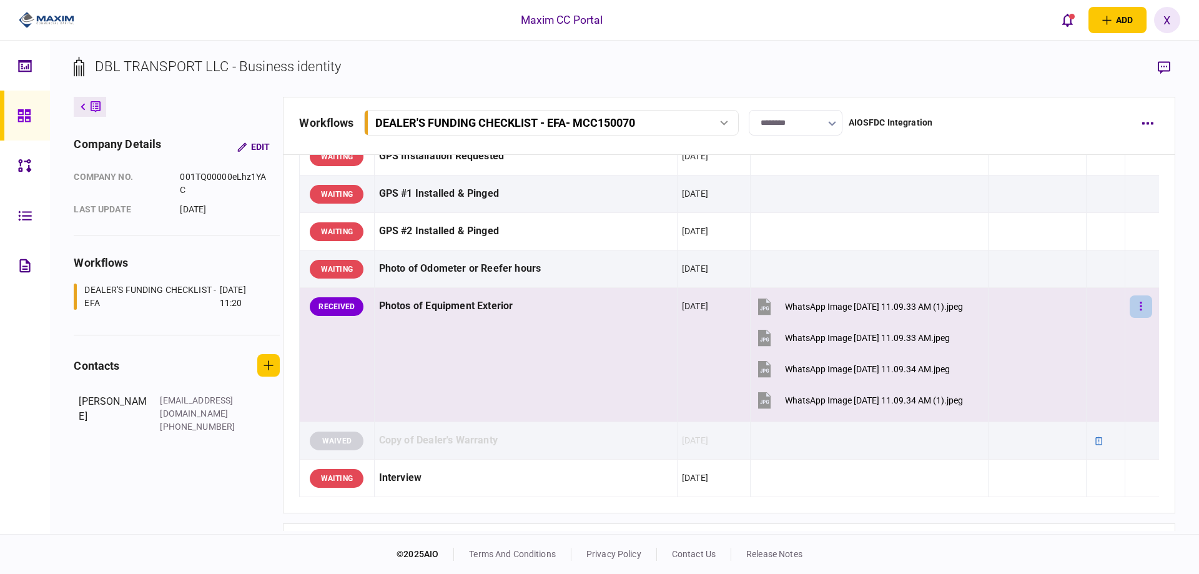
click at [1135, 306] on button "button" at bounding box center [1140, 306] width 22 height 22
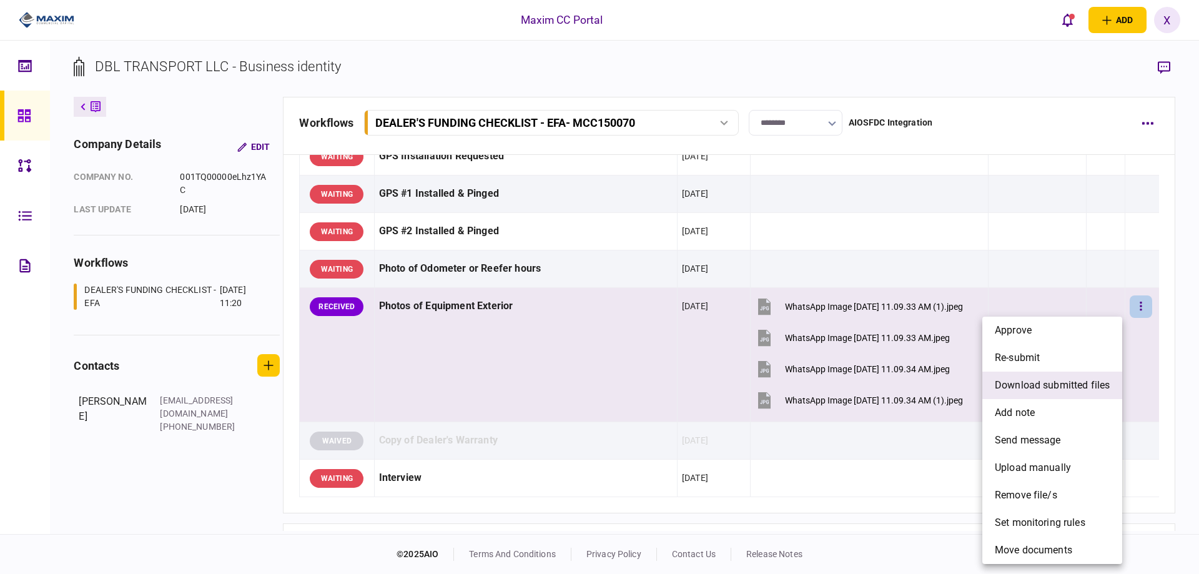
click at [1072, 383] on span "download submitted files" at bounding box center [1051, 385] width 115 height 15
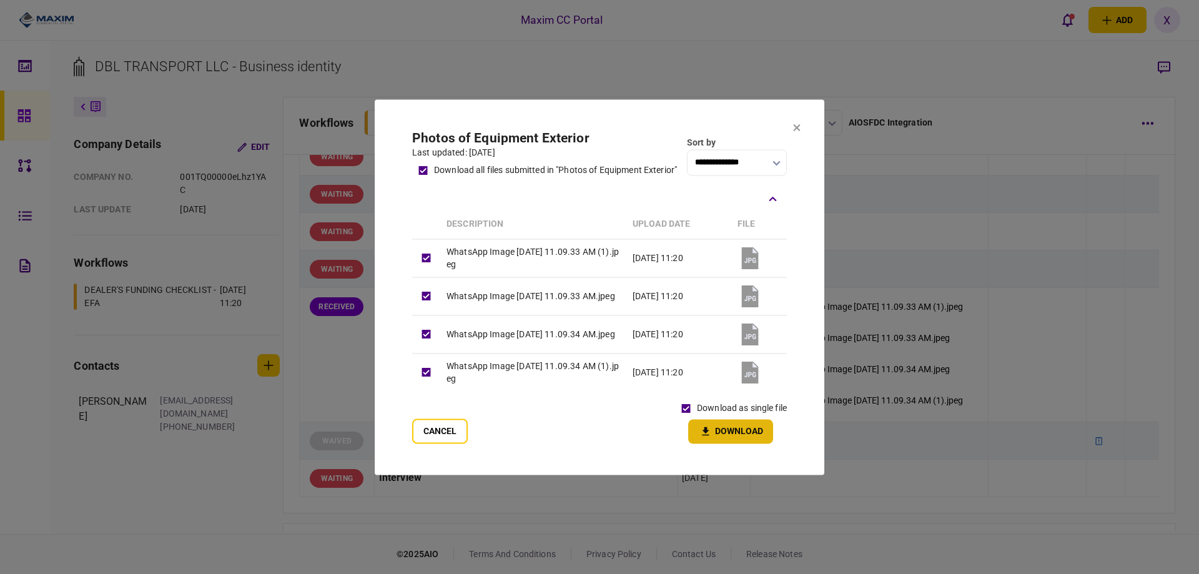
click at [712, 431] on icon "button" at bounding box center [705, 431] width 15 height 12
click at [411, 441] on section "**********" at bounding box center [599, 286] width 449 height 375
click at [442, 436] on button "Cancel" at bounding box center [440, 430] width 56 height 25
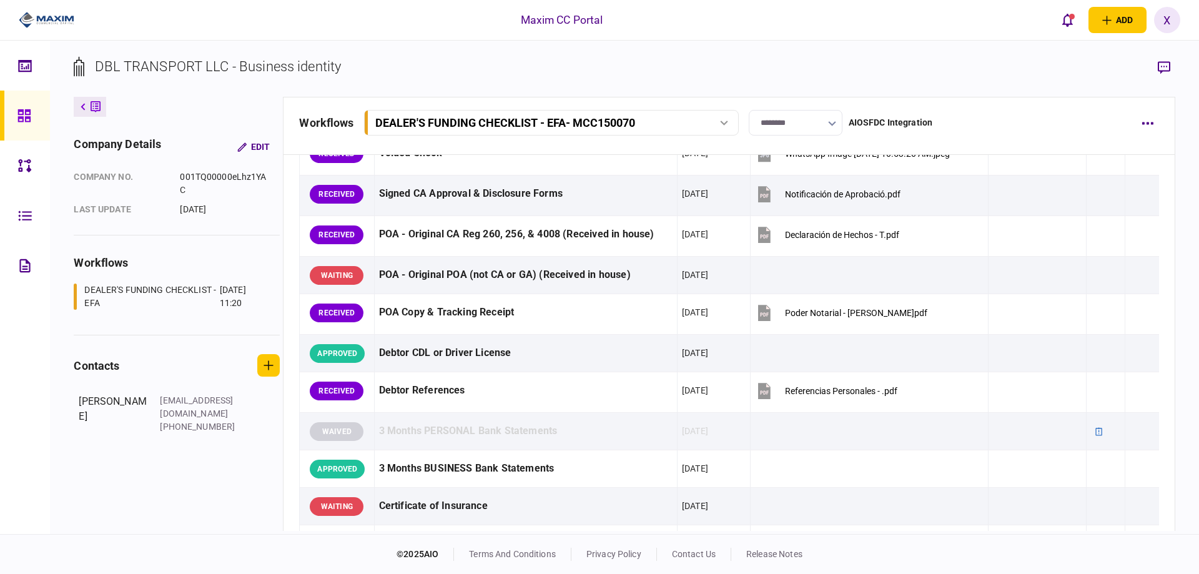
scroll to position [0, 0]
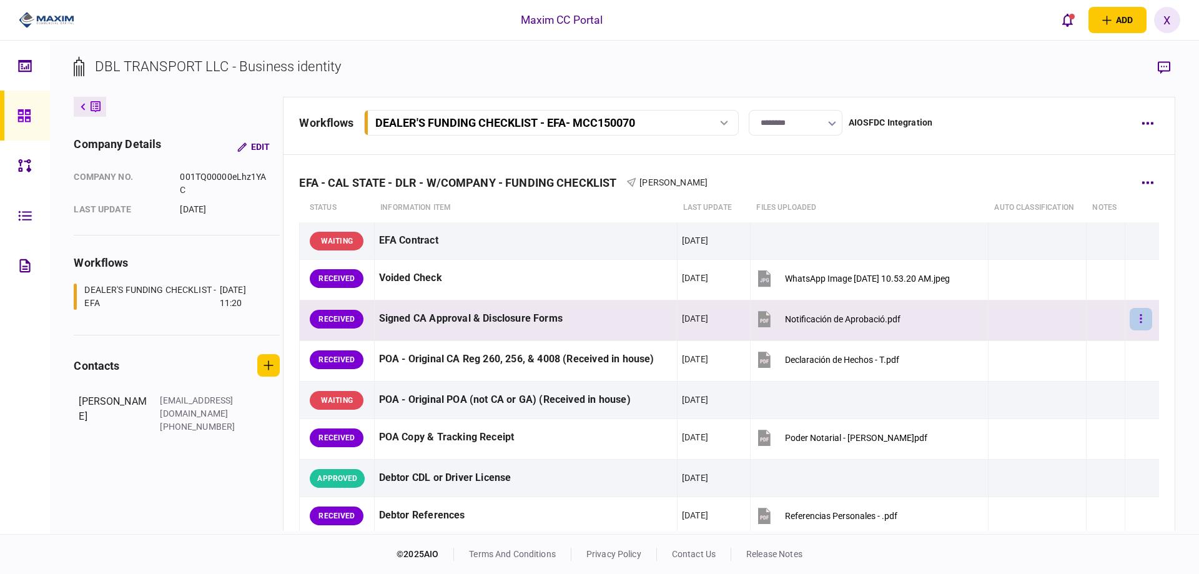
click at [1134, 310] on button "button" at bounding box center [1140, 319] width 22 height 22
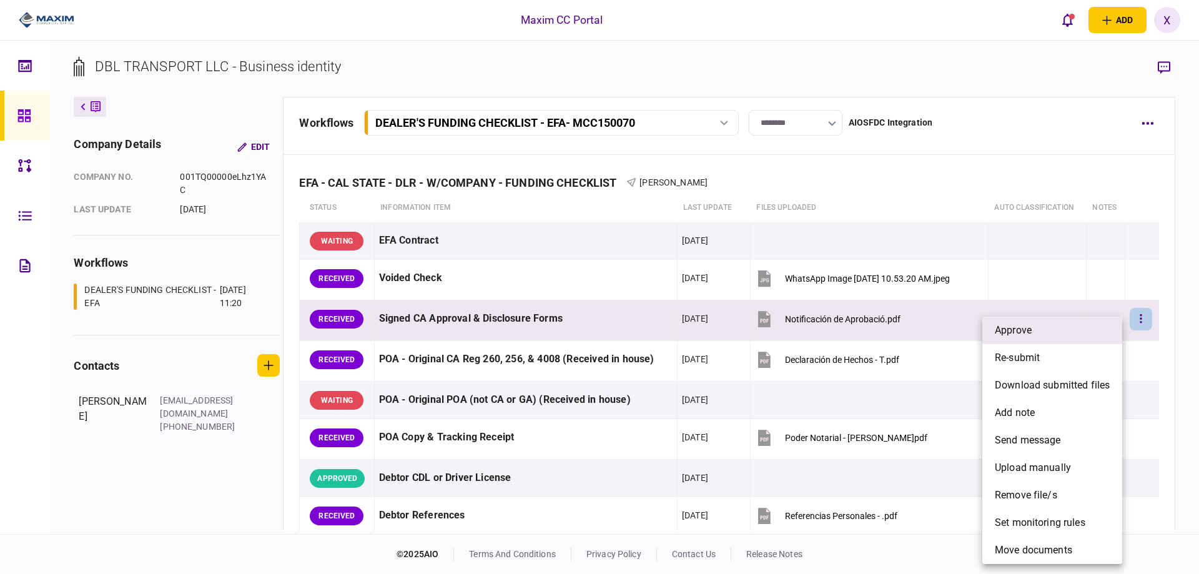
click at [1102, 326] on li "approve" at bounding box center [1052, 329] width 140 height 27
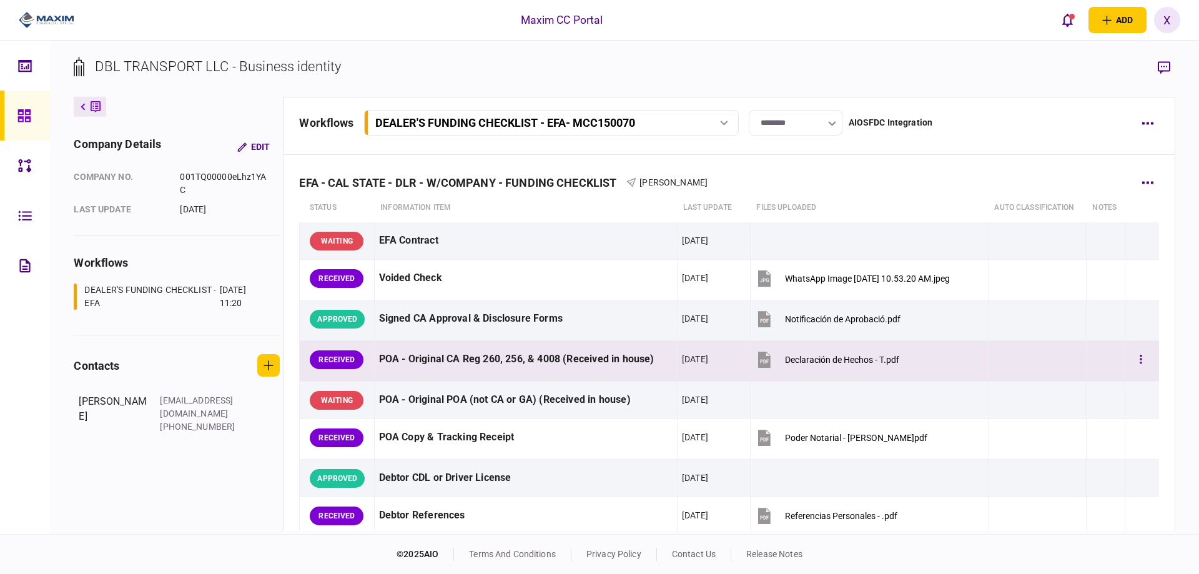
scroll to position [62, 0]
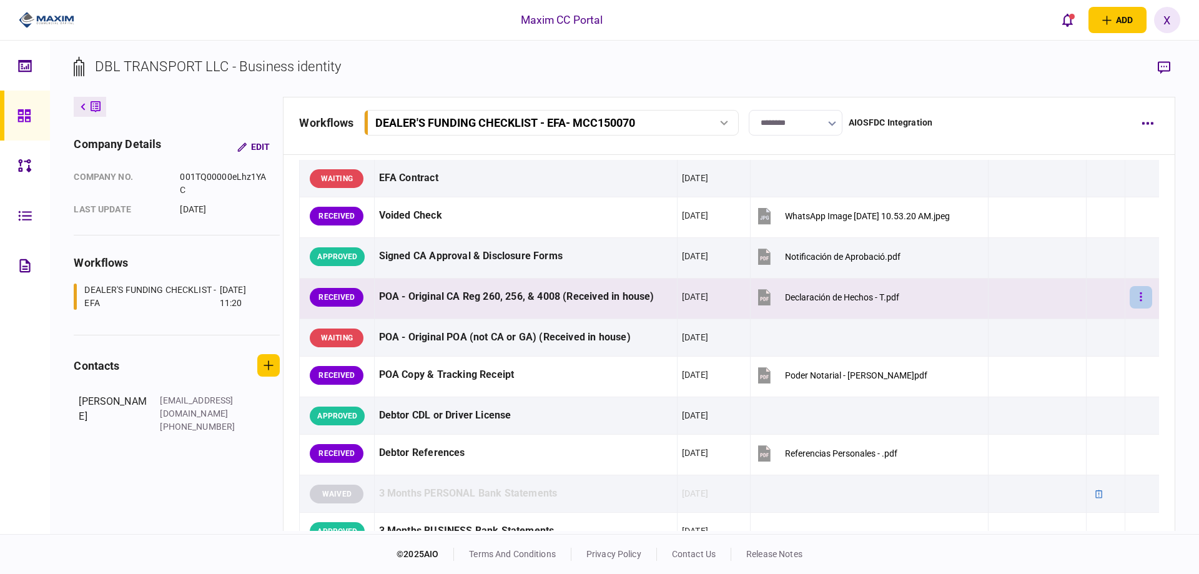
click at [1140, 293] on icon "button" at bounding box center [1141, 296] width 2 height 9
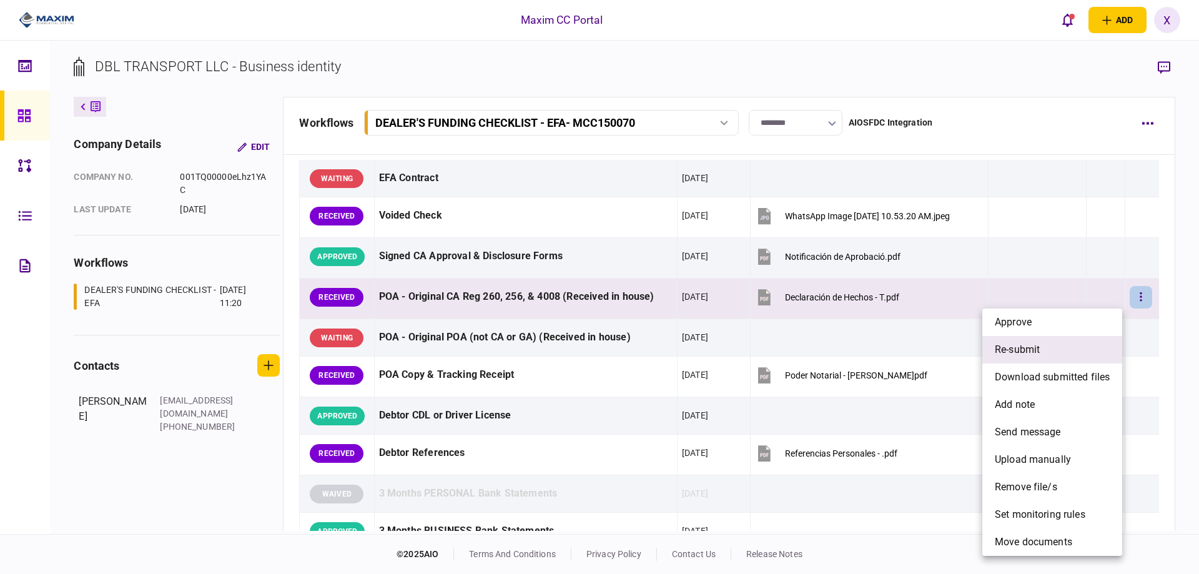
click at [1086, 355] on li "re-submit" at bounding box center [1052, 349] width 140 height 27
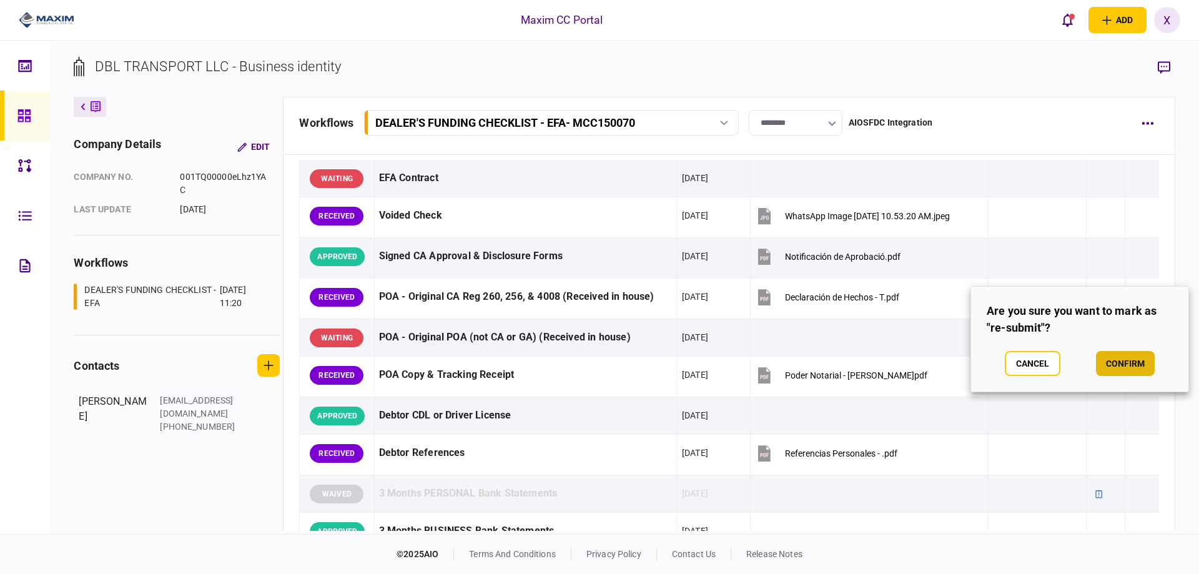
click at [1128, 361] on button "confirm" at bounding box center [1125, 363] width 59 height 25
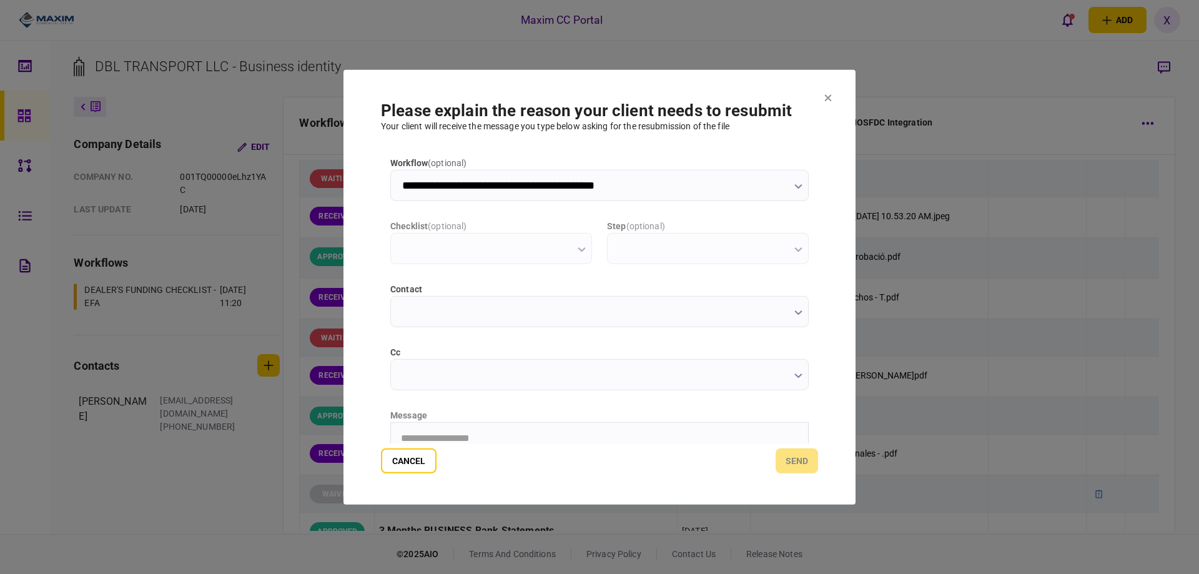
scroll to position [0, 0]
type input "**********"
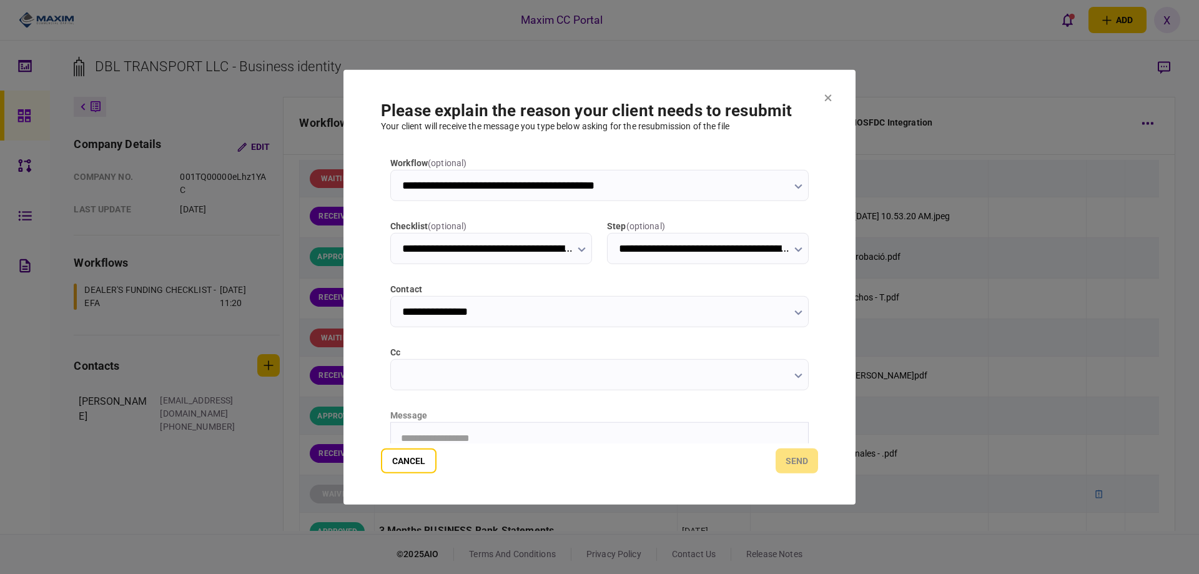
click at [580, 430] on html "**********" at bounding box center [599, 437] width 417 height 31
click at [796, 460] on button "send" at bounding box center [796, 460] width 42 height 25
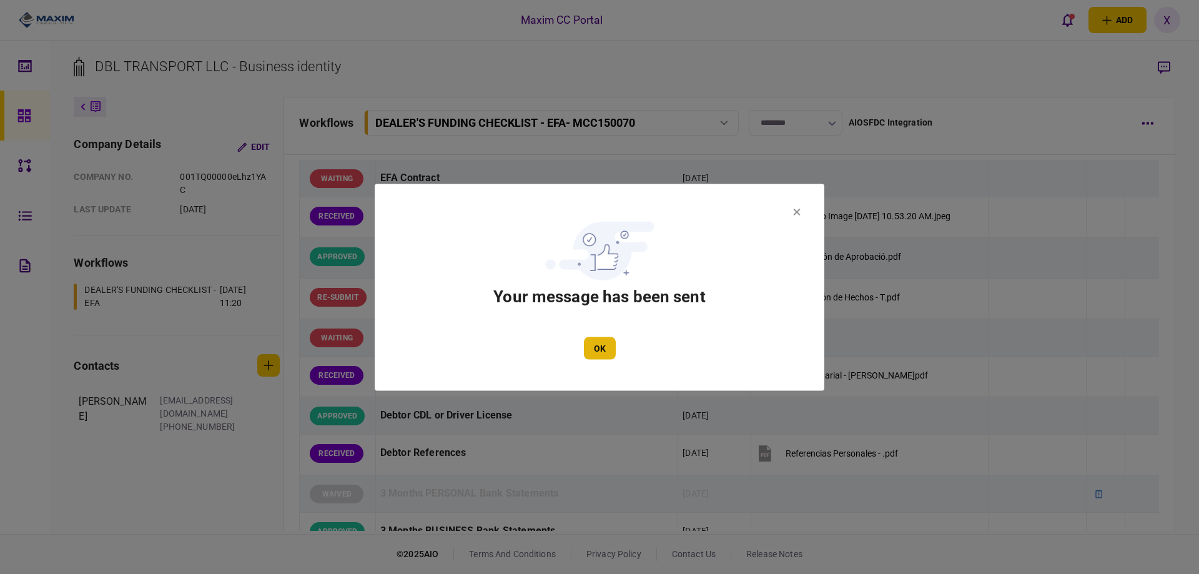
click at [604, 345] on button "OK" at bounding box center [600, 347] width 32 height 22
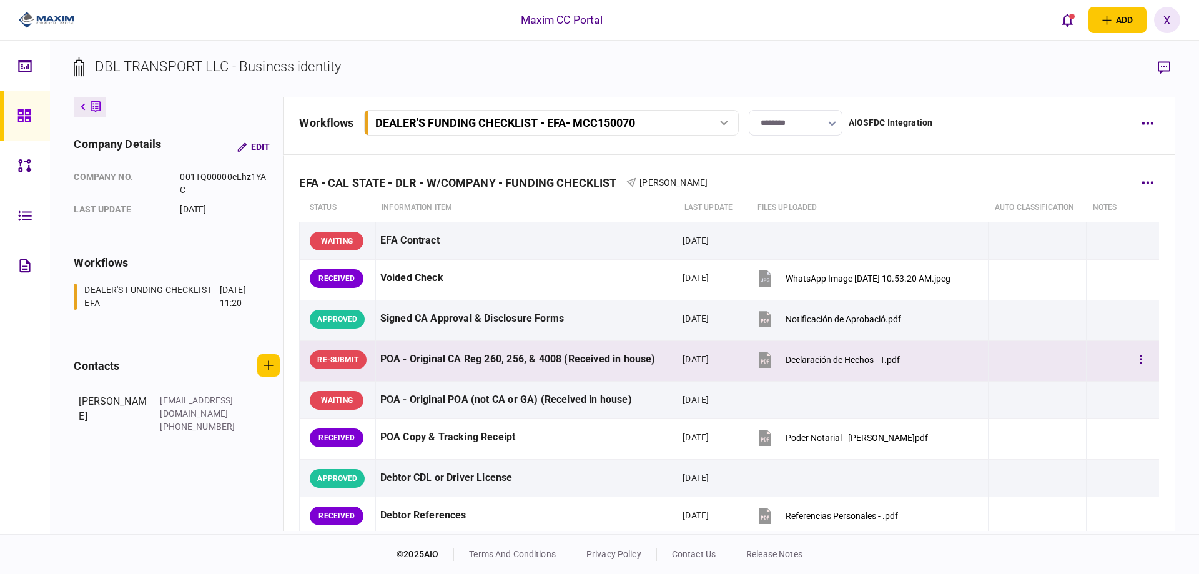
scroll to position [62, 0]
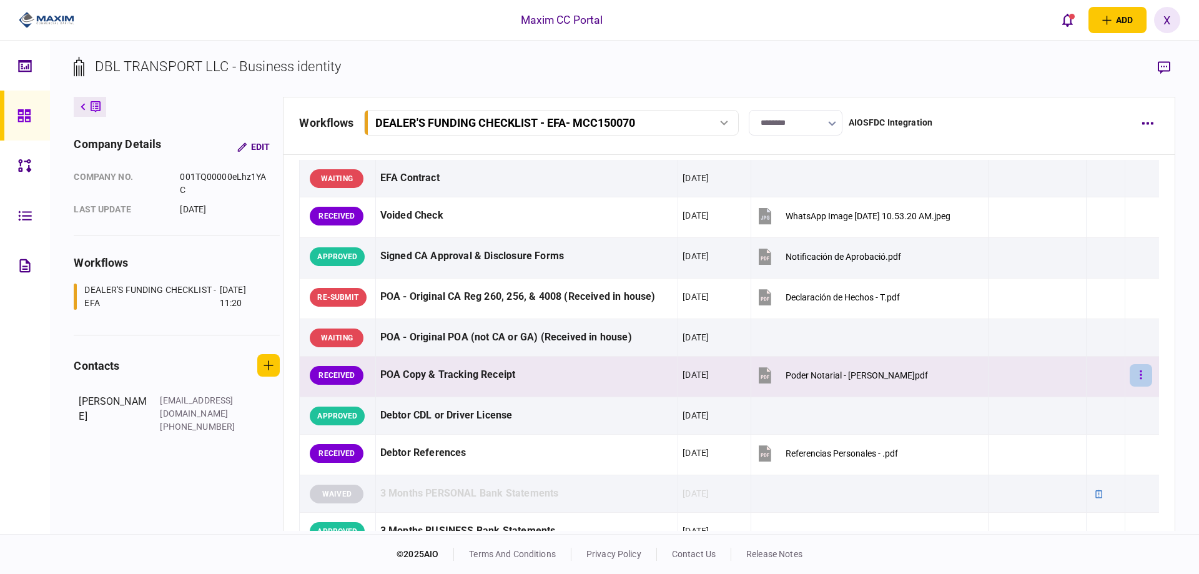
click at [1139, 373] on icon "button" at bounding box center [1140, 375] width 2 height 12
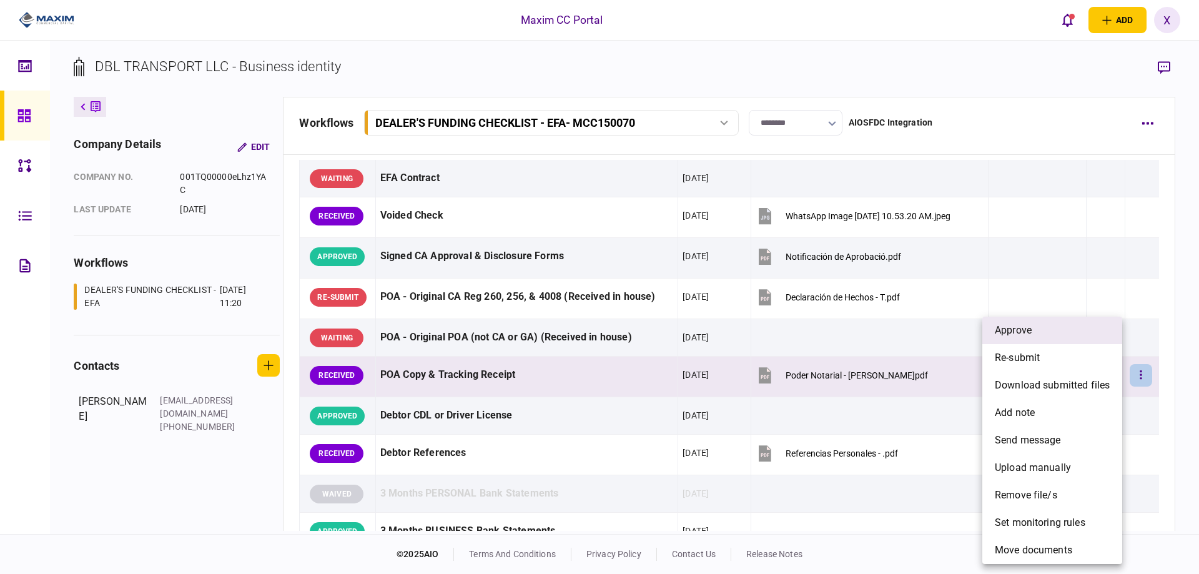
click at [1062, 335] on li "approve" at bounding box center [1052, 329] width 140 height 27
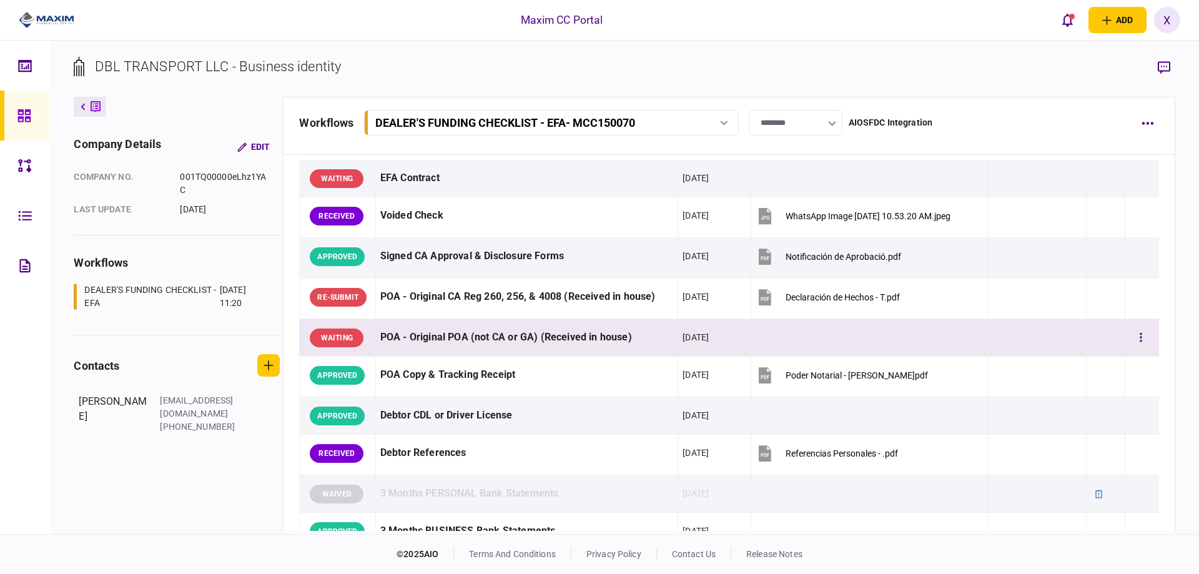
scroll to position [125, 0]
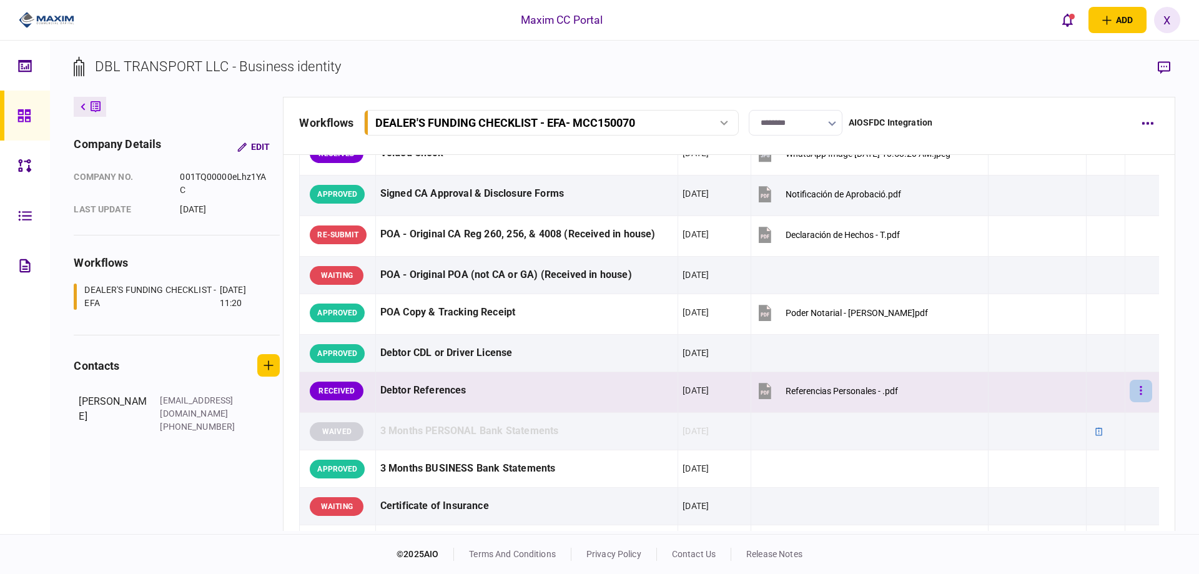
click at [1139, 388] on icon "button" at bounding box center [1140, 391] width 2 height 12
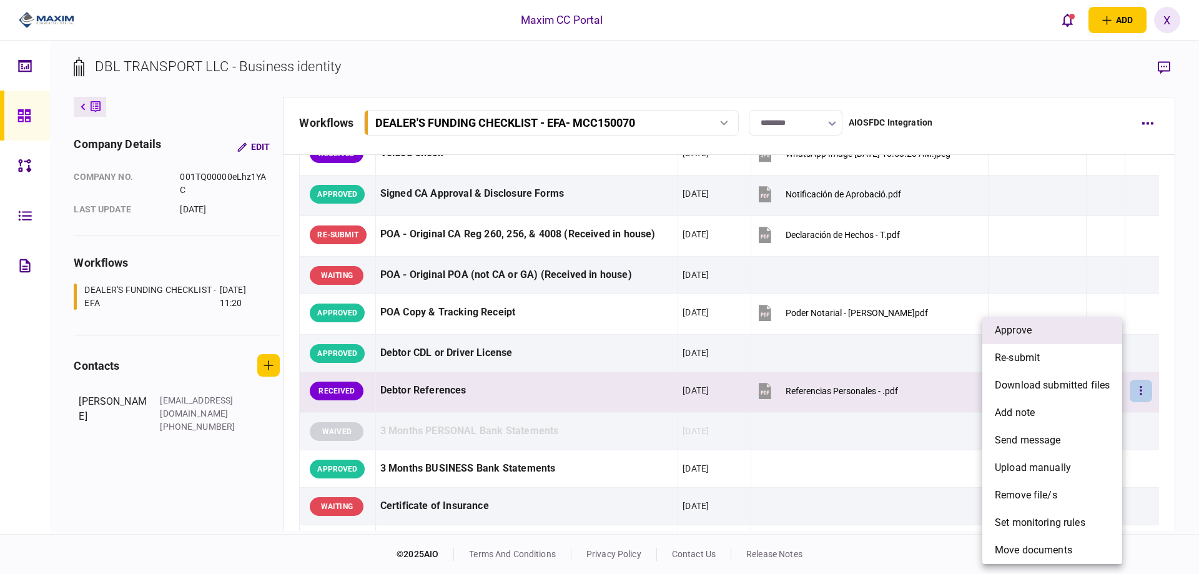
click at [1049, 331] on li "approve" at bounding box center [1052, 329] width 140 height 27
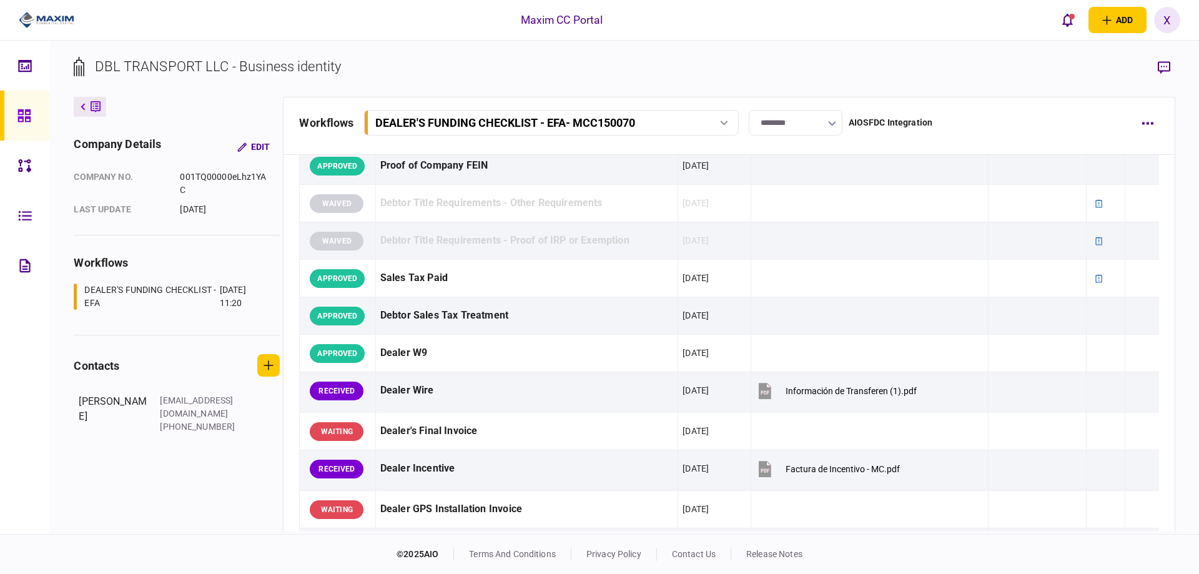
scroll to position [562, 0]
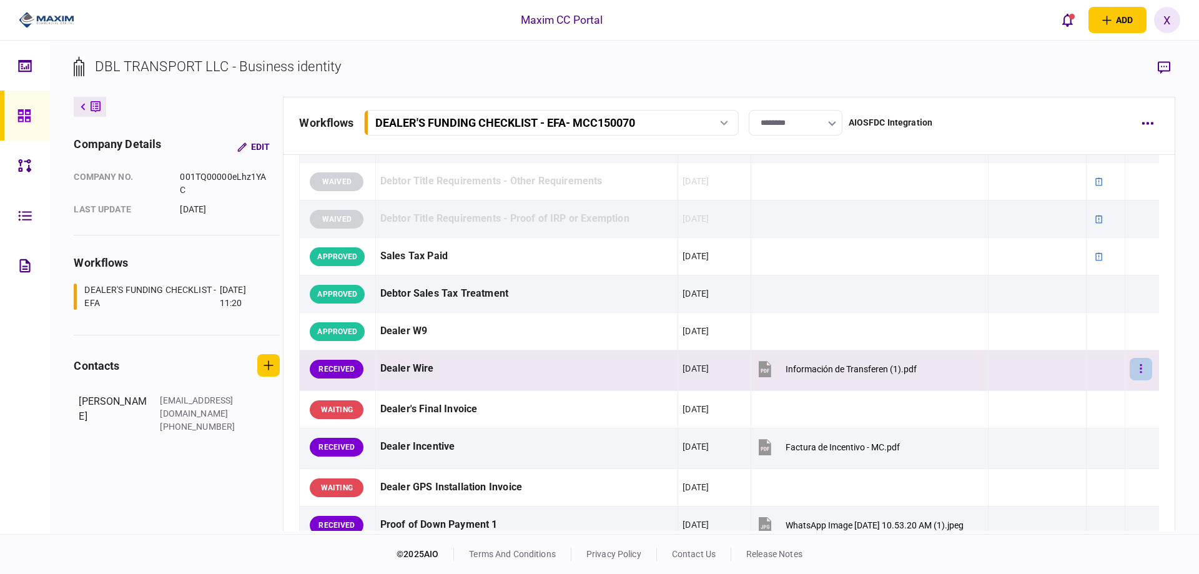
click at [1129, 359] on button "button" at bounding box center [1140, 369] width 22 height 22
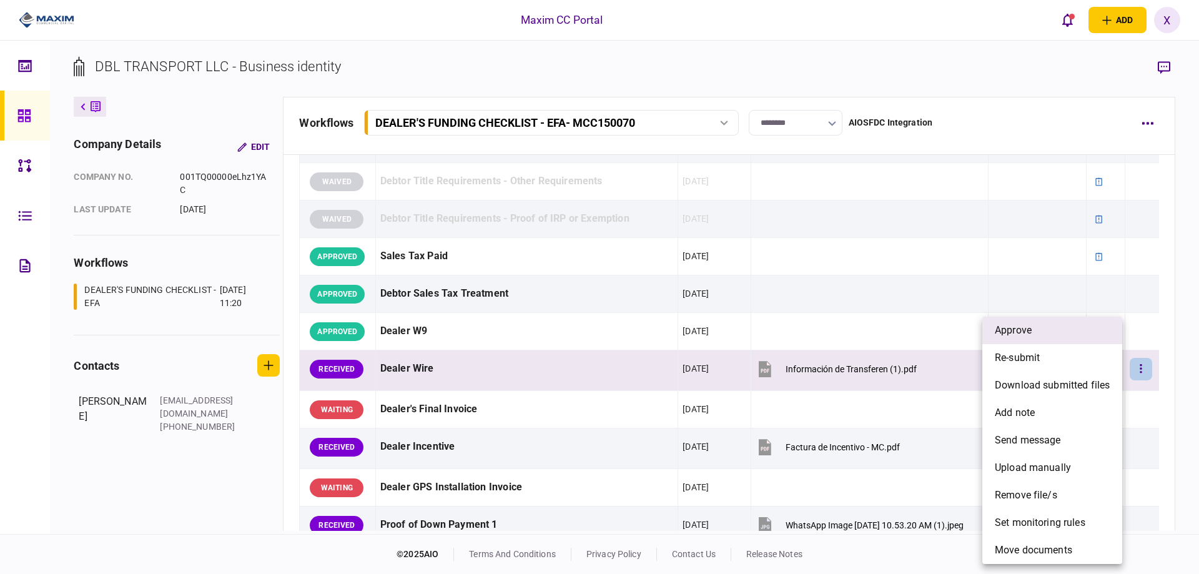
click at [1073, 340] on li "approve" at bounding box center [1052, 329] width 140 height 27
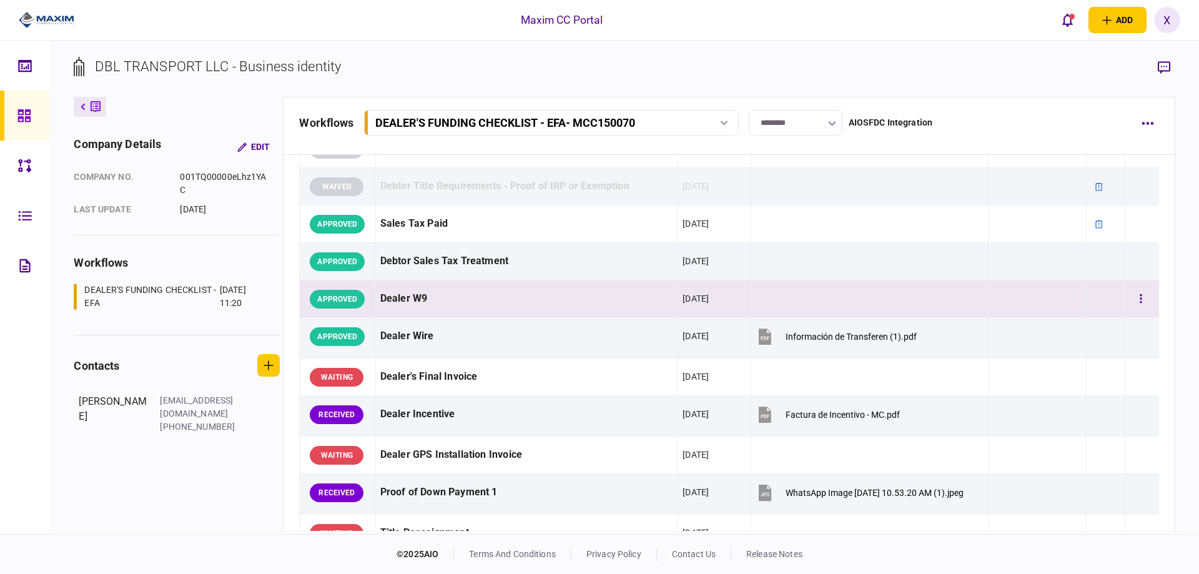
scroll to position [624, 0]
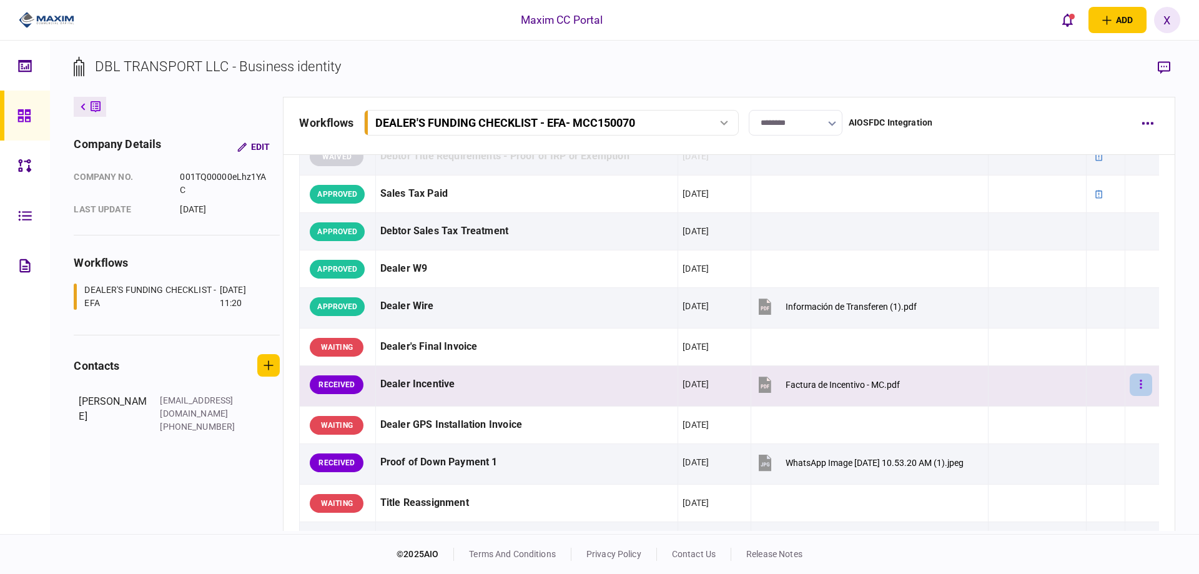
click at [1135, 383] on button "button" at bounding box center [1140, 384] width 22 height 22
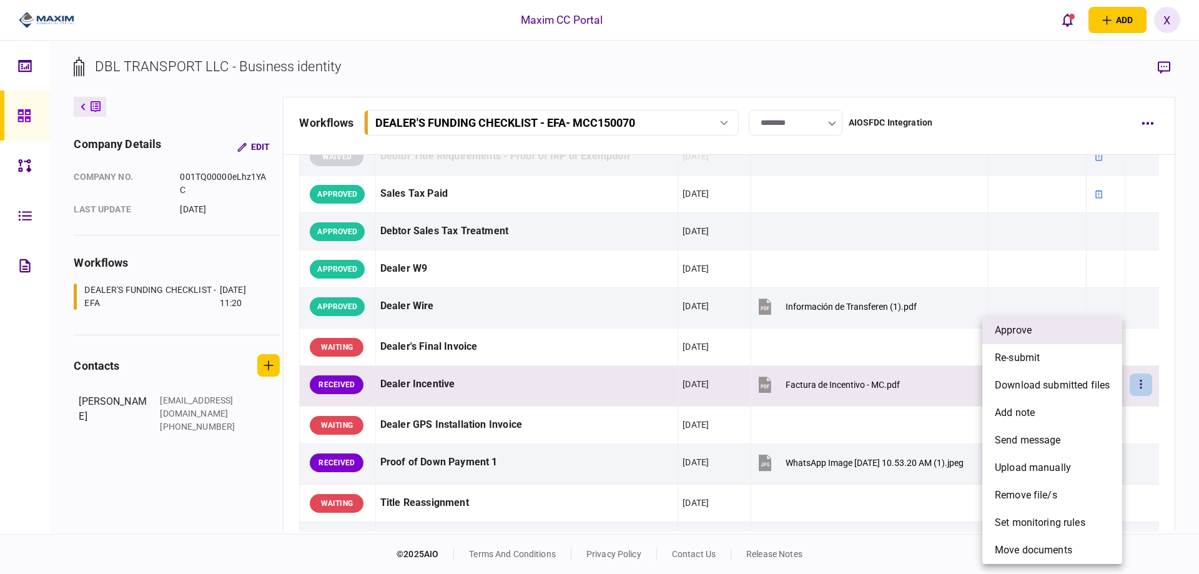
click at [1074, 338] on li "approve" at bounding box center [1052, 329] width 140 height 27
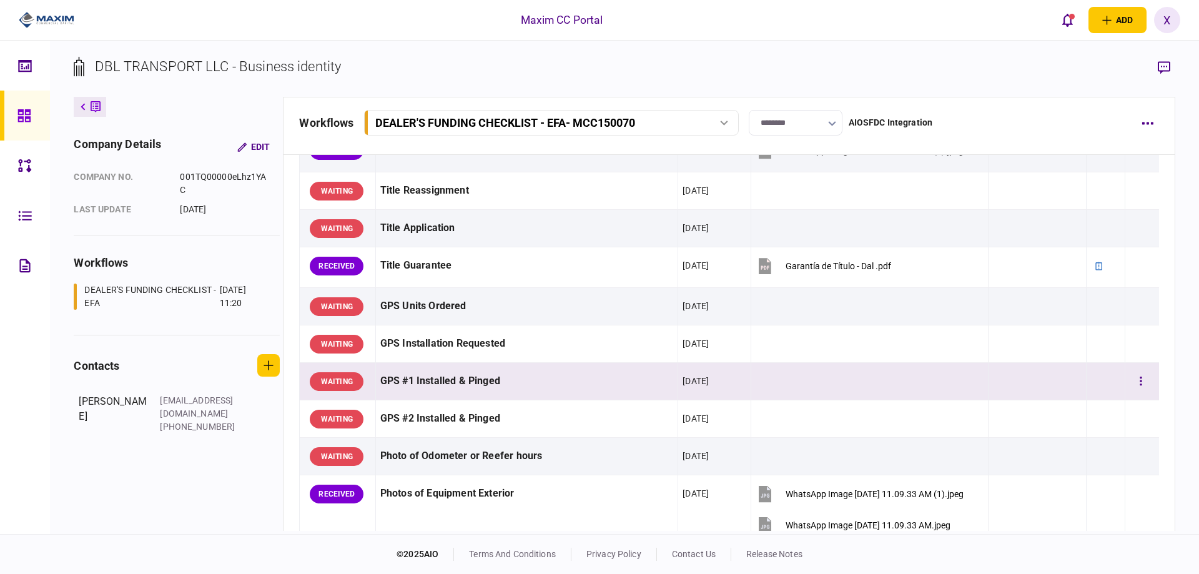
scroll to position [812, 0]
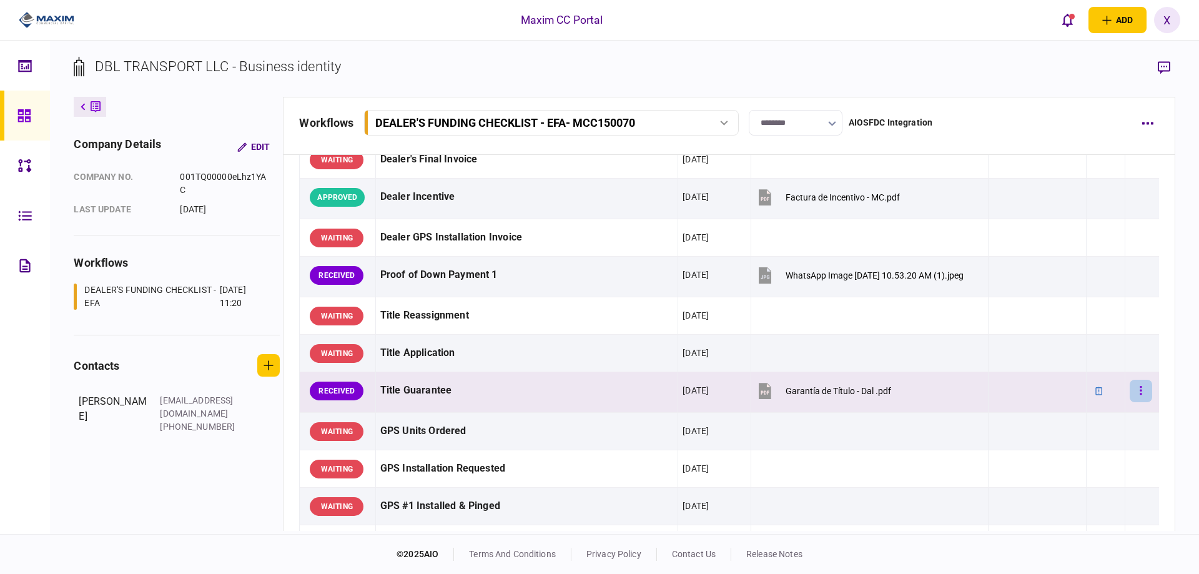
click at [1135, 396] on button "button" at bounding box center [1140, 391] width 22 height 22
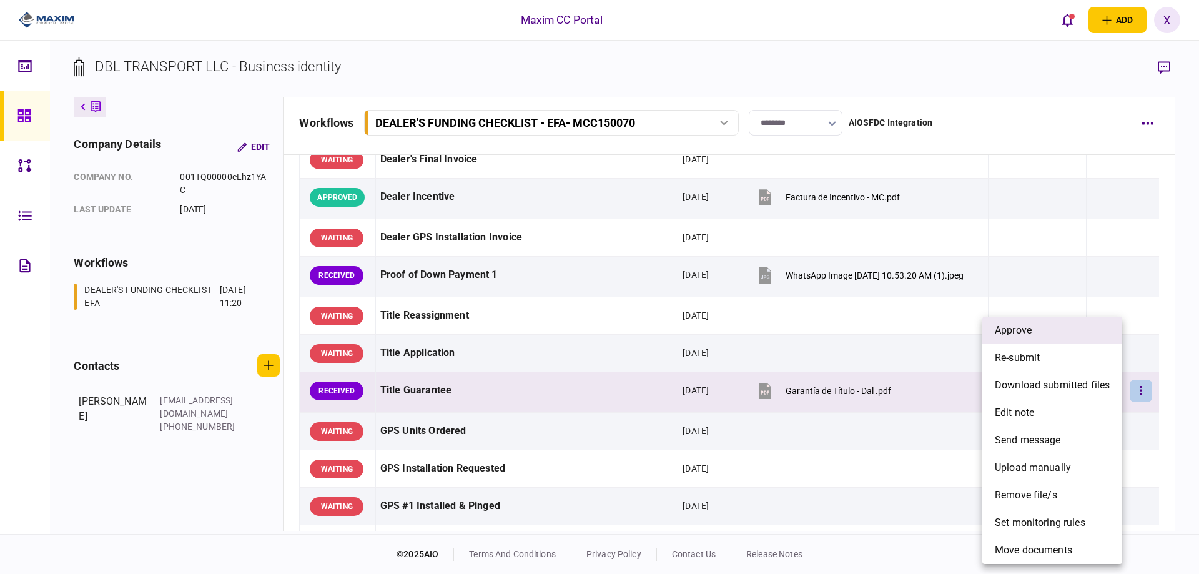
click at [1082, 343] on li "approve" at bounding box center [1052, 329] width 140 height 27
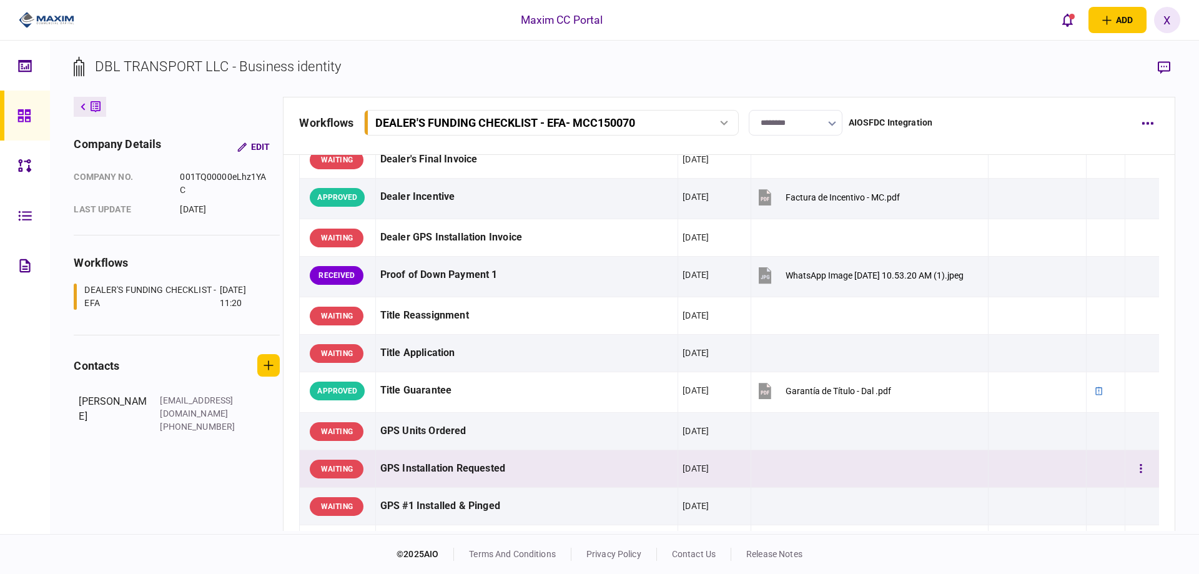
scroll to position [1186, 0]
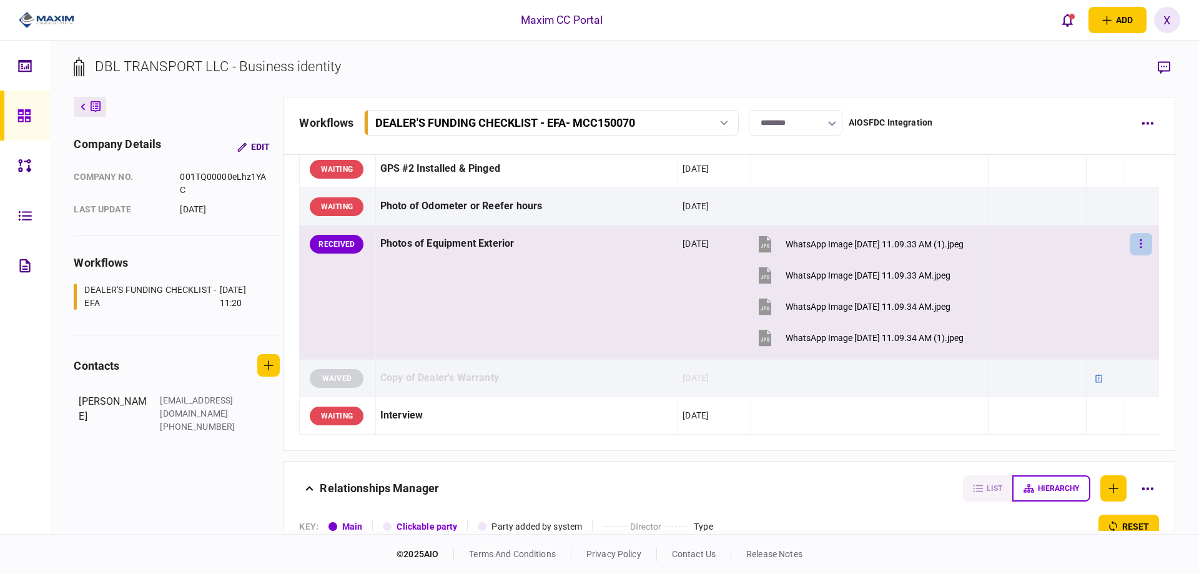
click at [1129, 244] on button "button" at bounding box center [1140, 244] width 22 height 22
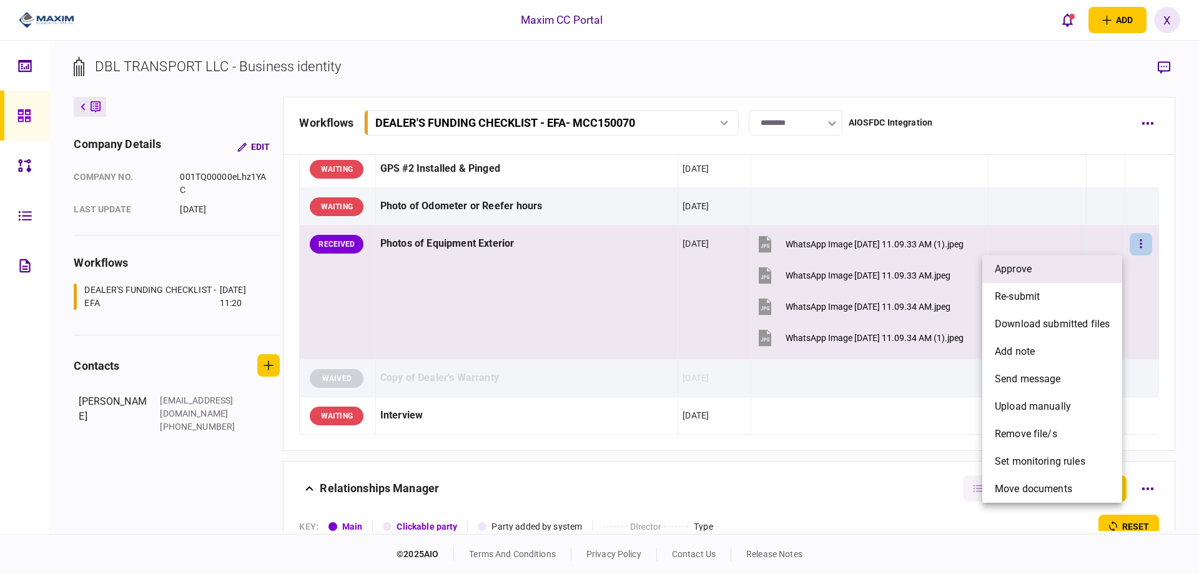
click at [1065, 262] on li "approve" at bounding box center [1052, 268] width 140 height 27
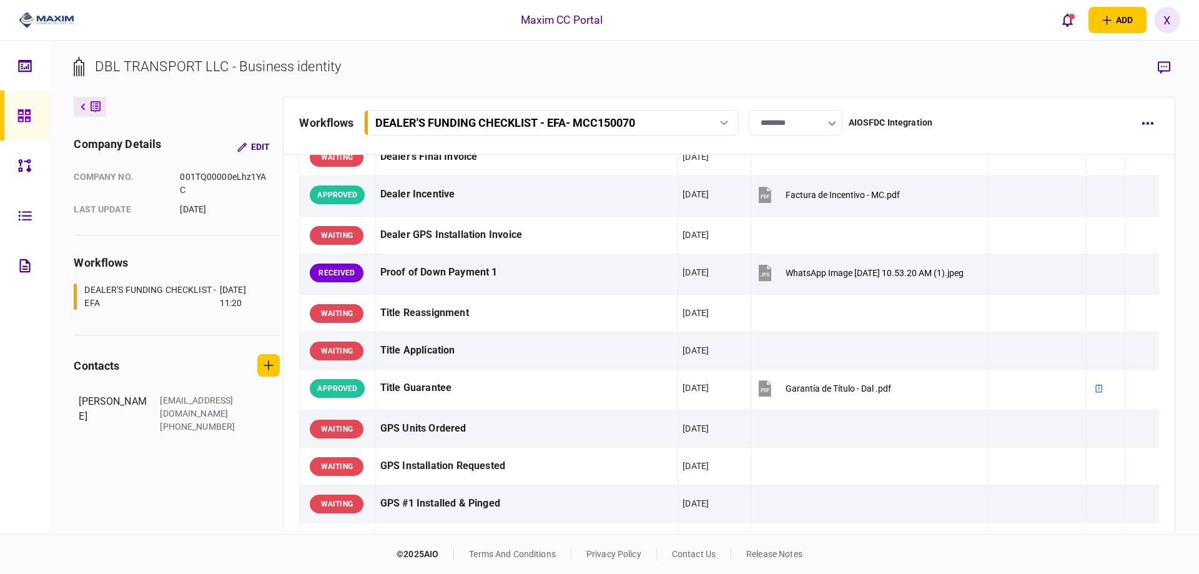
scroll to position [812, 0]
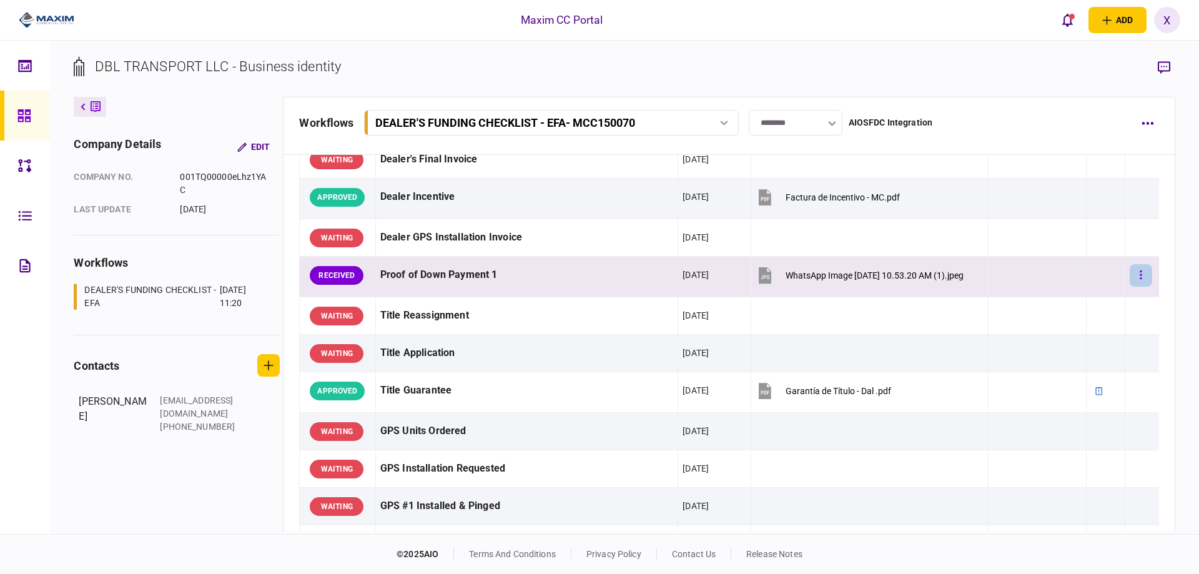
click at [1134, 272] on button "button" at bounding box center [1140, 275] width 22 height 22
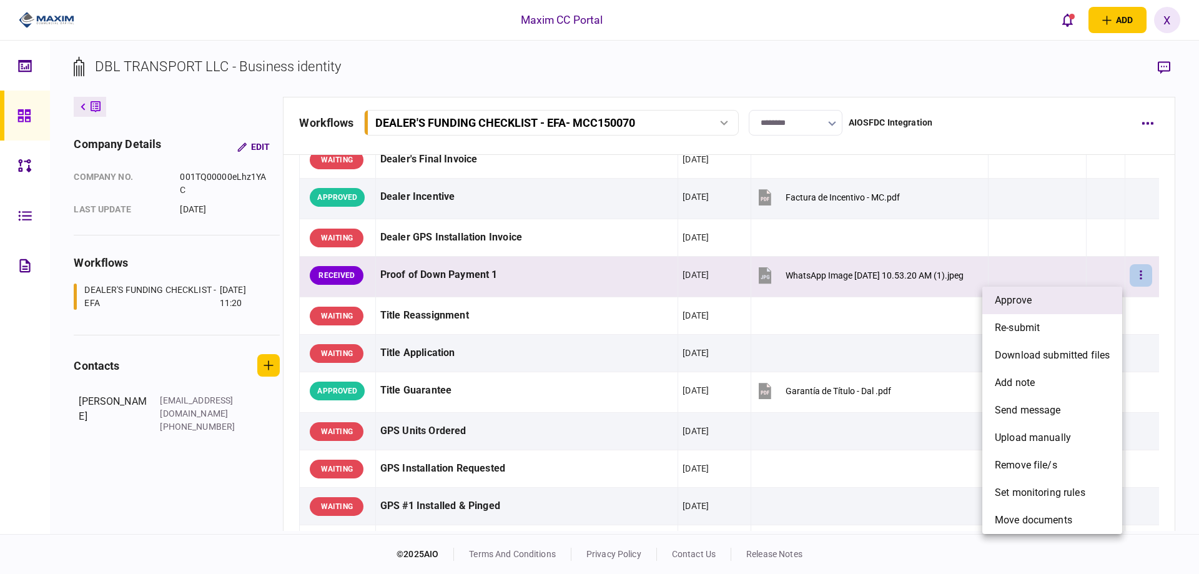
click at [1092, 288] on li "approve" at bounding box center [1052, 300] width 140 height 27
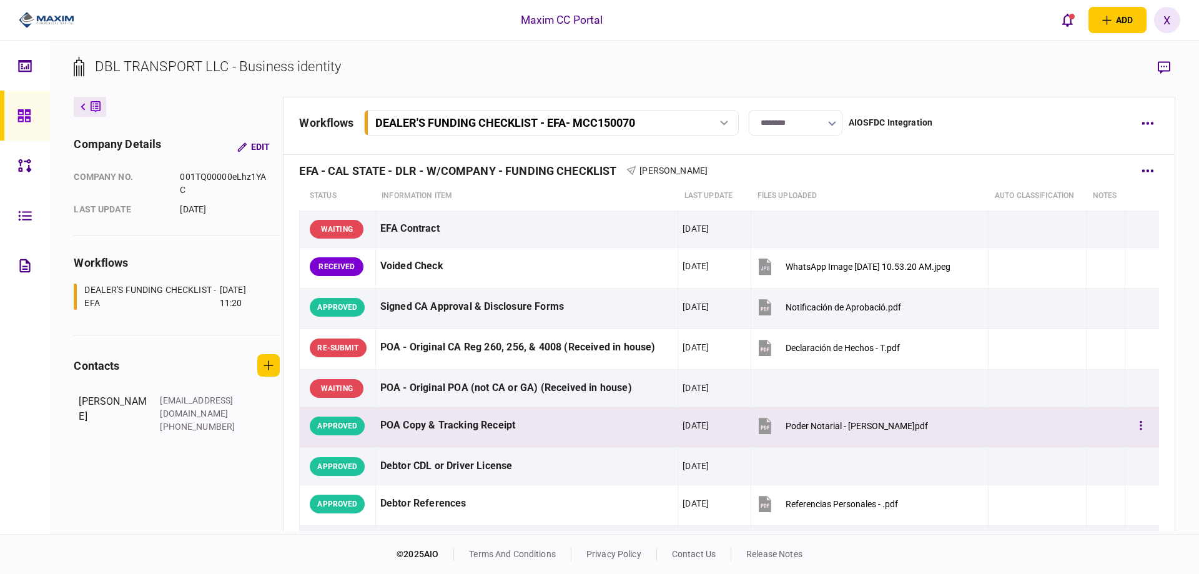
scroll to position [0, 0]
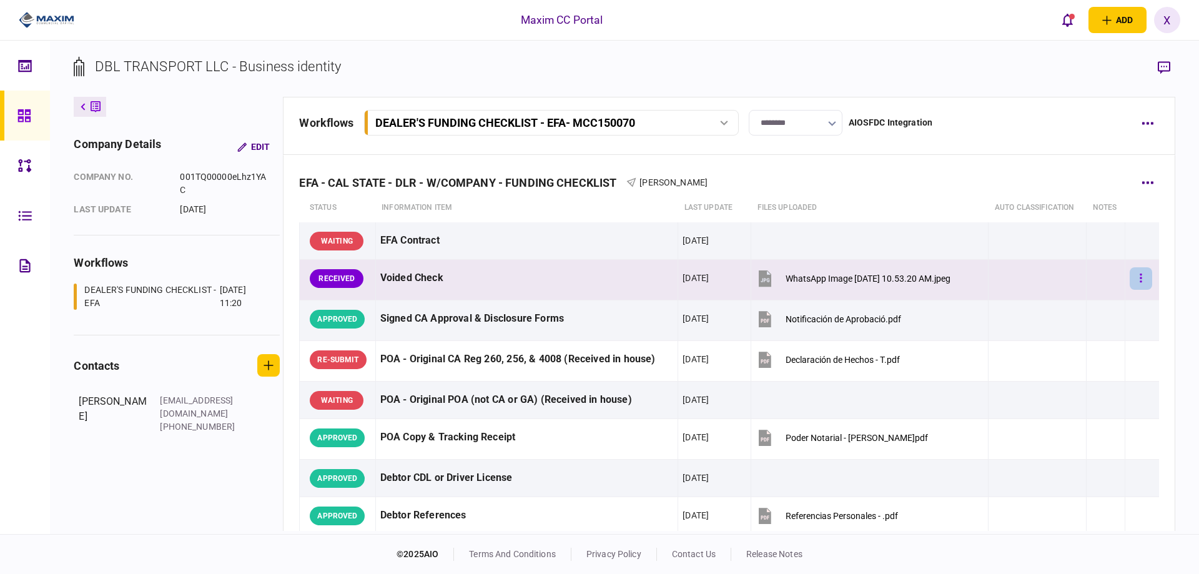
click at [1129, 275] on button "button" at bounding box center [1140, 278] width 22 height 22
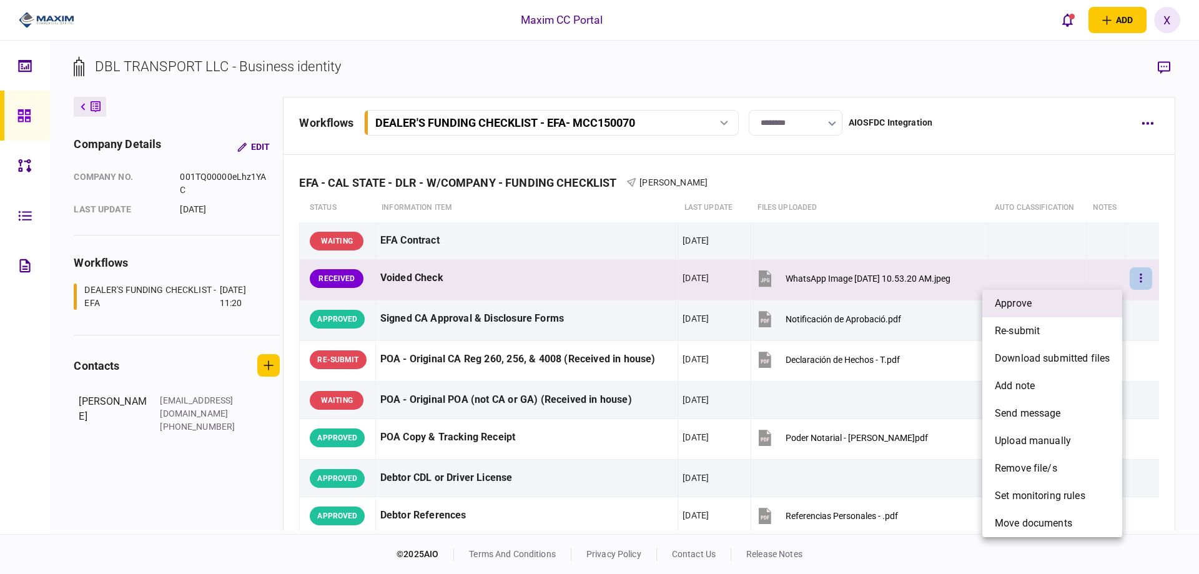
click at [1100, 297] on li "approve" at bounding box center [1052, 303] width 140 height 27
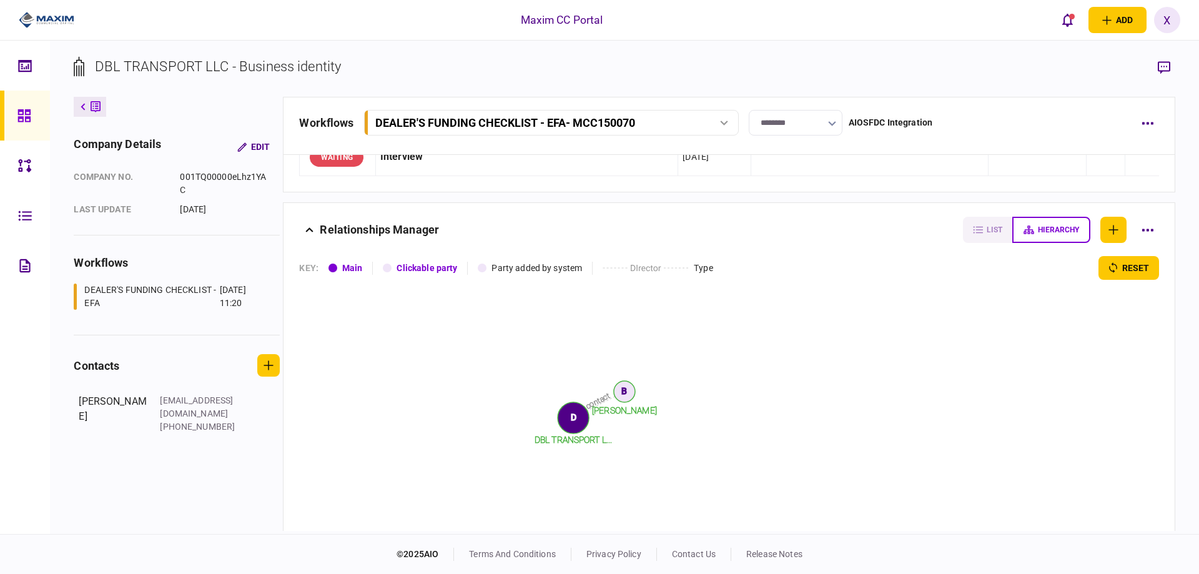
scroll to position [1524, 0]
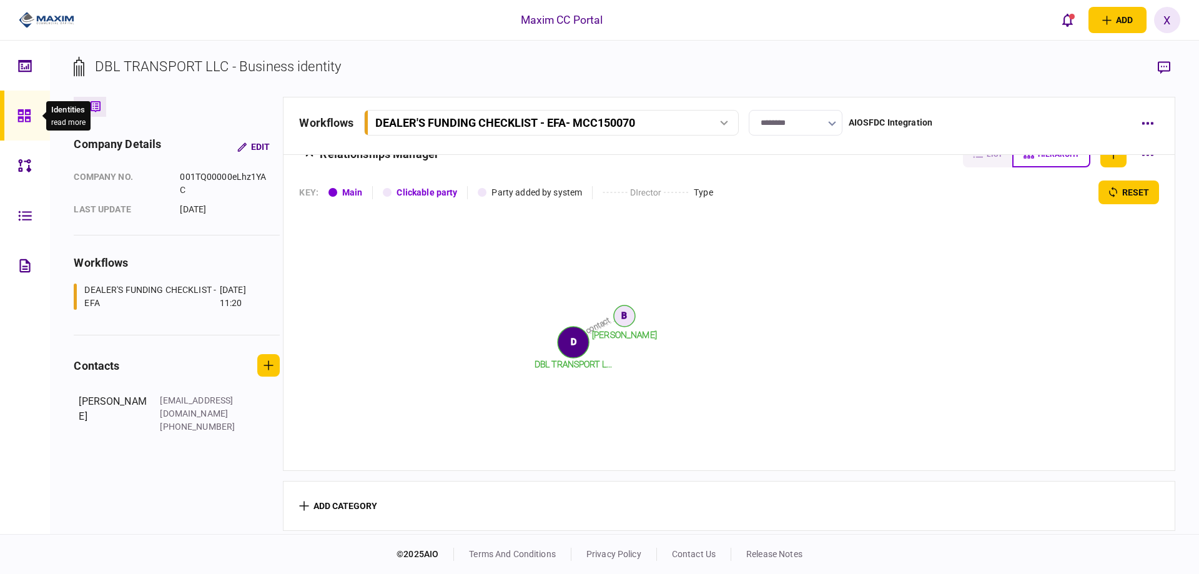
click at [28, 112] on icon at bounding box center [24, 116] width 14 height 14
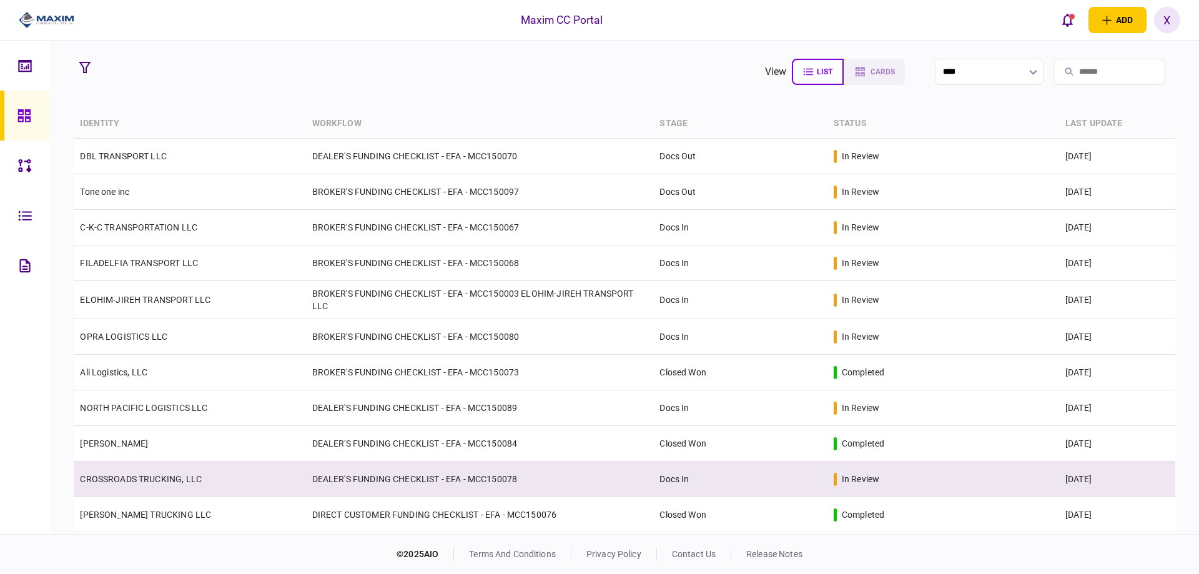
scroll to position [62, 0]
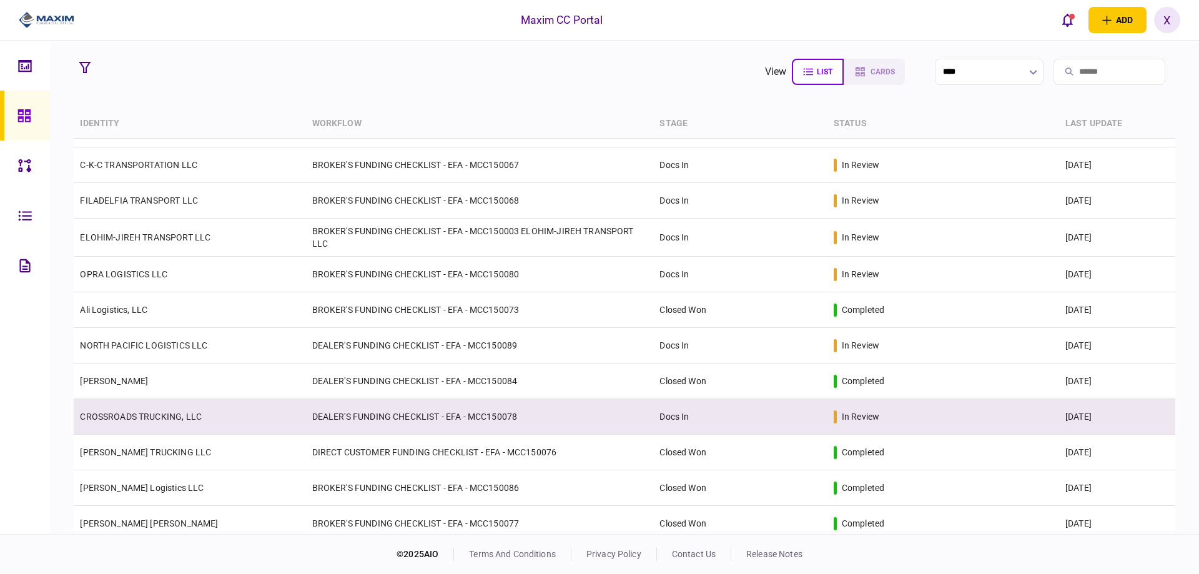
click at [154, 409] on td "CROSSROADS TRUCKING, LLC" at bounding box center [190, 417] width 232 height 36
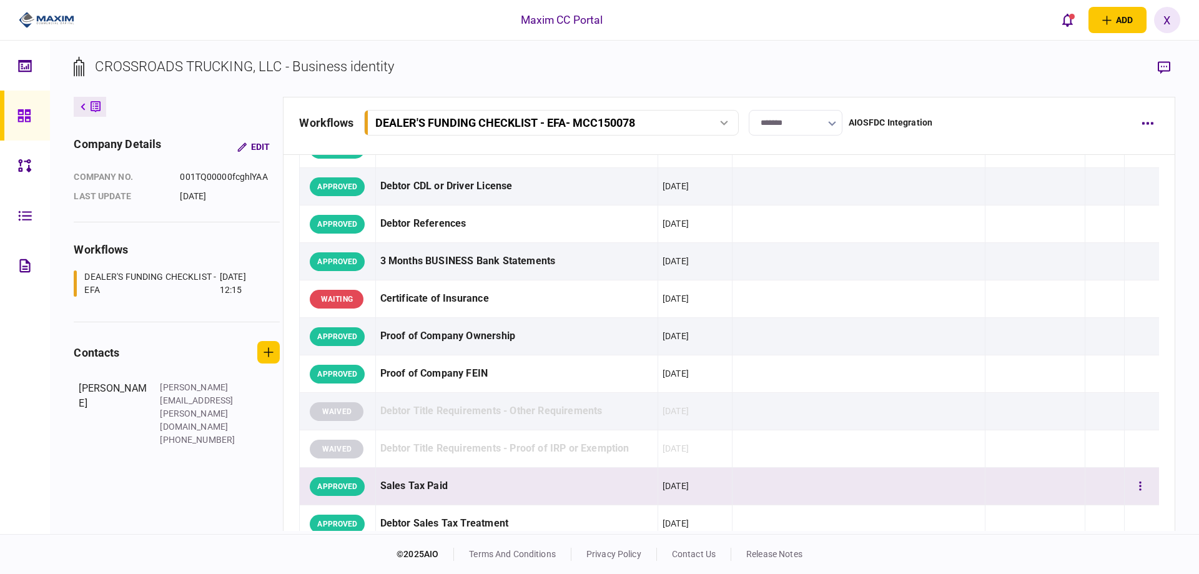
scroll to position [41, 0]
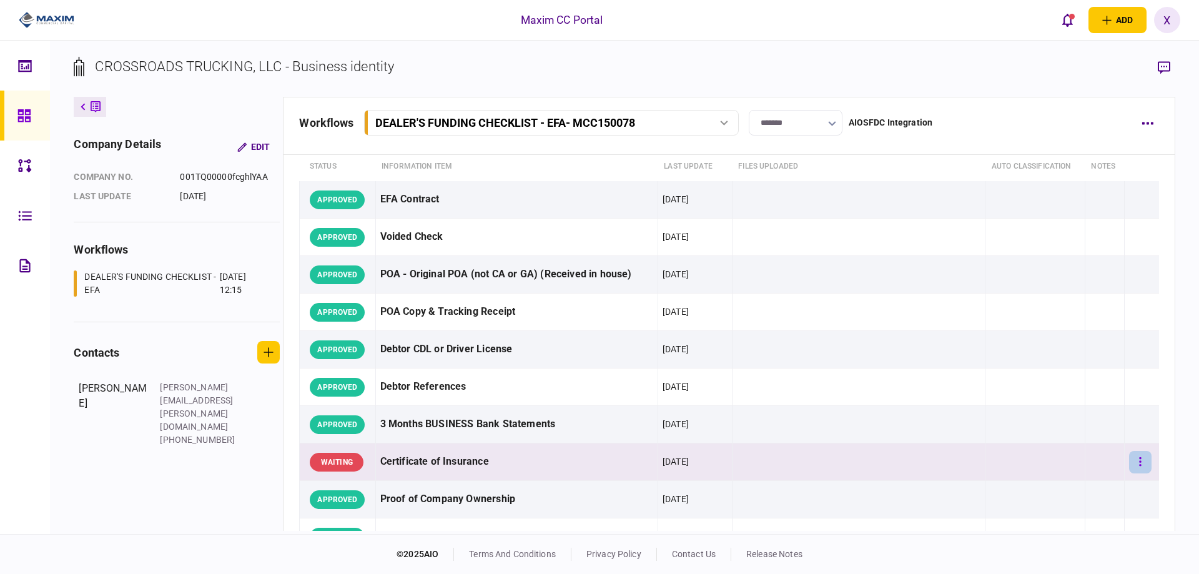
click at [1129, 458] on button "button" at bounding box center [1140, 462] width 22 height 22
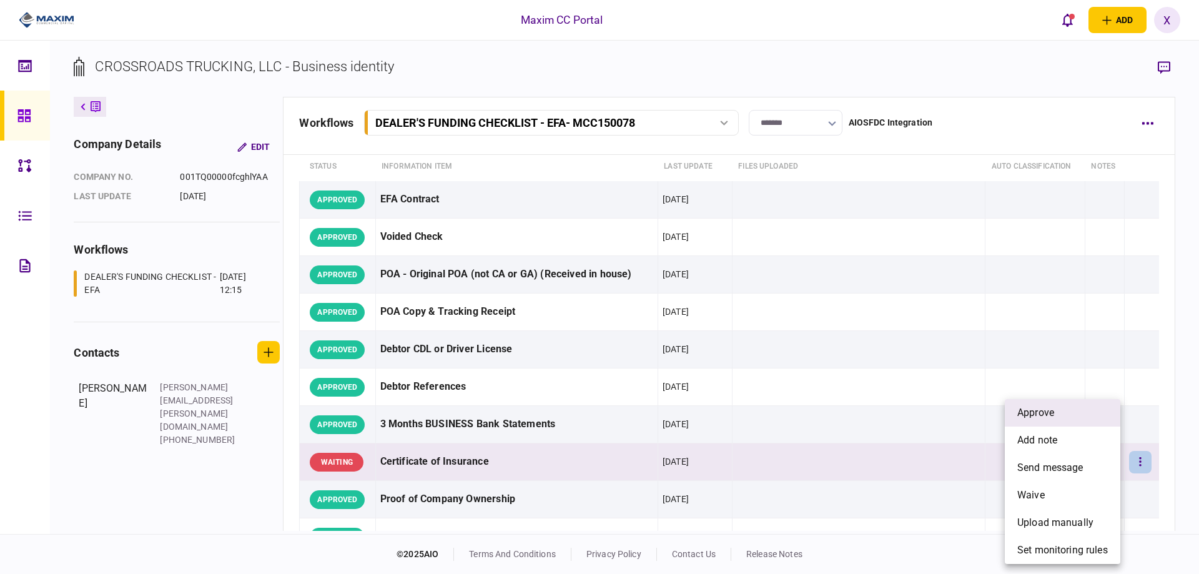
click at [1082, 414] on li "approve" at bounding box center [1061, 412] width 115 height 27
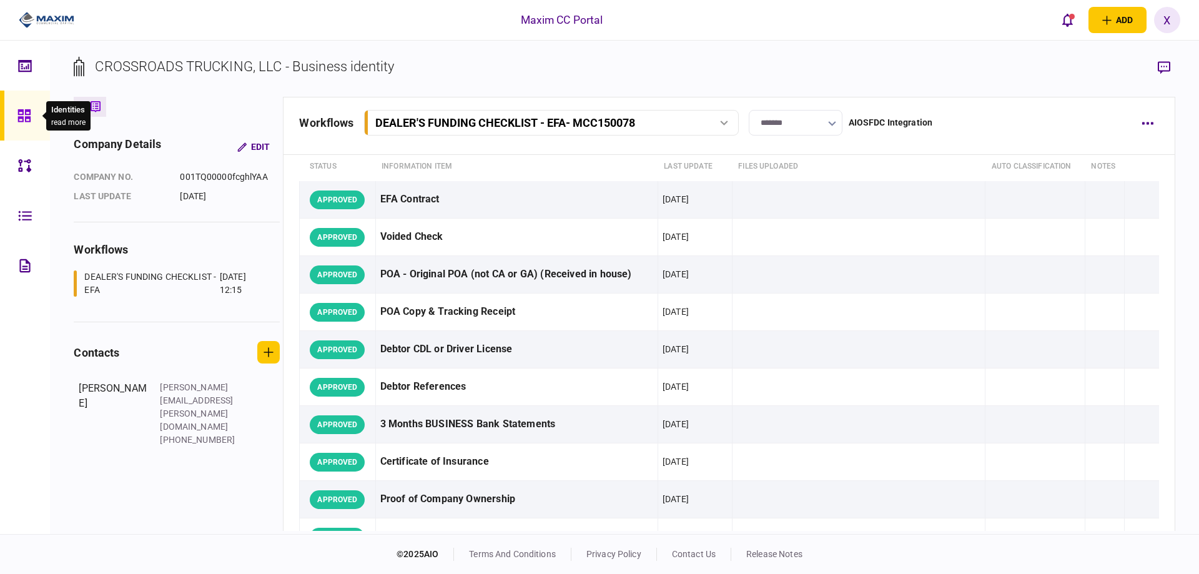
click at [22, 124] on div at bounding box center [27, 116] width 20 height 50
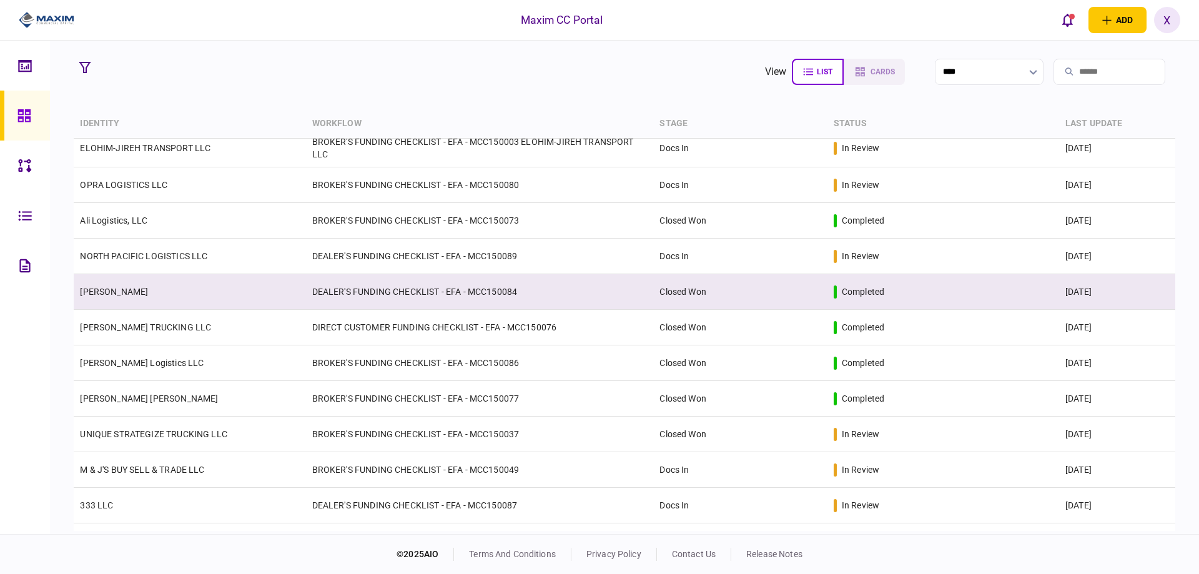
scroll to position [250, 0]
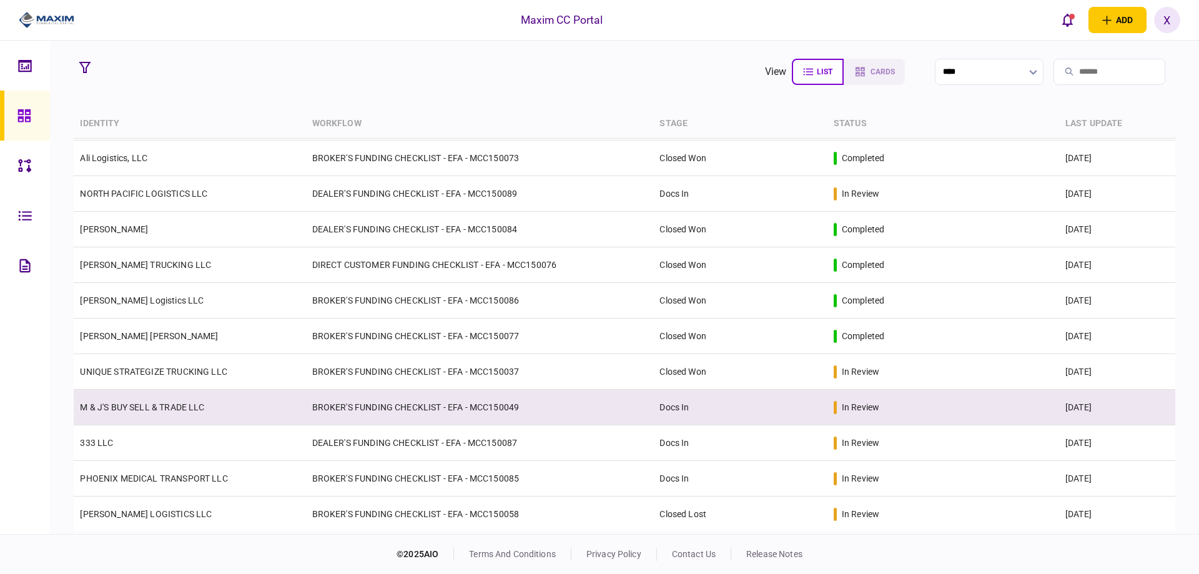
click at [171, 409] on link "M & J'S BUY SELL & TRADE LLC" at bounding box center [142, 407] width 124 height 10
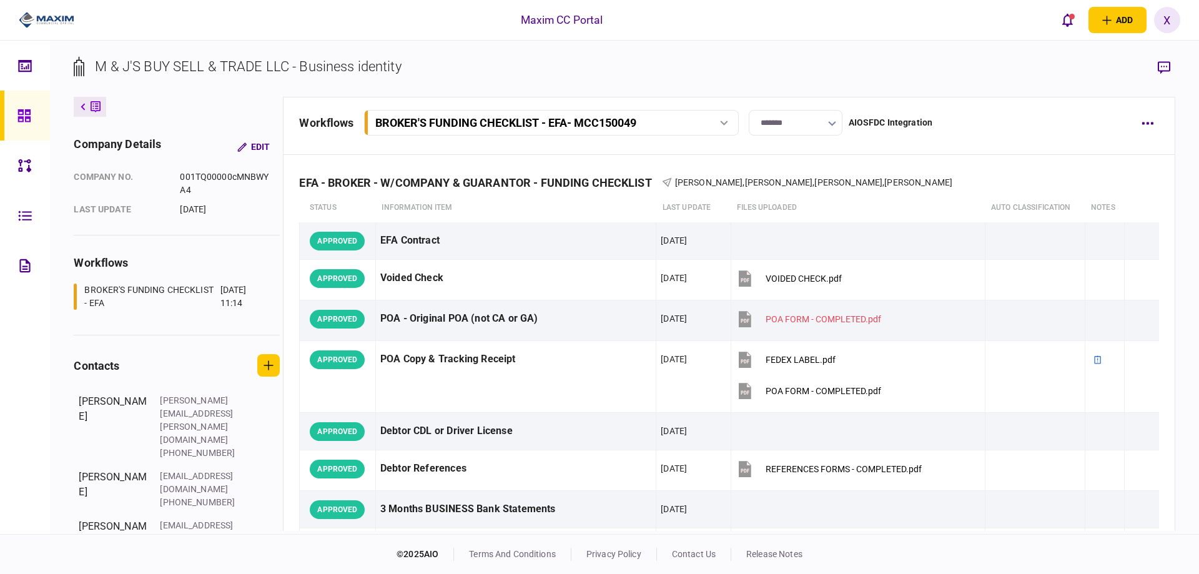
click at [802, 120] on input "*******" at bounding box center [795, 123] width 94 height 26
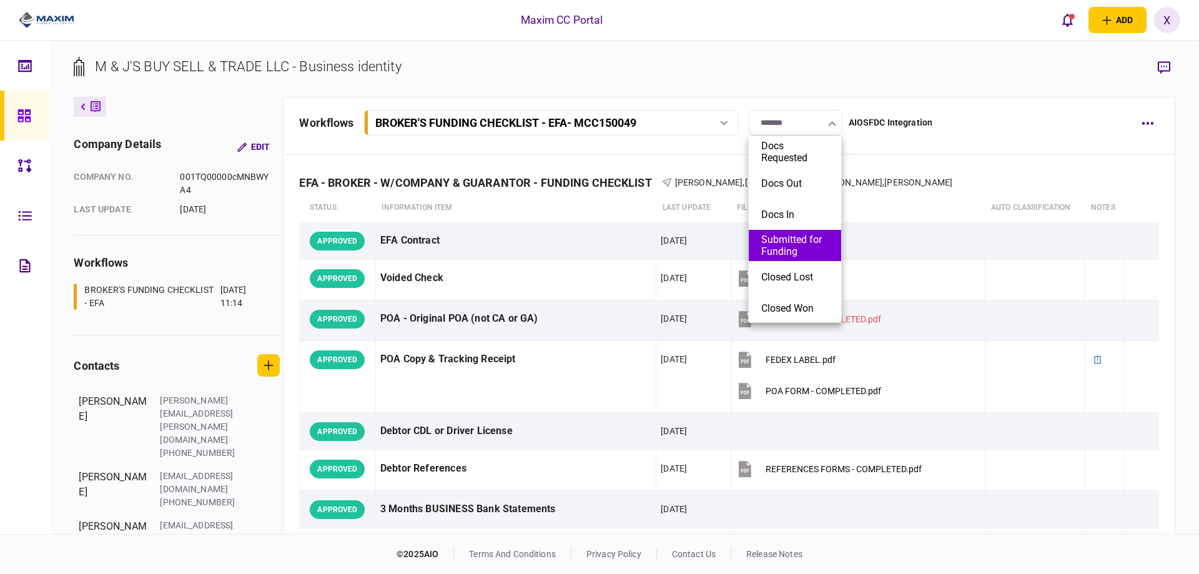
click at [806, 253] on button "Submitted for Funding" at bounding box center [794, 245] width 67 height 24
type input "**********"
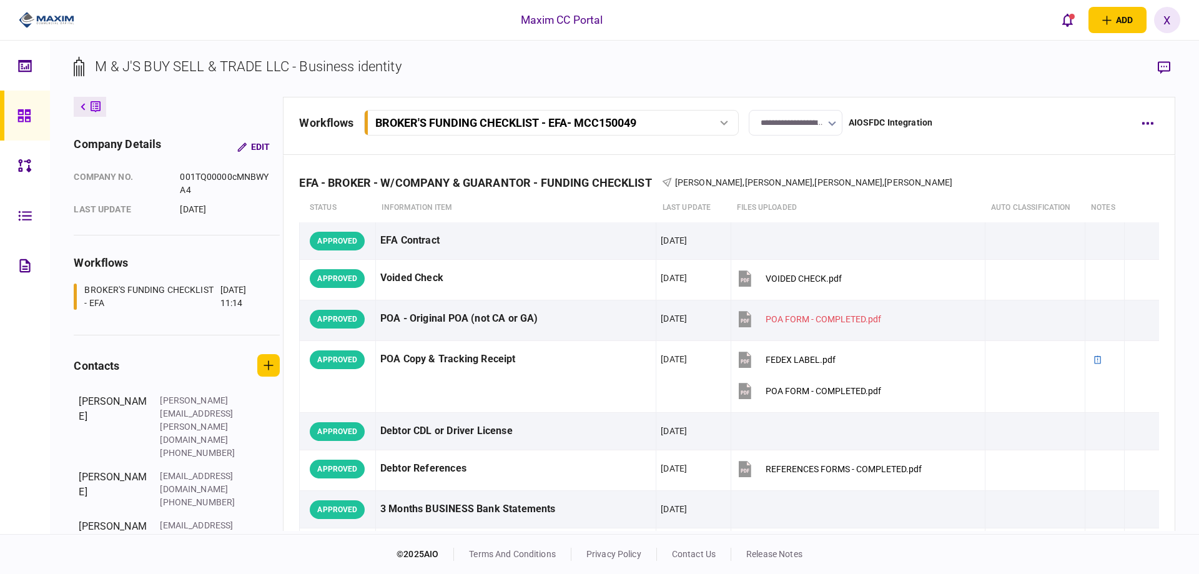
click at [986, 101] on div "**********" at bounding box center [728, 126] width 891 height 58
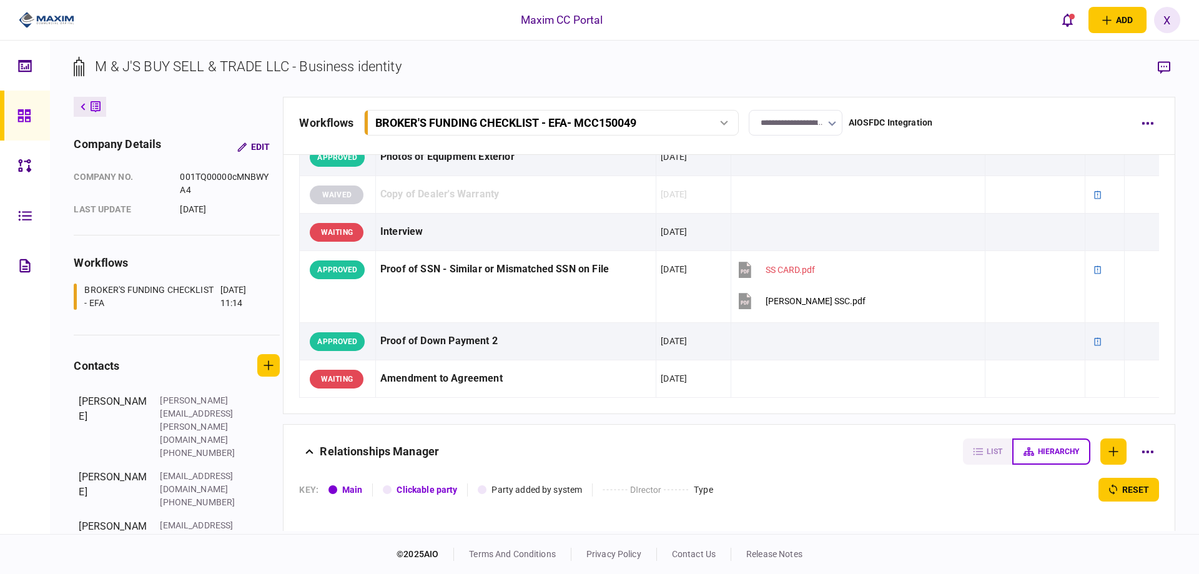
scroll to position [1373, 0]
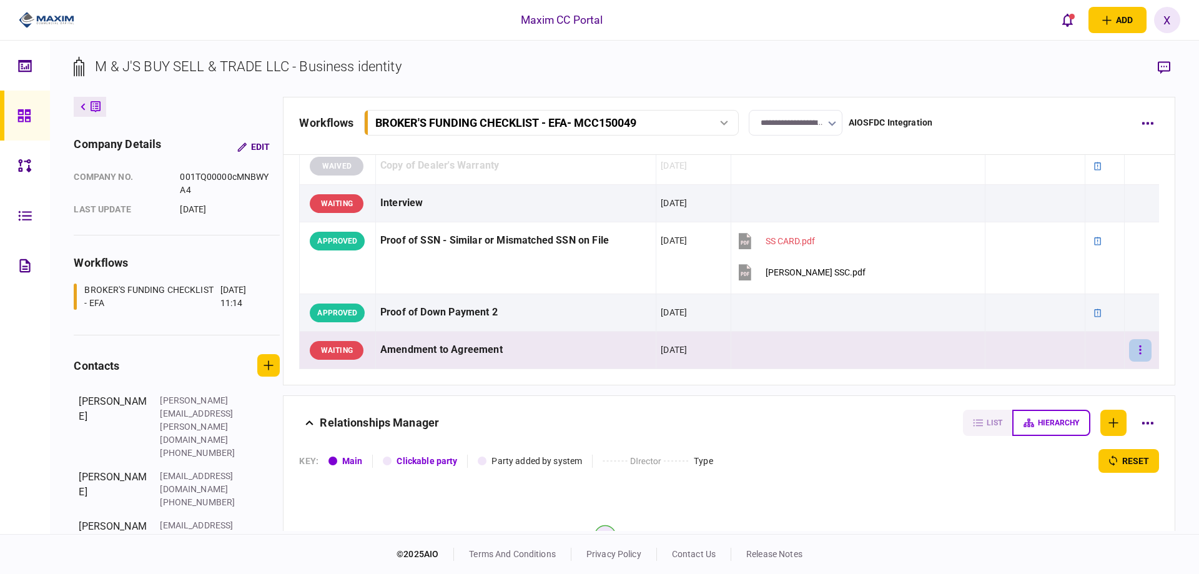
click at [1140, 351] on button "button" at bounding box center [1140, 350] width 22 height 22
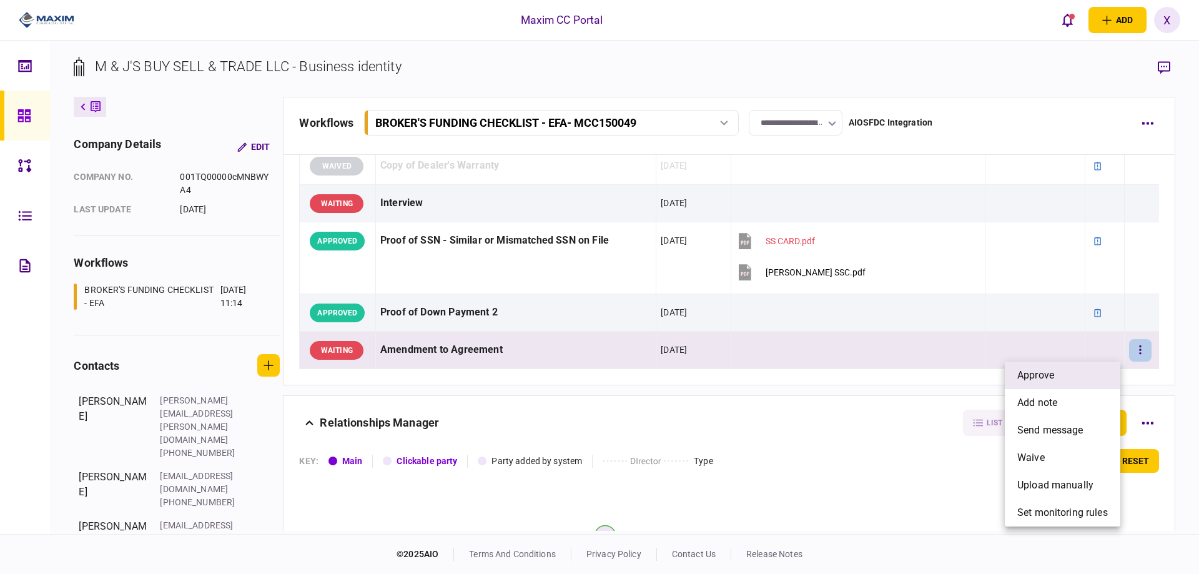
click at [1094, 375] on li "approve" at bounding box center [1061, 374] width 115 height 27
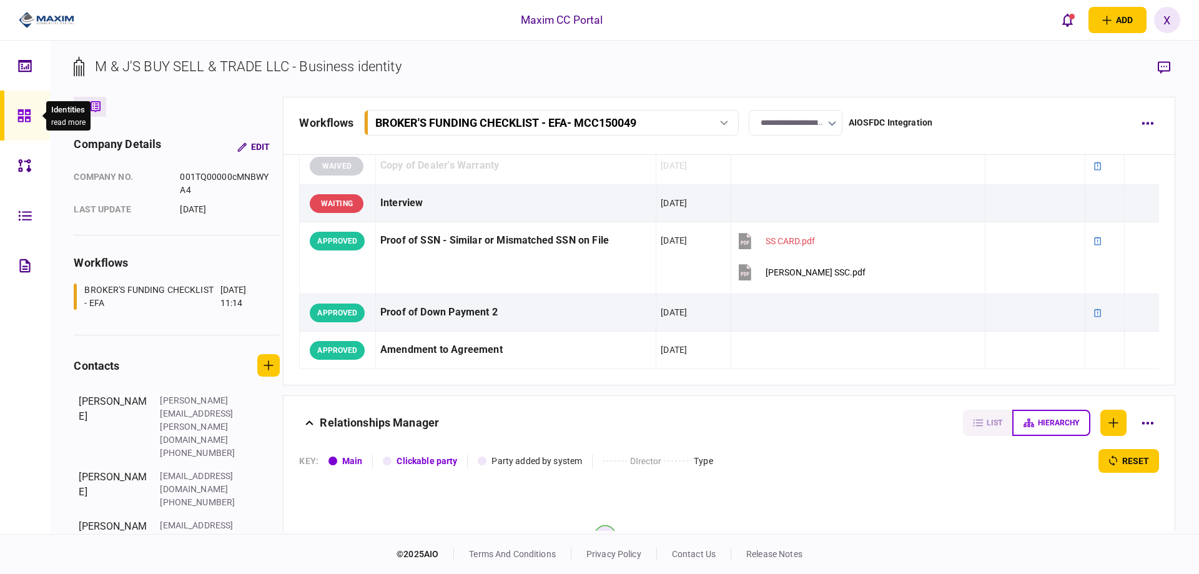
click at [41, 114] on span at bounding box center [44, 116] width 6 height 8
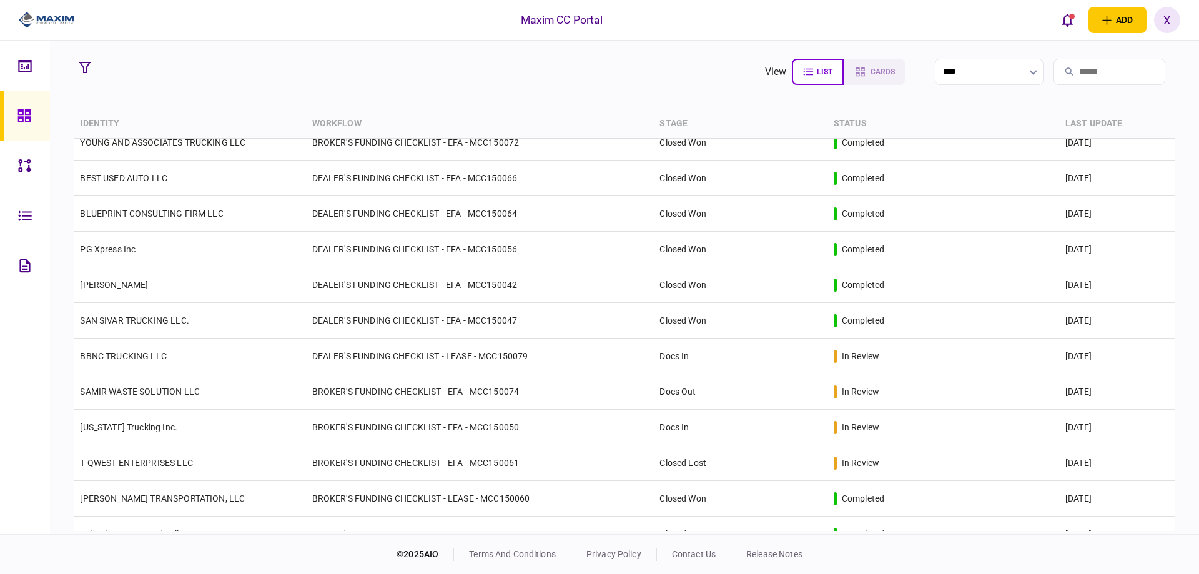
scroll to position [800, 0]
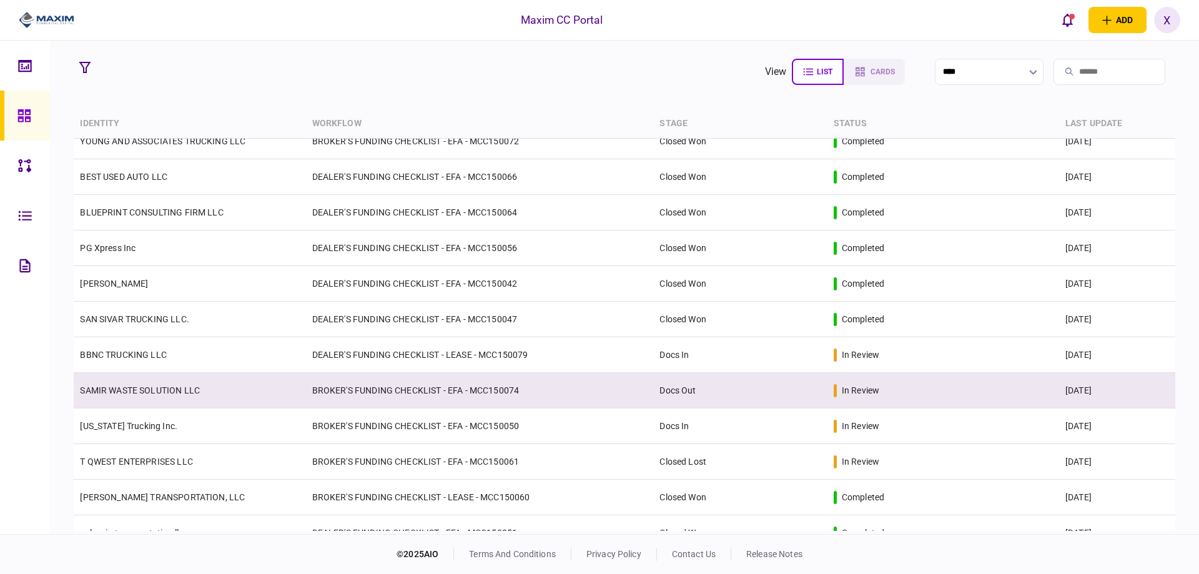
click at [143, 392] on link "SAMIR WASTE SOLUTION LLC" at bounding box center [140, 390] width 120 height 10
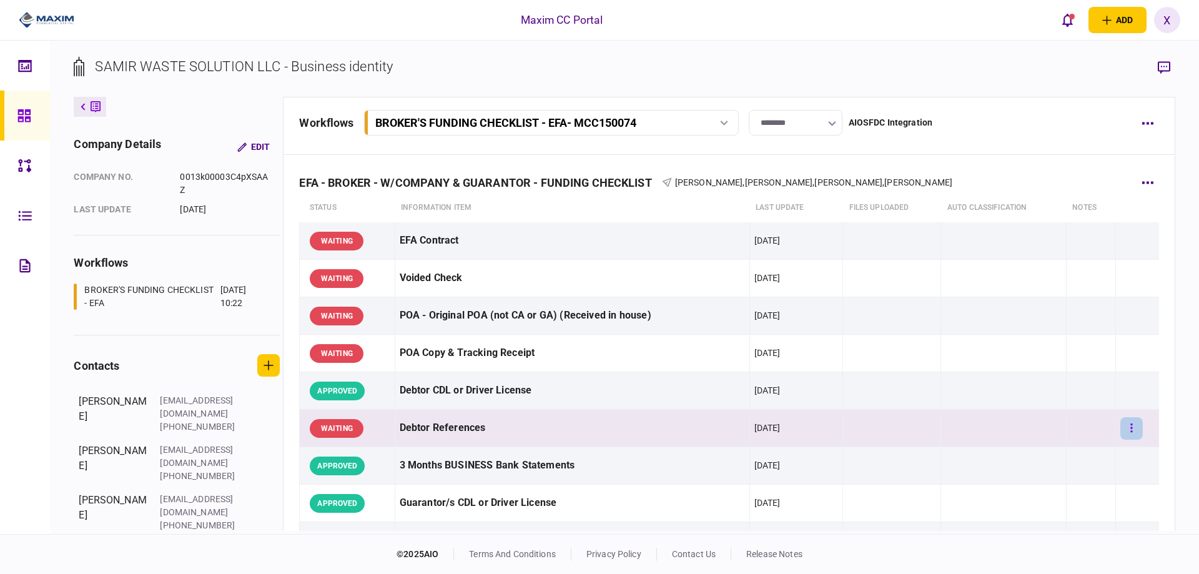
click at [1121, 426] on button "button" at bounding box center [1131, 428] width 22 height 22
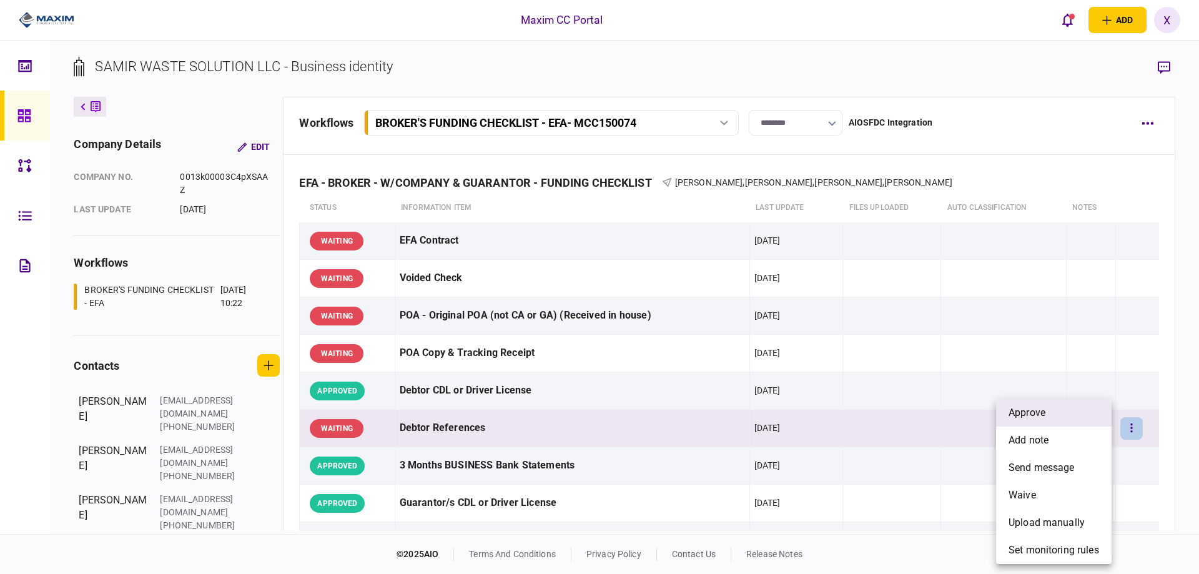
click at [1065, 413] on li "approve" at bounding box center [1053, 412] width 115 height 27
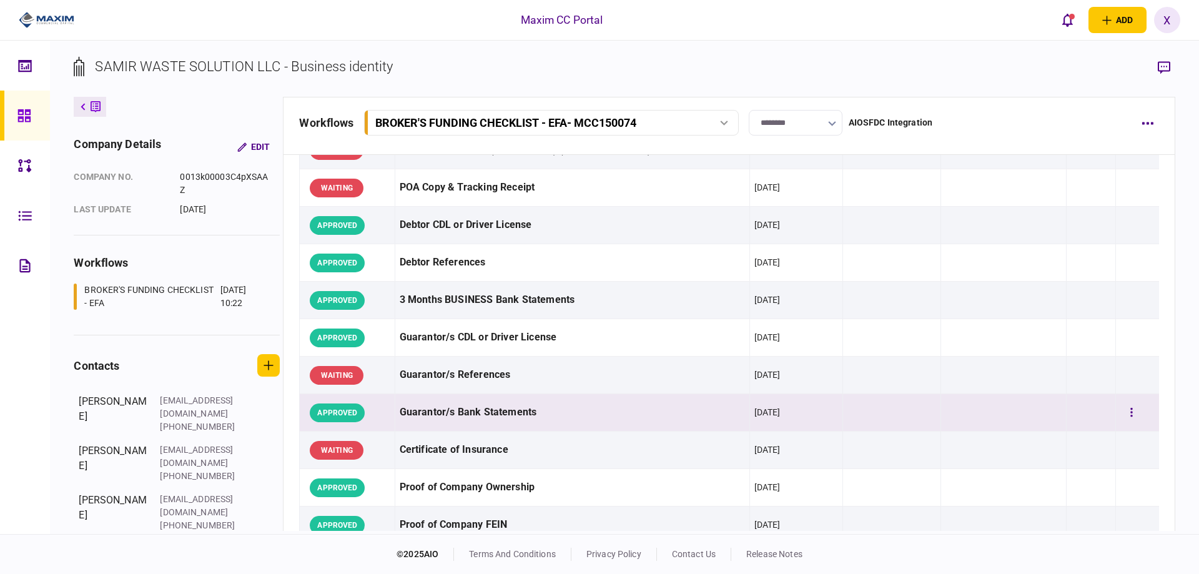
scroll to position [187, 0]
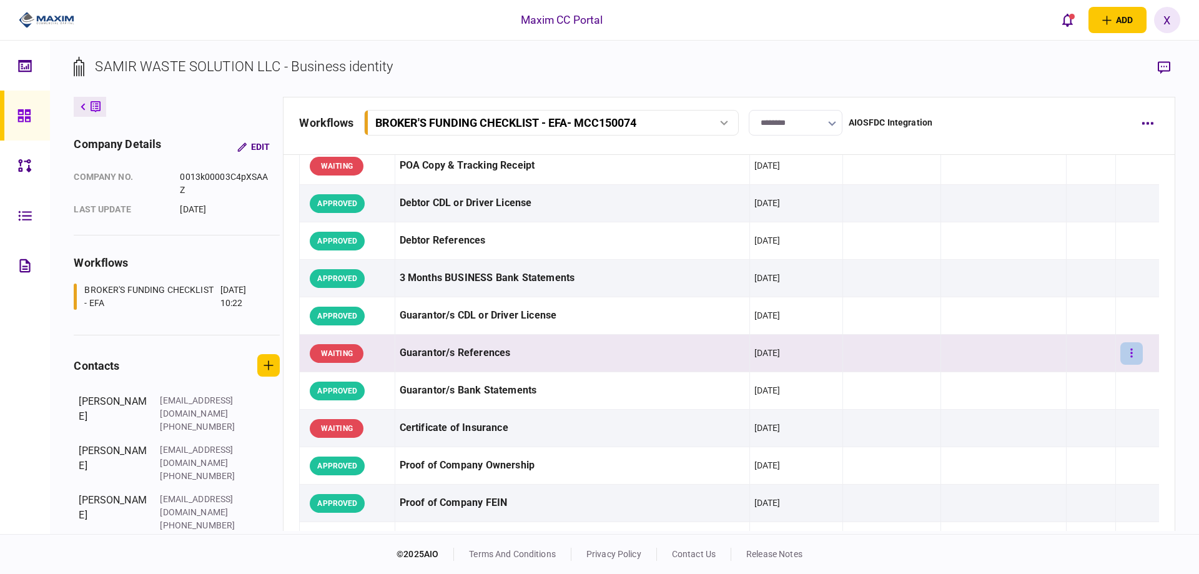
click at [1130, 350] on icon "button" at bounding box center [1131, 353] width 2 height 12
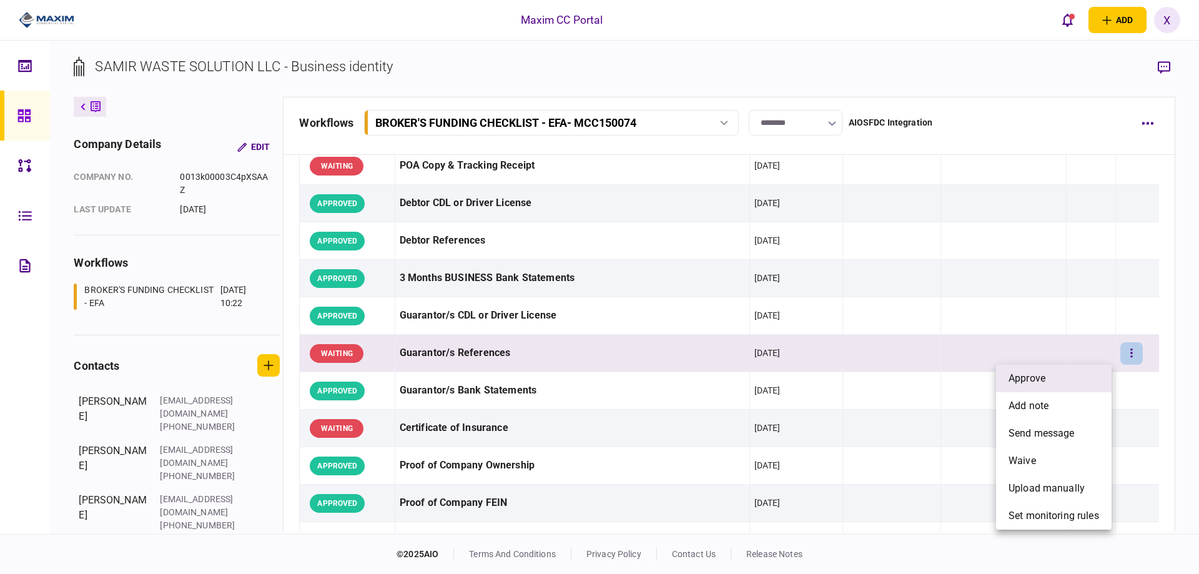
click at [1045, 378] on span "approve" at bounding box center [1026, 378] width 37 height 15
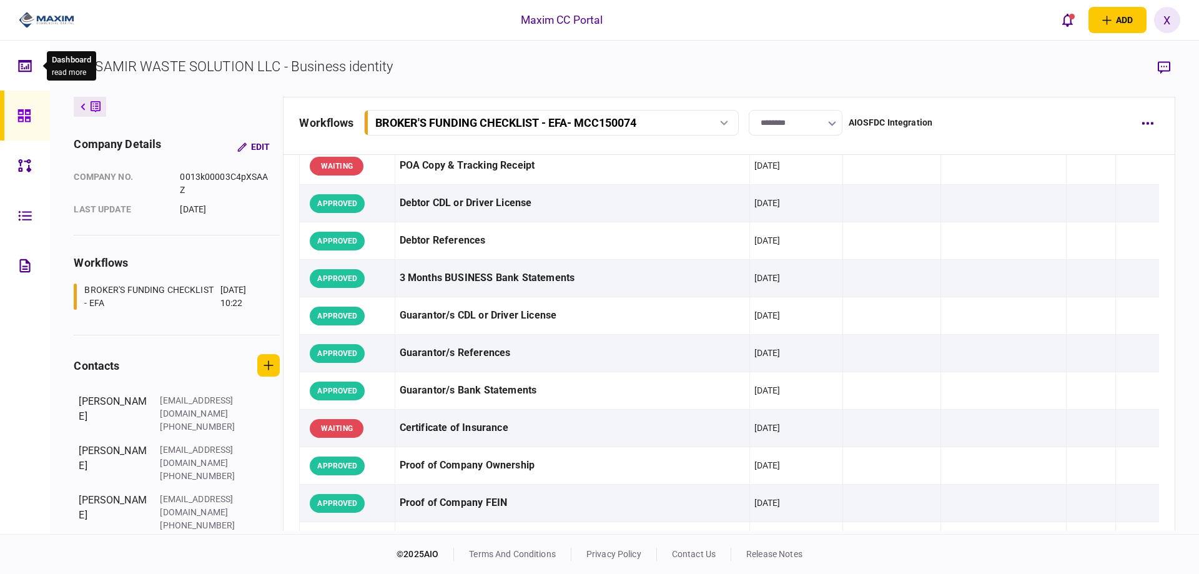
click at [44, 21] on img at bounding box center [47, 20] width 56 height 19
click at [22, 127] on div at bounding box center [27, 116] width 20 height 50
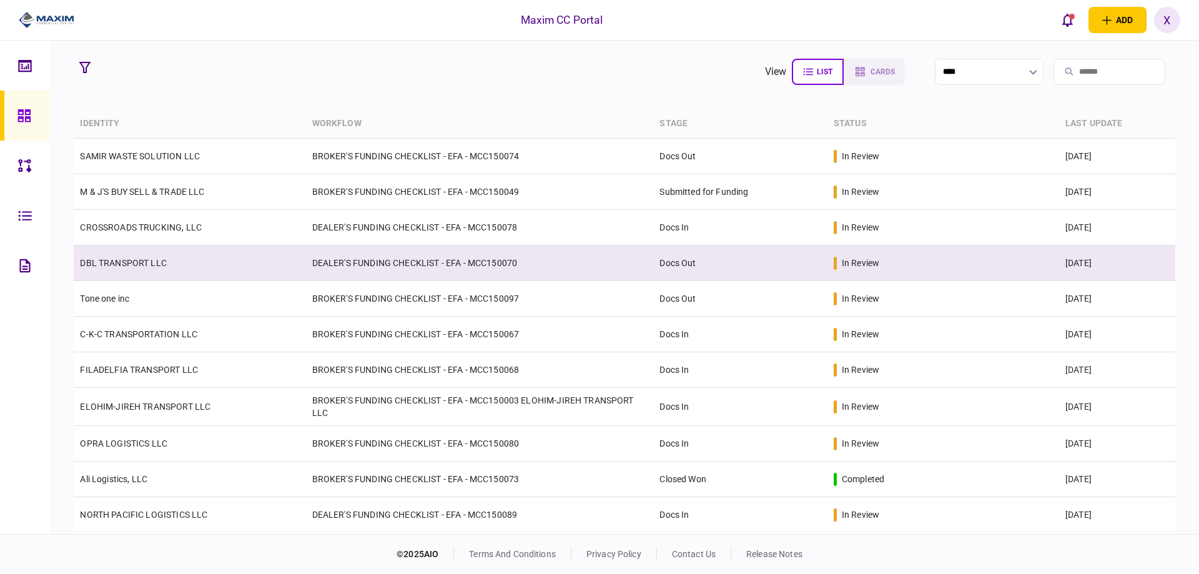
click at [104, 266] on link "DBL TRANSPORT LLC" at bounding box center [123, 263] width 87 height 10
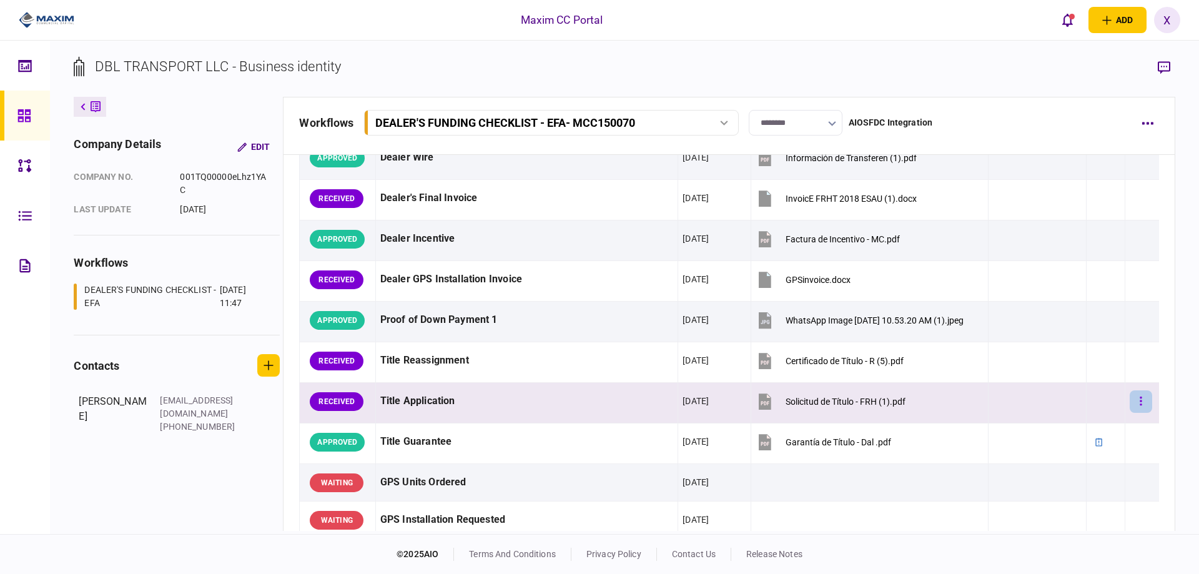
scroll to position [749, 0]
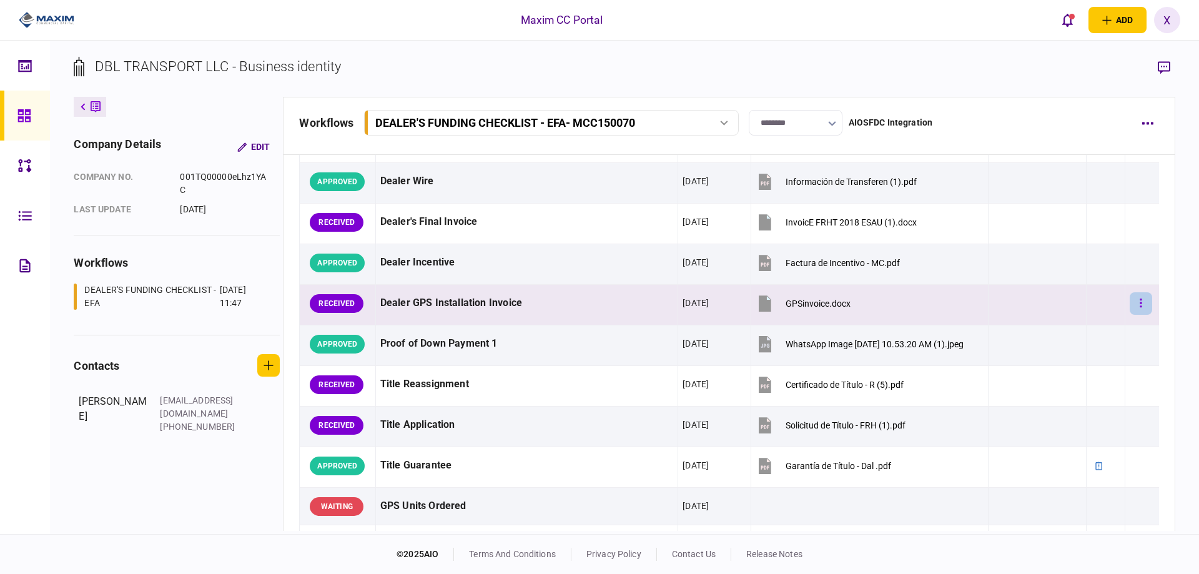
click at [1129, 301] on button "button" at bounding box center [1140, 303] width 22 height 22
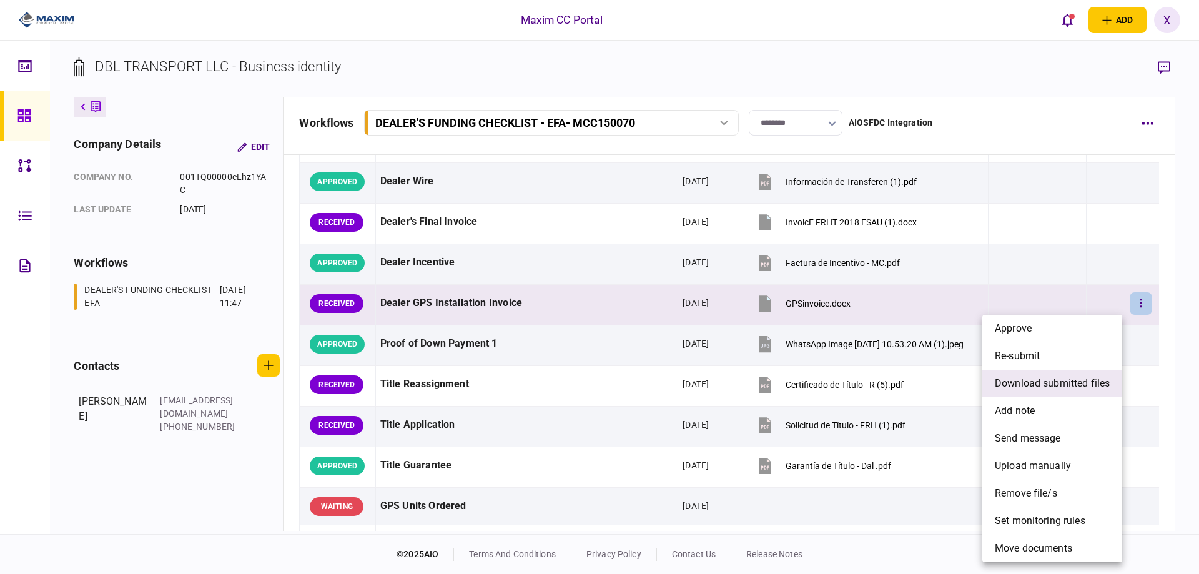
click at [1052, 380] on span "download submitted files" at bounding box center [1051, 383] width 115 height 15
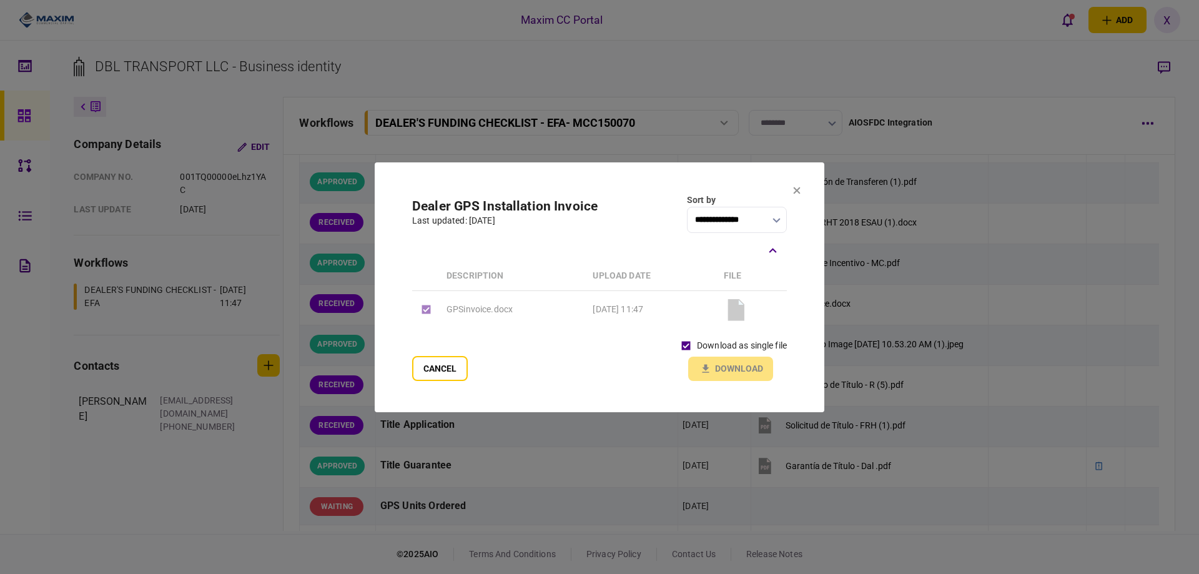
click at [719, 366] on div "download as single file Download" at bounding box center [731, 358] width 112 height 46
click at [694, 368] on button "Download" at bounding box center [730, 368] width 85 height 24
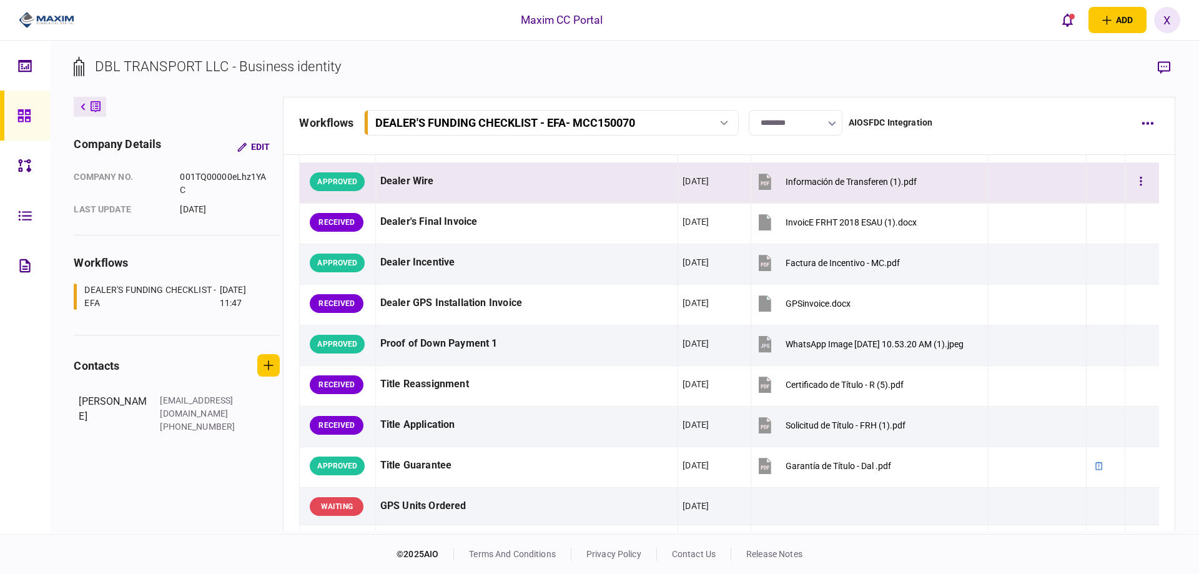
click at [798, 190] on button "Información de Transferen (1).pdf" at bounding box center [835, 181] width 161 height 28
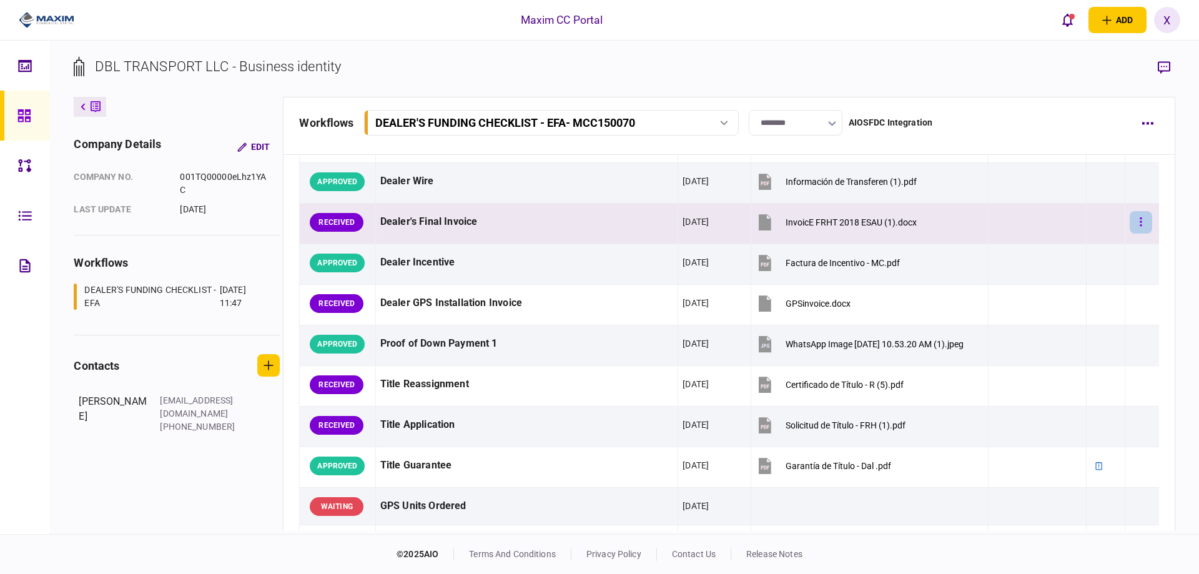
click at [1140, 226] on icon "button" at bounding box center [1141, 221] width 2 height 9
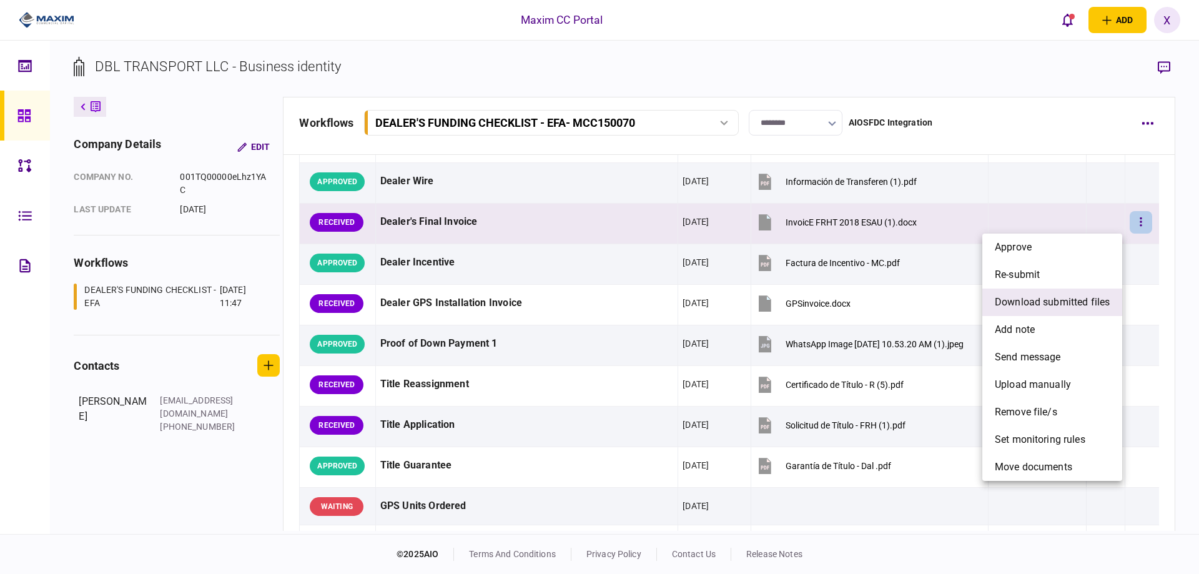
click at [1072, 293] on li "download submitted files" at bounding box center [1052, 301] width 140 height 27
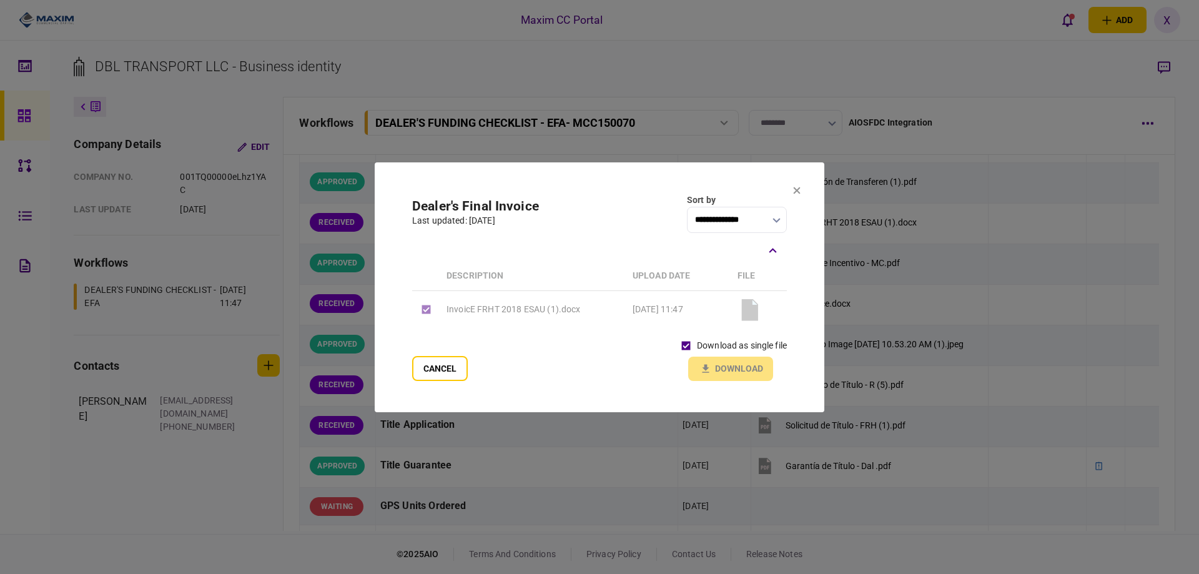
click at [697, 361] on div "download as single file Download" at bounding box center [731, 358] width 112 height 46
click at [710, 368] on icon "button" at bounding box center [705, 369] width 15 height 12
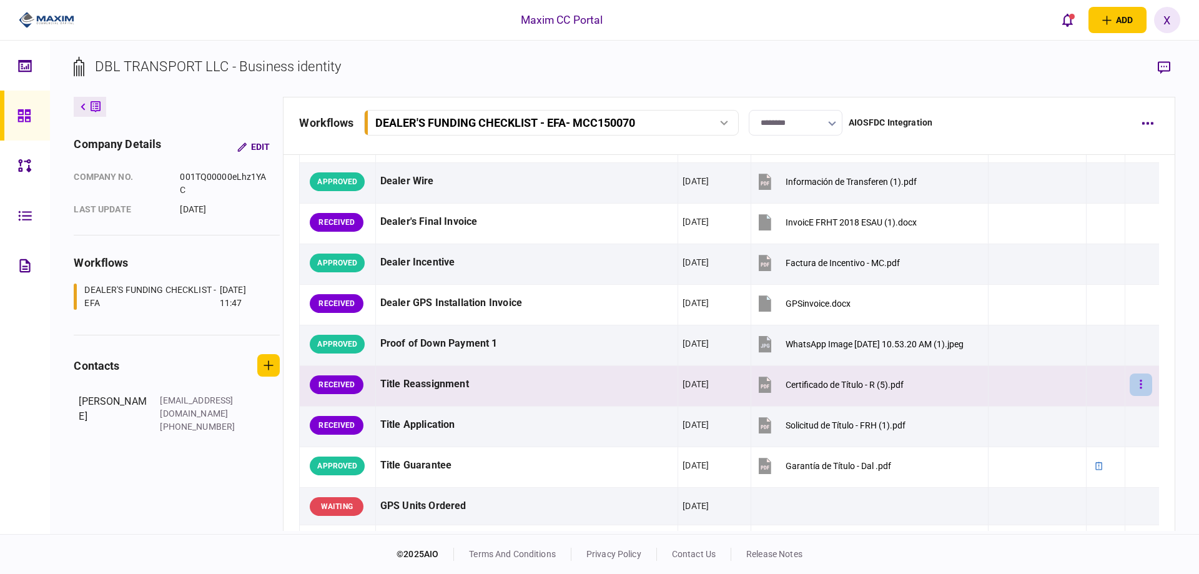
click at [1129, 385] on button "button" at bounding box center [1140, 384] width 22 height 22
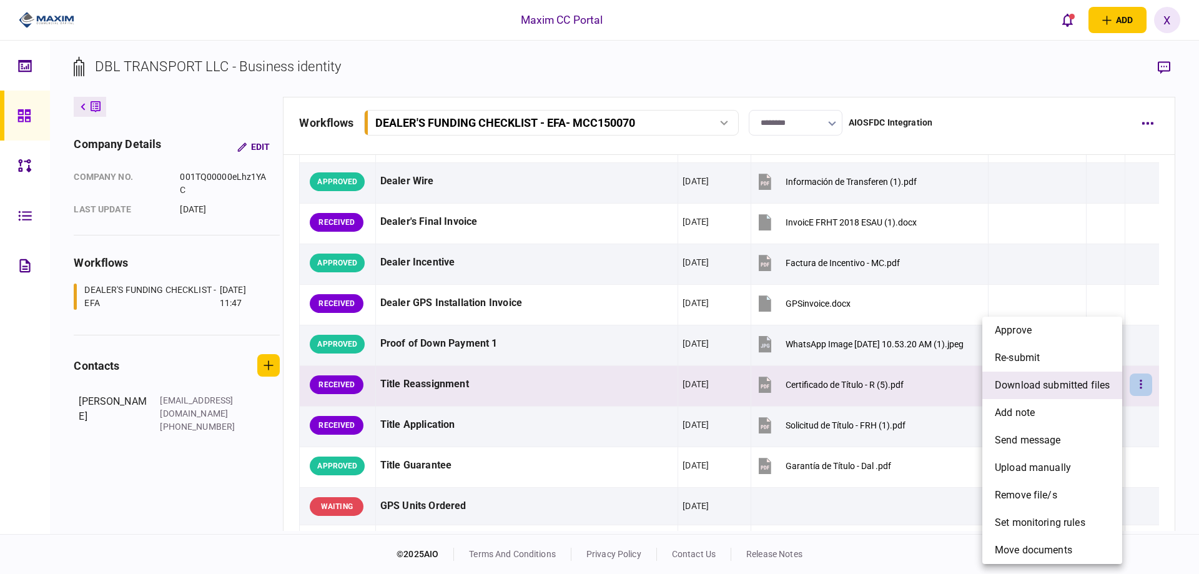
click at [1003, 380] on span "download submitted files" at bounding box center [1051, 385] width 115 height 15
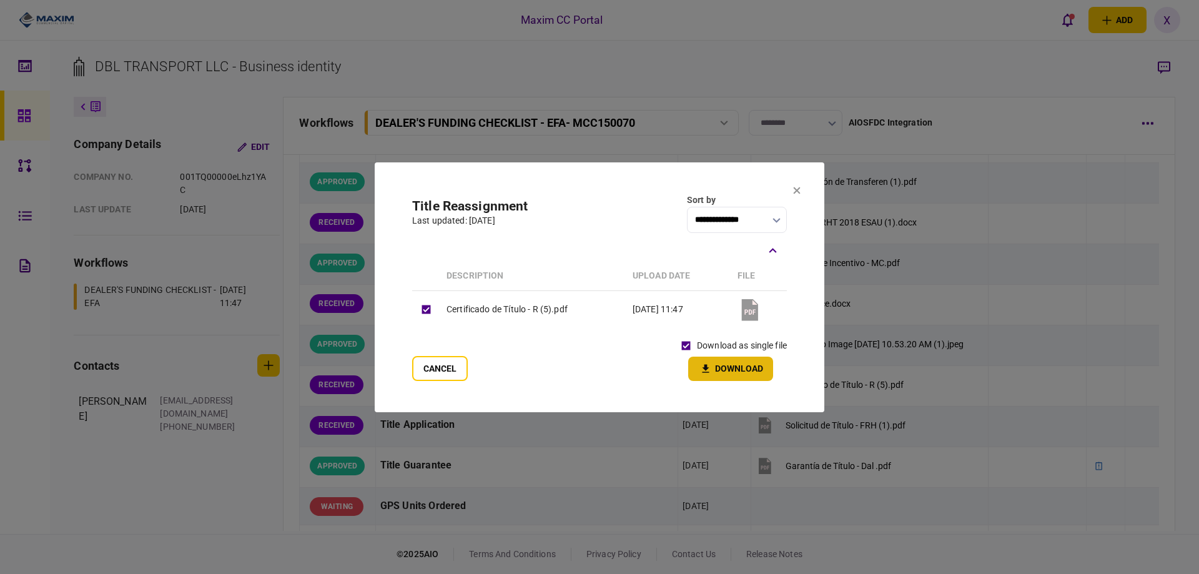
click at [714, 365] on button "Download" at bounding box center [730, 368] width 85 height 24
drag, startPoint x: 797, startPoint y: 192, endPoint x: 783, endPoint y: 250, distance: 59.7
click at [797, 192] on icon at bounding box center [796, 190] width 7 height 7
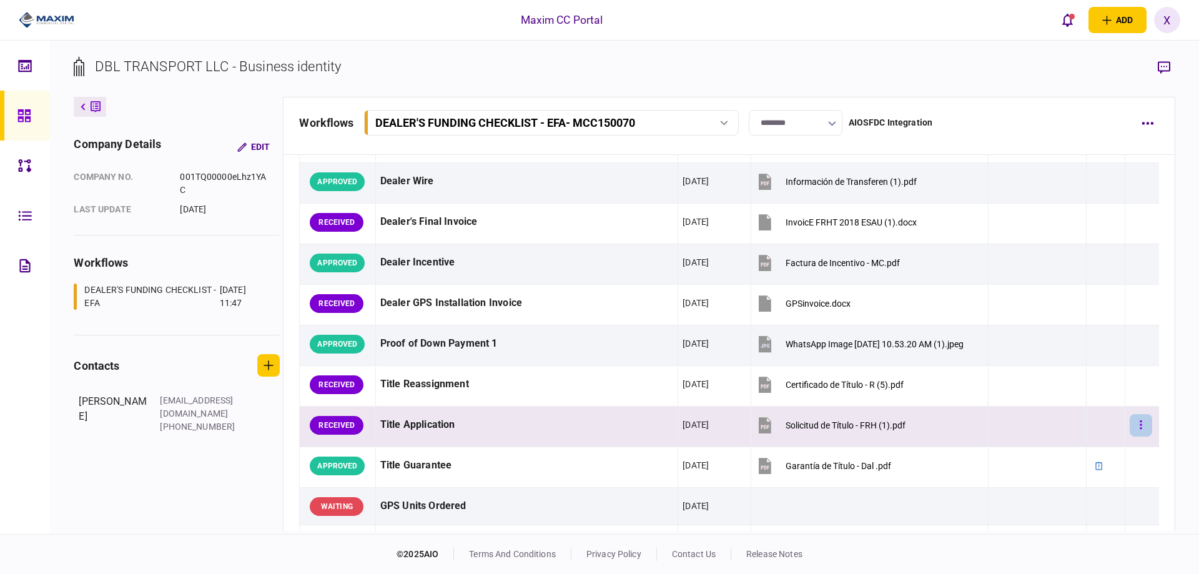
click at [1139, 426] on icon "button" at bounding box center [1140, 425] width 2 height 12
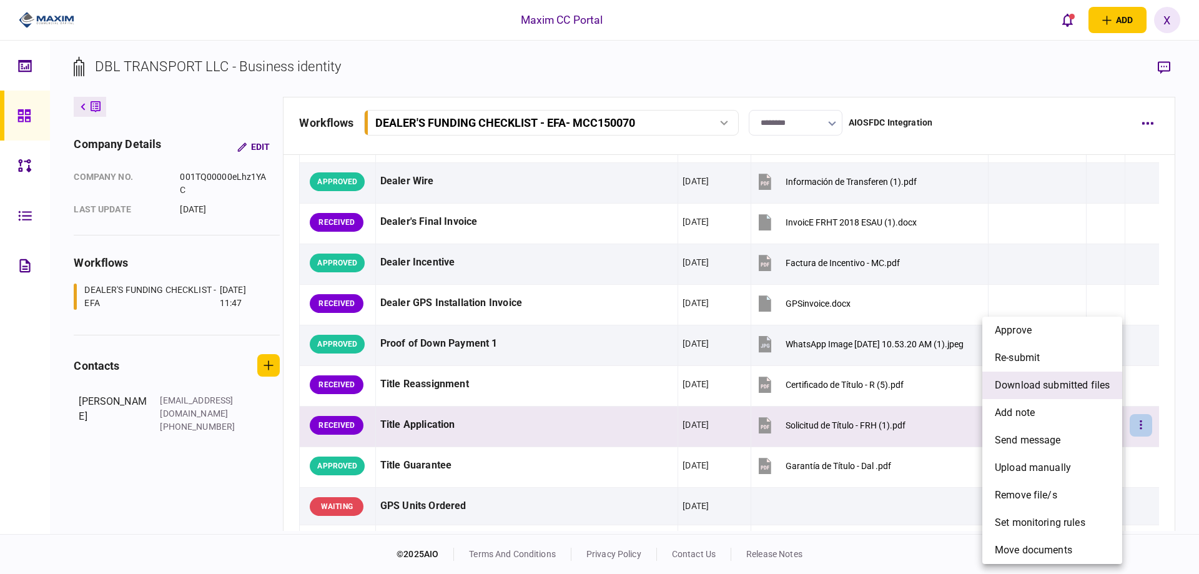
click at [1020, 381] on span "download submitted files" at bounding box center [1051, 385] width 115 height 15
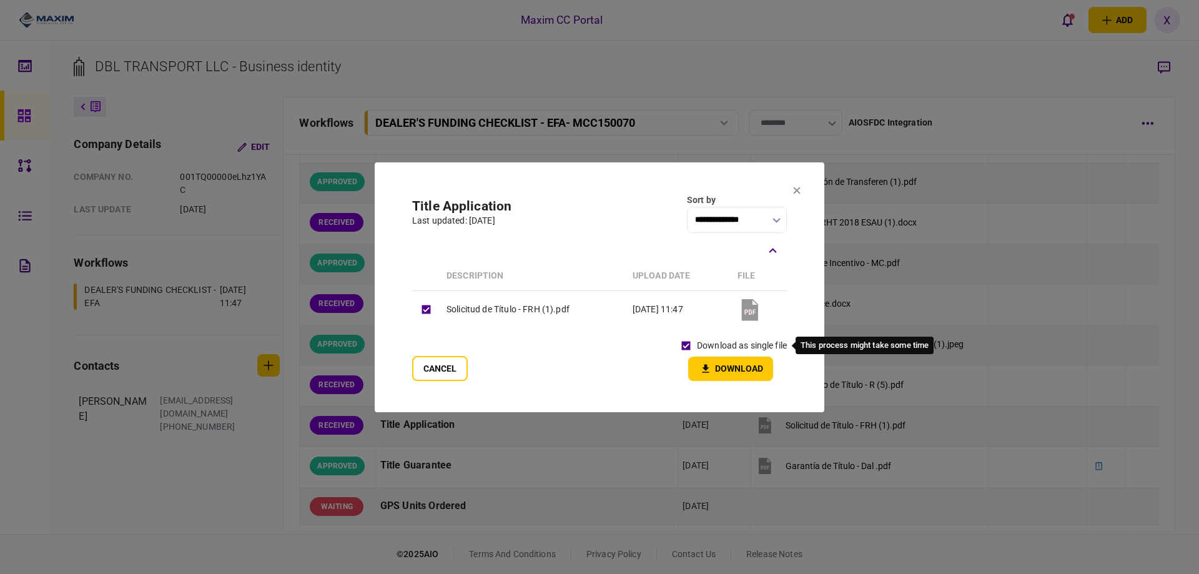
click at [712, 366] on icon "button" at bounding box center [705, 369] width 15 height 12
click at [795, 192] on icon at bounding box center [796, 190] width 7 height 7
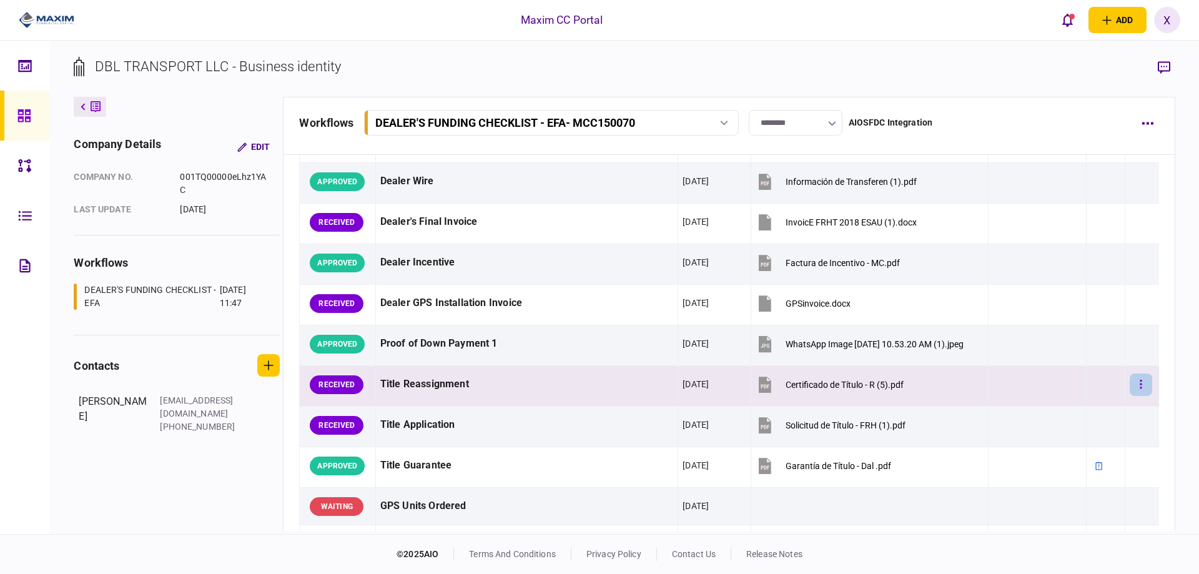
click at [1132, 391] on button "button" at bounding box center [1140, 384] width 22 height 22
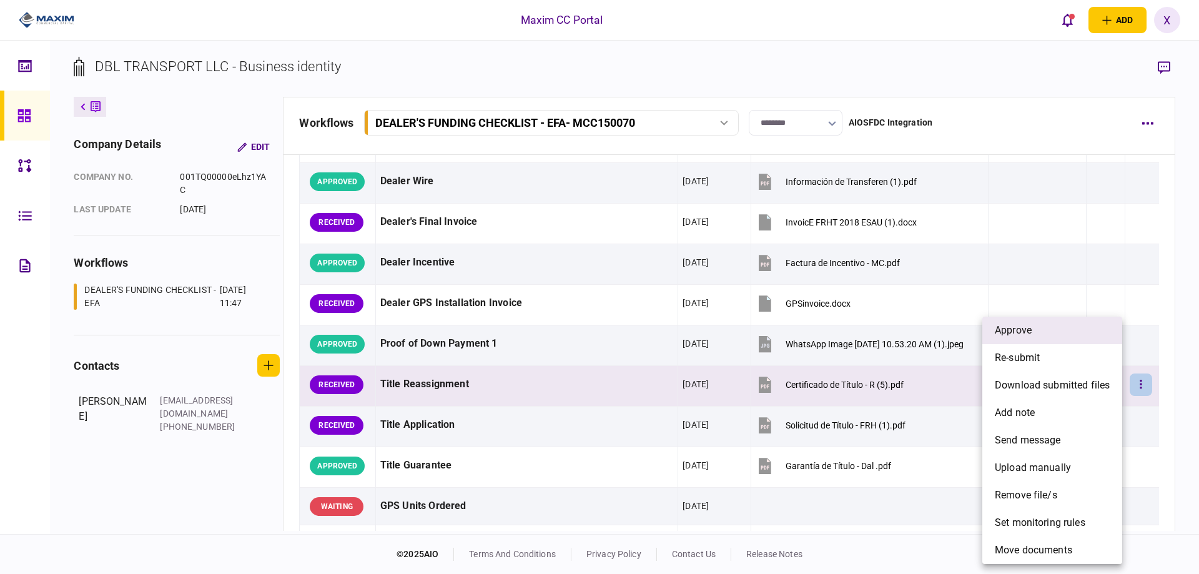
click at [1067, 336] on li "approve" at bounding box center [1052, 329] width 140 height 27
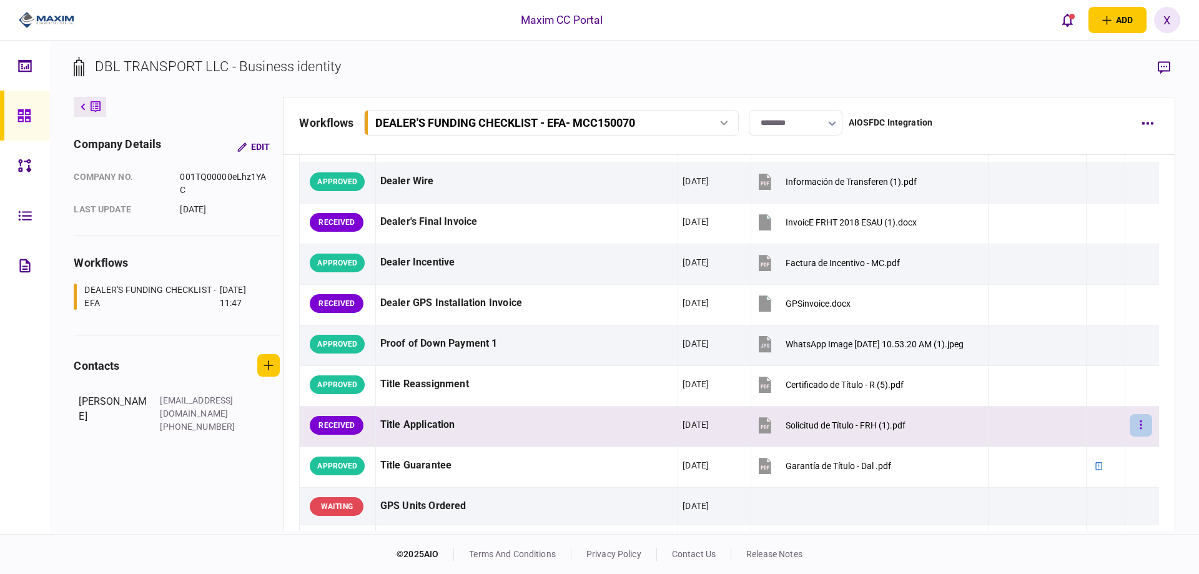
click at [1135, 423] on button "button" at bounding box center [1140, 425] width 22 height 22
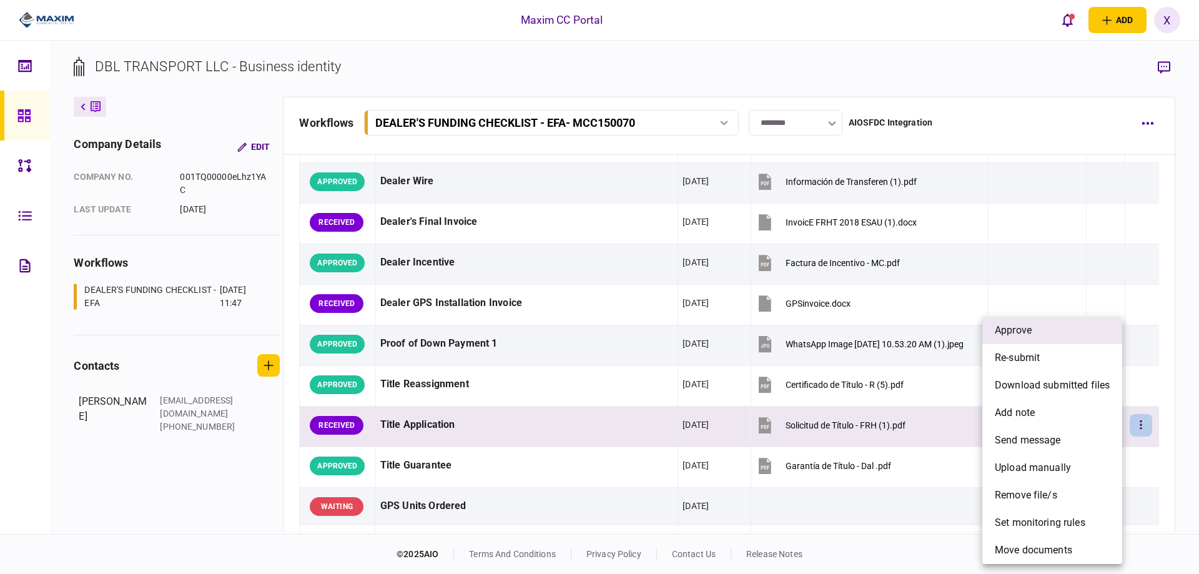
click at [1052, 328] on li "approve" at bounding box center [1052, 329] width 140 height 27
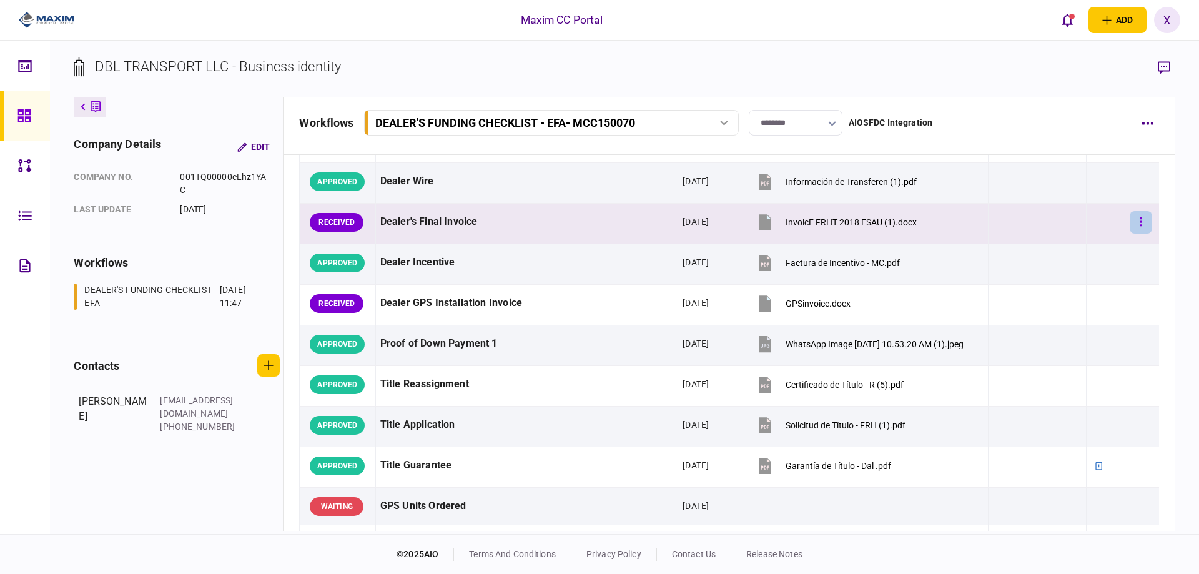
click at [1139, 220] on icon "button" at bounding box center [1140, 222] width 2 height 12
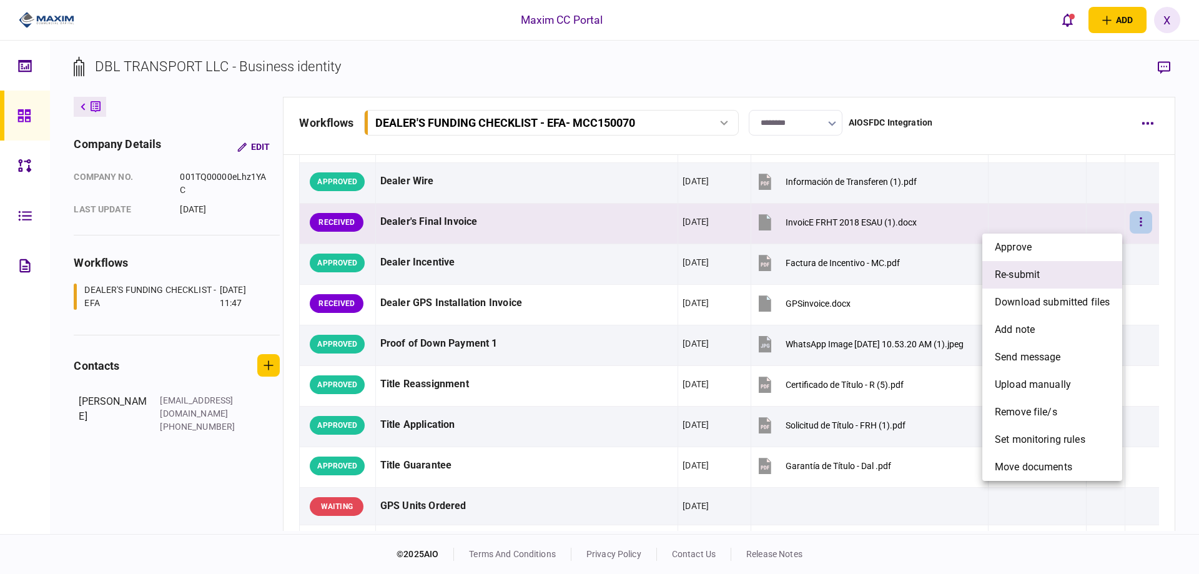
click at [1031, 280] on span "re-submit" at bounding box center [1016, 274] width 45 height 15
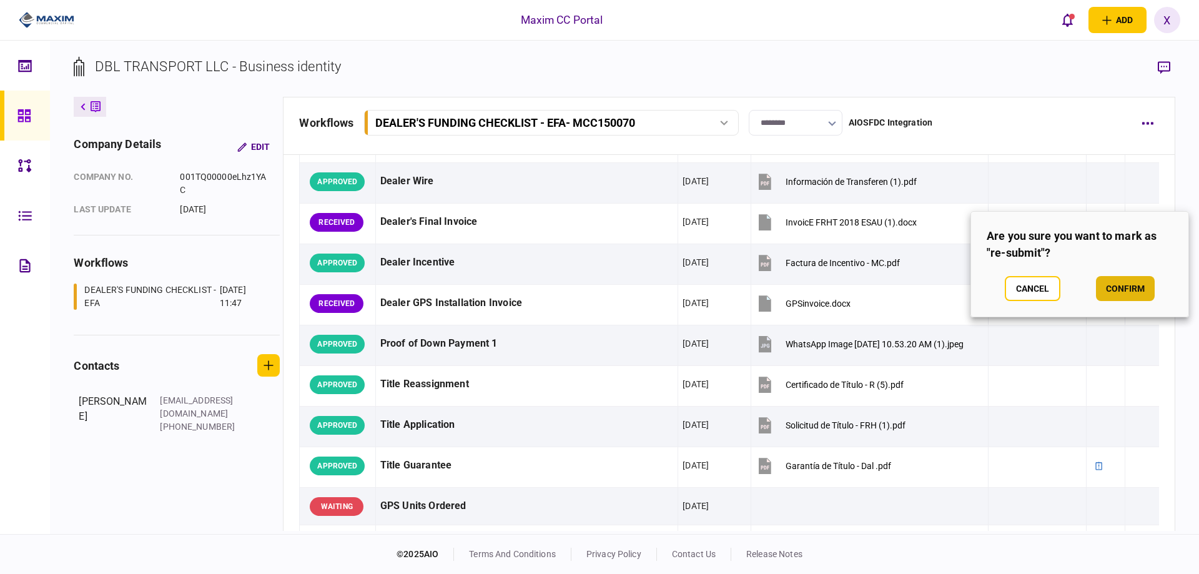
click at [1118, 280] on button "confirm" at bounding box center [1125, 288] width 59 height 25
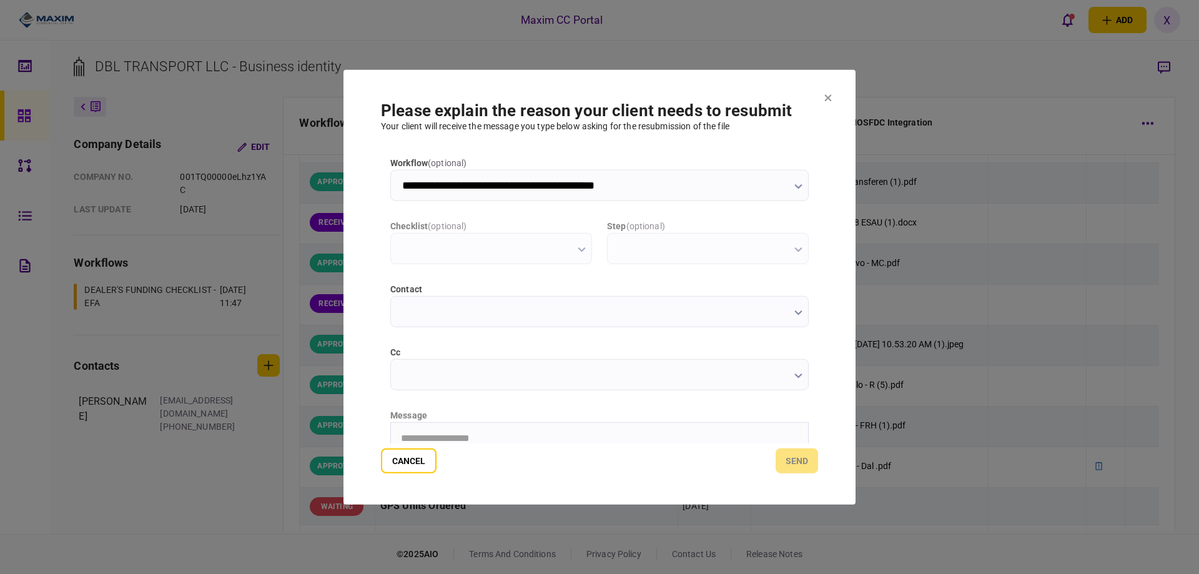
scroll to position [0, 0]
type input "**********"
drag, startPoint x: 604, startPoint y: 389, endPoint x: 592, endPoint y: 410, distance: 24.0
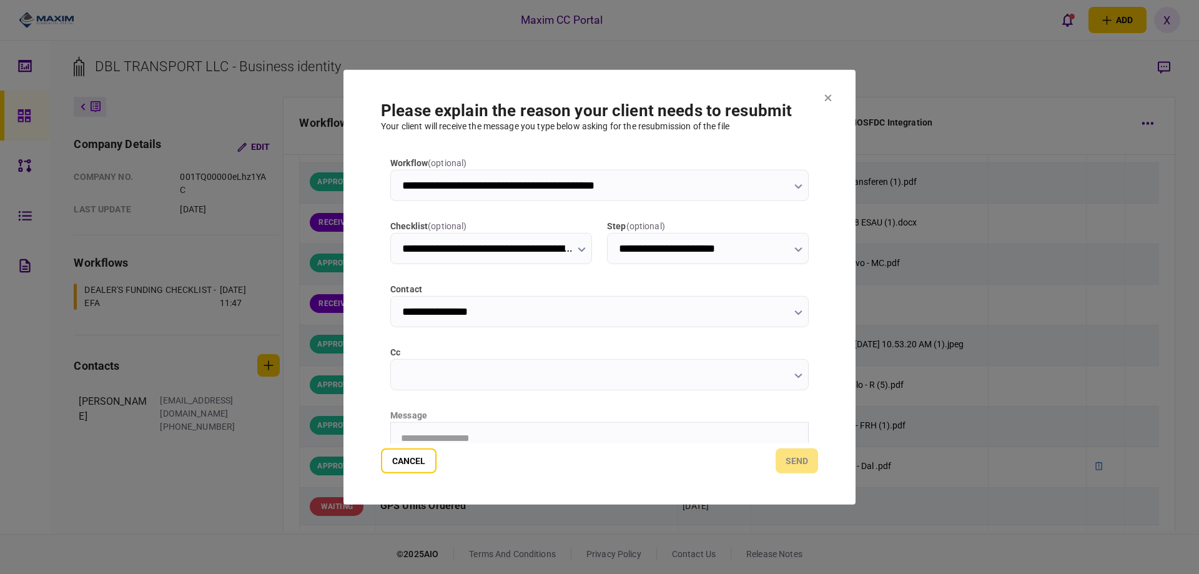
click at [598, 400] on div "**********" at bounding box center [599, 299] width 437 height 287
click at [802, 458] on button "send" at bounding box center [796, 460] width 42 height 25
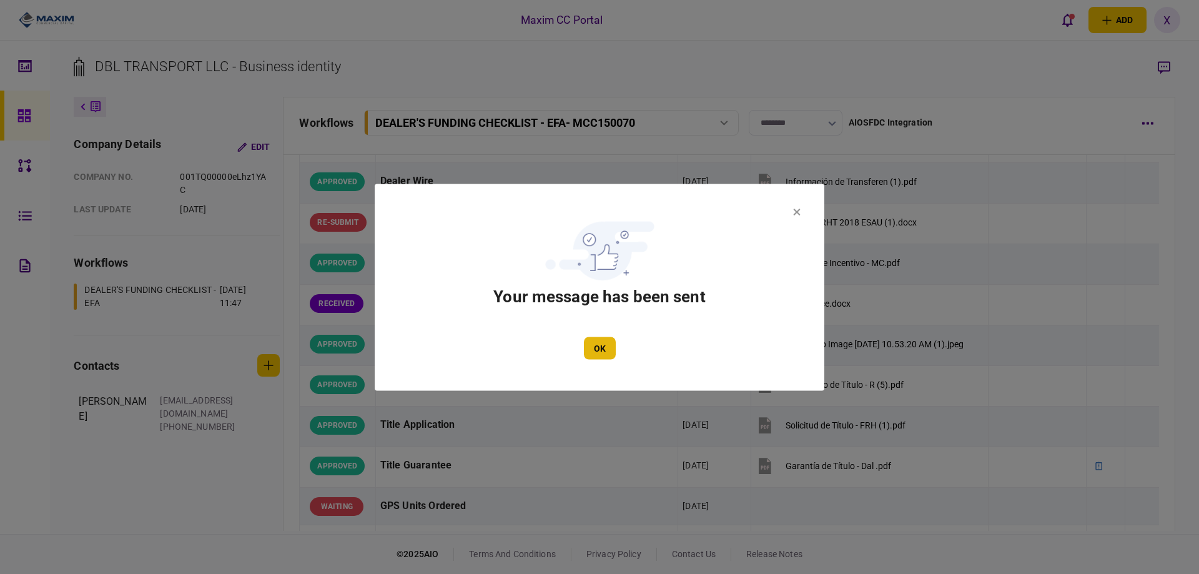
click at [607, 354] on button "OK" at bounding box center [600, 347] width 32 height 22
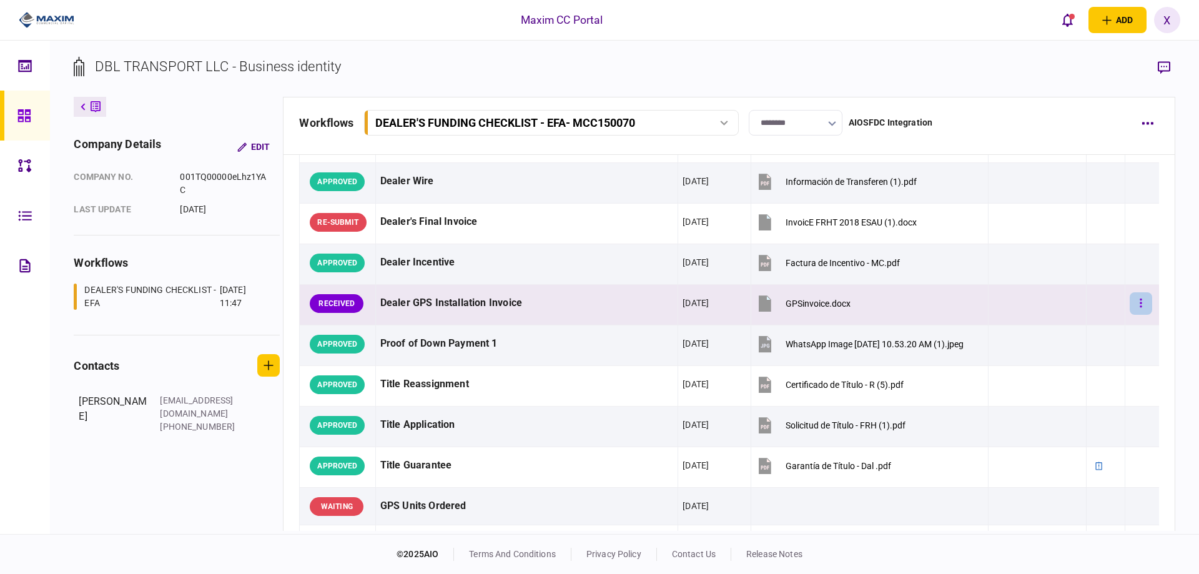
click at [1129, 307] on button "button" at bounding box center [1140, 303] width 22 height 22
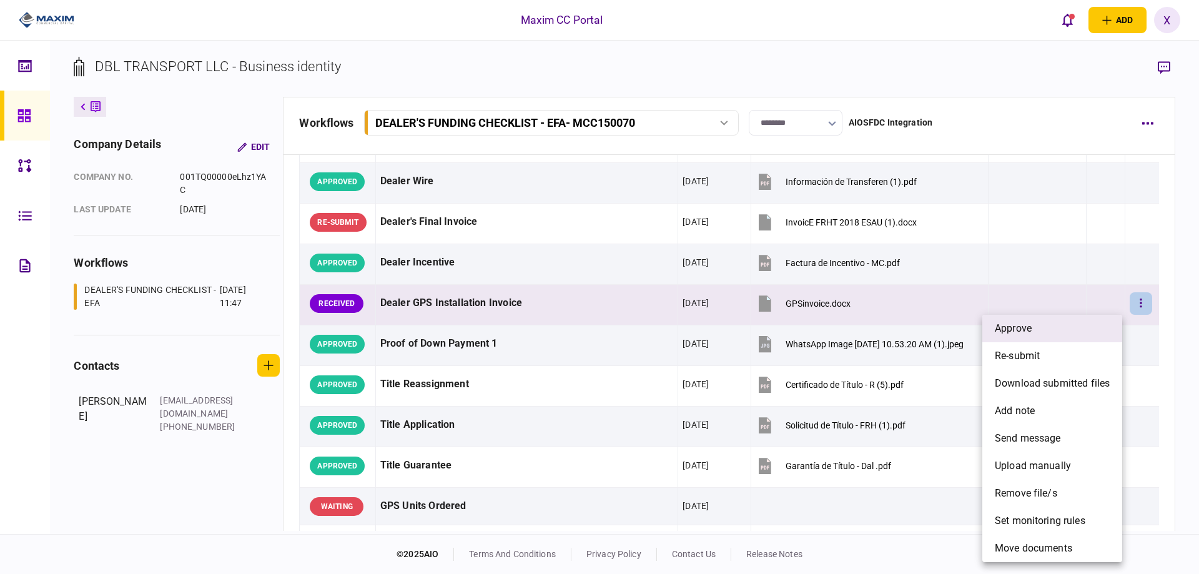
click at [1096, 318] on li "approve" at bounding box center [1052, 328] width 140 height 27
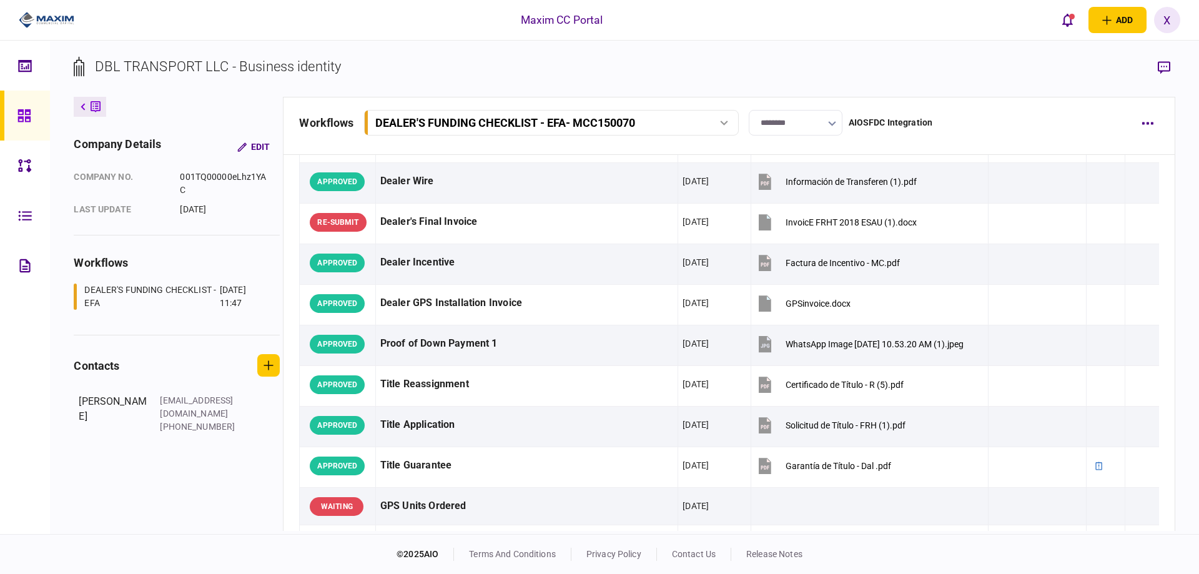
click at [30, 122] on icon at bounding box center [24, 116] width 14 height 14
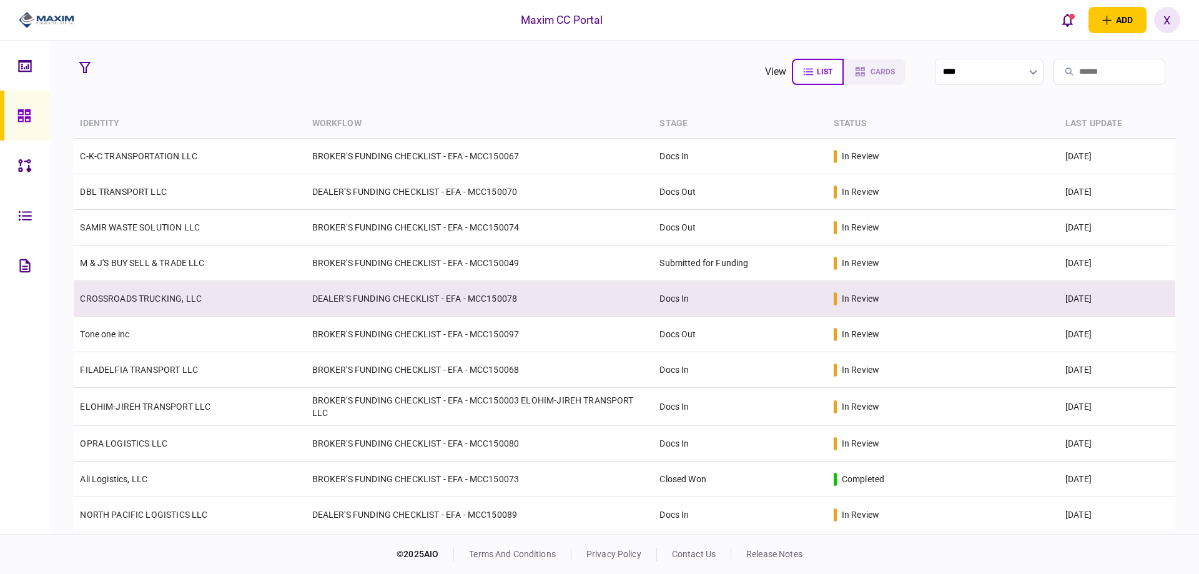
click at [216, 281] on td "CROSSROADS TRUCKING, LLC" at bounding box center [190, 299] width 232 height 36
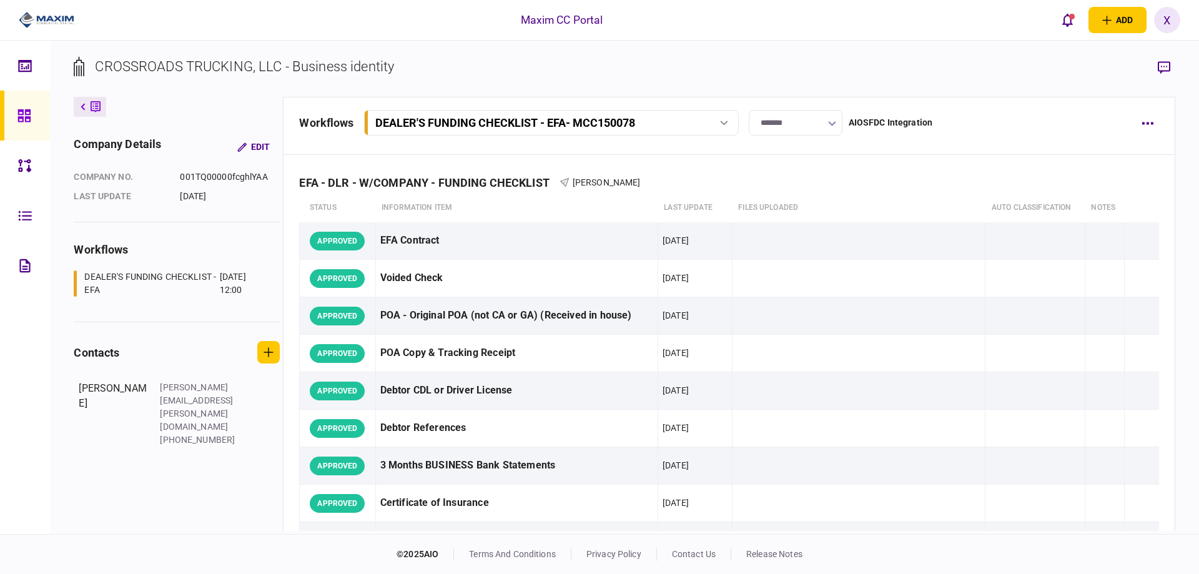
click at [835, 125] on icon "button" at bounding box center [832, 123] width 8 height 5
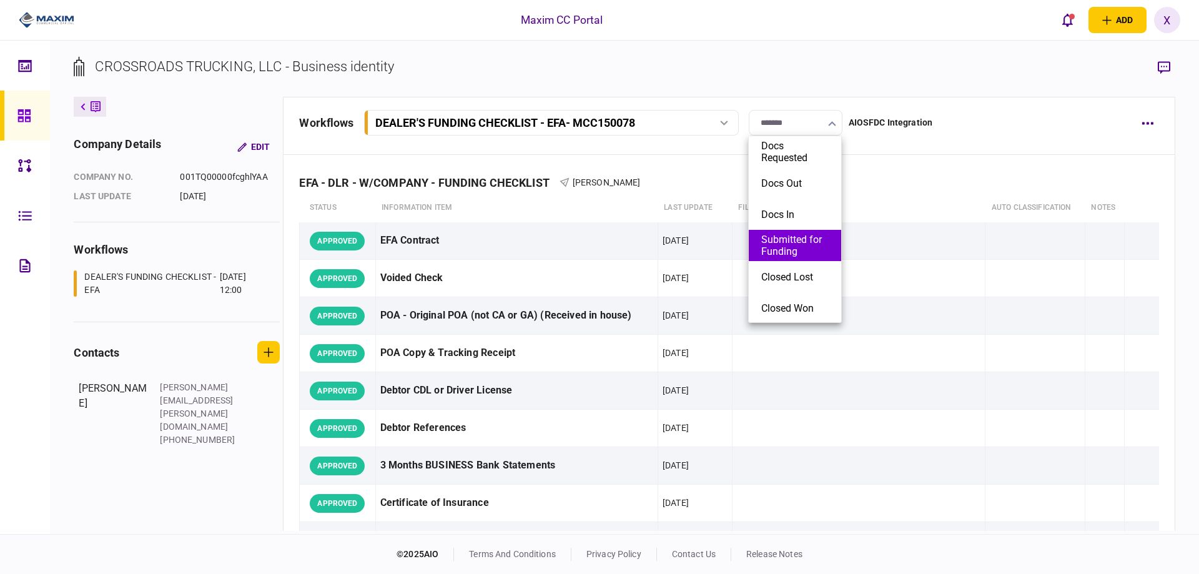
click at [800, 250] on button "Submitted for Funding" at bounding box center [794, 245] width 67 height 24
type input "**********"
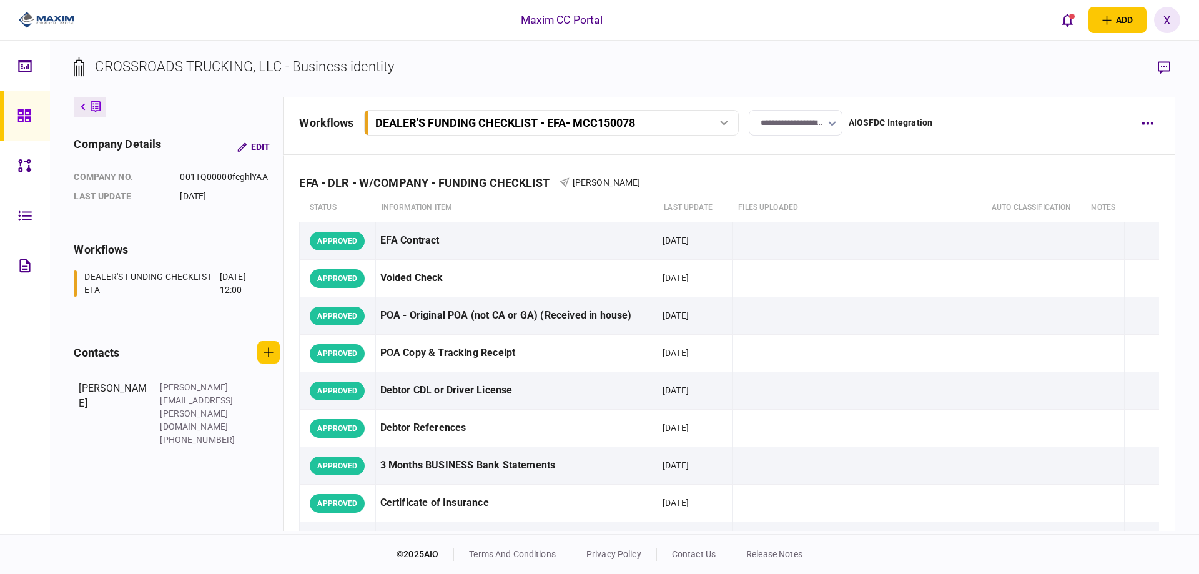
click at [854, 81] on section "CROSSROADS TRUCKING, LLC - Business identity" at bounding box center [624, 76] width 1101 height 41
click at [18, 112] on icon at bounding box center [23, 115] width 12 height 12
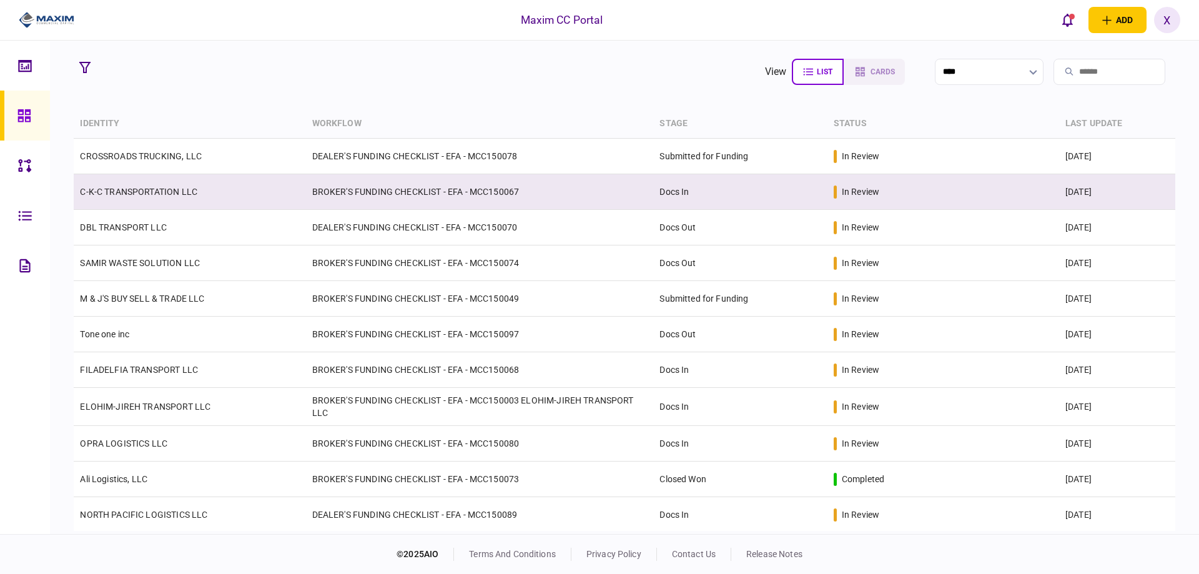
click at [95, 194] on link "C-K-C TRANSPORTATION LLC" at bounding box center [138, 192] width 117 height 10
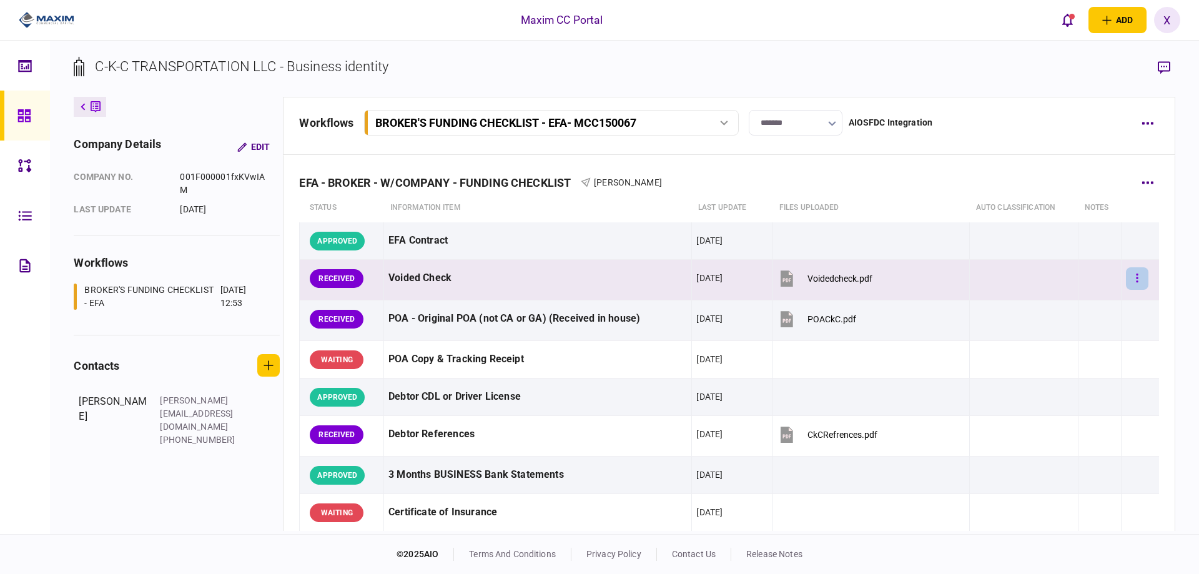
click at [1127, 275] on button "button" at bounding box center [1136, 278] width 22 height 22
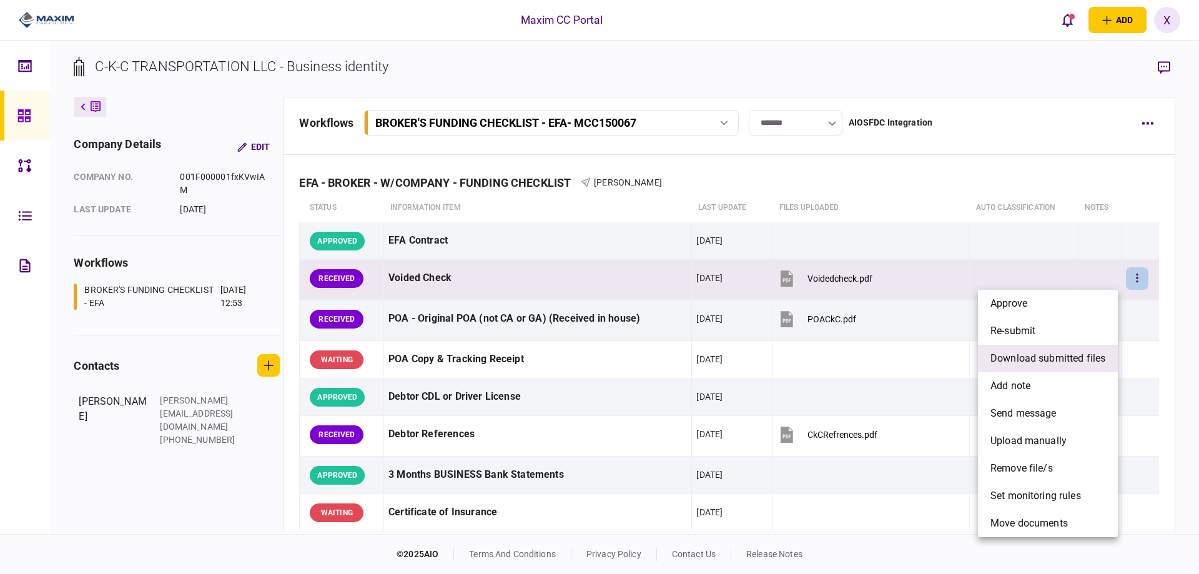
click at [1044, 353] on span "download submitted files" at bounding box center [1047, 358] width 115 height 15
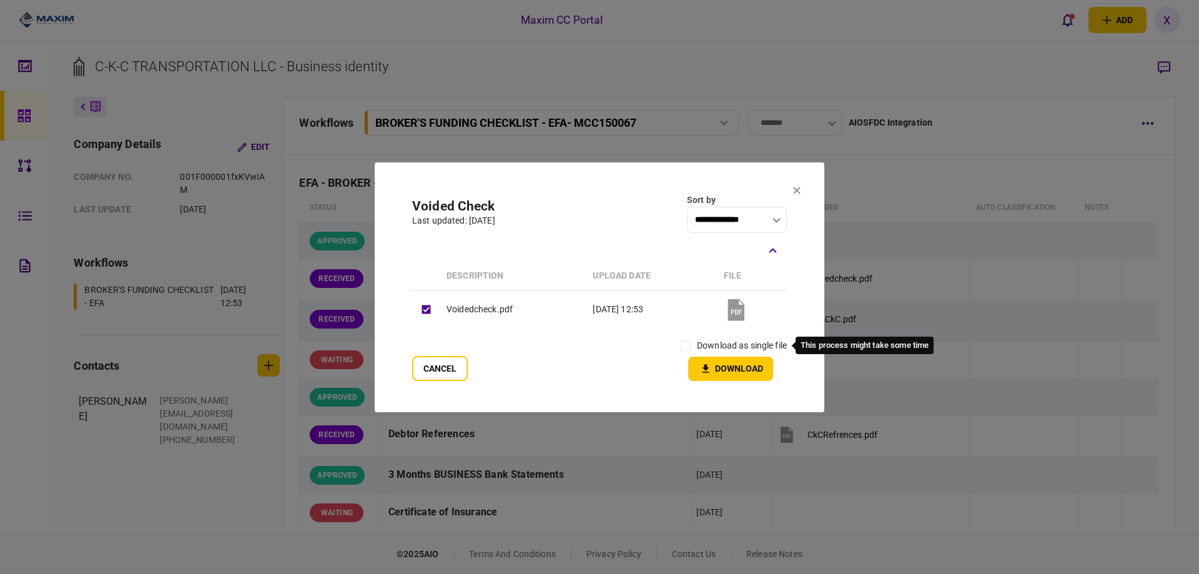
click at [705, 346] on label "download as single file" at bounding box center [742, 345] width 90 height 13
click at [695, 359] on button "Download" at bounding box center [730, 368] width 85 height 24
drag, startPoint x: 795, startPoint y: 188, endPoint x: 802, endPoint y: 200, distance: 13.7
click at [795, 188] on icon at bounding box center [796, 190] width 7 height 7
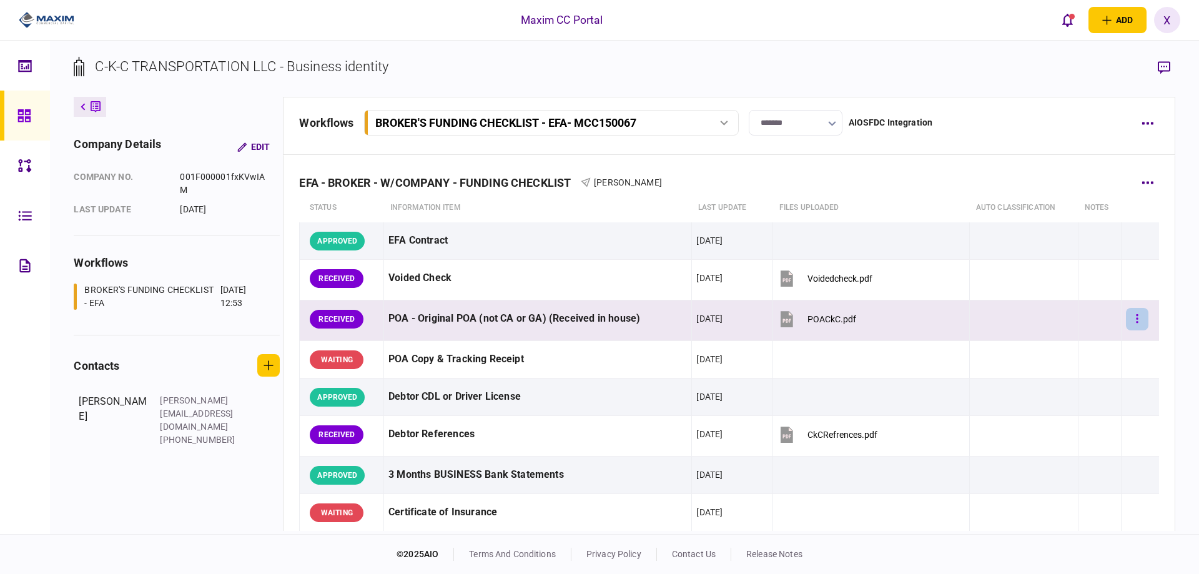
click at [1136, 322] on button "button" at bounding box center [1136, 319] width 22 height 22
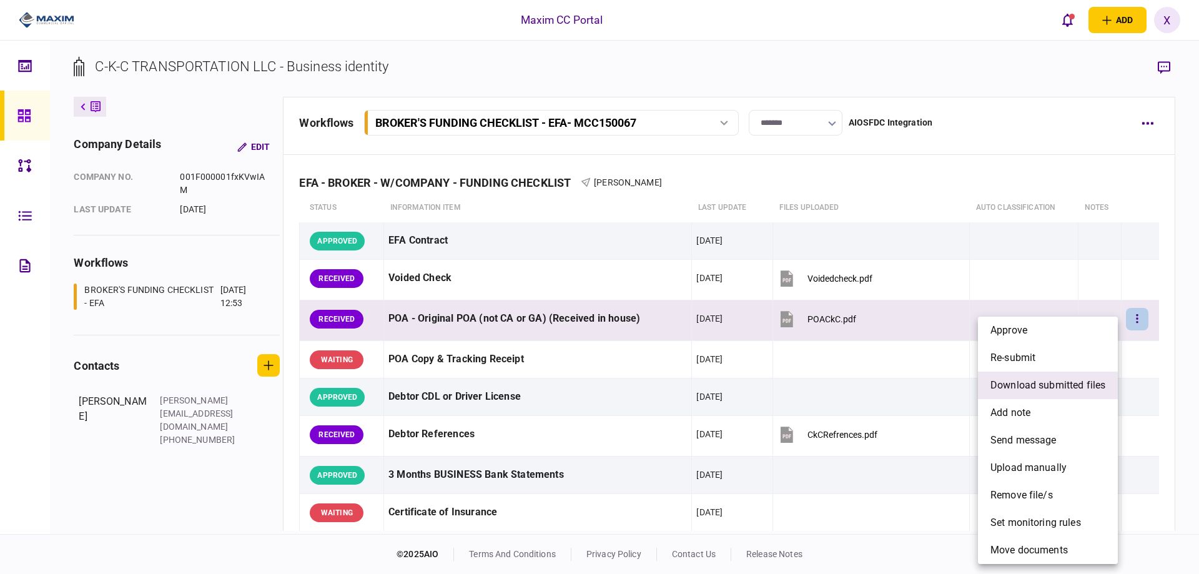
click at [1015, 395] on li "download submitted files" at bounding box center [1048, 384] width 140 height 27
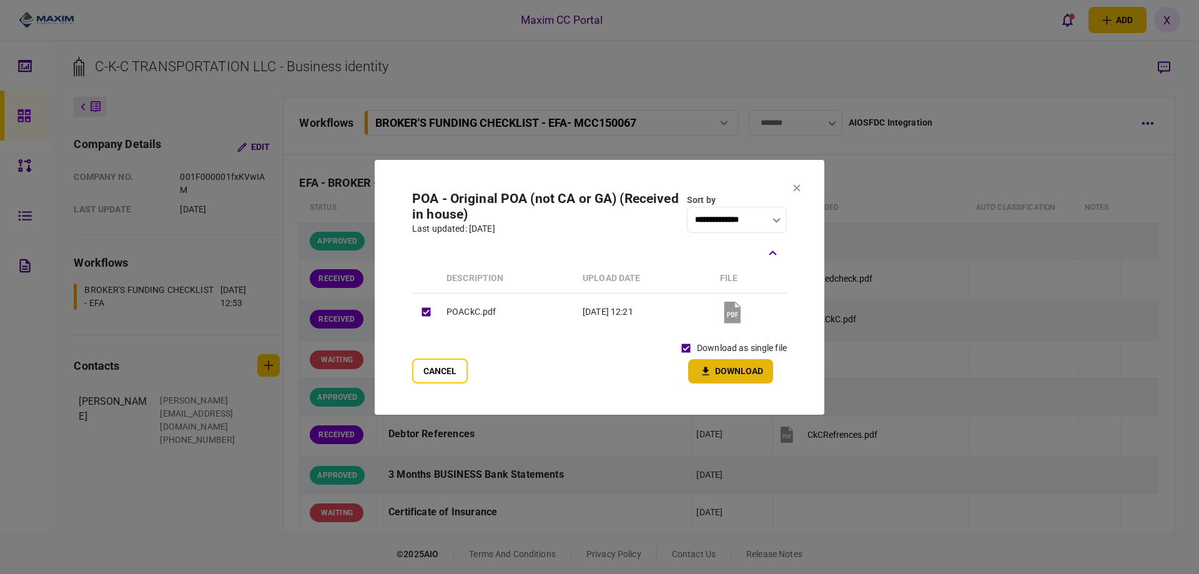
click at [702, 362] on button "Download" at bounding box center [730, 371] width 85 height 24
click at [796, 190] on icon at bounding box center [796, 187] width 7 height 7
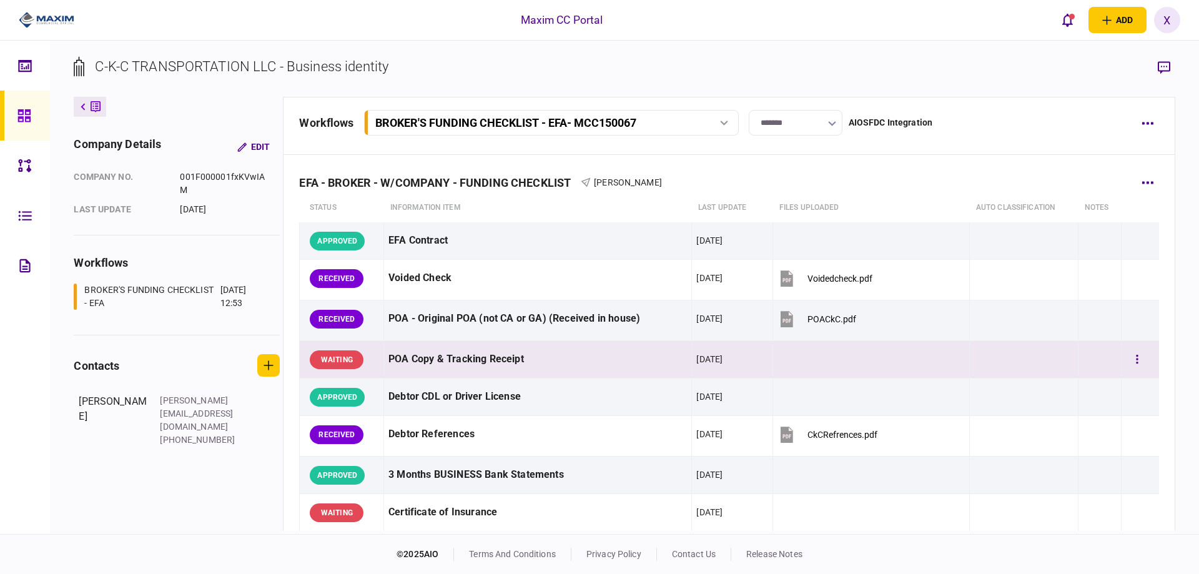
scroll to position [62, 0]
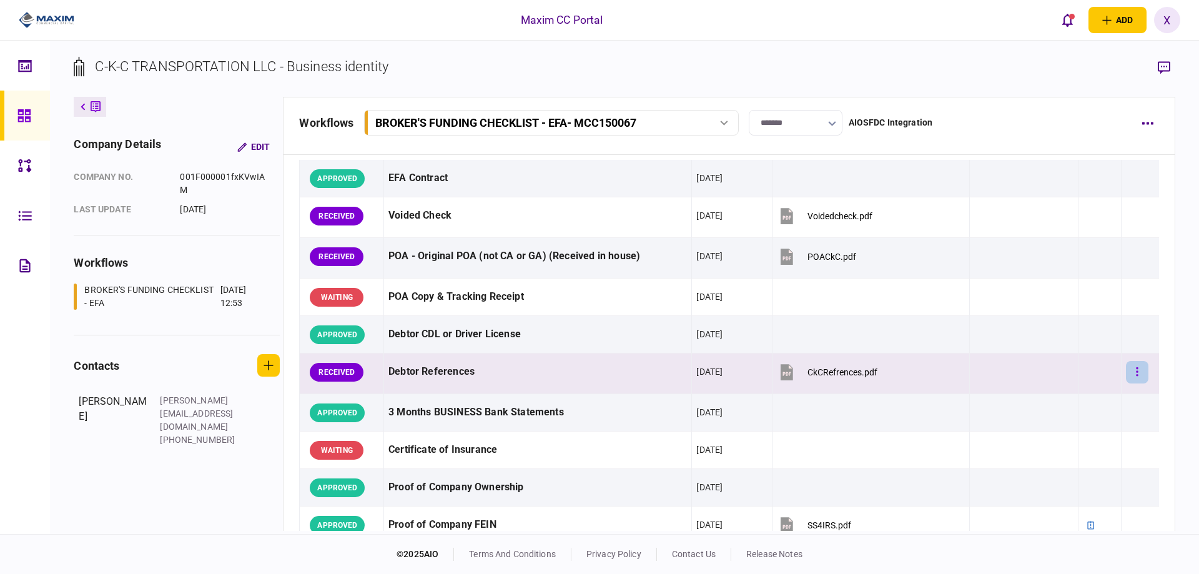
click at [1126, 371] on button "button" at bounding box center [1136, 372] width 22 height 22
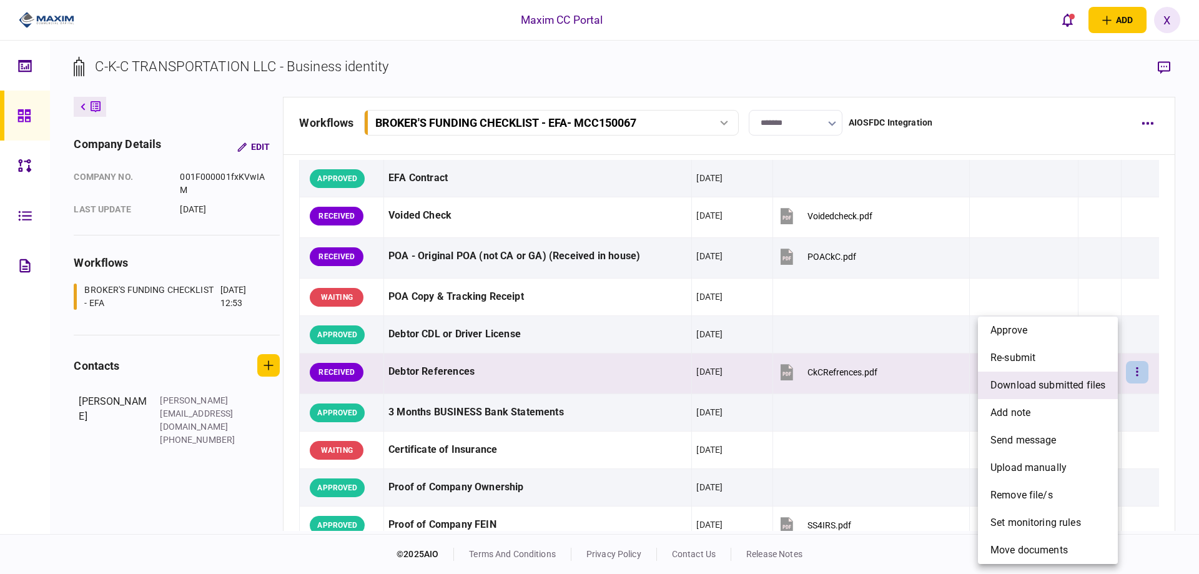
click at [1057, 385] on span "download submitted files" at bounding box center [1047, 385] width 115 height 15
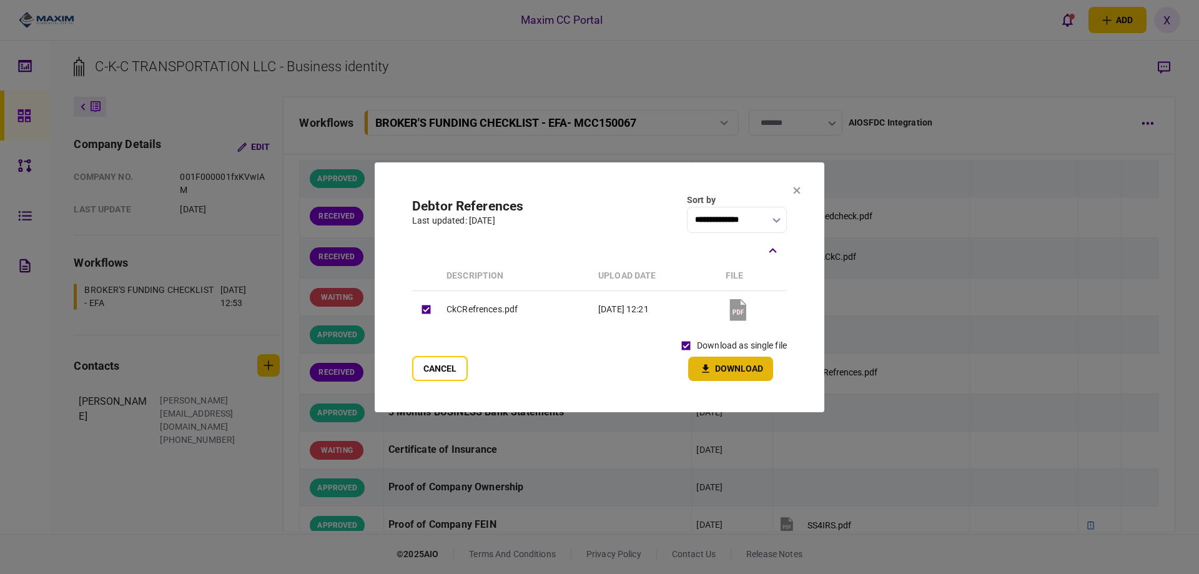
click at [718, 367] on button "Download" at bounding box center [730, 368] width 85 height 24
click at [792, 193] on section "**********" at bounding box center [599, 287] width 449 height 250
click at [795, 187] on icon at bounding box center [796, 190] width 7 height 7
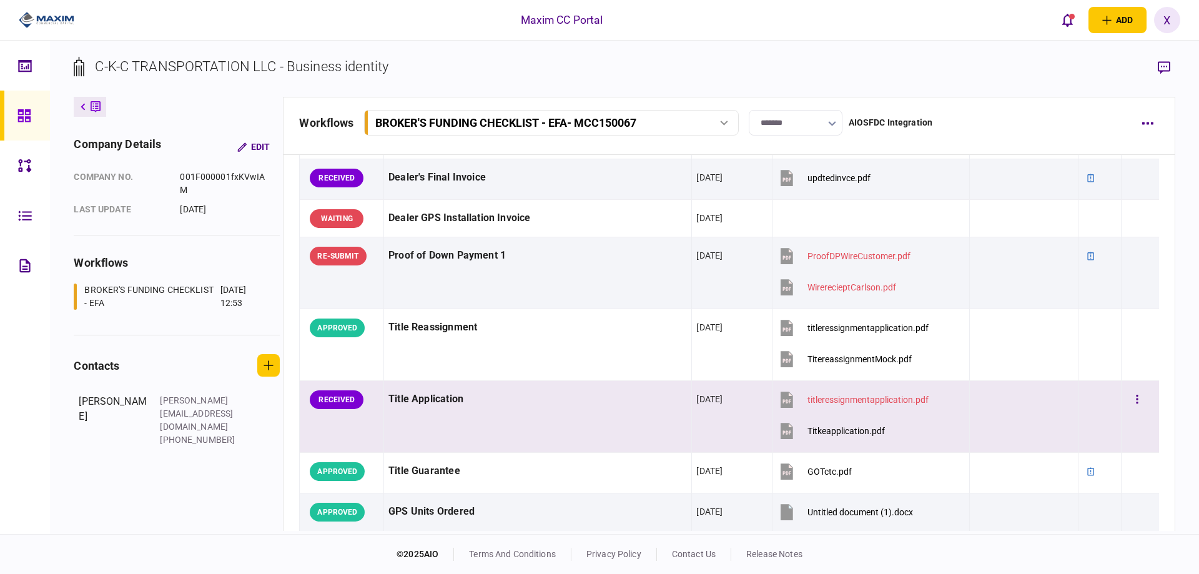
scroll to position [812, 0]
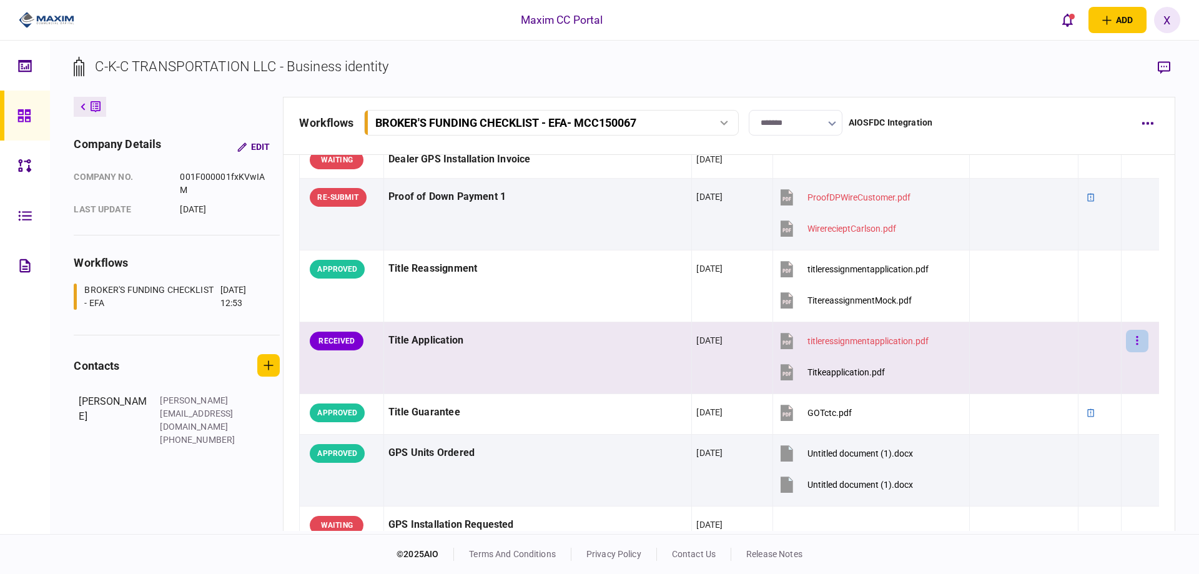
click at [1135, 336] on button "button" at bounding box center [1136, 341] width 22 height 22
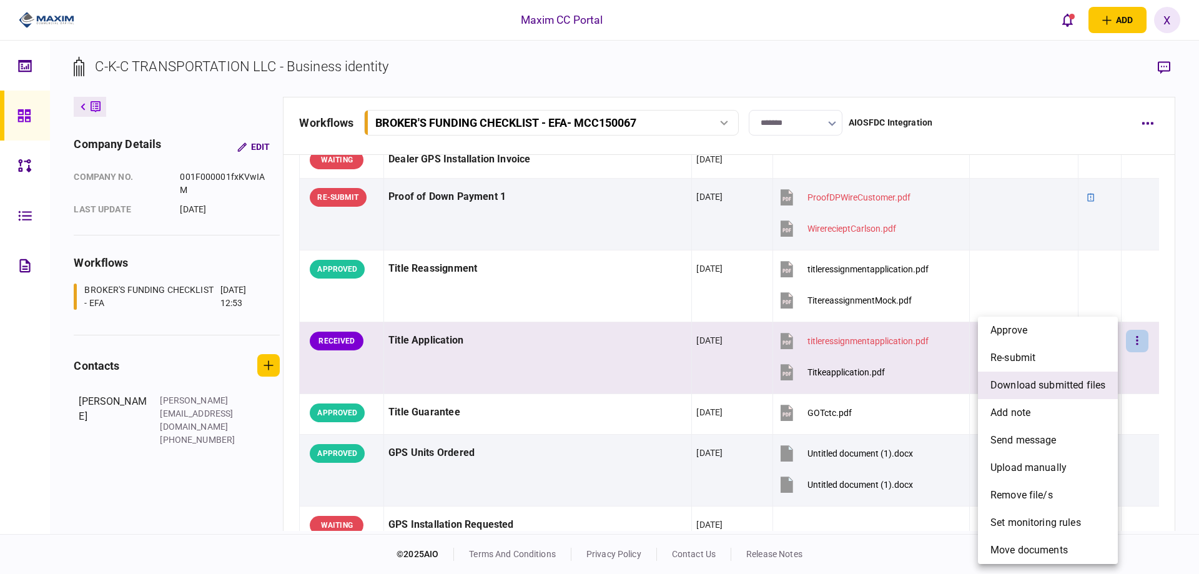
click at [1097, 383] on span "download submitted files" at bounding box center [1047, 385] width 115 height 15
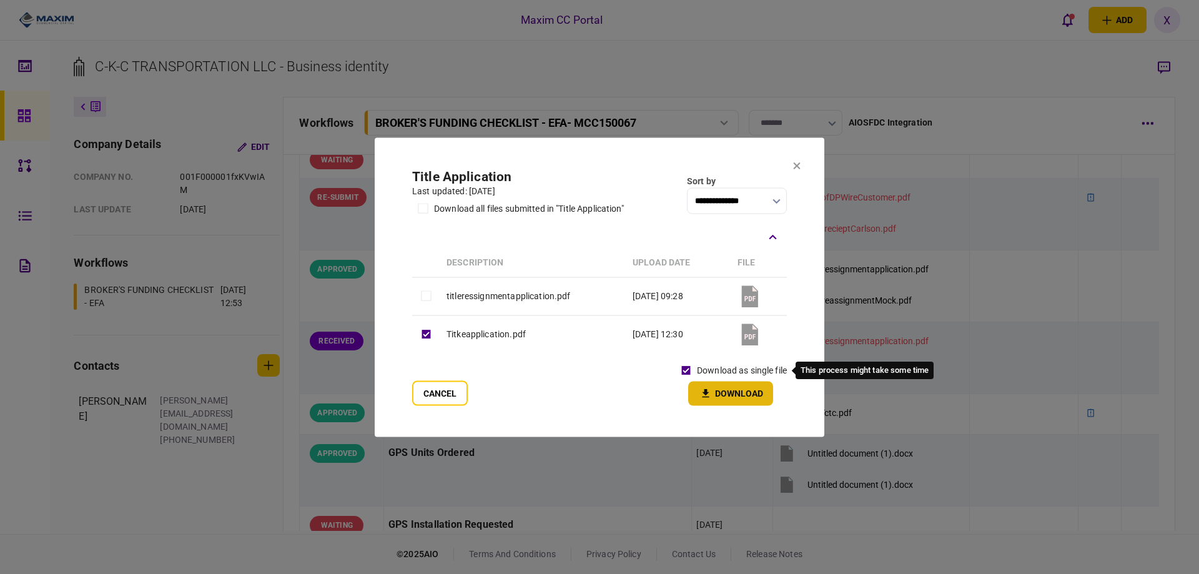
click at [718, 400] on button "Download" at bounding box center [730, 393] width 85 height 24
click at [796, 165] on icon at bounding box center [796, 166] width 7 height 7
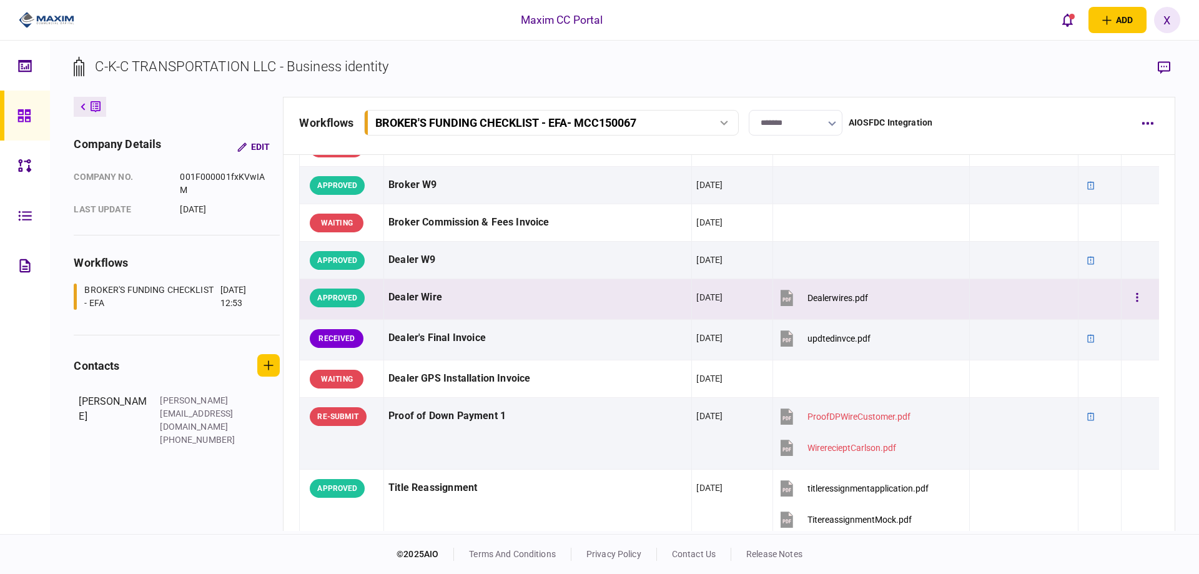
scroll to position [562, 0]
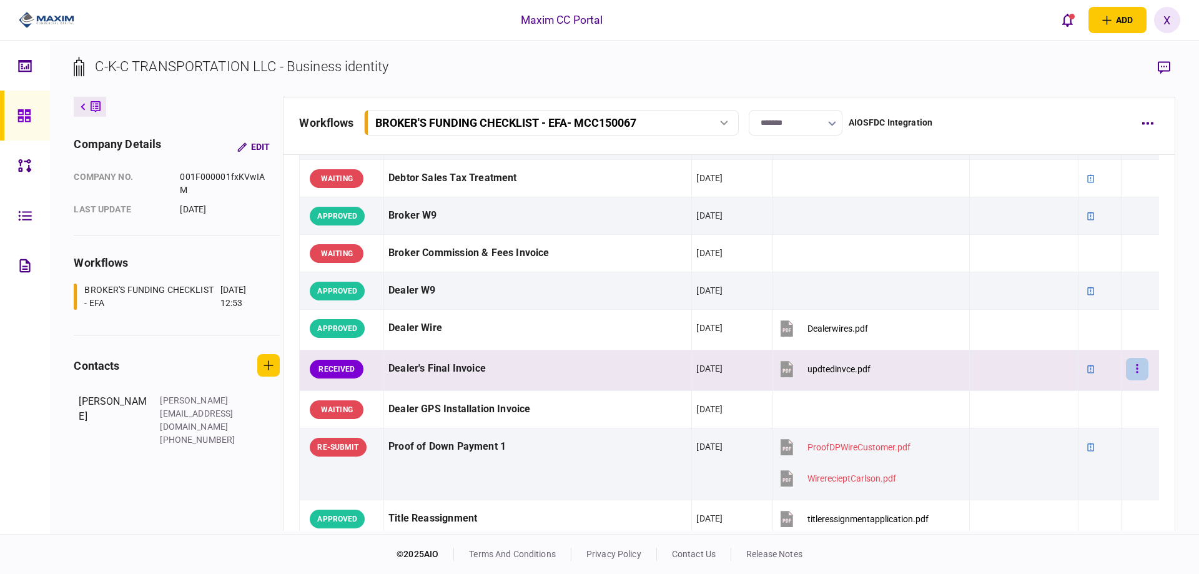
click at [1131, 378] on button "button" at bounding box center [1136, 369] width 22 height 22
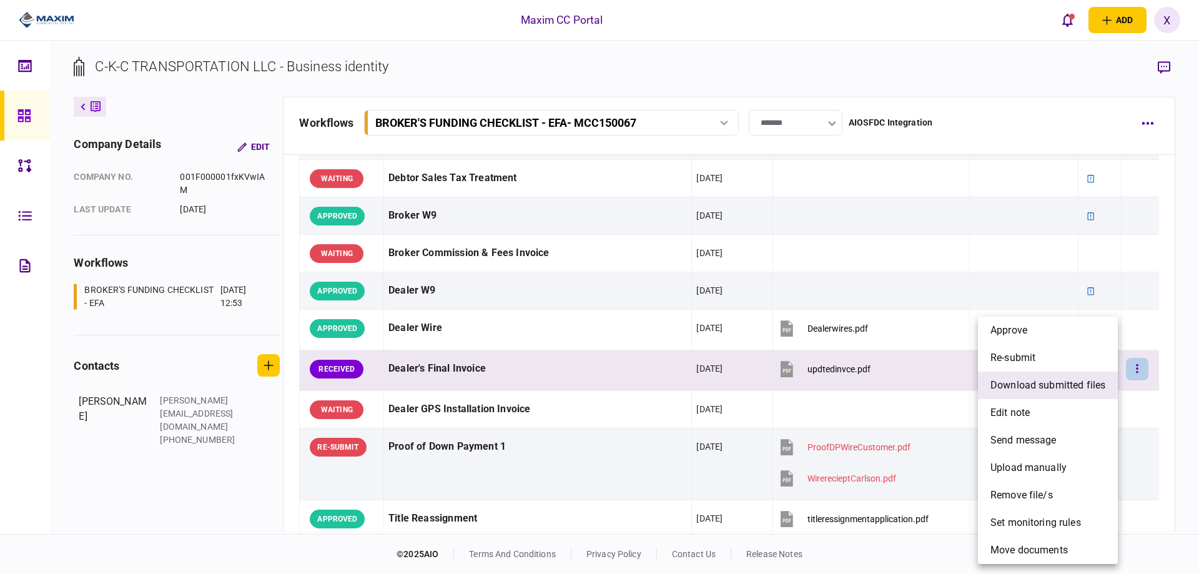
click at [1044, 377] on li "download submitted files" at bounding box center [1048, 384] width 140 height 27
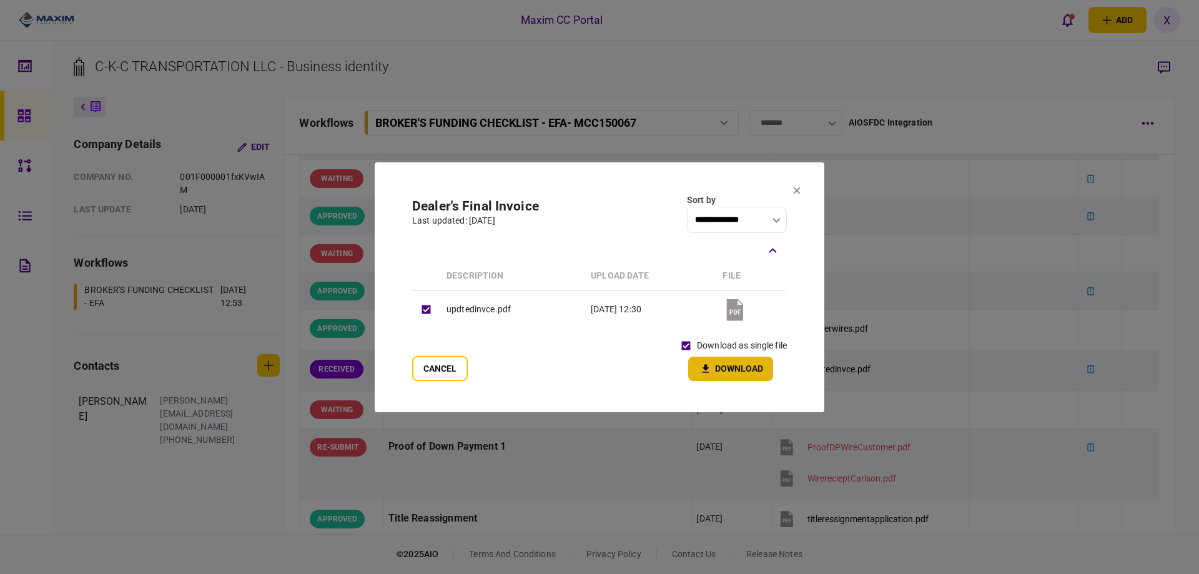
click at [743, 373] on button "Download" at bounding box center [730, 368] width 85 height 24
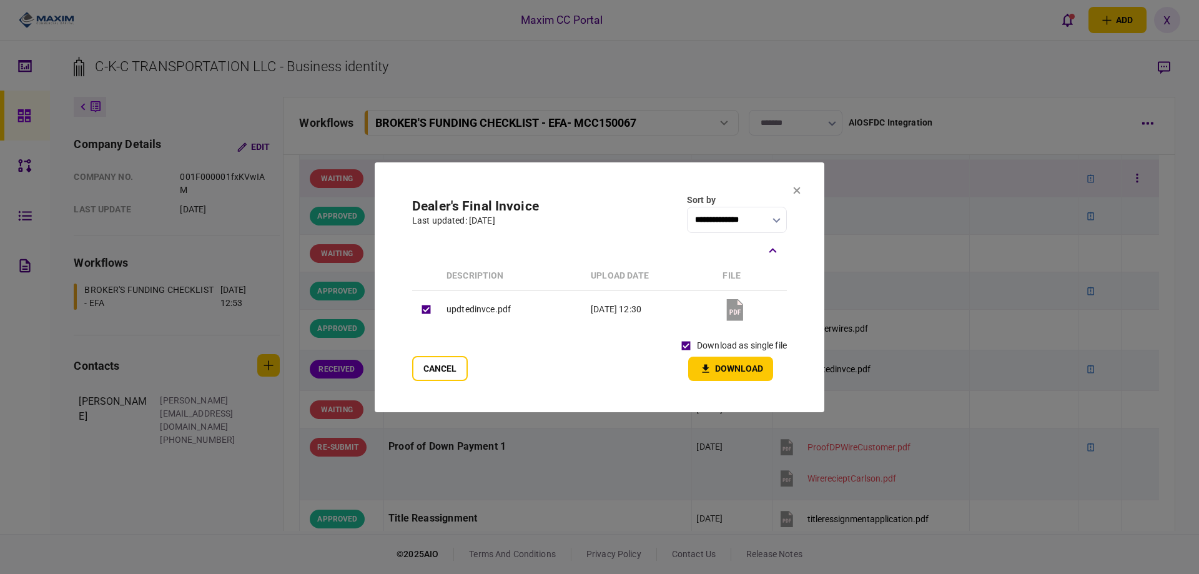
click at [797, 187] on button at bounding box center [796, 191] width 7 height 10
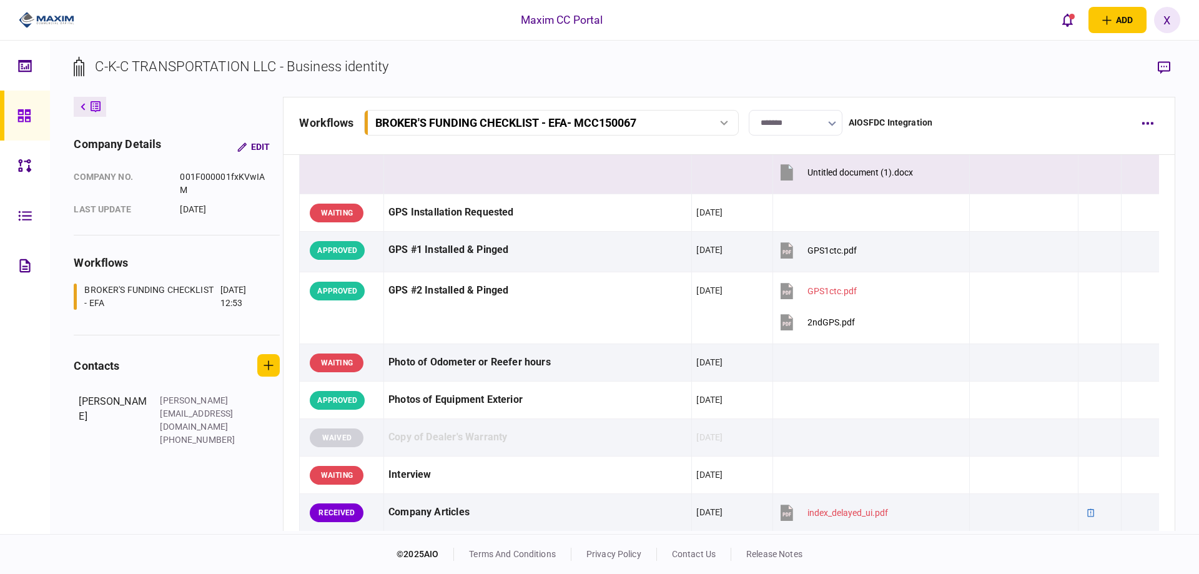
scroll to position [1373, 0]
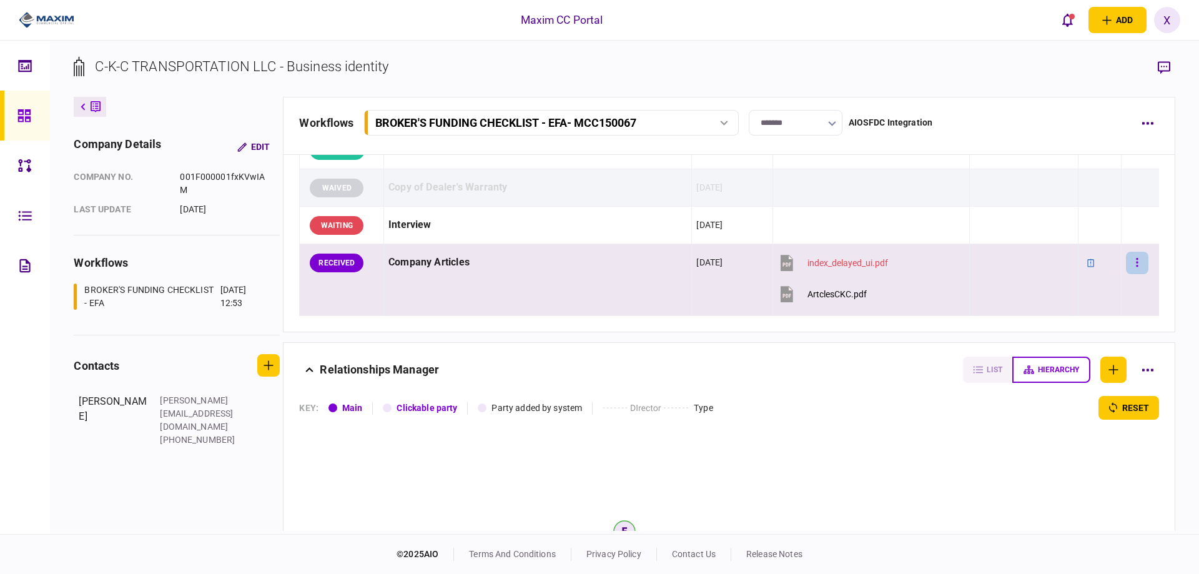
click at [1136, 265] on icon "button" at bounding box center [1137, 262] width 2 height 9
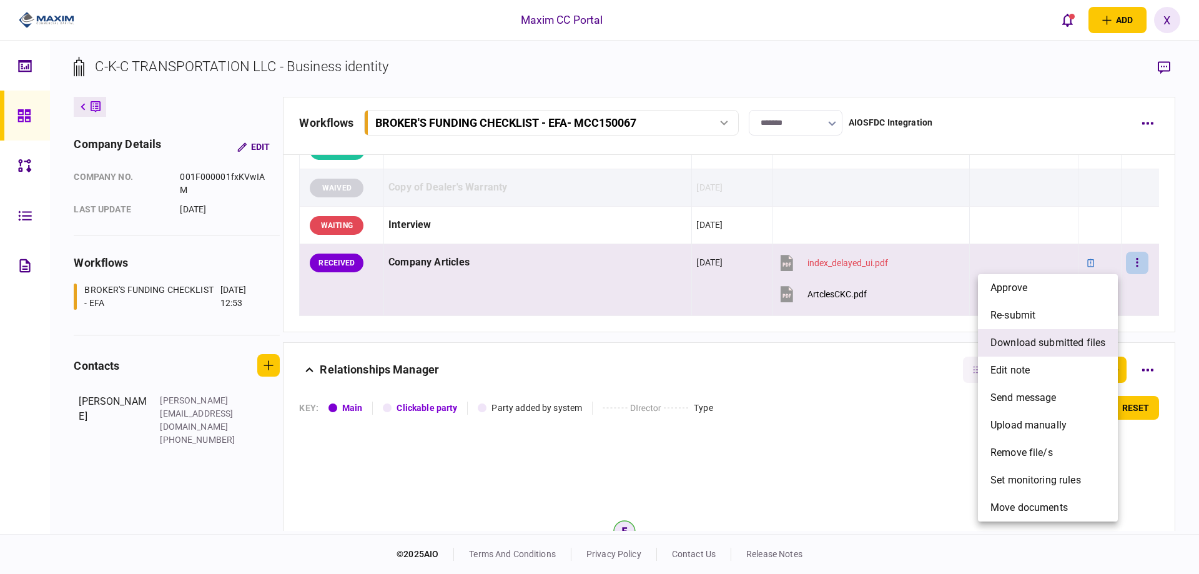
click at [1057, 334] on li "download submitted files" at bounding box center [1048, 342] width 140 height 27
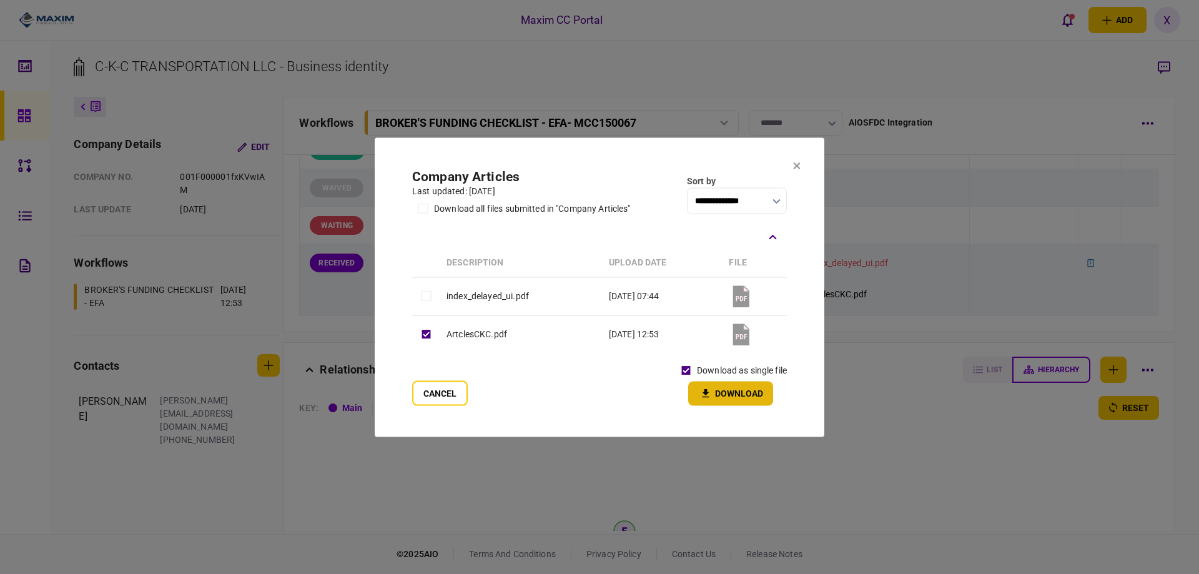
click at [706, 387] on icon "button" at bounding box center [705, 393] width 15 height 12
click at [802, 165] on section "**********" at bounding box center [599, 287] width 449 height 297
click at [800, 164] on icon at bounding box center [796, 166] width 7 height 7
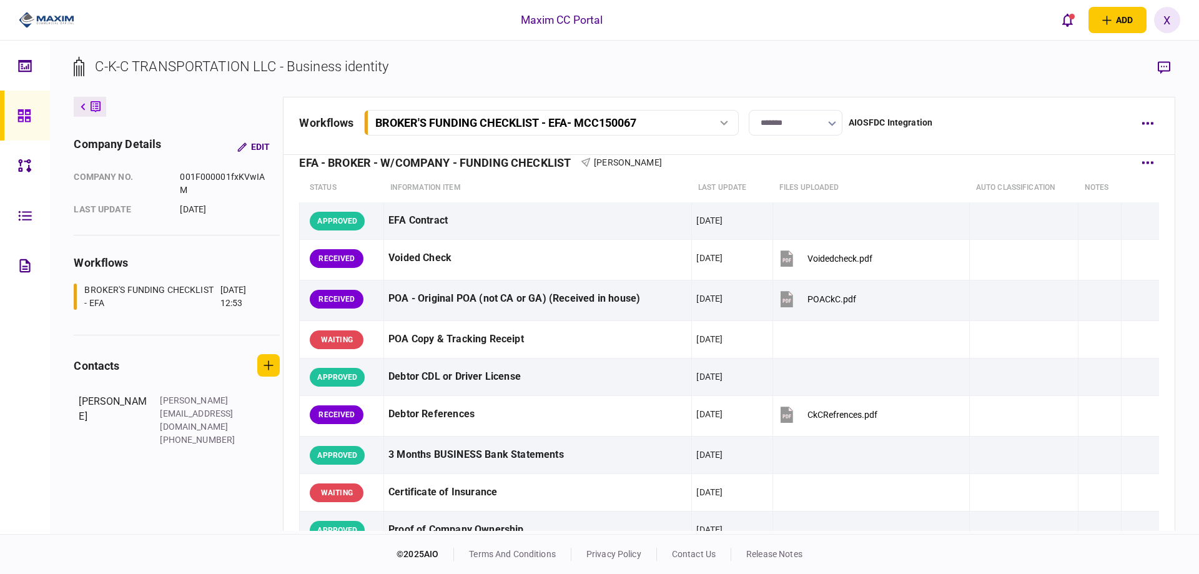
scroll to position [0, 0]
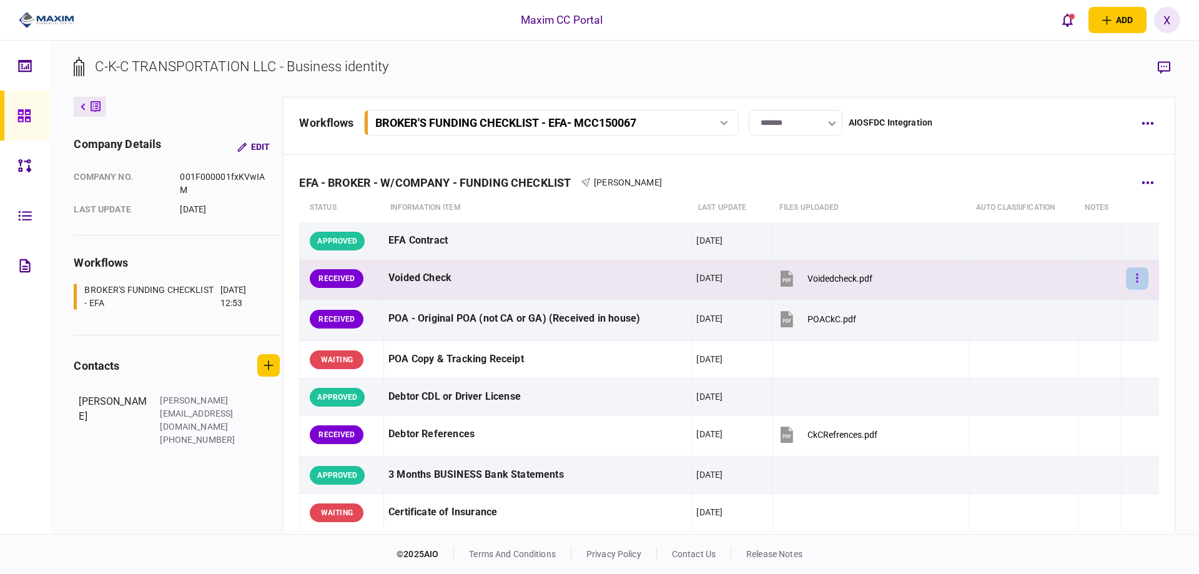
click at [1138, 283] on button "button" at bounding box center [1136, 278] width 22 height 22
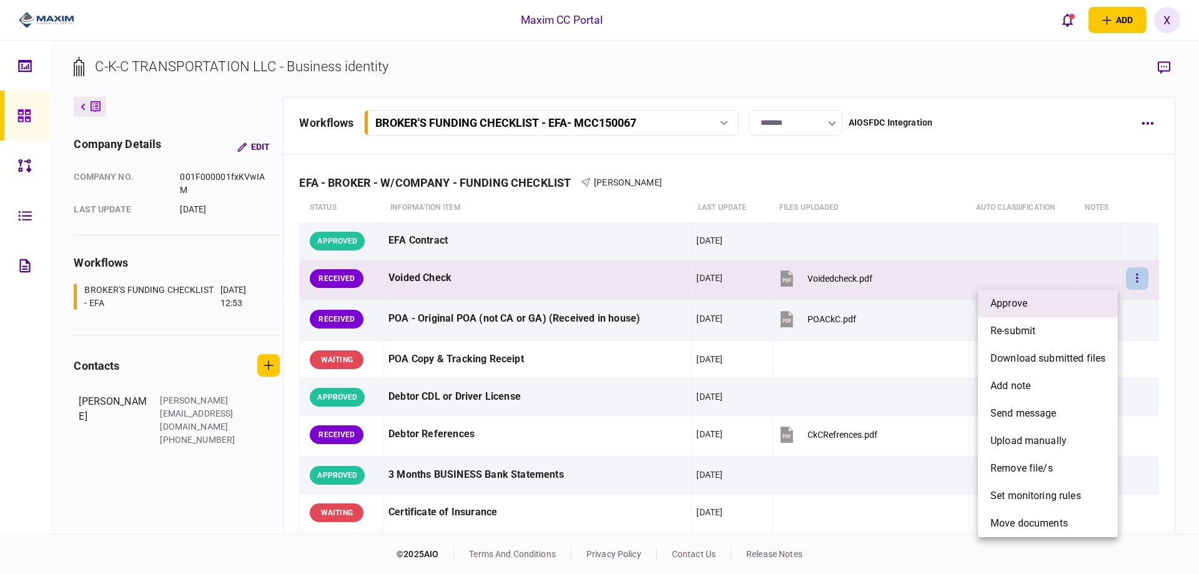
click at [1046, 298] on li "approve" at bounding box center [1048, 303] width 140 height 27
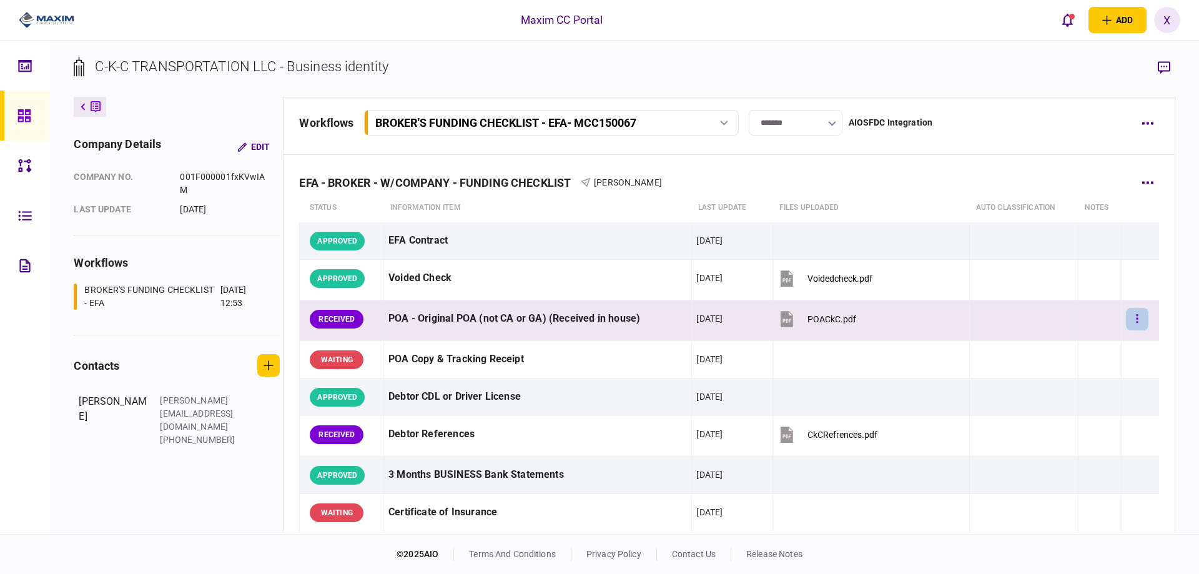
click at [1135, 321] on icon "button" at bounding box center [1136, 319] width 2 height 12
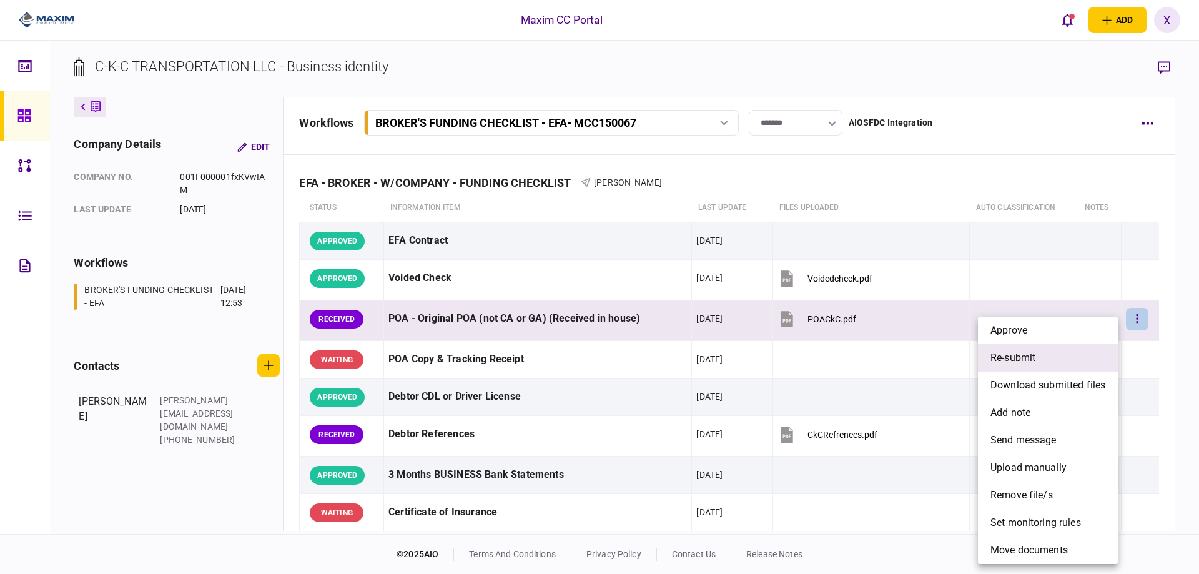
click at [1079, 355] on li "re-submit" at bounding box center [1048, 357] width 140 height 27
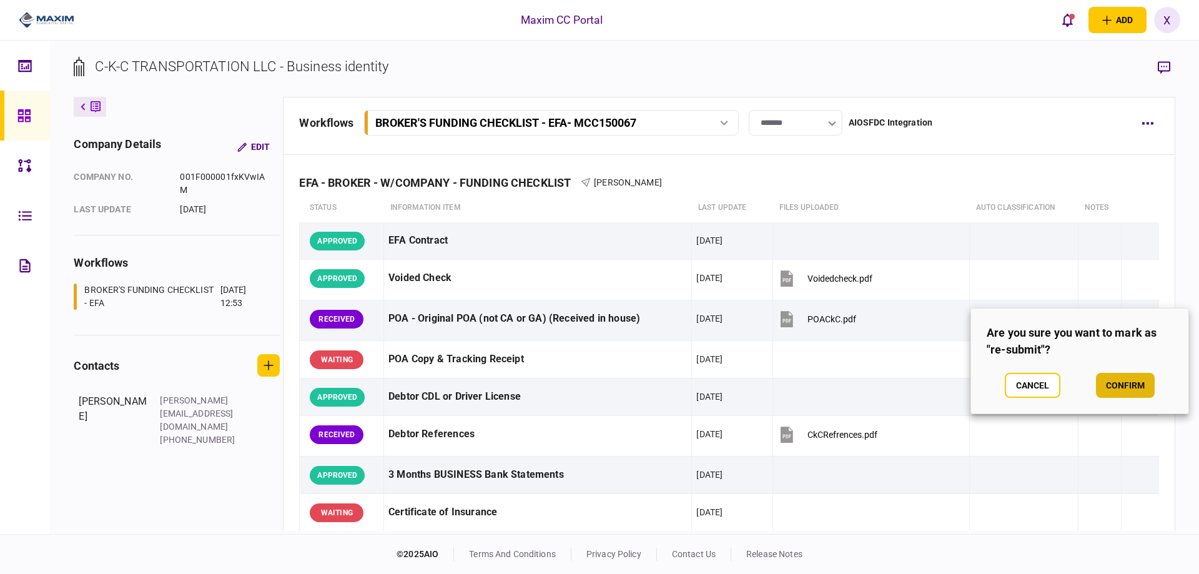
click at [1151, 380] on button "confirm" at bounding box center [1125, 385] width 59 height 25
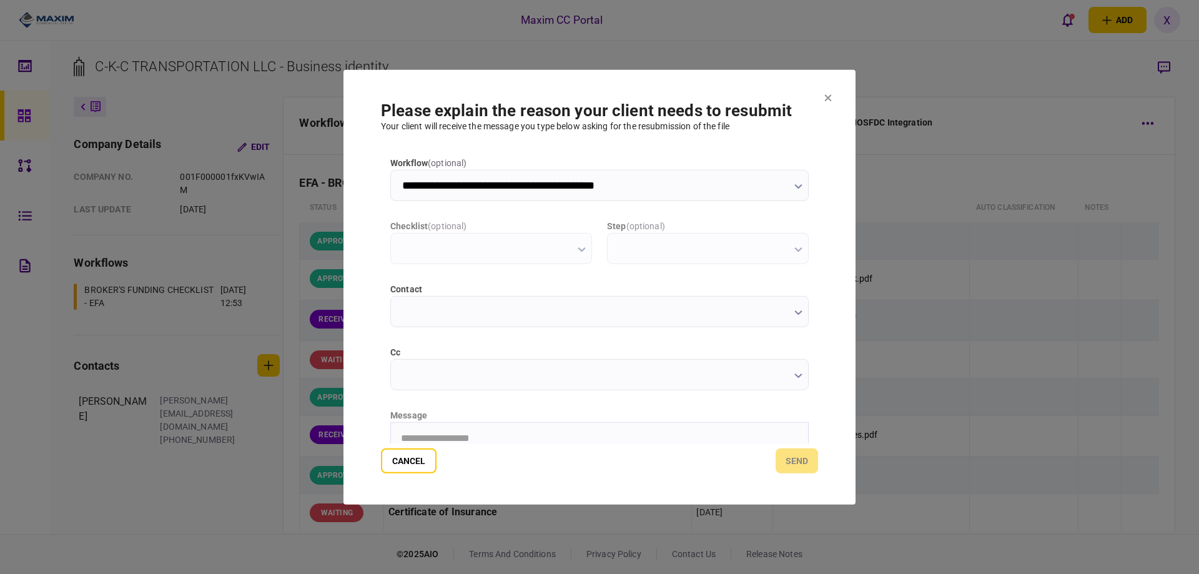
type input "**********"
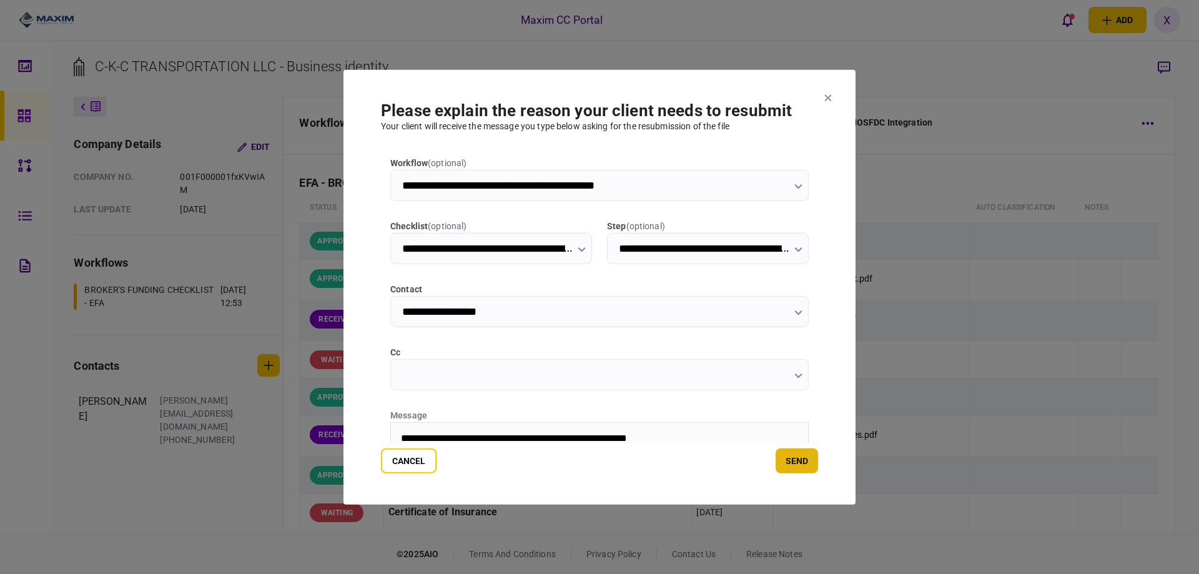
click at [813, 459] on button "send" at bounding box center [796, 460] width 42 height 25
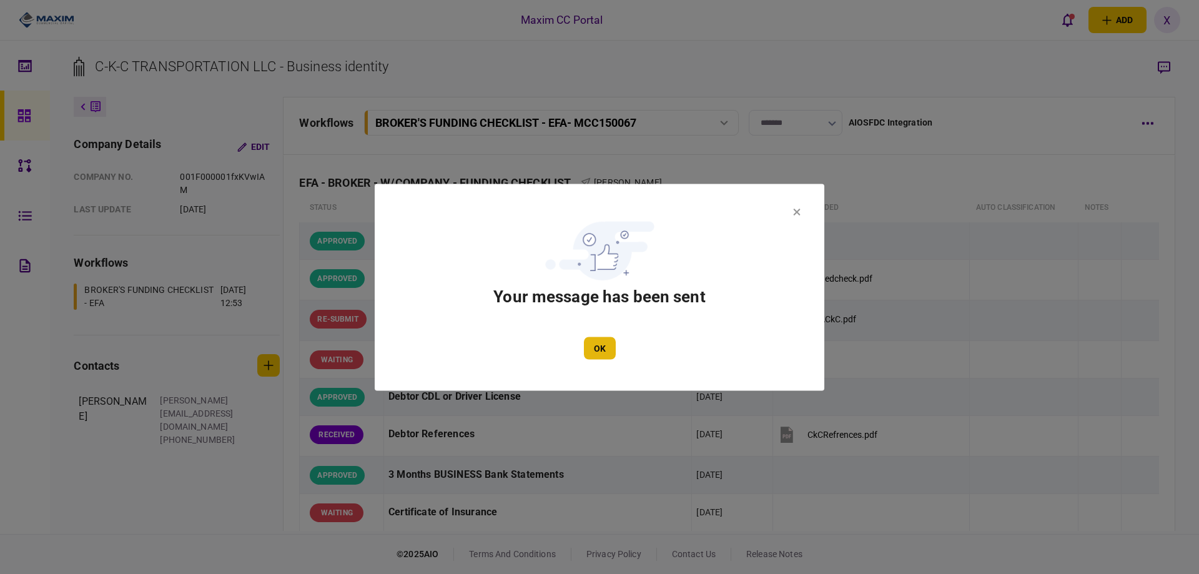
click at [607, 355] on button "OK" at bounding box center [600, 347] width 32 height 22
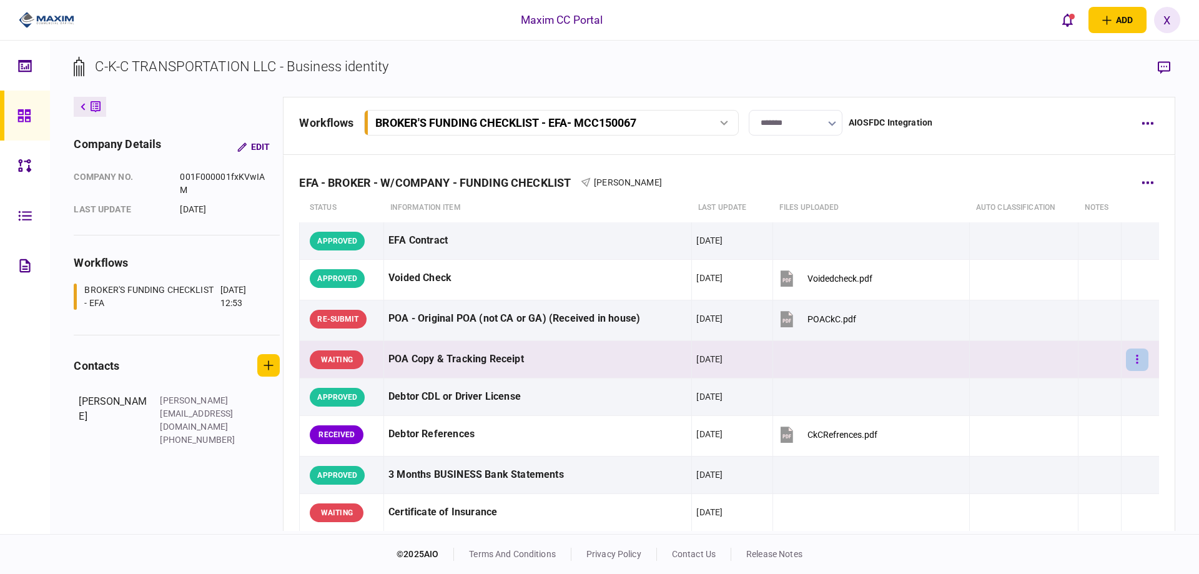
click at [1134, 353] on button "button" at bounding box center [1136, 359] width 22 height 22
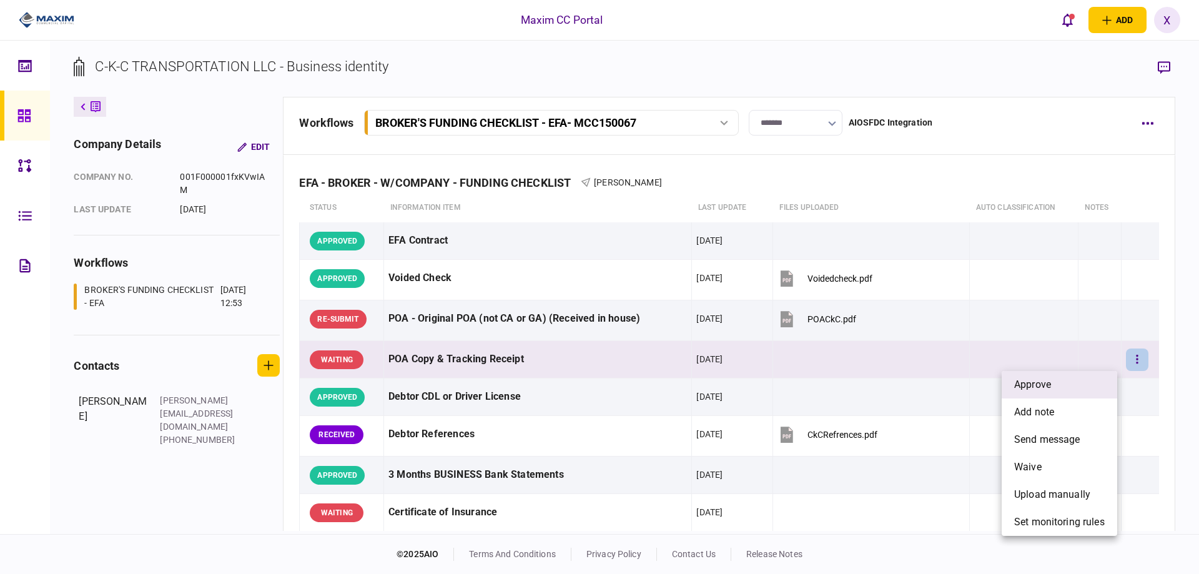
click at [1021, 378] on span "approve" at bounding box center [1032, 384] width 37 height 15
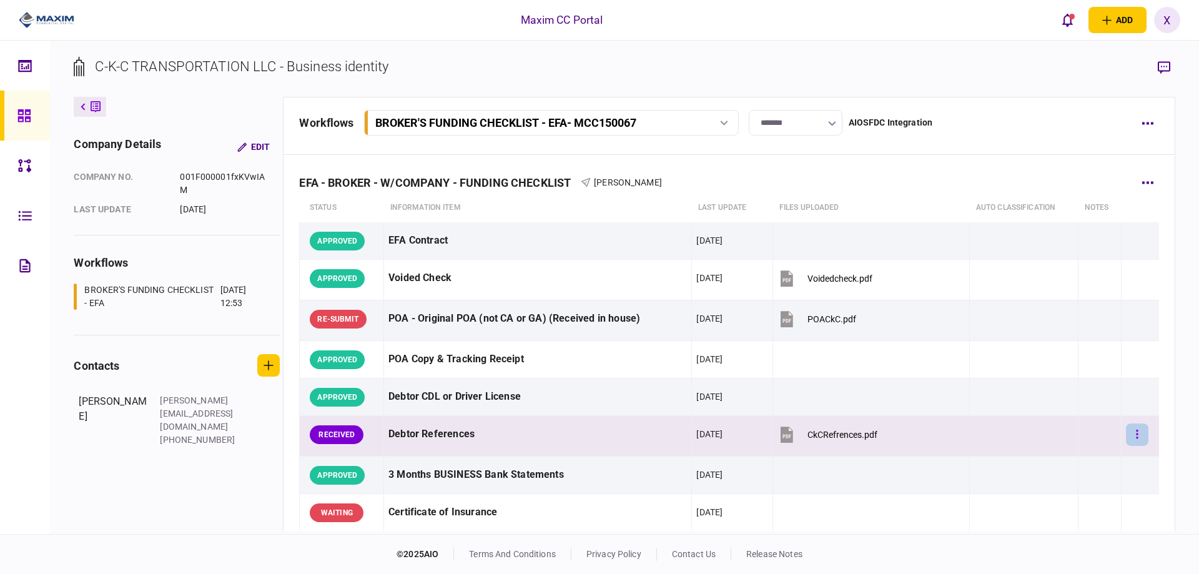
click at [1125, 443] on button "button" at bounding box center [1136, 434] width 22 height 22
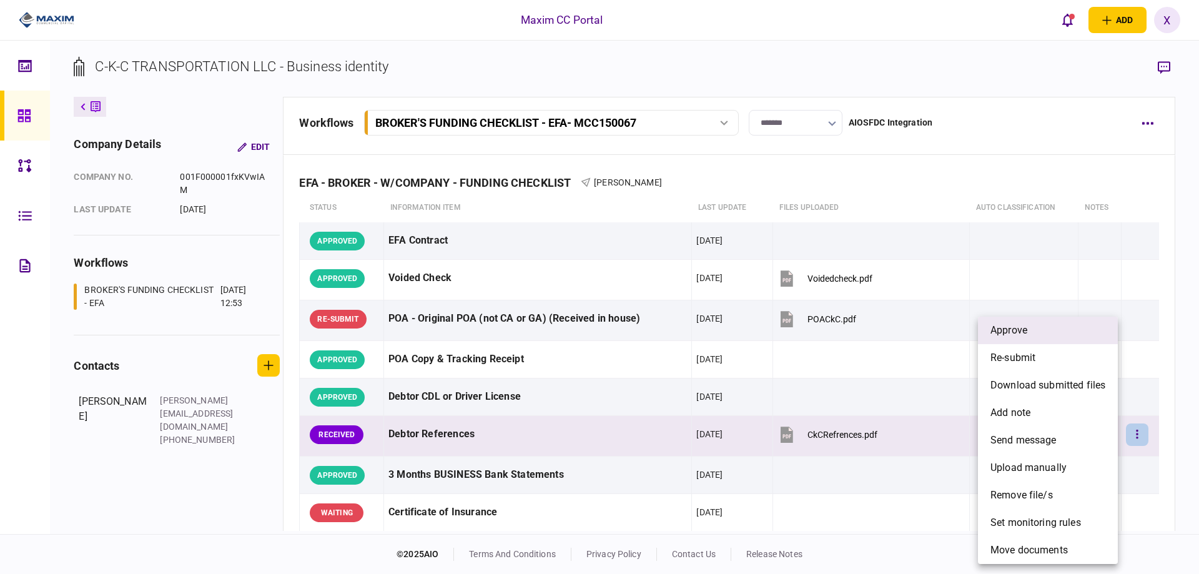
click at [1049, 336] on li "approve" at bounding box center [1048, 329] width 140 height 27
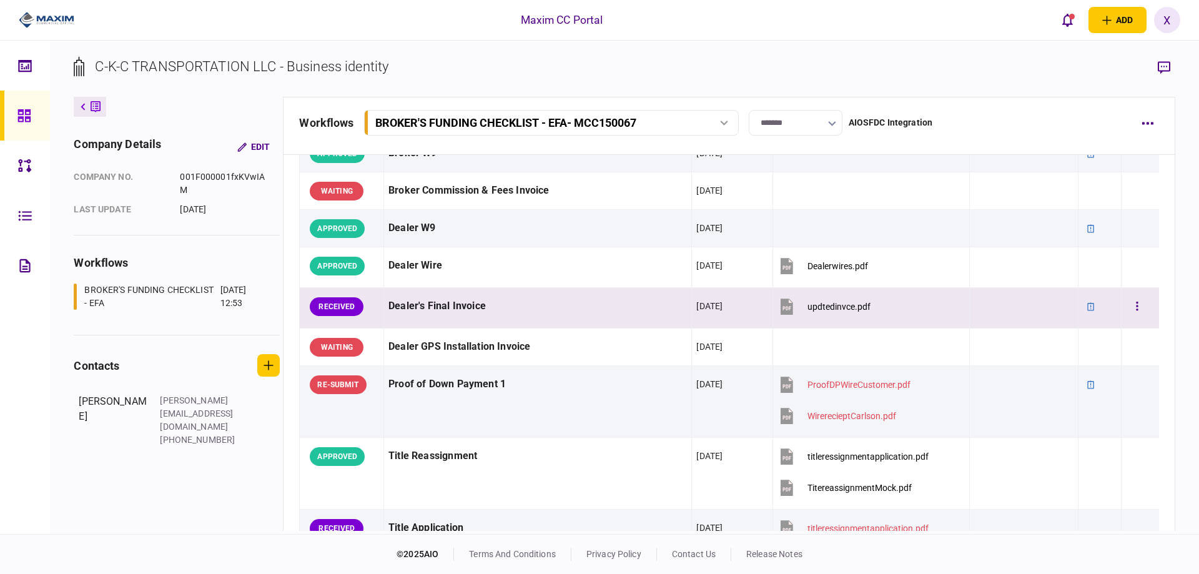
scroll to position [687, 0]
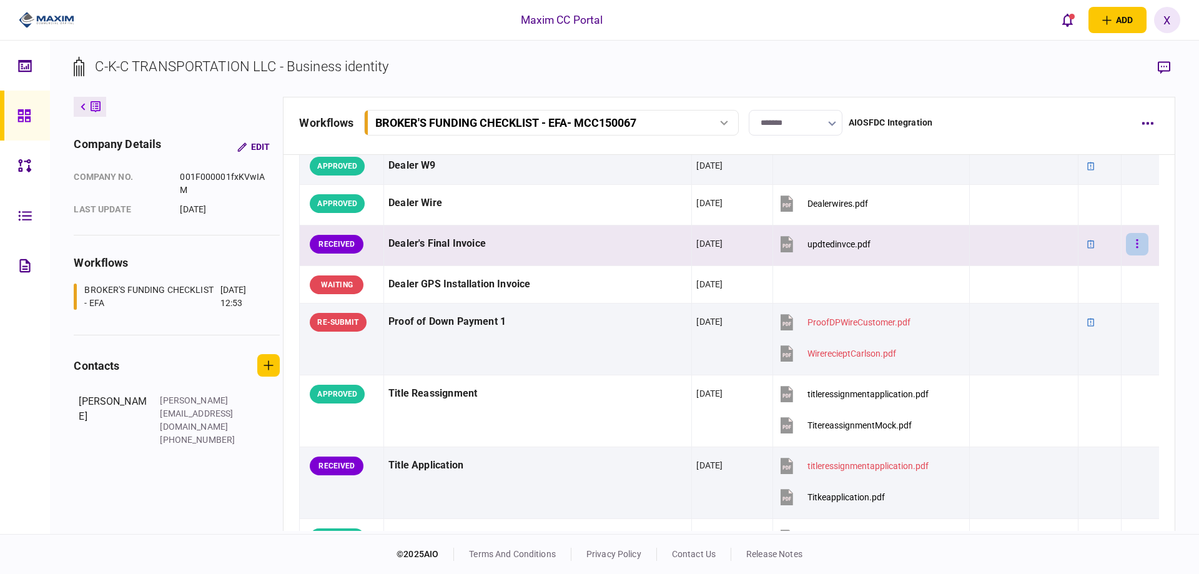
click at [1136, 243] on icon "button" at bounding box center [1137, 243] width 2 height 9
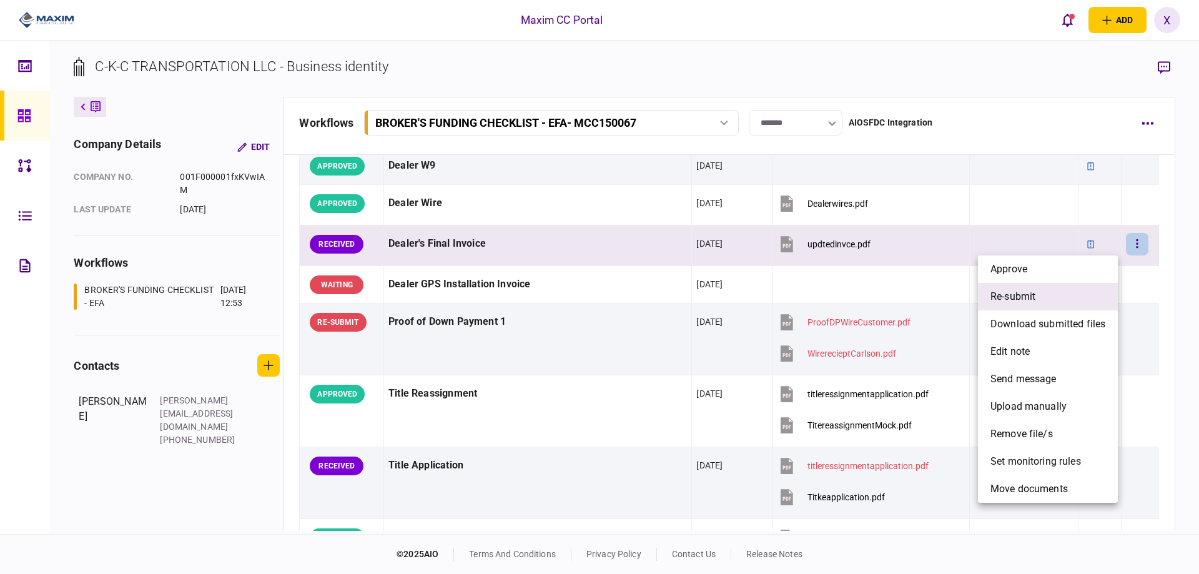
click at [1080, 300] on li "re-submit" at bounding box center [1048, 296] width 140 height 27
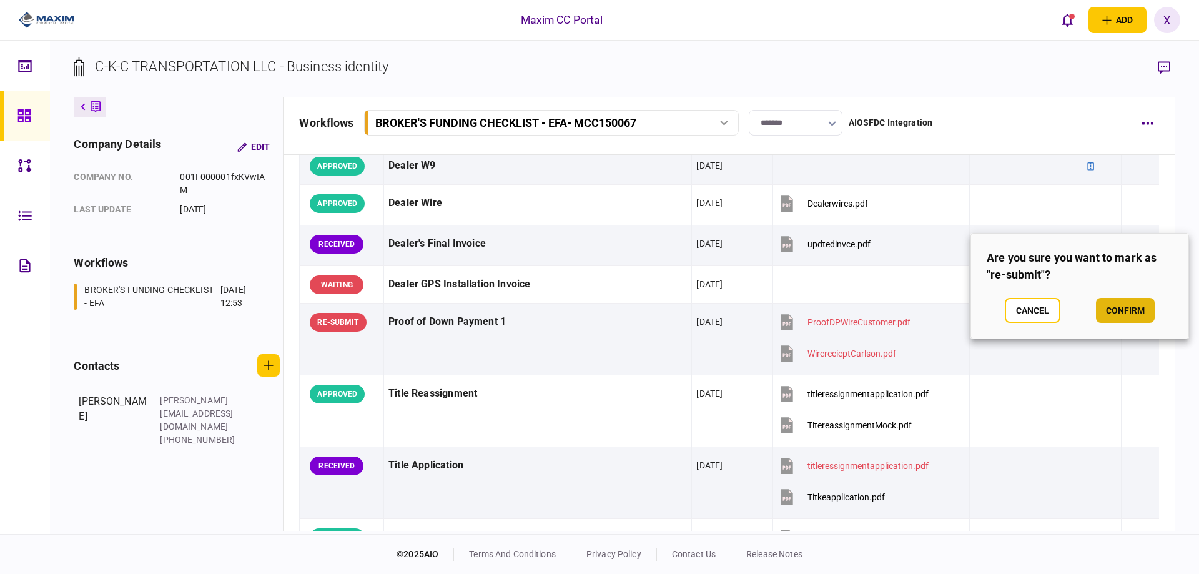
click at [1145, 306] on button "confirm" at bounding box center [1125, 310] width 59 height 25
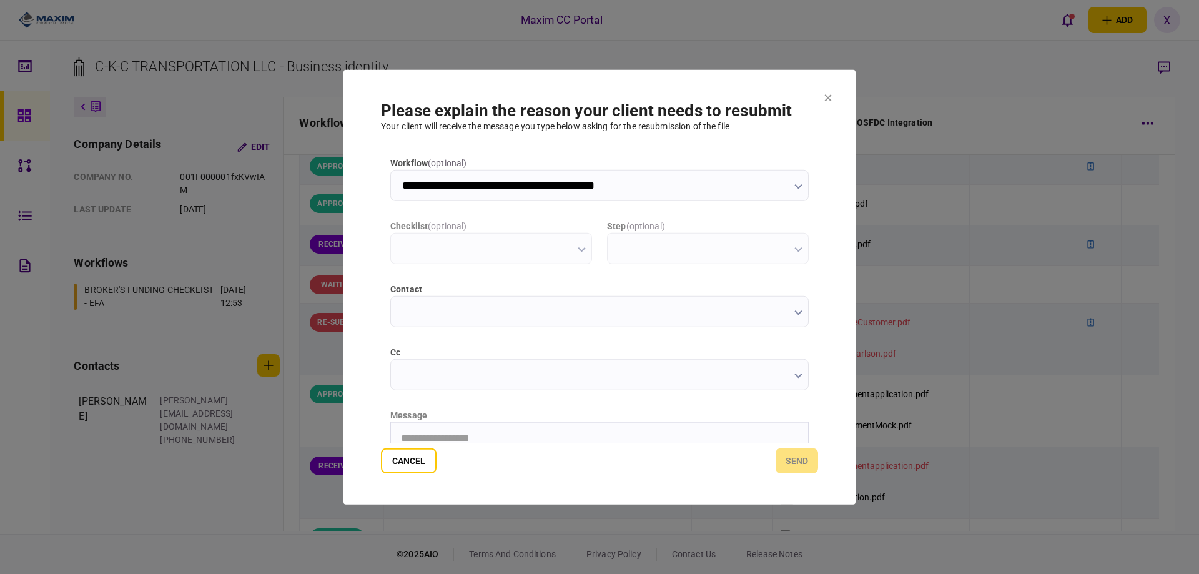
scroll to position [0, 0]
type input "**********"
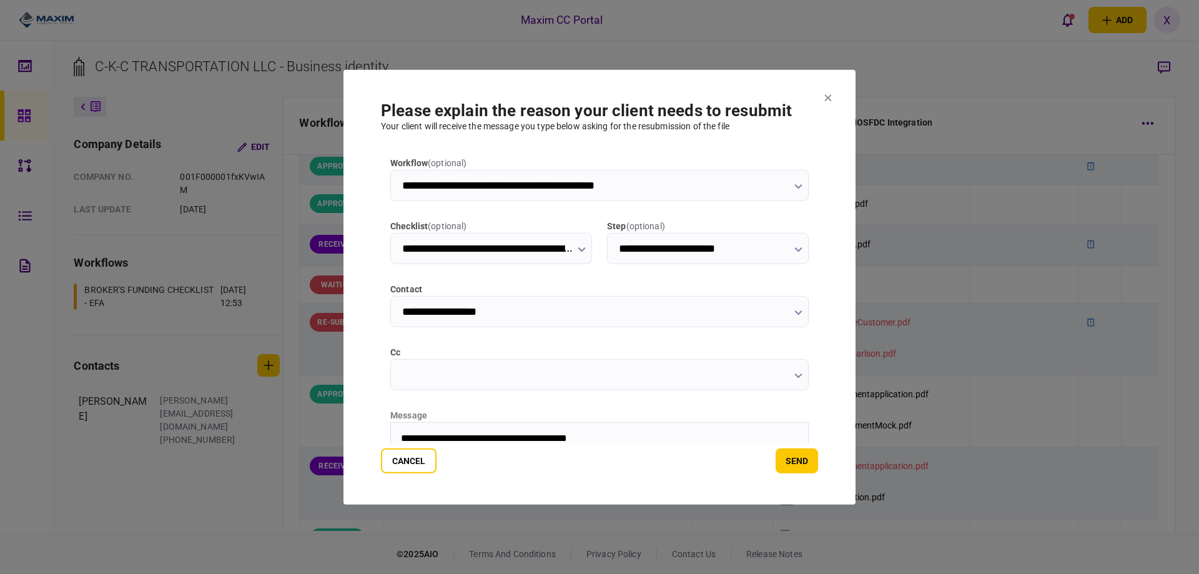
click at [779, 465] on button "send" at bounding box center [796, 460] width 42 height 25
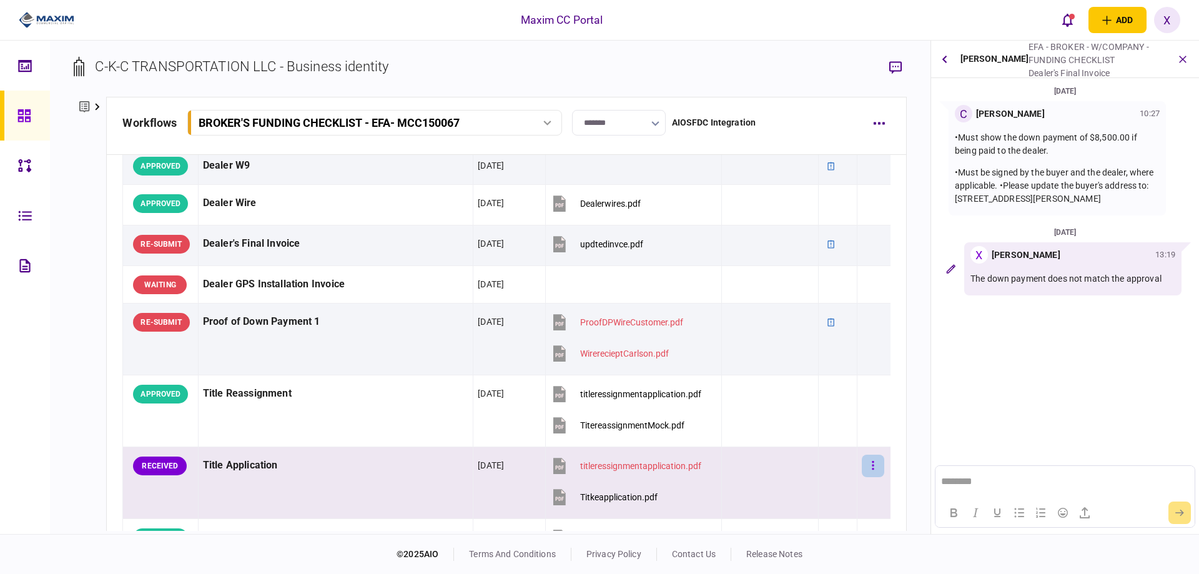
click at [861, 465] on button "button" at bounding box center [872, 465] width 22 height 22
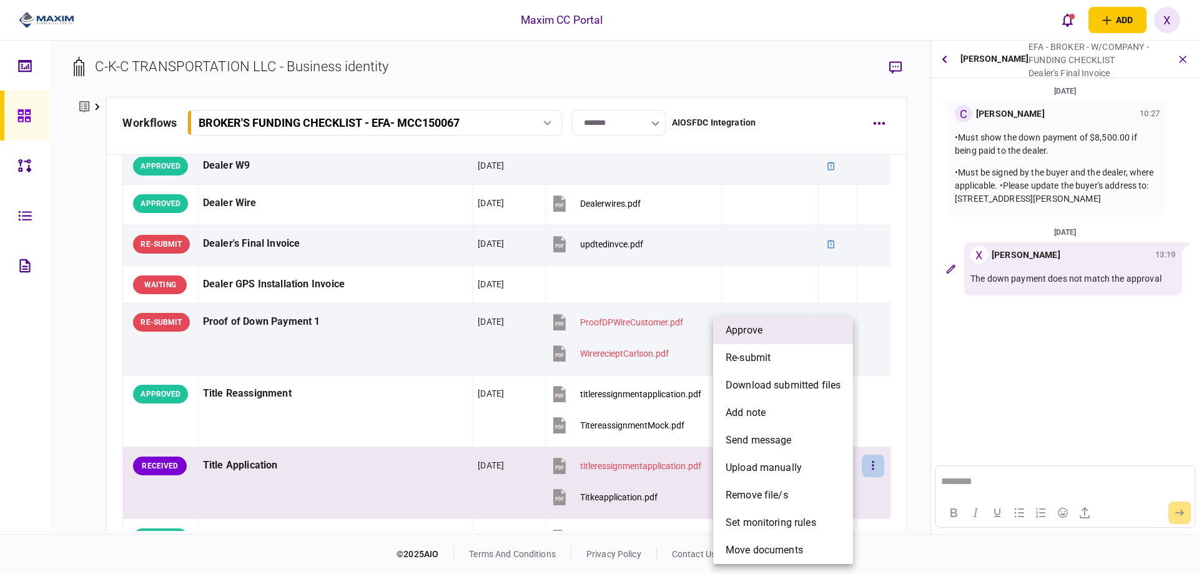
click at [781, 335] on li "approve" at bounding box center [783, 329] width 140 height 27
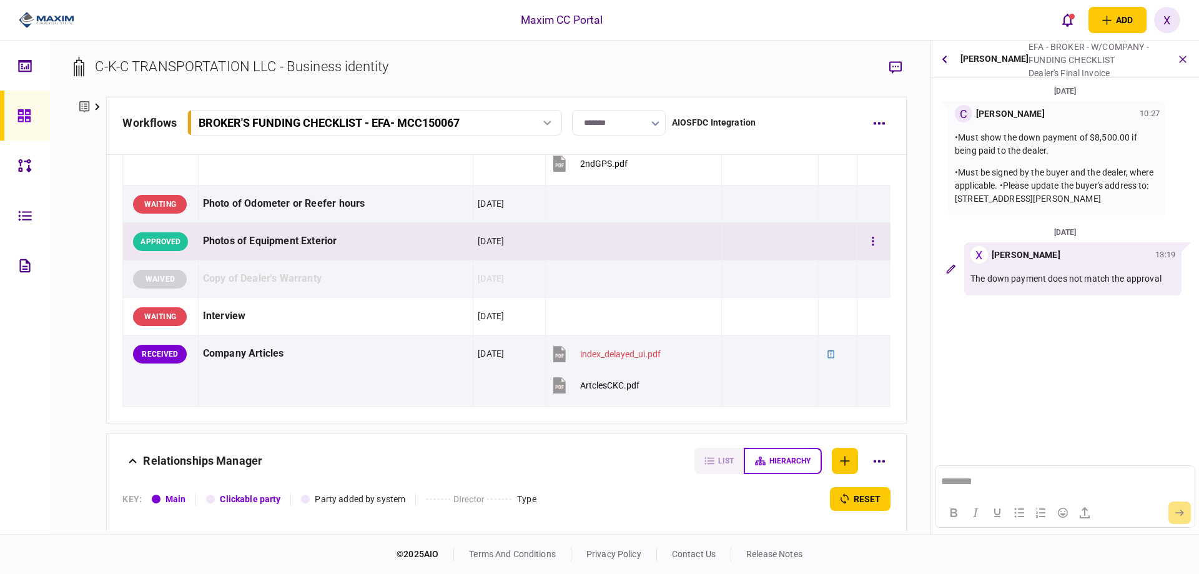
scroll to position [1373, 0]
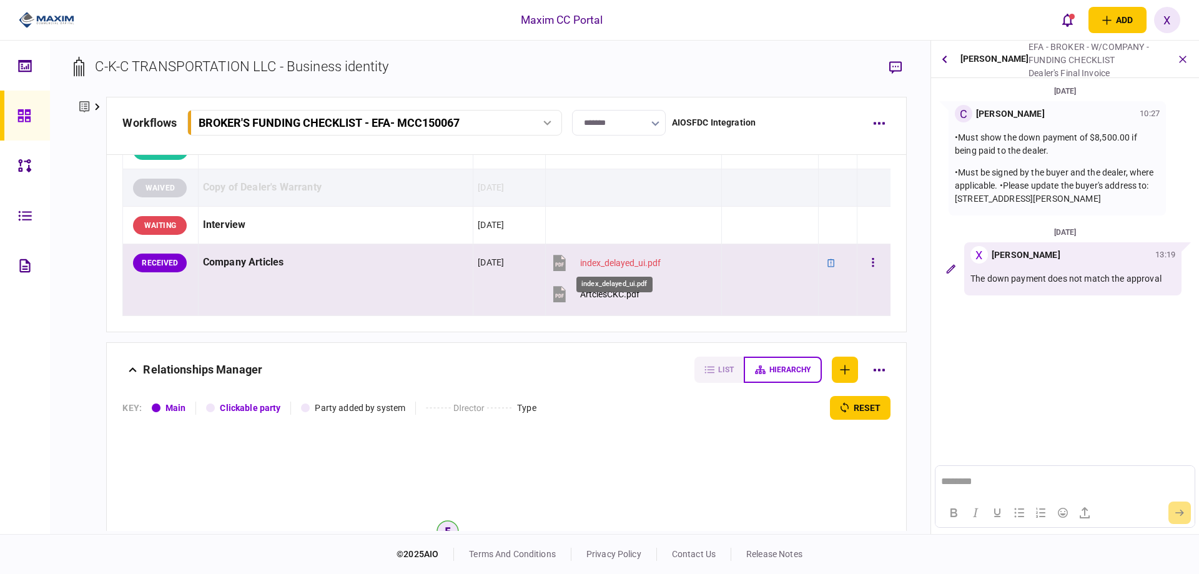
click at [581, 259] on div "index_delayed_ui.pdf" at bounding box center [620, 263] width 81 height 10
click at [247, 287] on td "Company Articles" at bounding box center [335, 280] width 275 height 72
click at [235, 256] on div "Company Articles" at bounding box center [336, 262] width 266 height 28
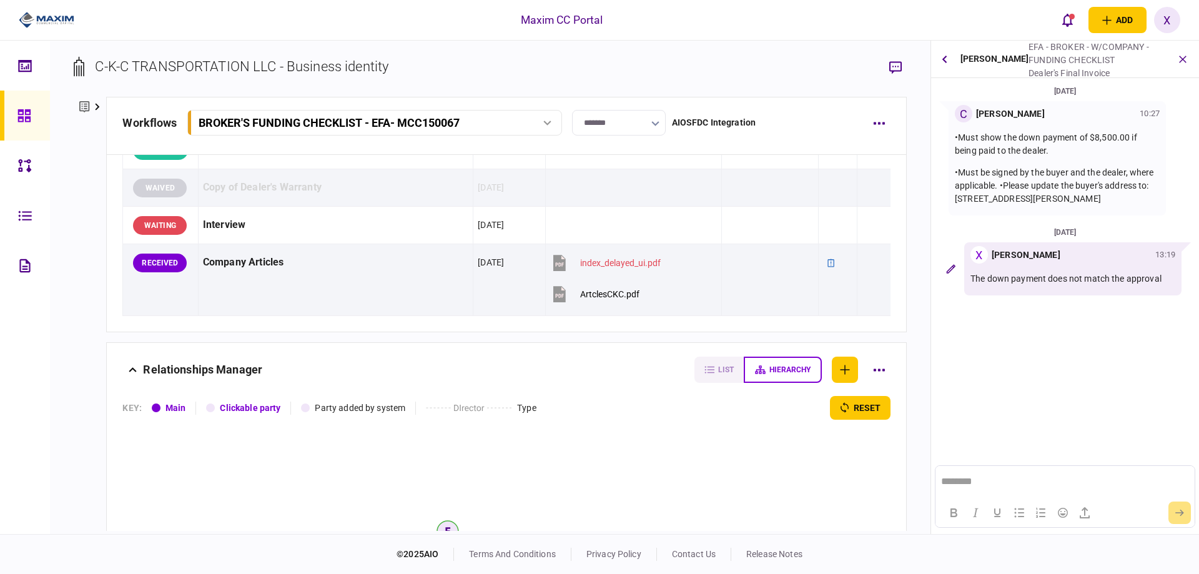
click at [955, 56] on div "Fernado Rodriguez EFA - BROKER - W/COMPANY - FUNDING CHECKLIST Dealer's Final I…" at bounding box center [1065, 59] width 268 height 37
click at [947, 59] on button "button" at bounding box center [944, 59] width 17 height 22
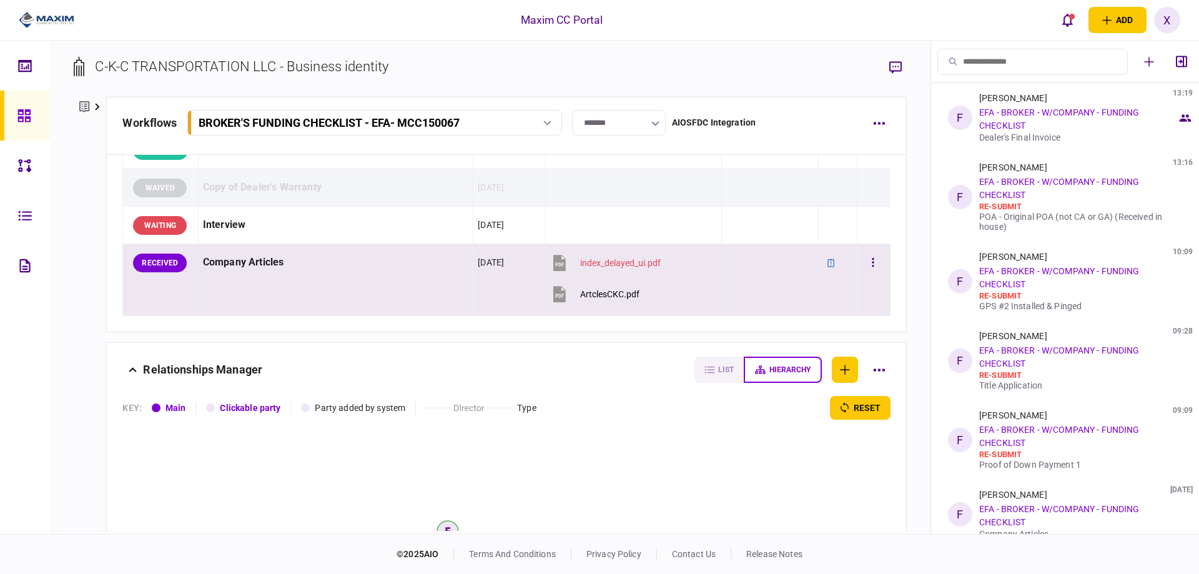
click at [232, 303] on td "Company Articles" at bounding box center [335, 280] width 275 height 72
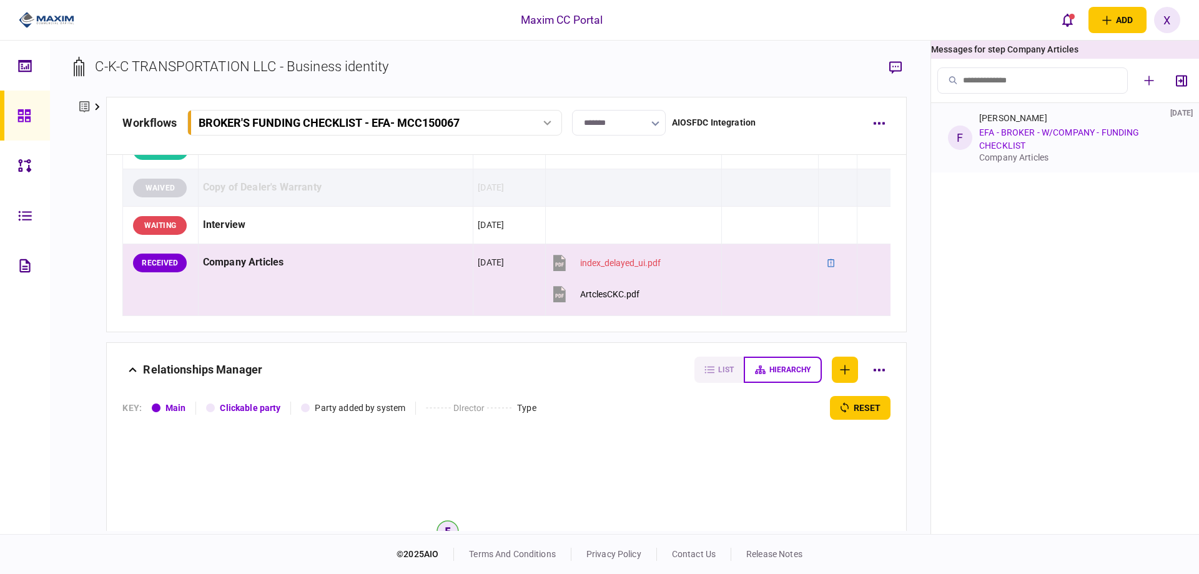
click at [1042, 135] on link "EFA - BROKER - W/COMPANY - FUNDING CHECKLIST" at bounding box center [1059, 138] width 160 height 23
click at [1112, 135] on link "EFA - BROKER - W/COMPANY - FUNDING CHECKLIST" at bounding box center [1059, 138] width 160 height 23
click at [1060, 125] on div "Fernado Rodriguez 25 Sep 2025 EFA - BROKER - W/COMPANY - FUNDING CHECKLIST Comp…" at bounding box center [1078, 137] width 198 height 49
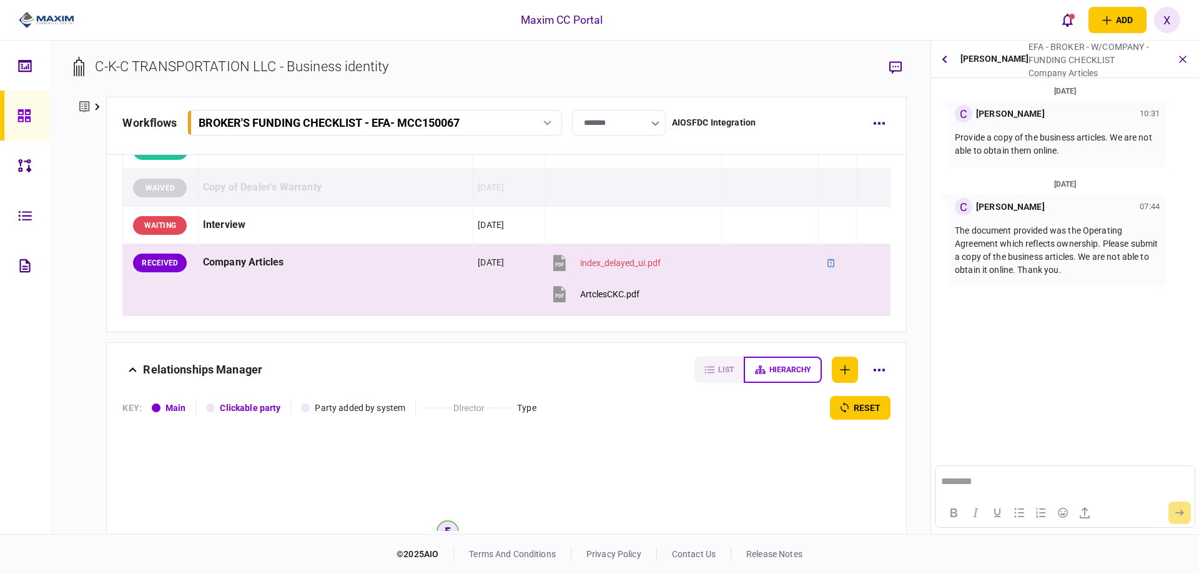
scroll to position [0, 0]
click at [599, 261] on div "index_delayed_ui.pdf" at bounding box center [620, 263] width 81 height 10
click at [871, 260] on icon "button" at bounding box center [872, 263] width 2 height 12
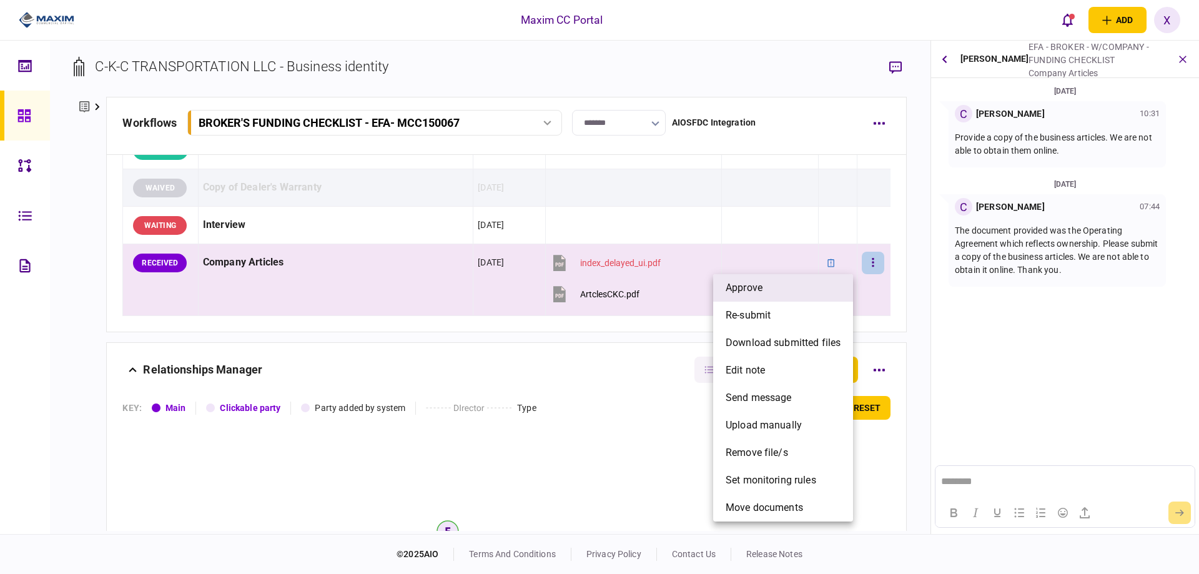
click at [830, 281] on li "approve" at bounding box center [783, 287] width 140 height 27
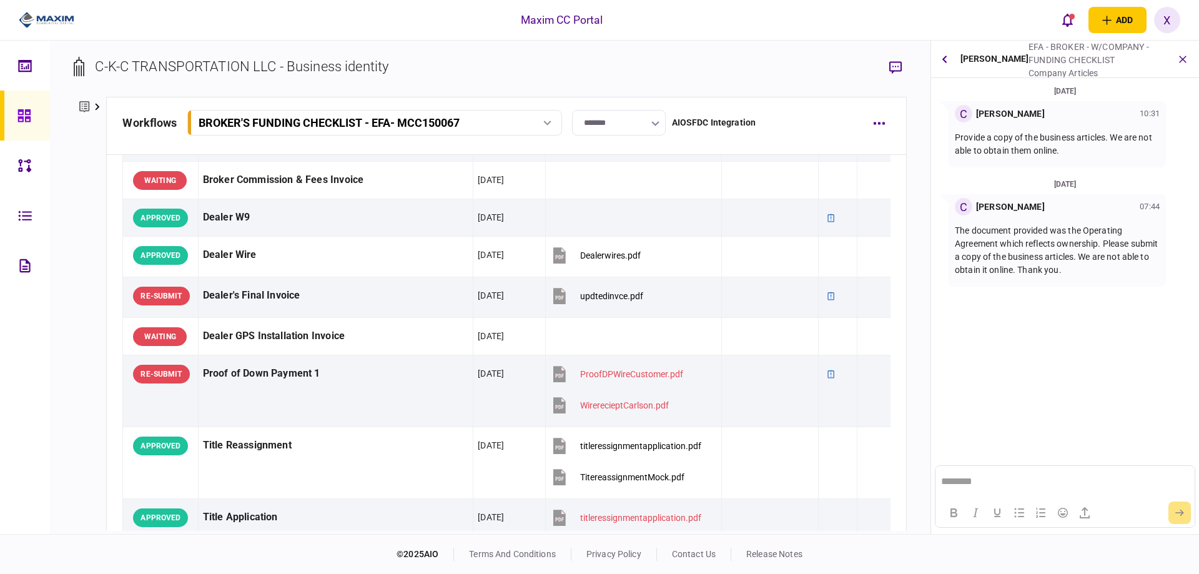
scroll to position [624, 0]
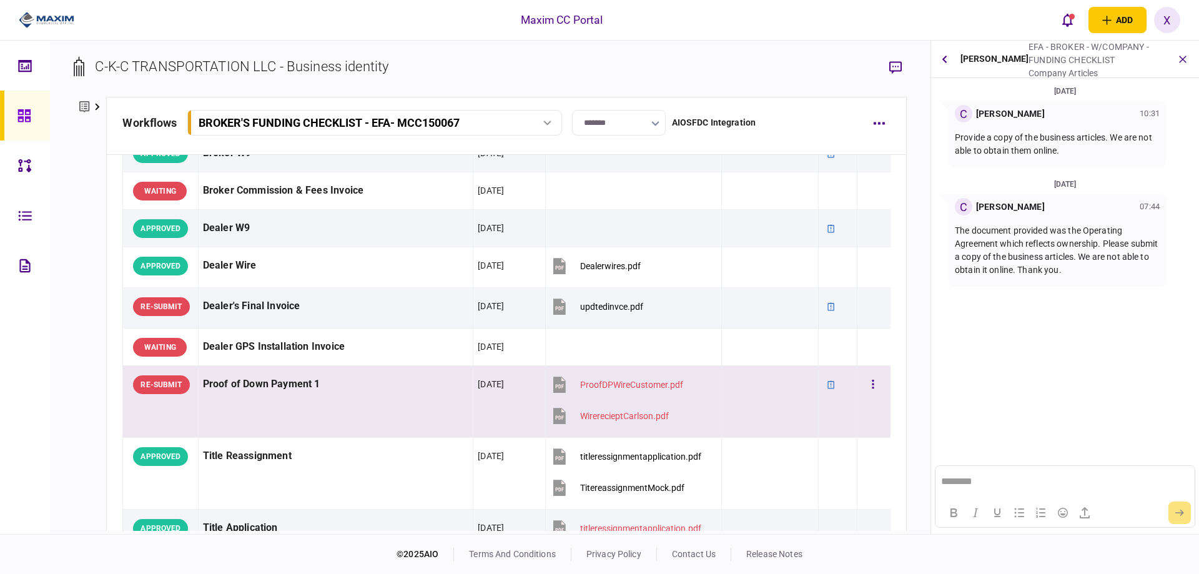
click at [234, 379] on div "Proof of Down Payment 1" at bounding box center [336, 384] width 266 height 28
click at [220, 388] on div "Proof of Down Payment 1" at bounding box center [336, 384] width 266 height 28
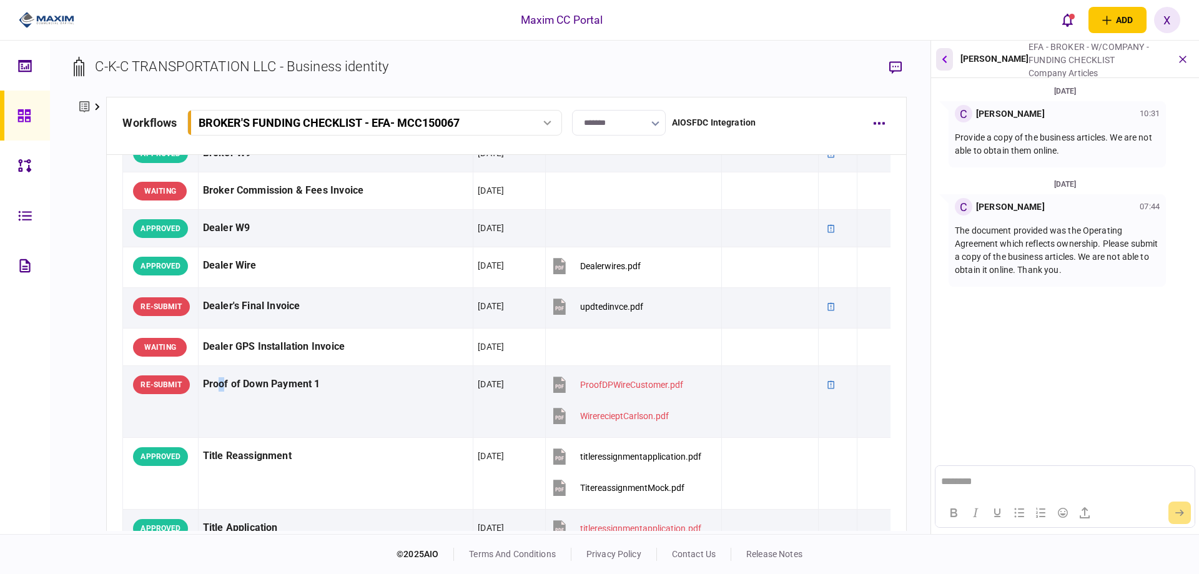
click at [941, 57] on icon "button" at bounding box center [943, 59] width 5 height 8
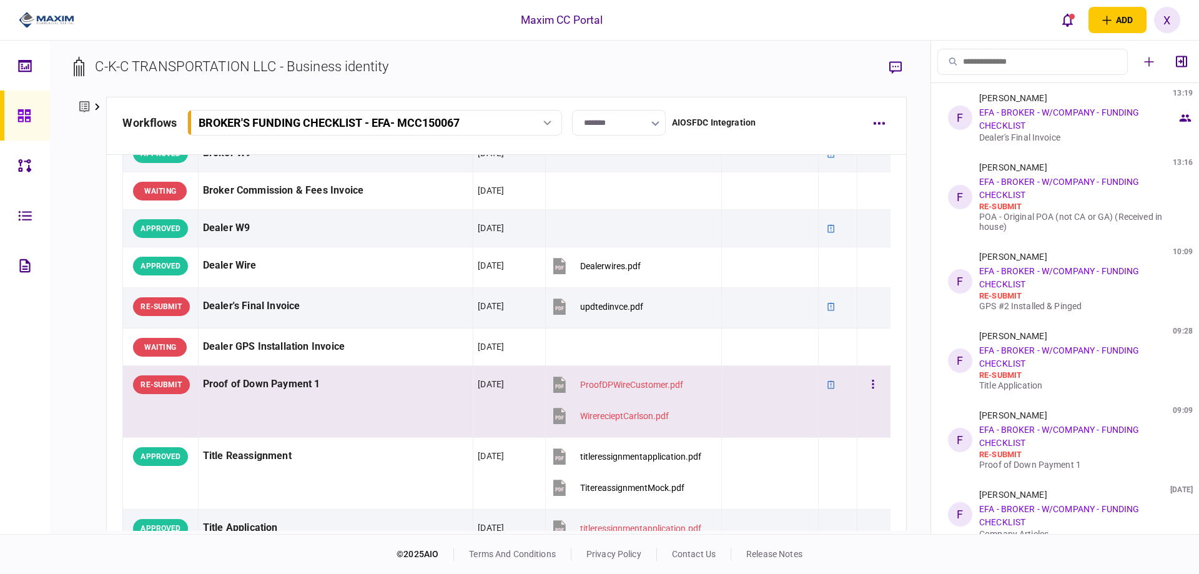
click at [365, 387] on div "Proof of Down Payment 1" at bounding box center [336, 384] width 266 height 28
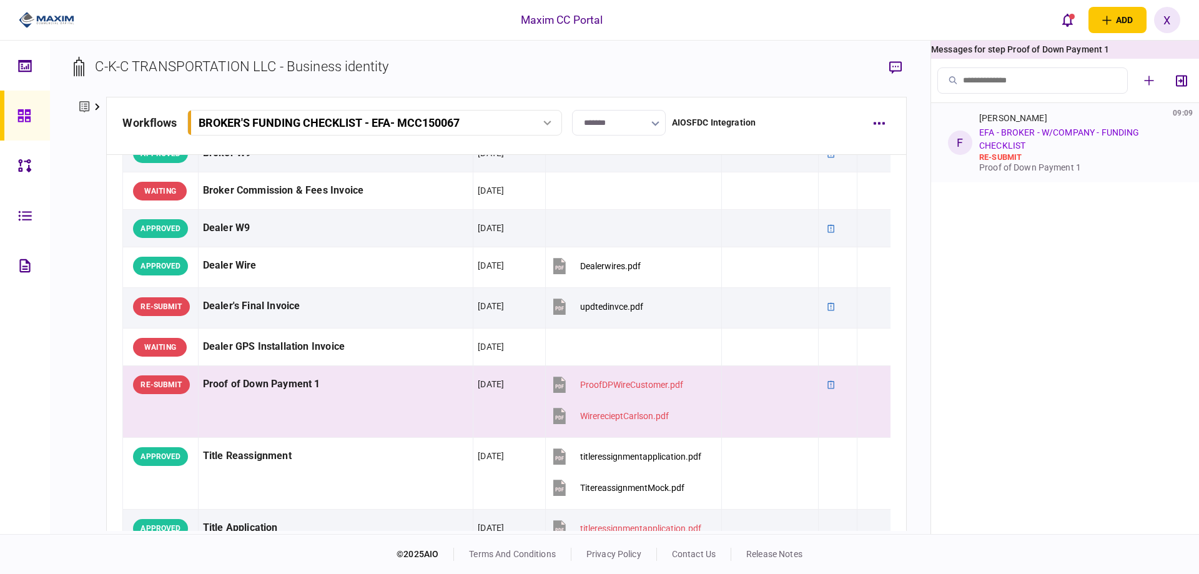
click at [1066, 132] on link "EFA - BROKER - W/COMPANY - FUNDING CHECKLIST" at bounding box center [1059, 138] width 160 height 23
click at [1082, 136] on link "EFA - BROKER - W/COMPANY - FUNDING CHECKLIST" at bounding box center [1059, 138] width 160 height 23
click at [999, 119] on div "[PERSON_NAME]" at bounding box center [1013, 118] width 68 height 10
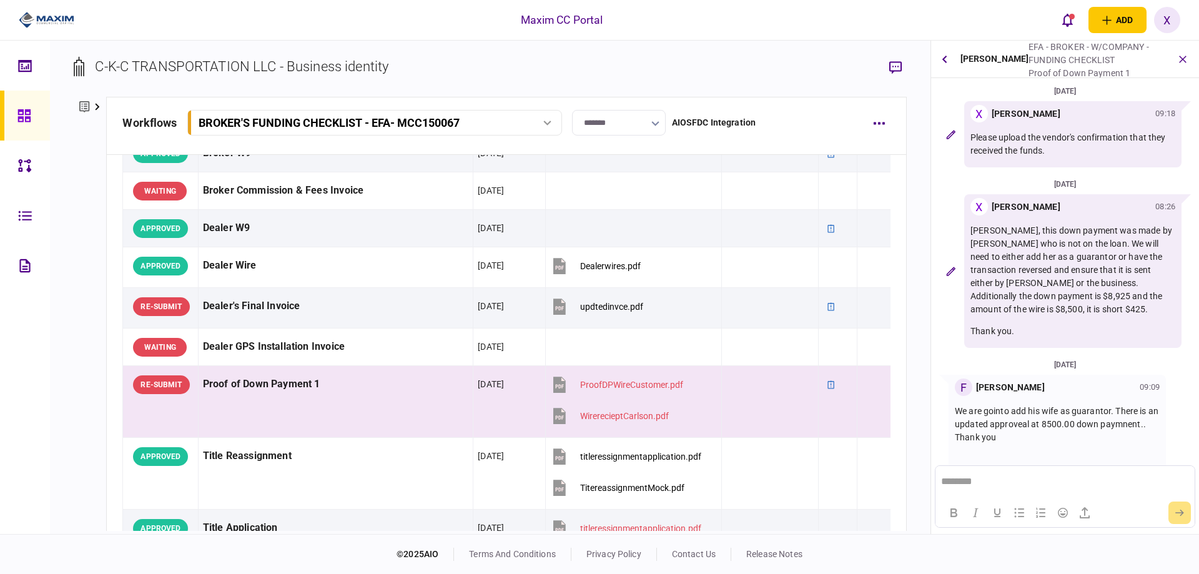
scroll to position [21, 0]
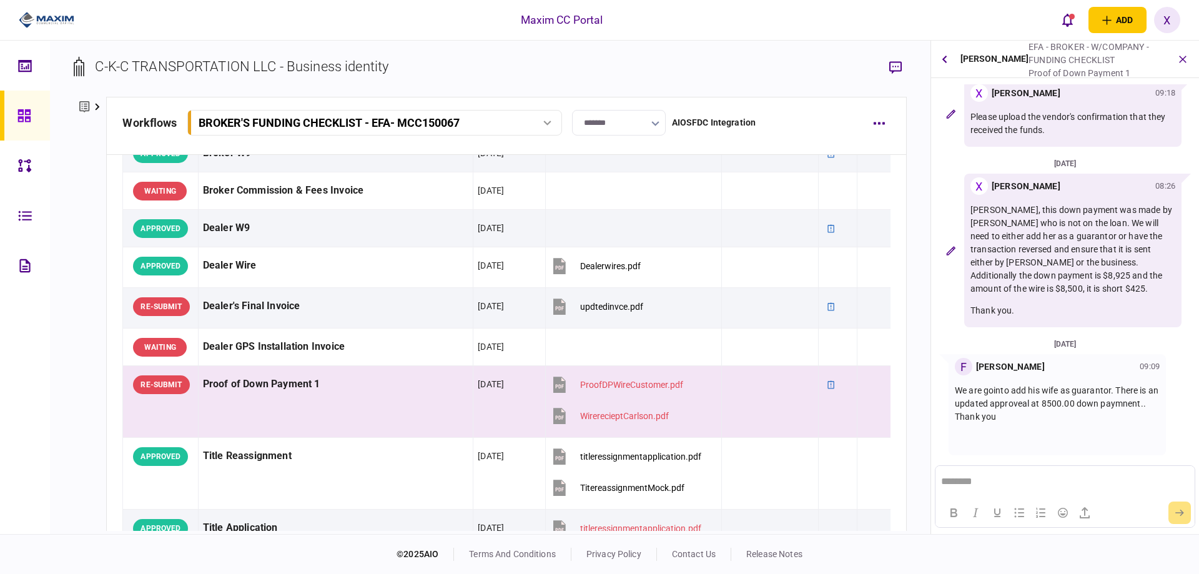
click at [48, 4] on div at bounding box center [42, 20] width 84 height 41
click at [46, 18] on img at bounding box center [47, 20] width 56 height 19
click at [24, 111] on icon at bounding box center [24, 116] width 14 height 14
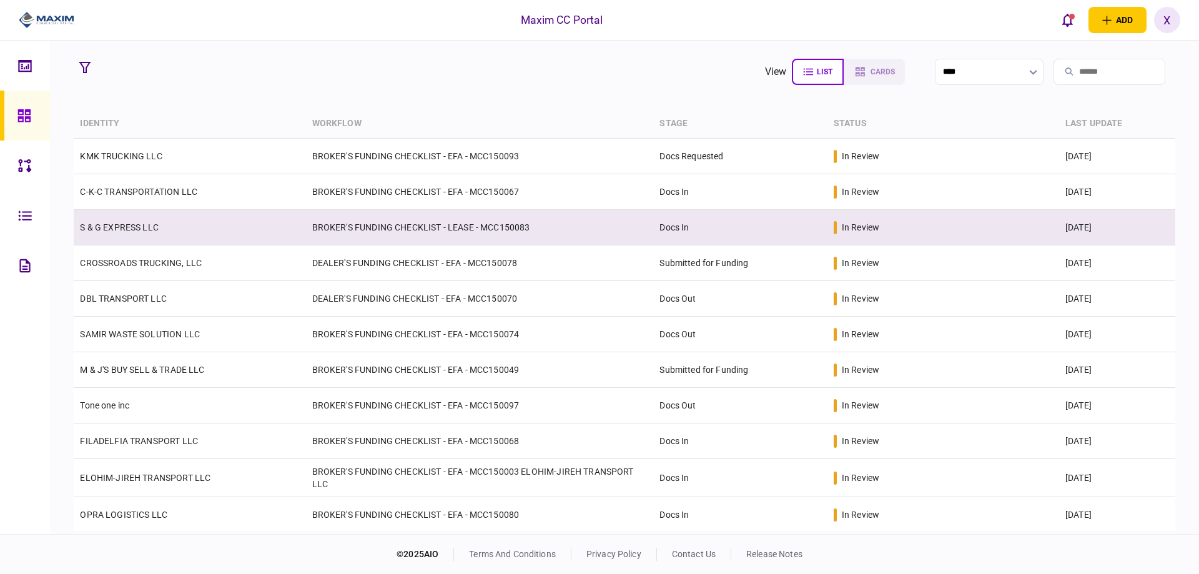
click at [127, 223] on link "S & G EXPRESS LLC" at bounding box center [119, 227] width 79 height 10
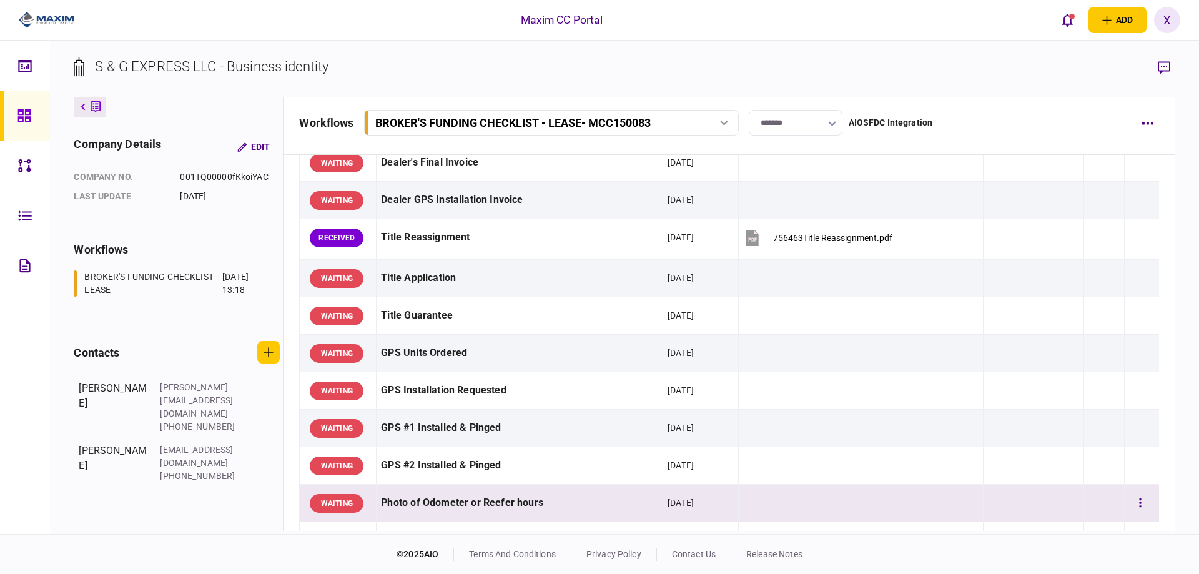
scroll to position [687, 0]
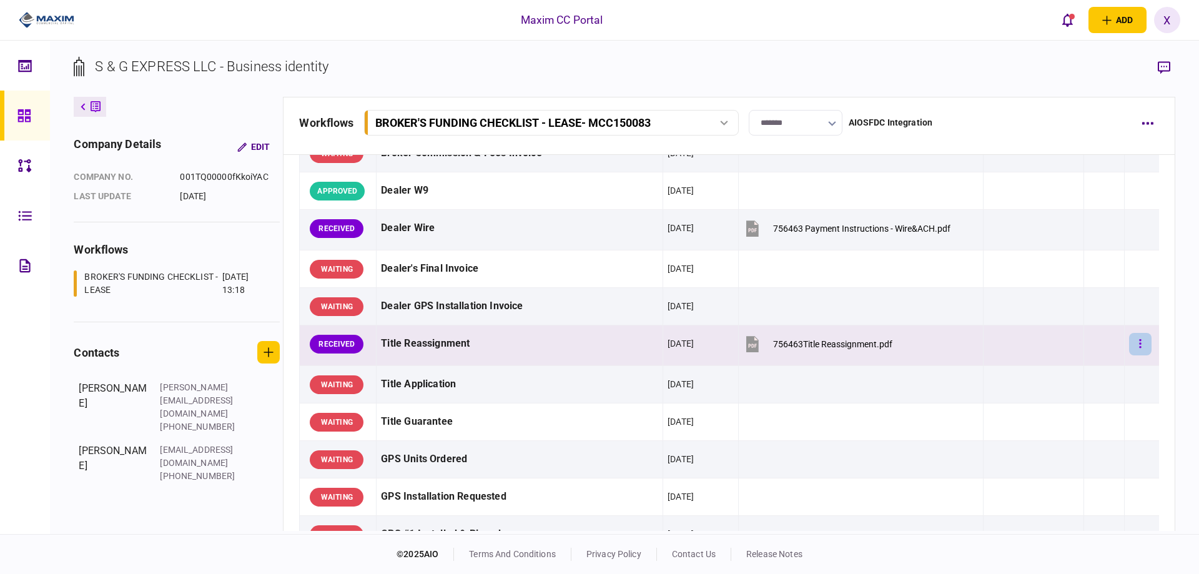
click at [1139, 342] on icon "button" at bounding box center [1140, 344] width 2 height 12
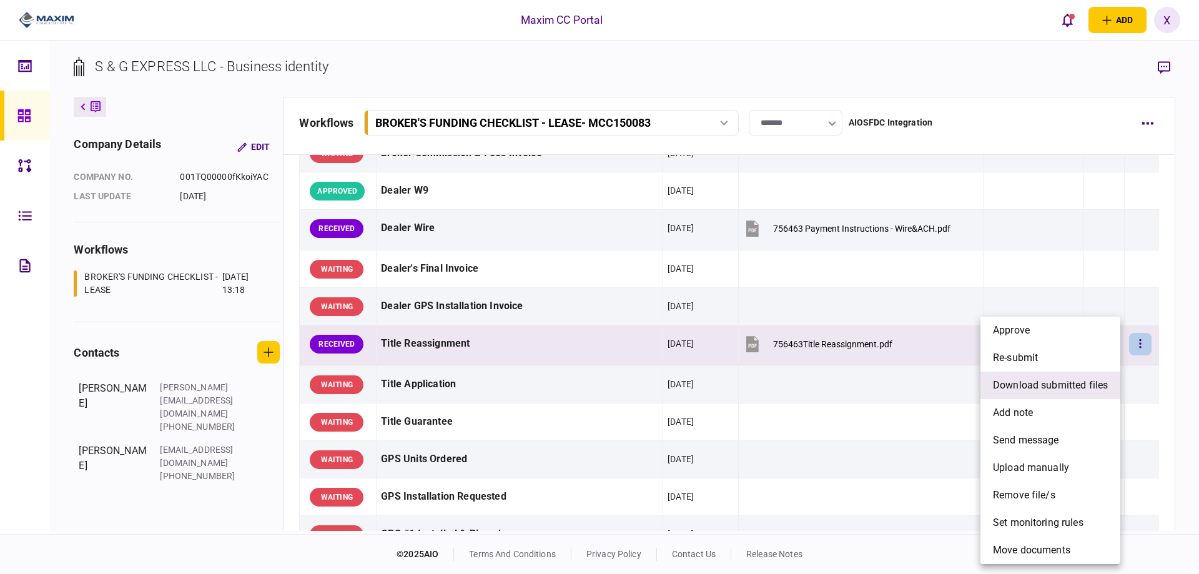
click at [1053, 387] on span "download submitted files" at bounding box center [1050, 385] width 115 height 15
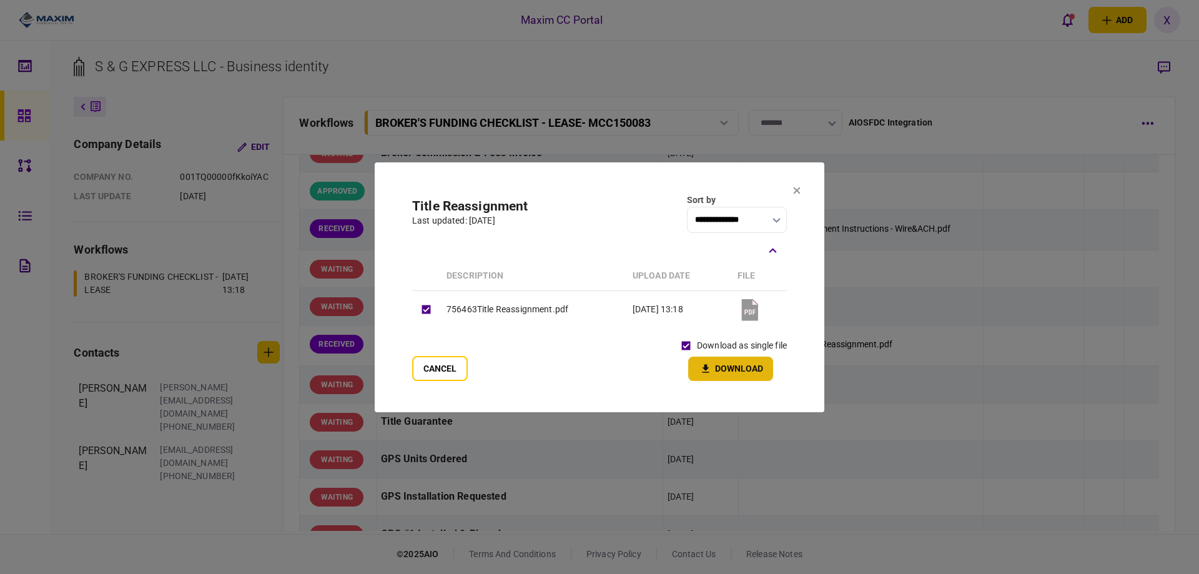
click at [693, 357] on button "Download" at bounding box center [730, 368] width 85 height 24
click at [795, 193] on icon at bounding box center [796, 190] width 7 height 7
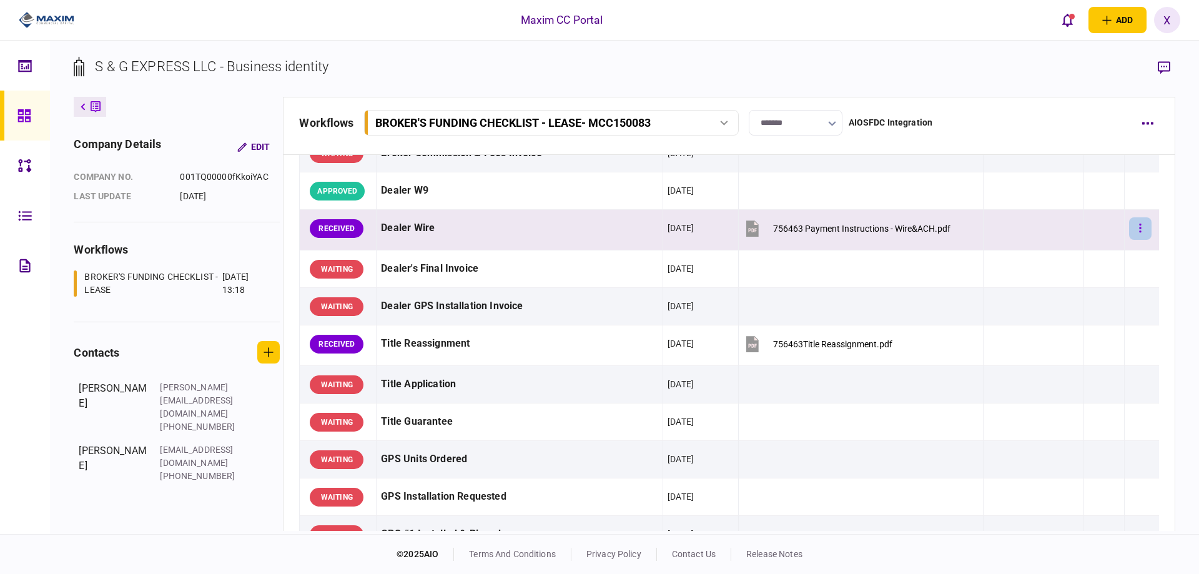
click at [1139, 224] on icon "button" at bounding box center [1140, 228] width 2 height 12
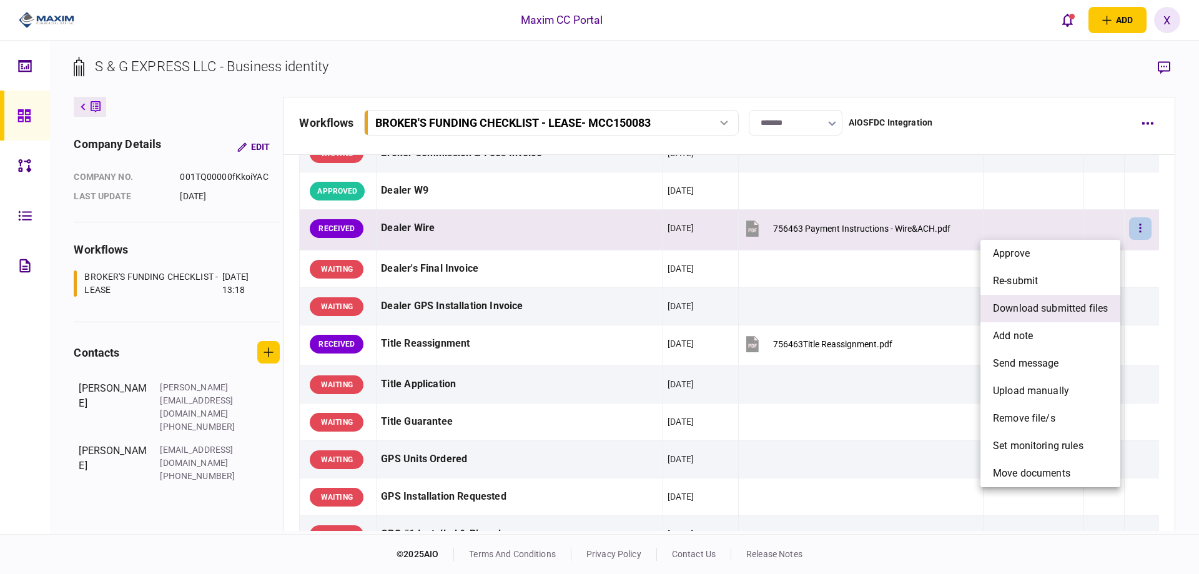
click at [1078, 303] on span "download submitted files" at bounding box center [1050, 308] width 115 height 15
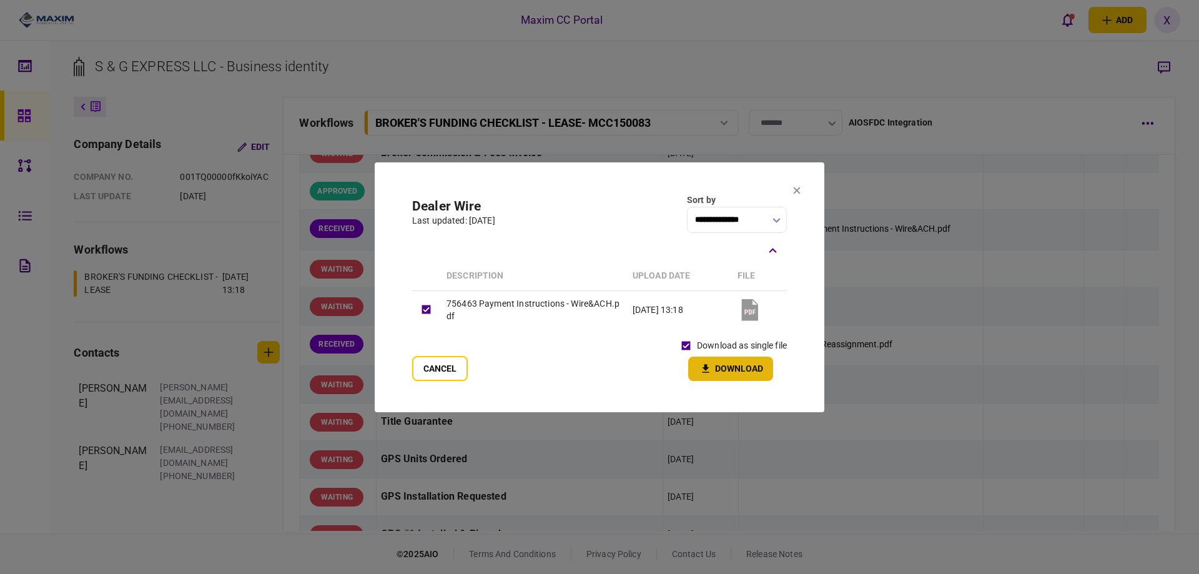
click at [712, 370] on icon "button" at bounding box center [705, 369] width 15 height 12
click at [795, 189] on icon at bounding box center [796, 190] width 7 height 7
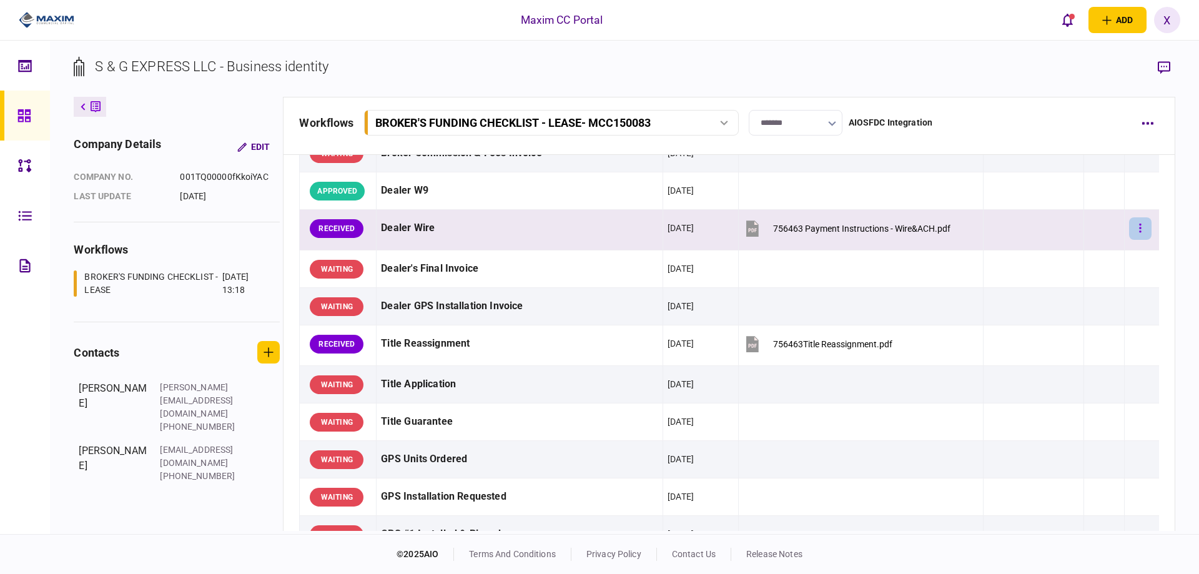
click at [1139, 230] on icon "button" at bounding box center [1140, 228] width 2 height 12
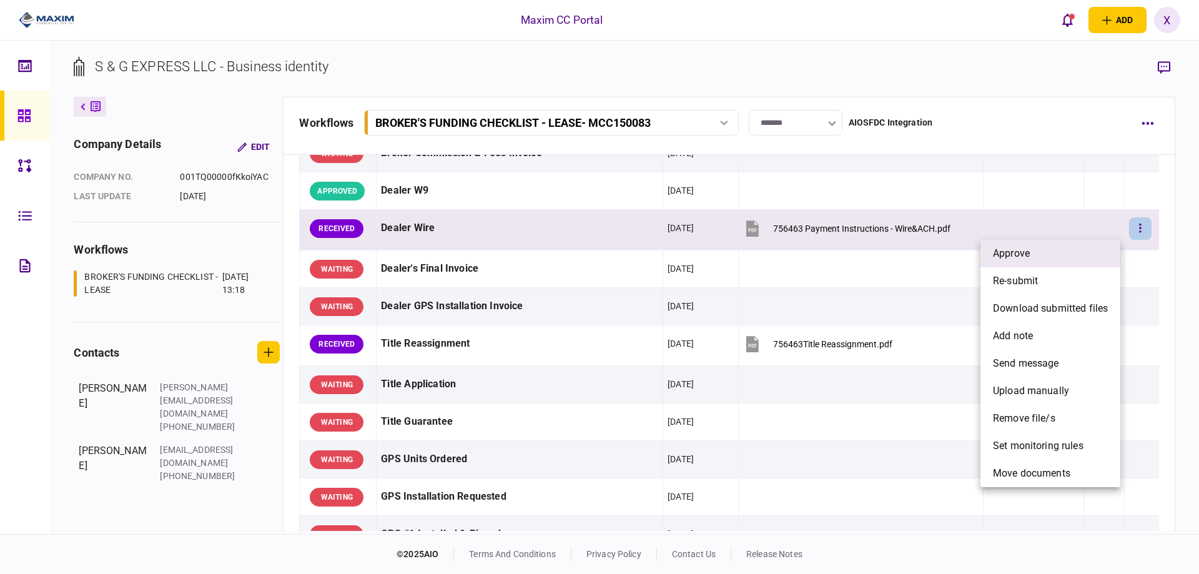
click at [1092, 245] on li "approve" at bounding box center [1050, 253] width 140 height 27
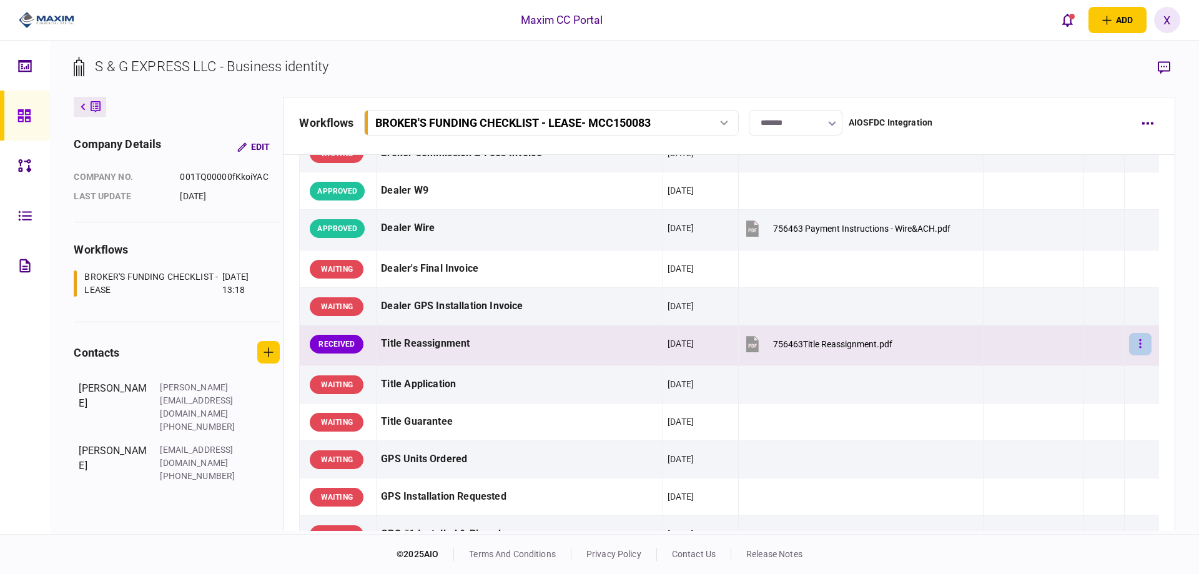
click at [1134, 351] on button "button" at bounding box center [1140, 344] width 22 height 22
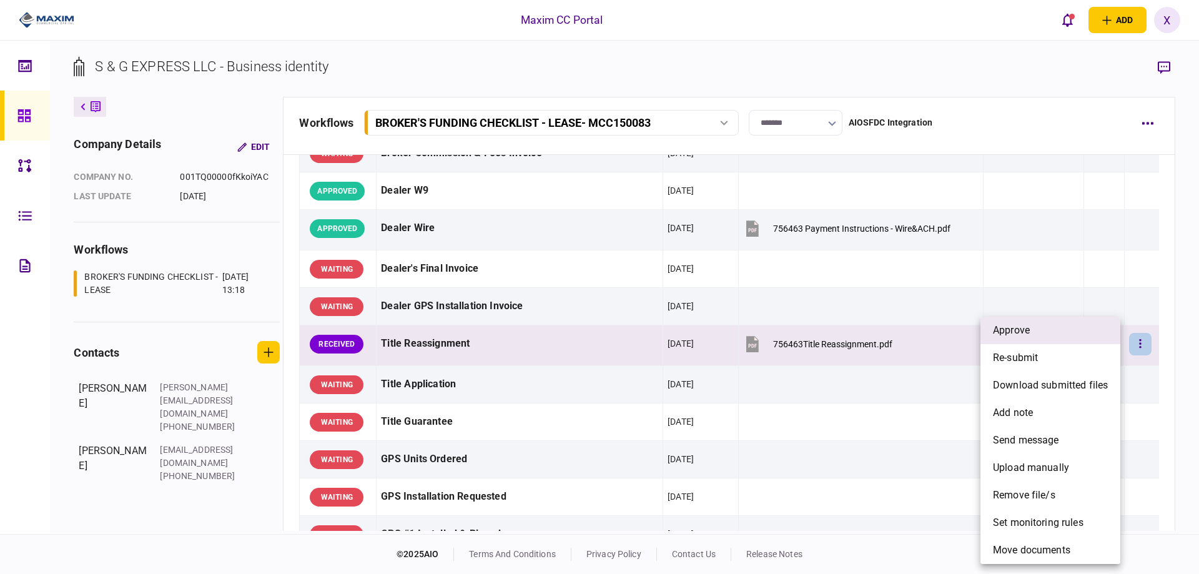
click at [1100, 339] on li "approve" at bounding box center [1050, 329] width 140 height 27
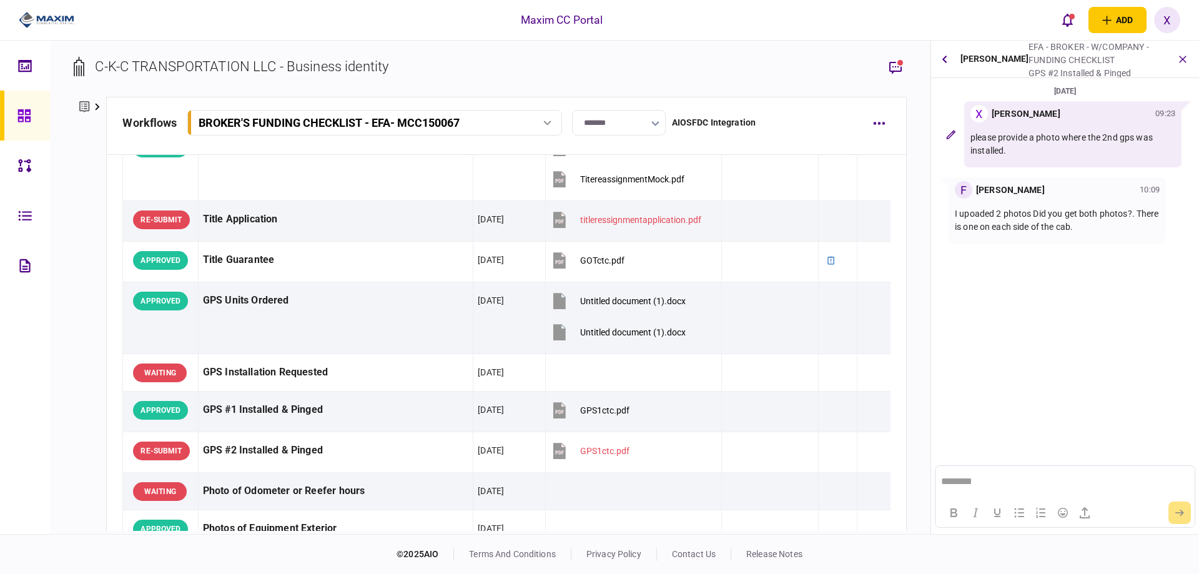
scroll to position [936, 0]
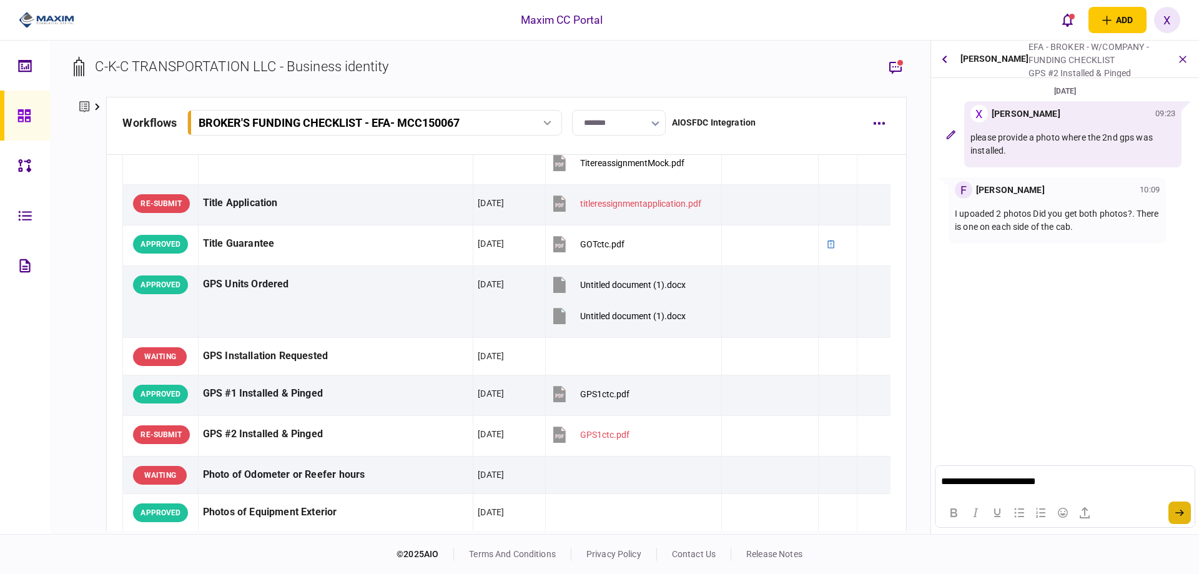
click at [1177, 511] on icon "submit" at bounding box center [1179, 512] width 9 height 7
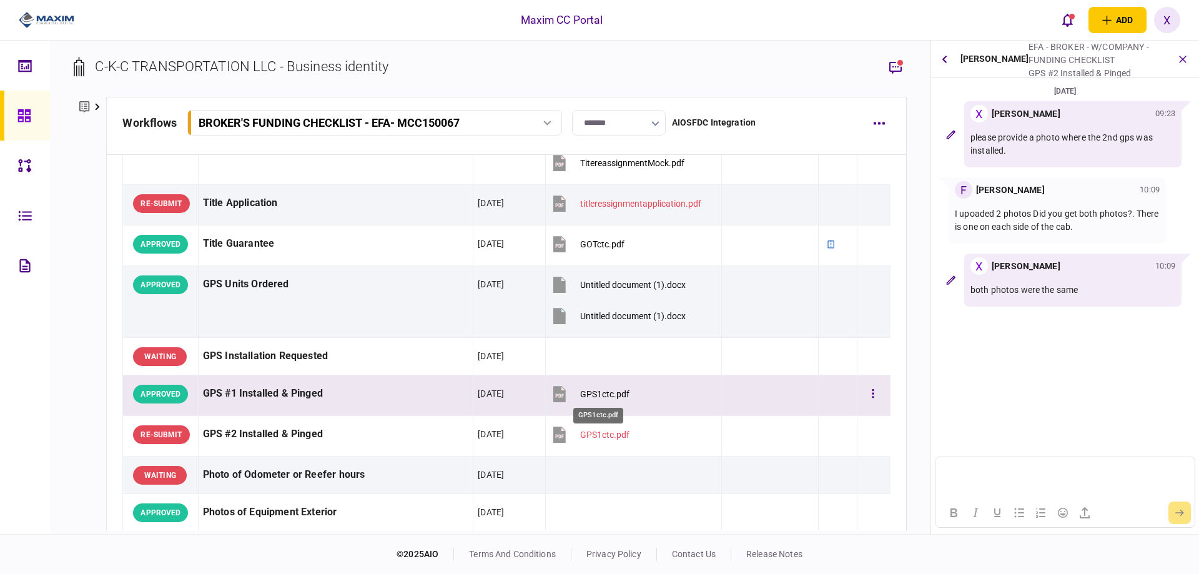
click at [588, 388] on button "GPS1ctc.pdf" at bounding box center [589, 394] width 79 height 28
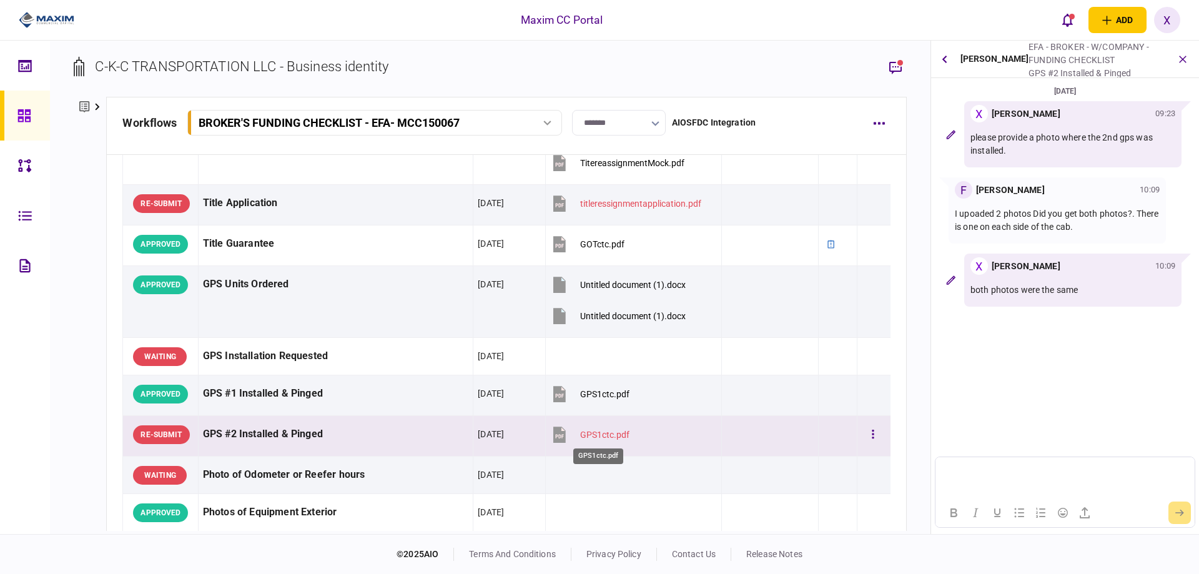
click at [590, 434] on div "GPS1ctc.pdf" at bounding box center [604, 434] width 49 height 10
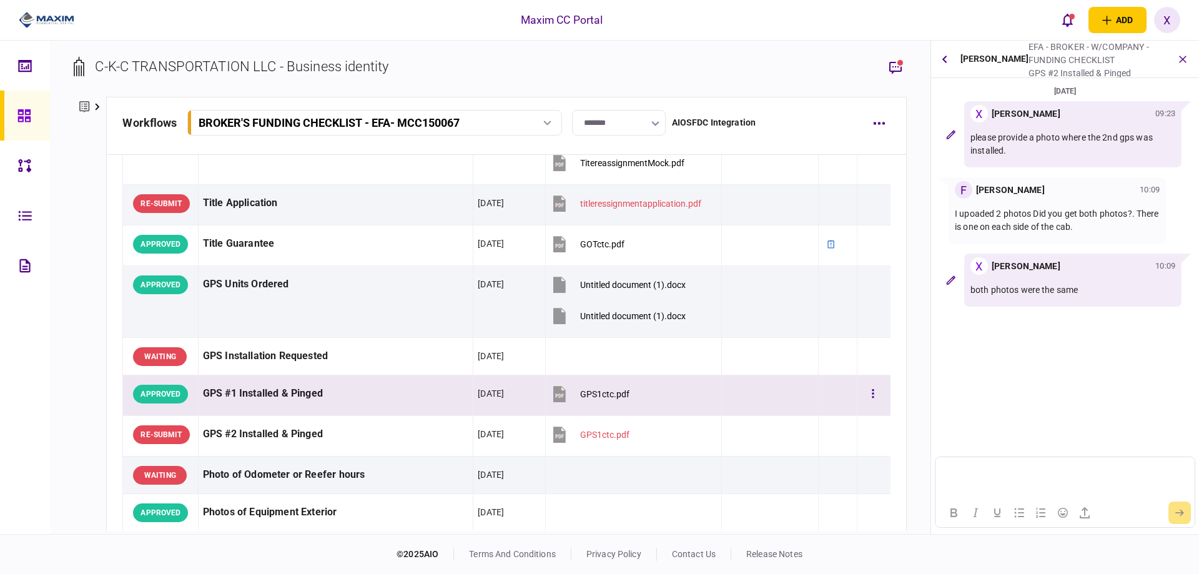
click at [586, 386] on button "GPS1ctc.pdf" at bounding box center [589, 394] width 79 height 28
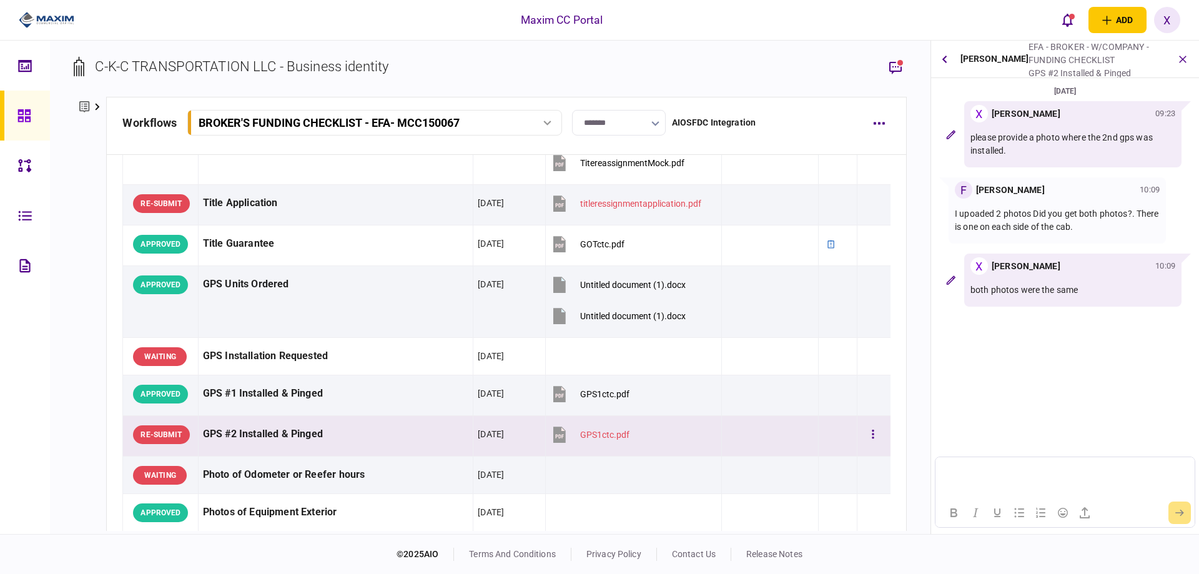
click at [591, 429] on div "GPS1ctc.pdf" at bounding box center [604, 434] width 49 height 10
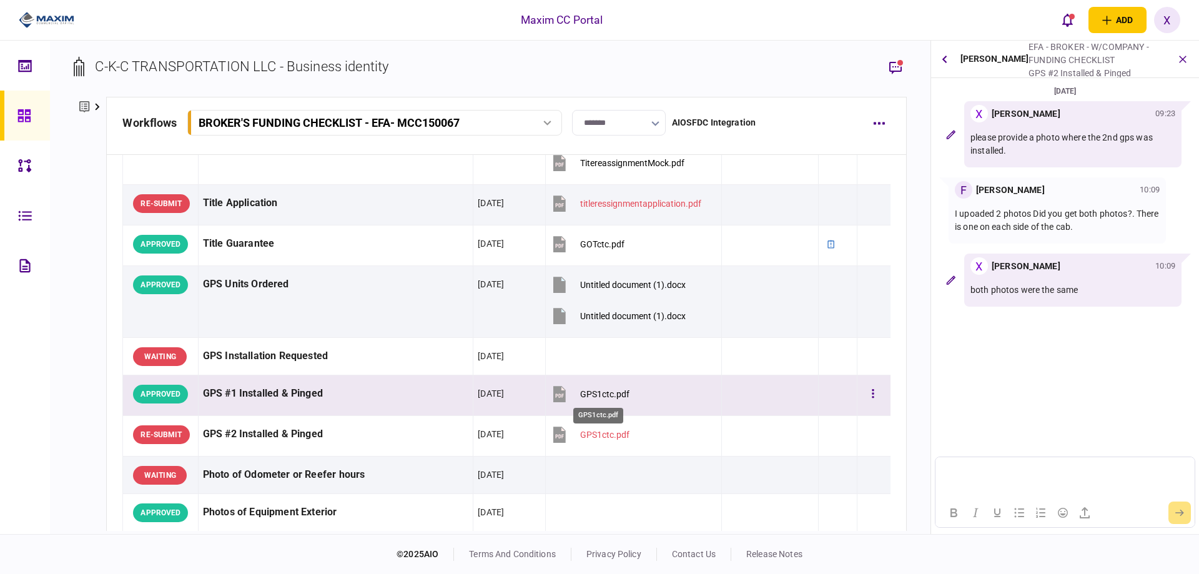
click at [593, 398] on div "GPS1ctc.pdf" at bounding box center [604, 394] width 49 height 10
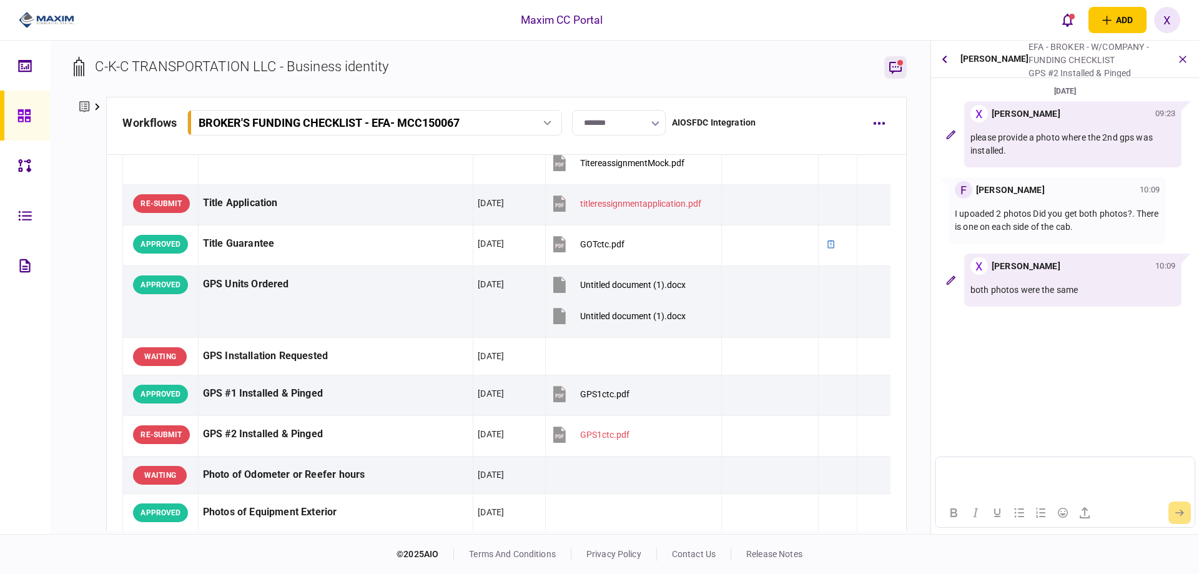
click at [888, 64] on icon "button" at bounding box center [895, 67] width 15 height 15
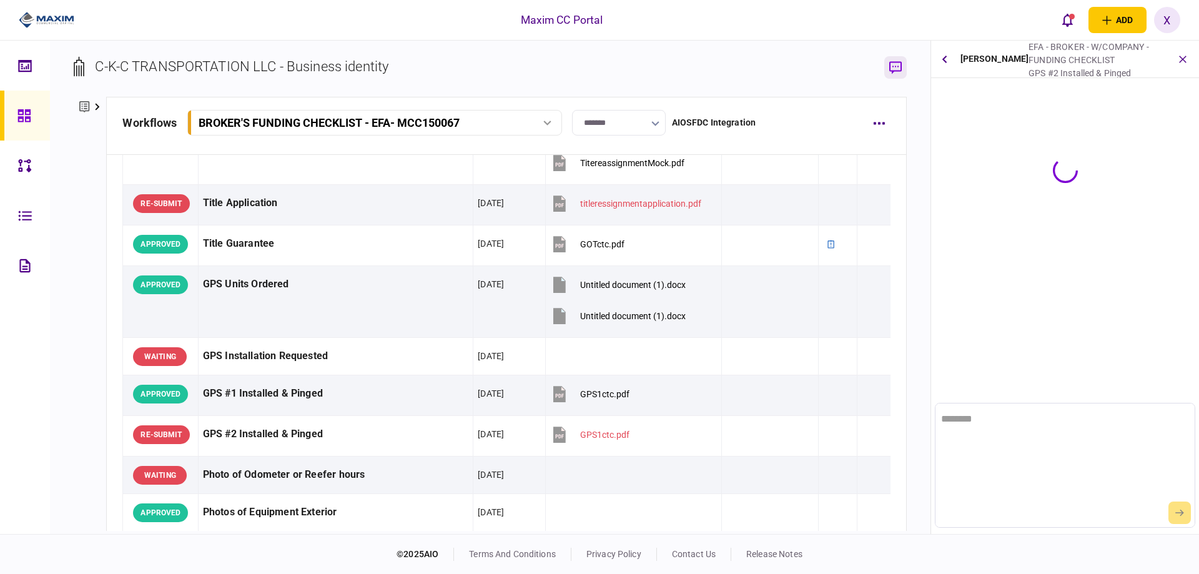
scroll to position [0, 0]
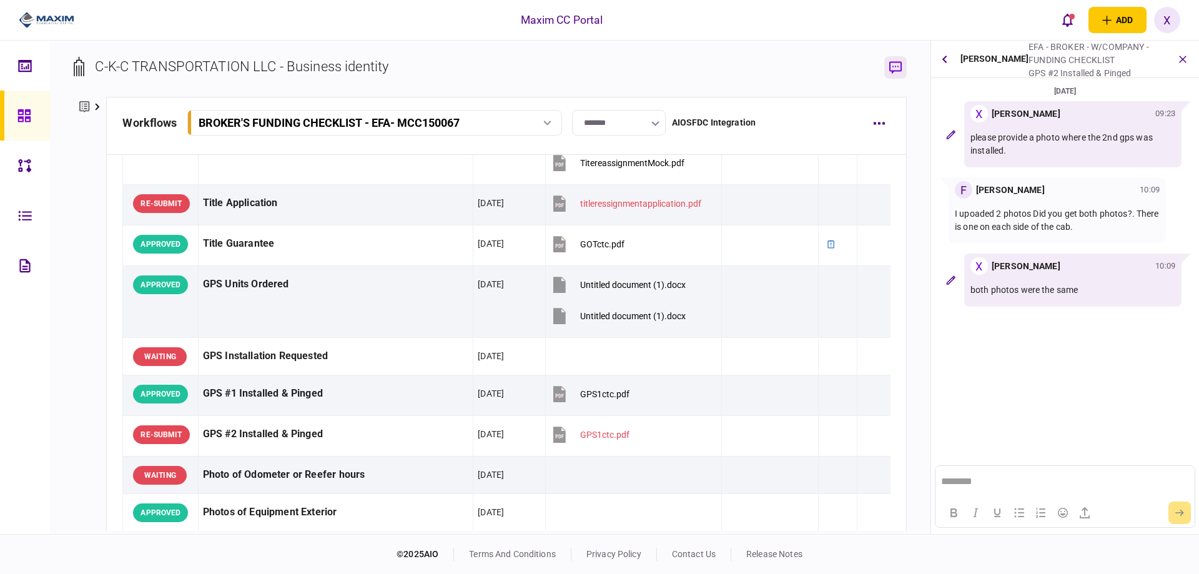
click at [35, 12] on img at bounding box center [47, 20] width 56 height 19
